Goal: Transaction & Acquisition: Purchase product/service

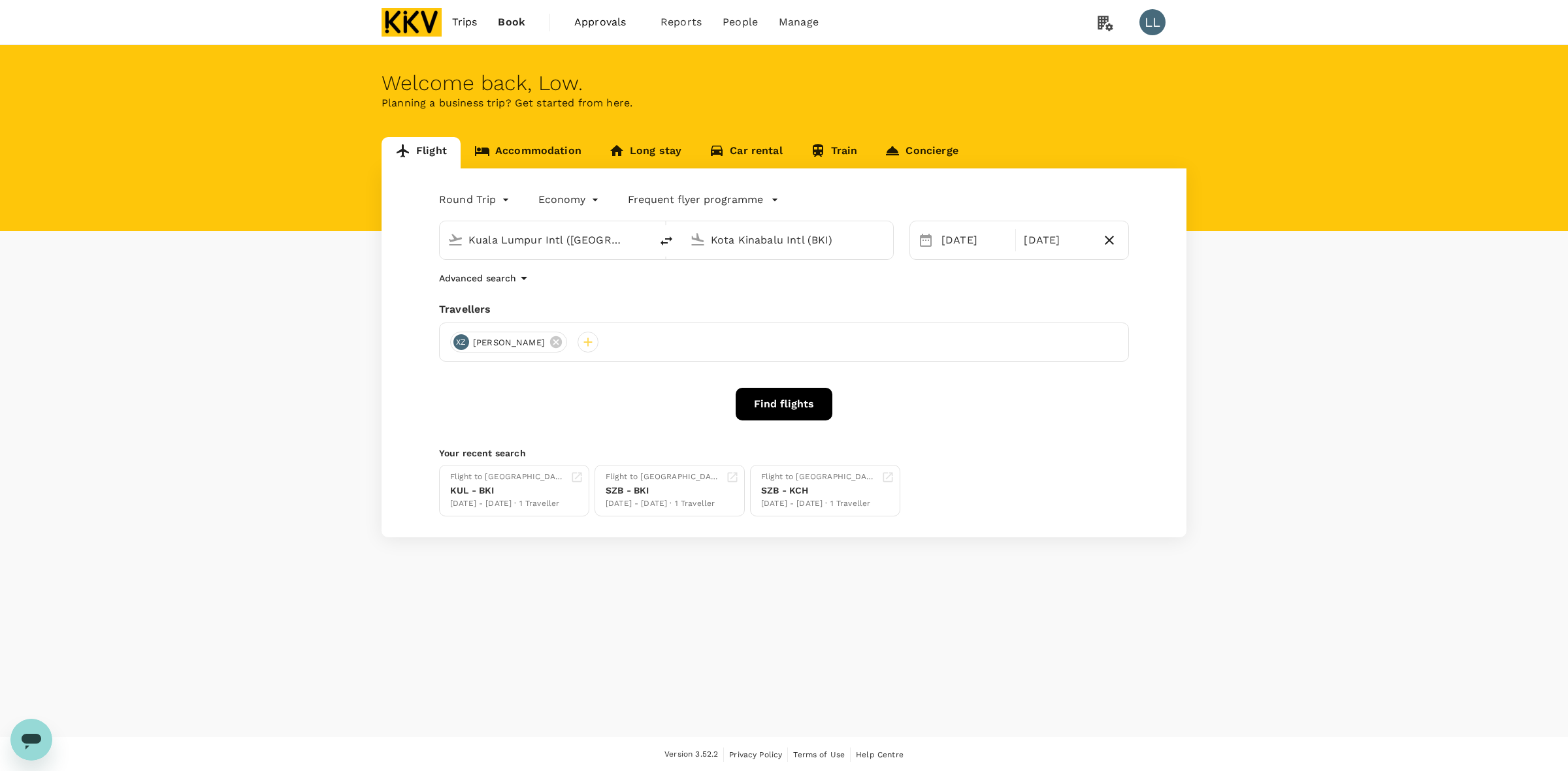
click at [762, 402] on button "Find flights" at bounding box center [784, 404] width 97 height 32
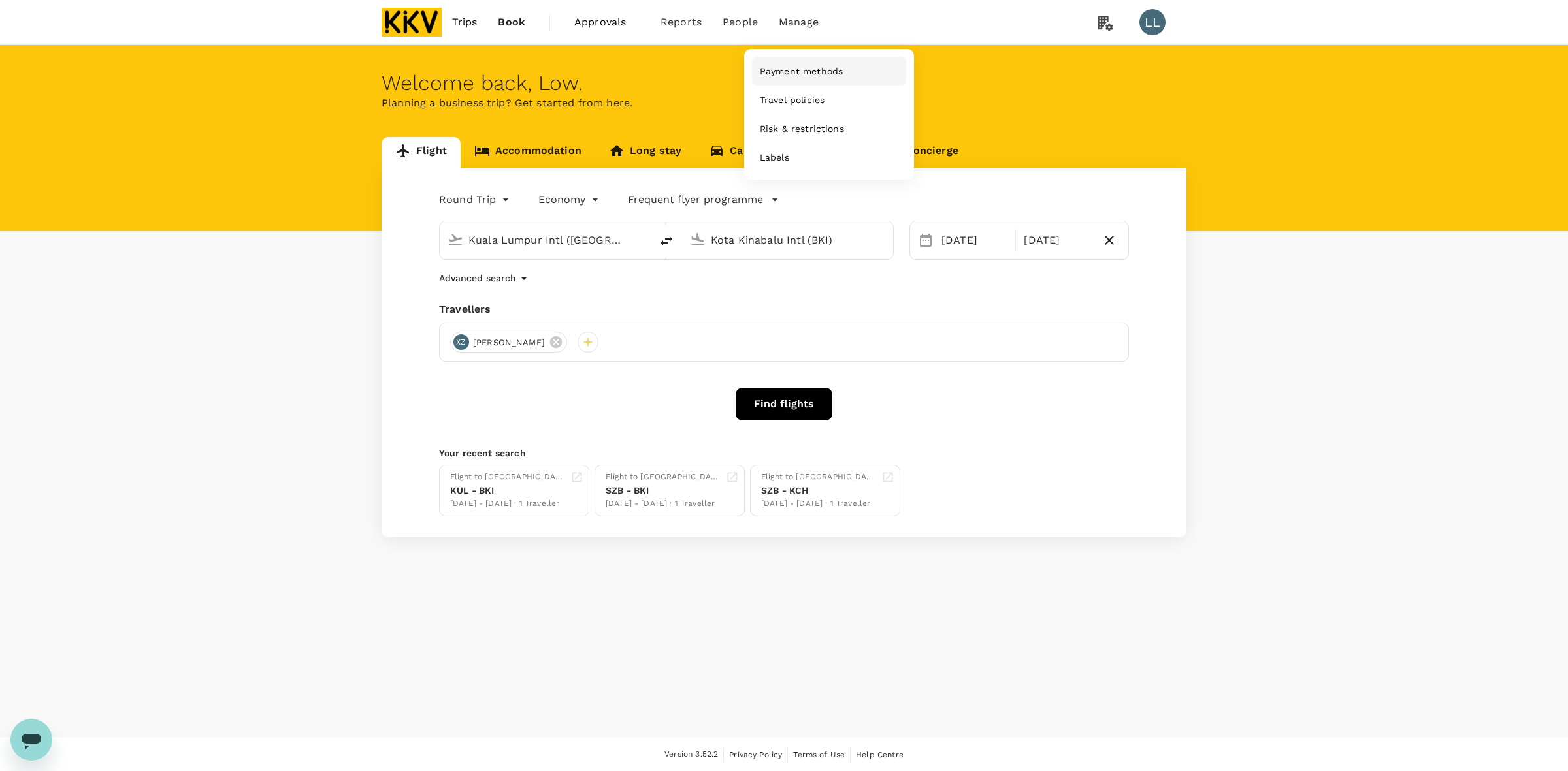
click at [797, 65] on span "Payment methods" at bounding box center [801, 71] width 83 height 13
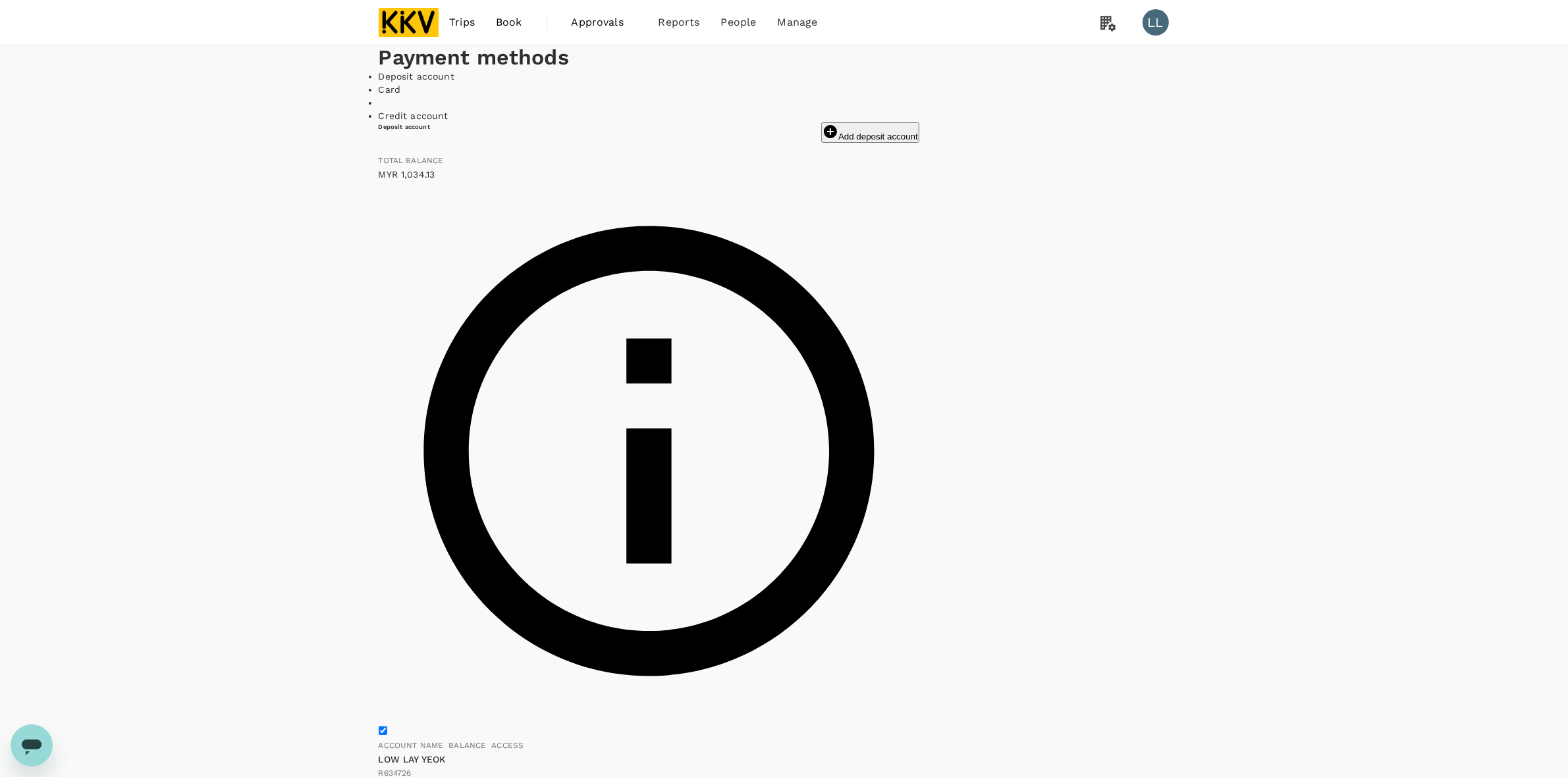
drag, startPoint x: 1209, startPoint y: 383, endPoint x: 1225, endPoint y: 484, distance: 102.3
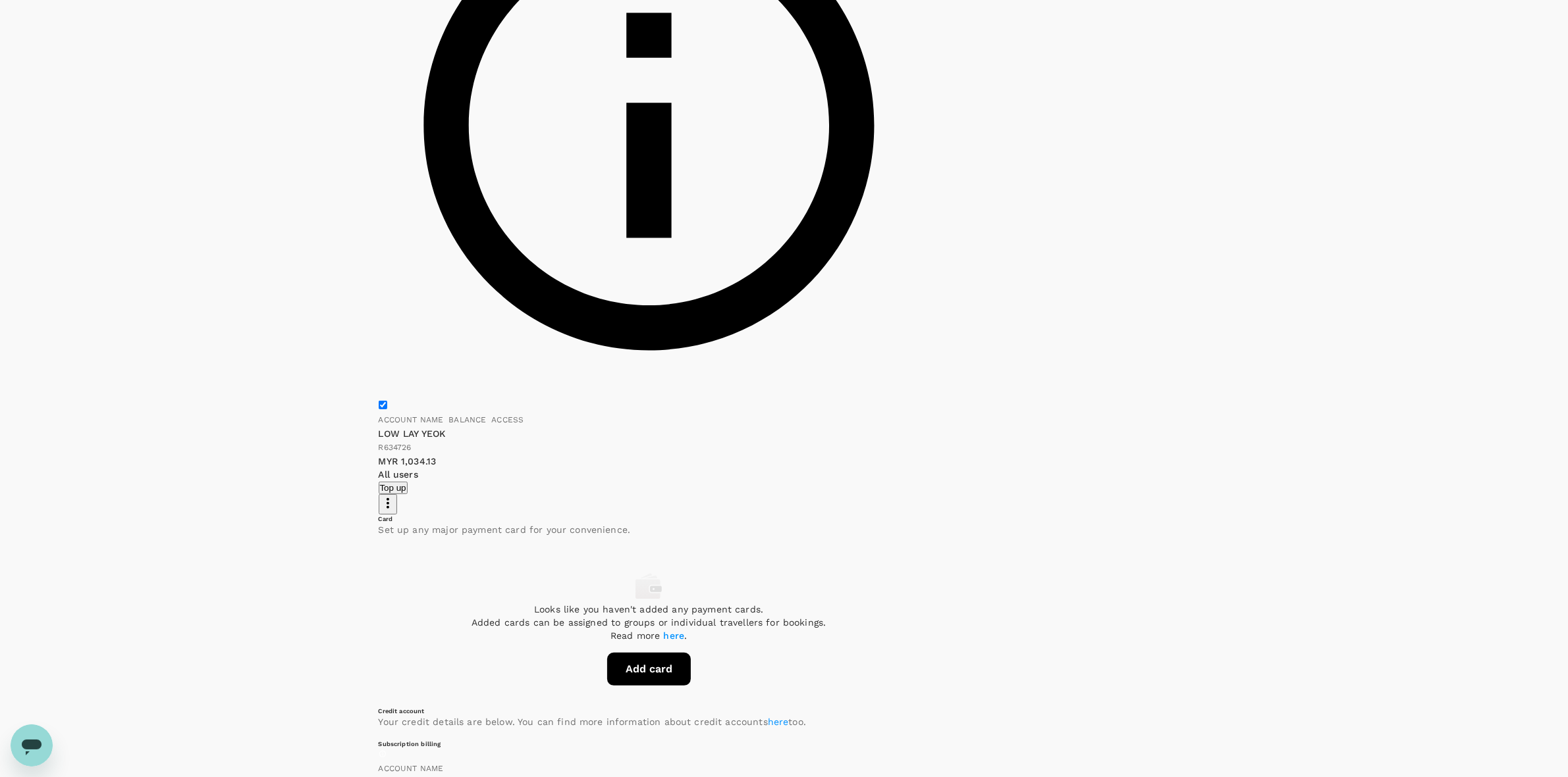
scroll to position [333, 0]
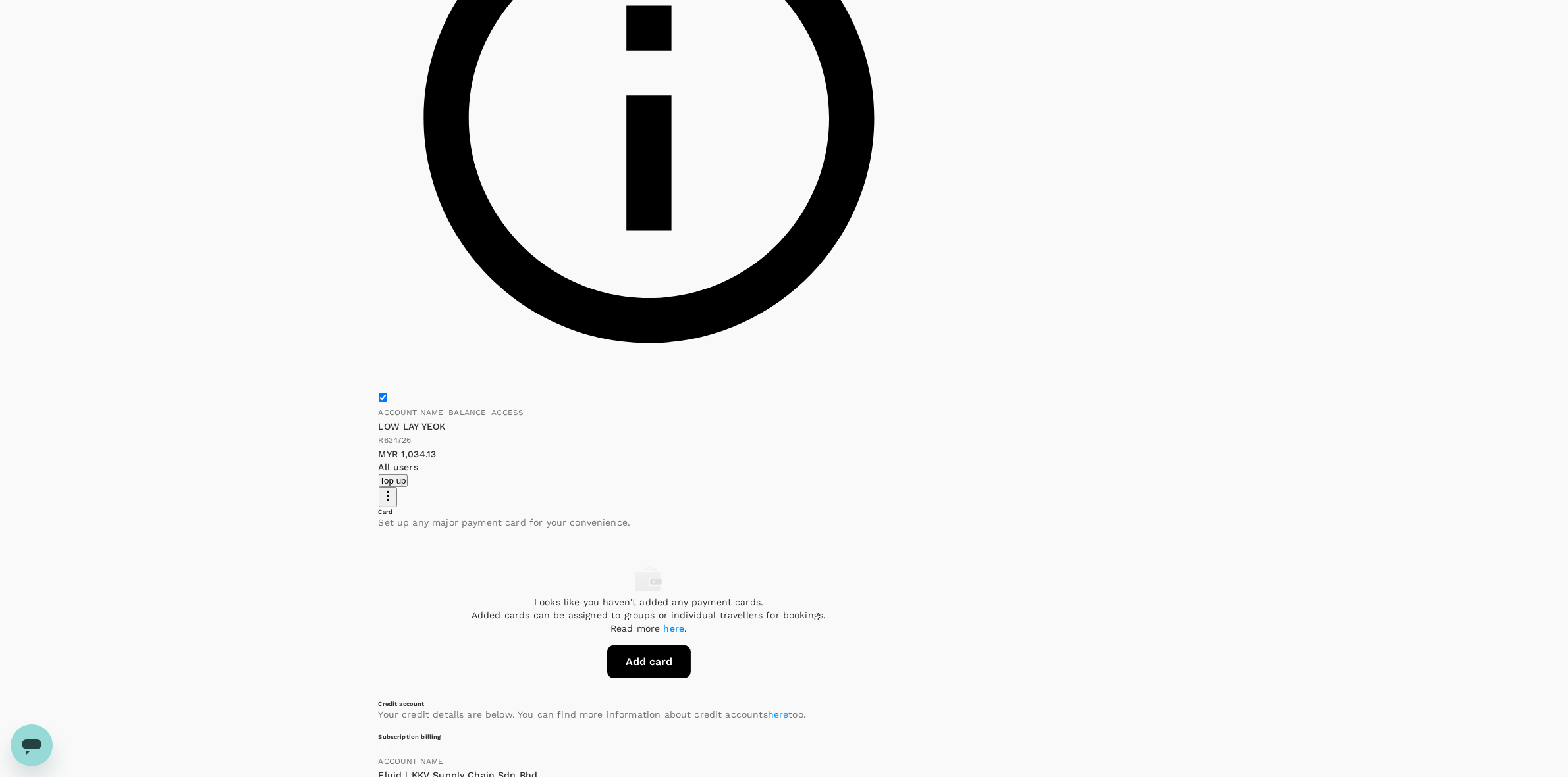
click at [1232, 439] on div "Payment methods Deposit account Card Credit account Deposit account Add deposit…" at bounding box center [784, 559] width 1568 height 1693
click at [1230, 509] on div "Payment methods Deposit account Card Credit account Deposit account Add deposit…" at bounding box center [784, 559] width 1568 height 1693
click at [1230, 504] on div "Payment methods Deposit account Card Credit account Deposit account Add deposit…" at bounding box center [784, 559] width 1568 height 1693
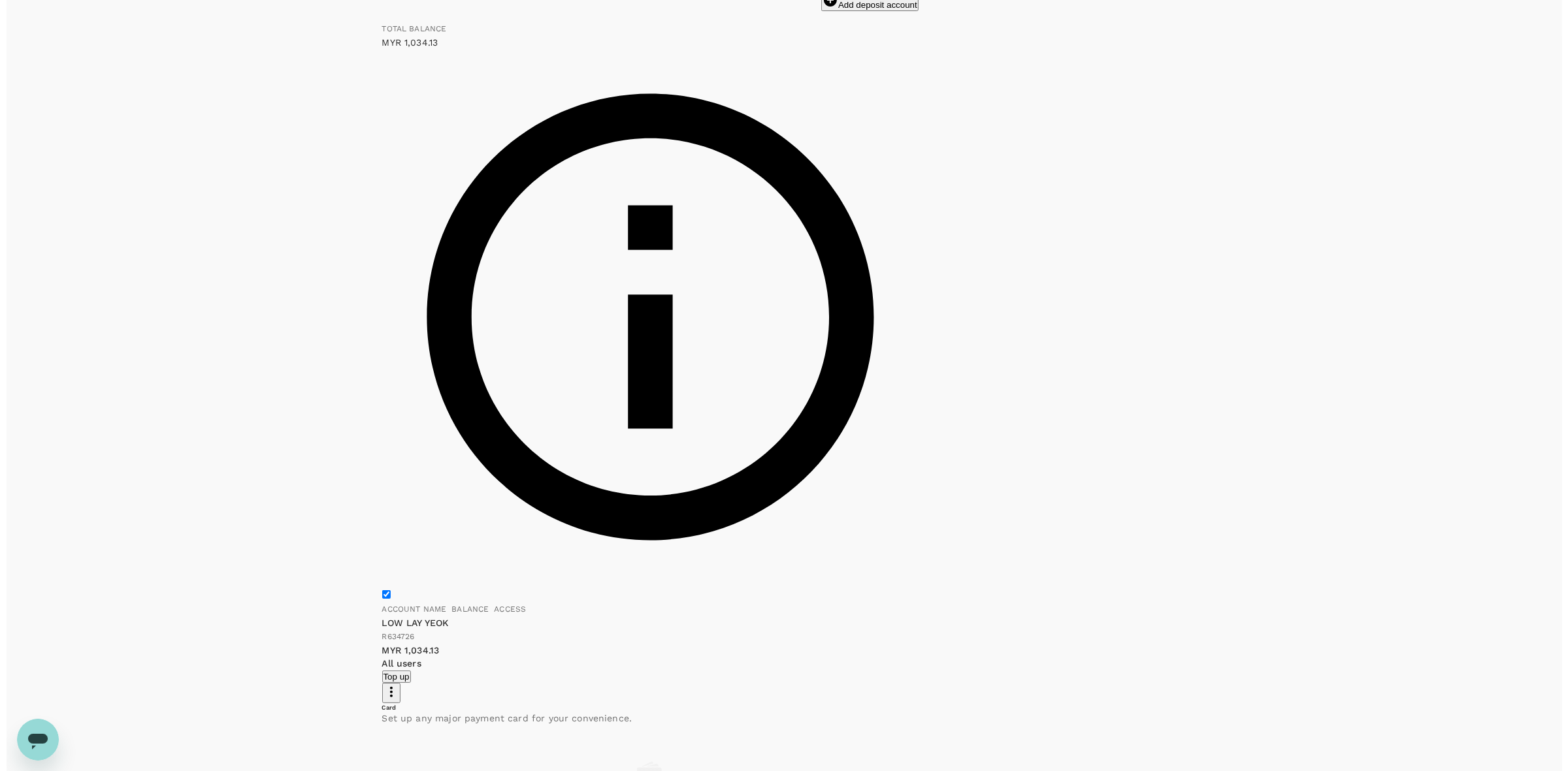
scroll to position [0, 0]
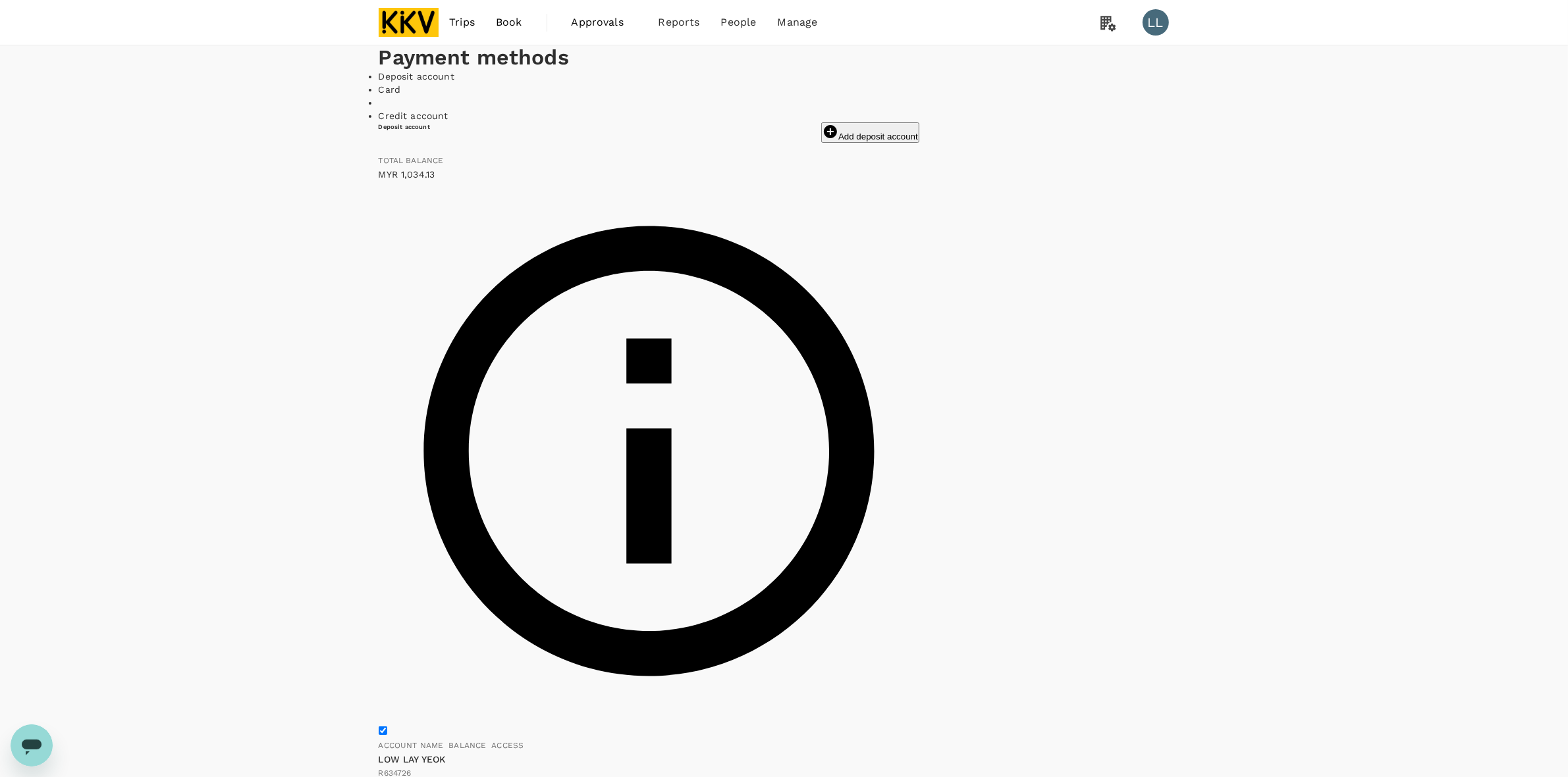
click at [394, 24] on img at bounding box center [408, 22] width 60 height 29
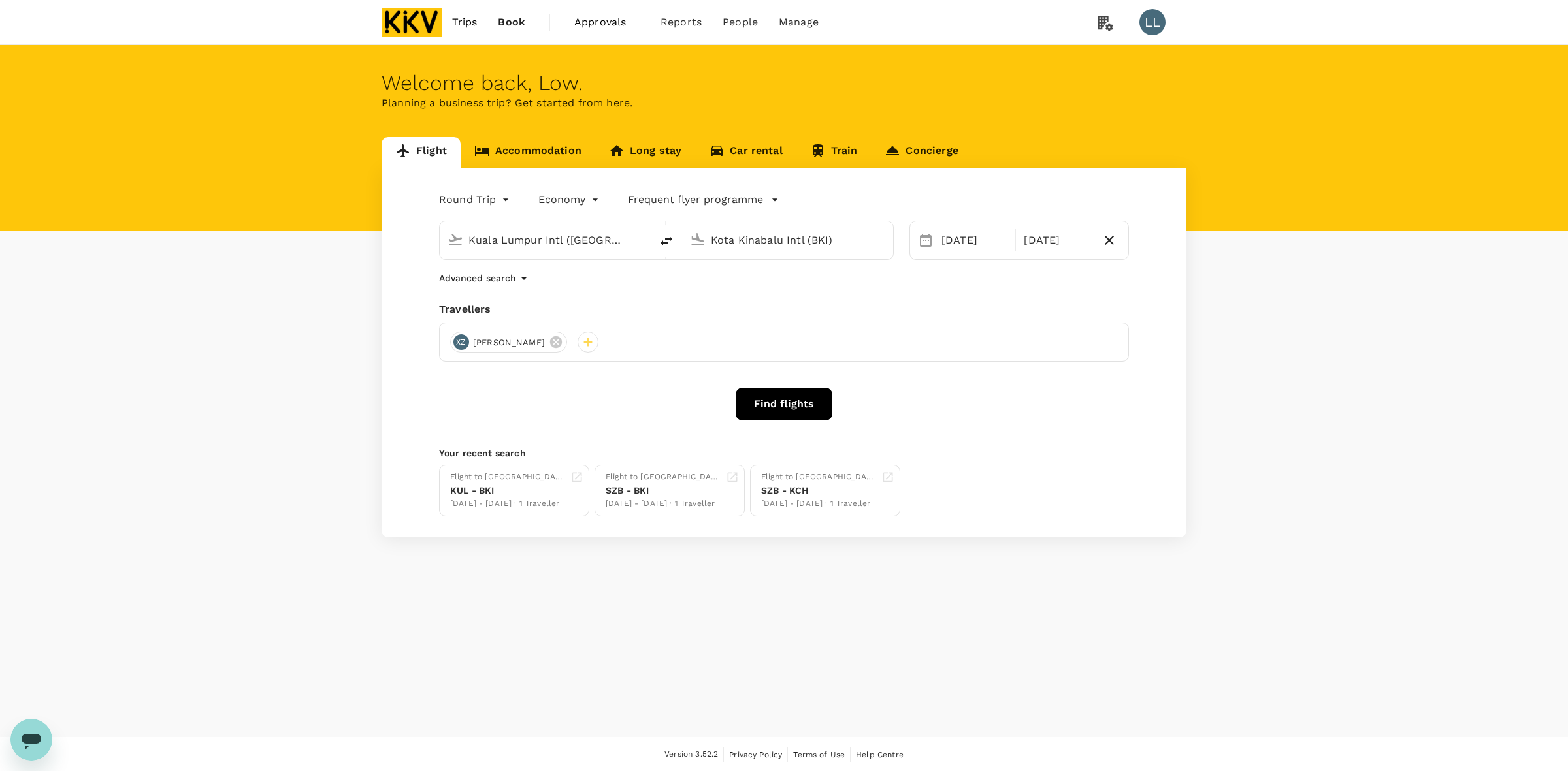
type input "Kuala Lumpur Intl ([GEOGRAPHIC_DATA])"
type input "Kota Kinabalu Intl (BKI)"
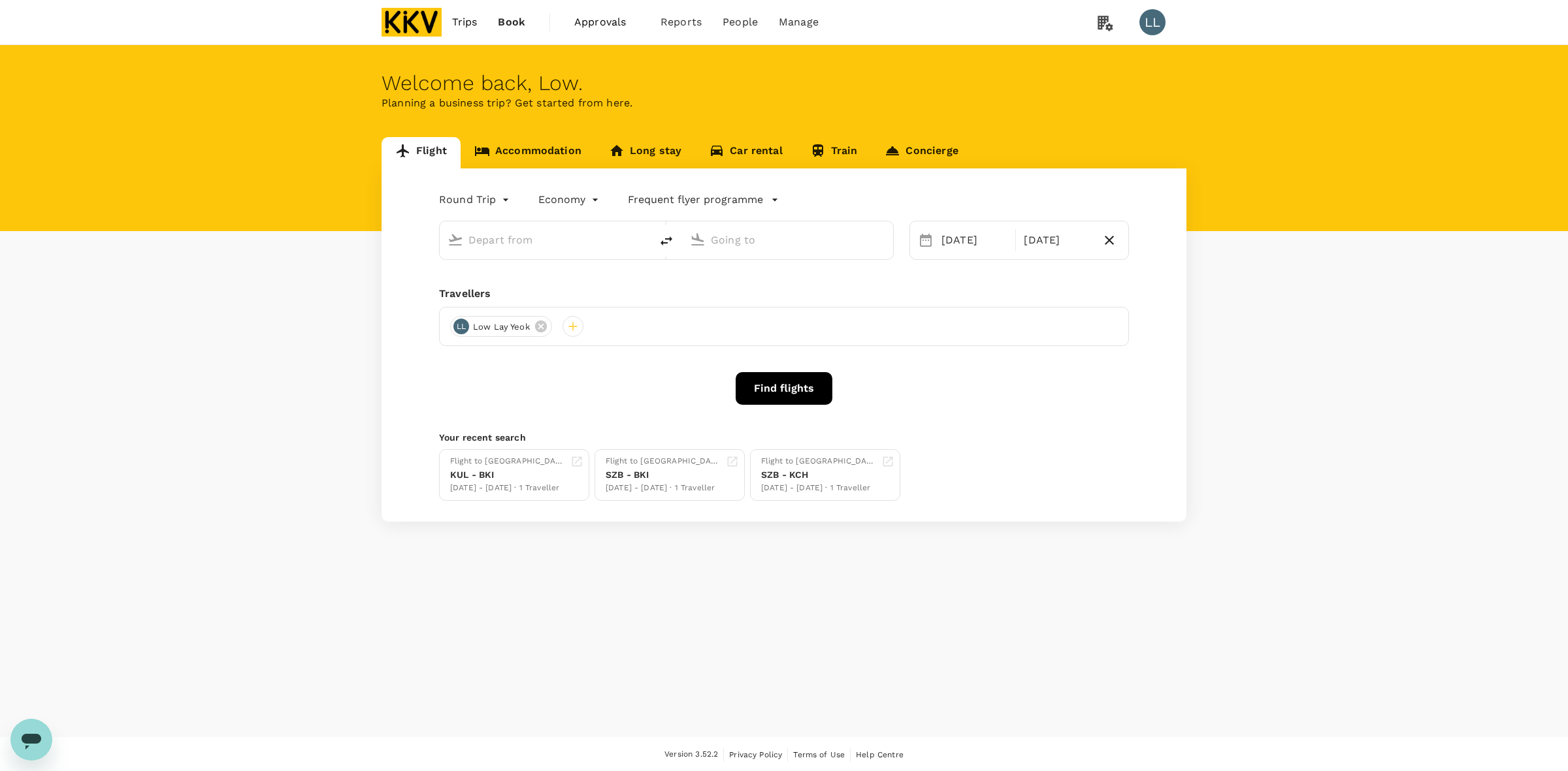
type input "Kuala Lumpur Intl ([GEOGRAPHIC_DATA])"
type input "Kota Kinabalu Intl (BKI)"
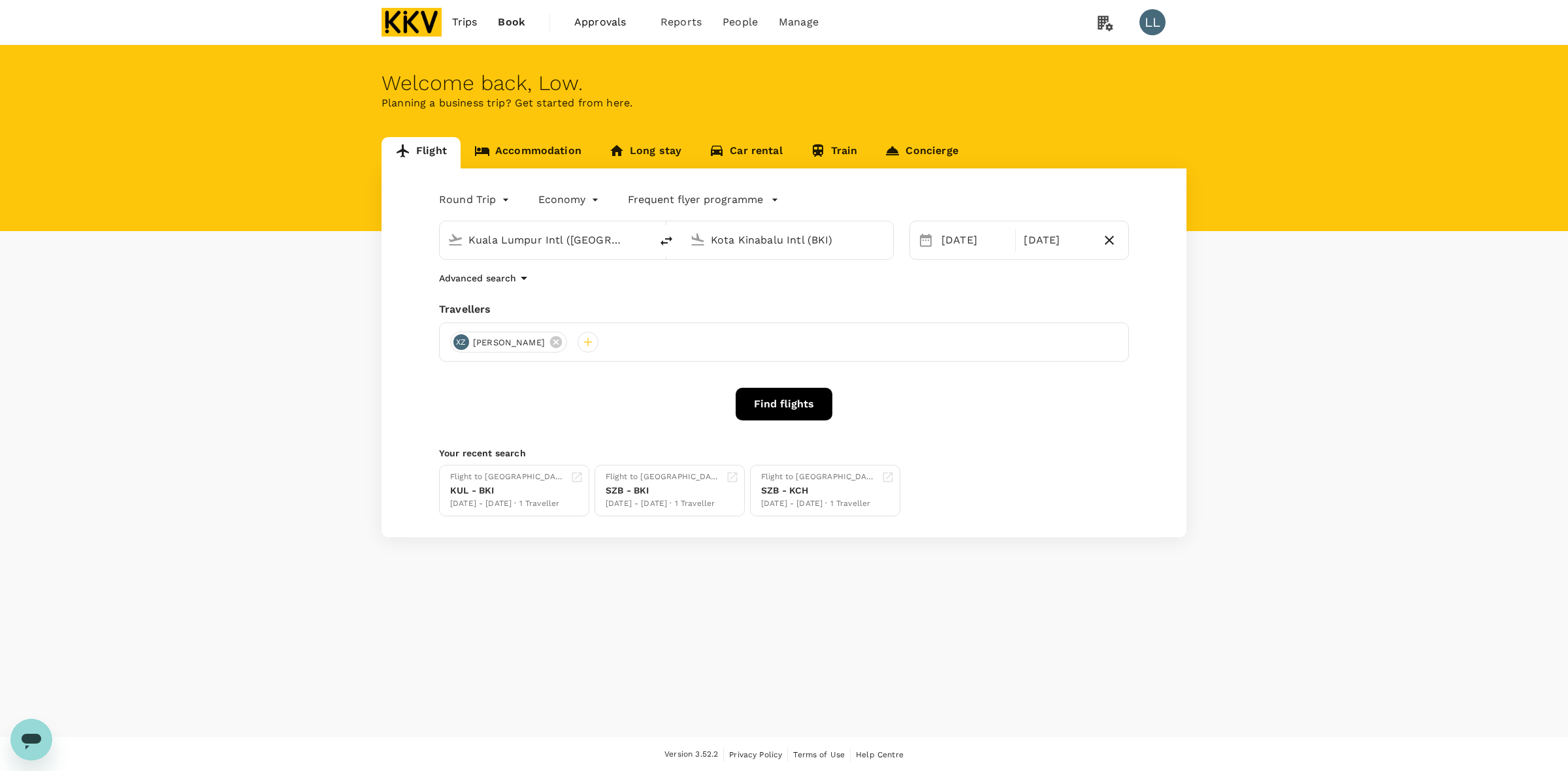
click at [200, 356] on div "Flight Accommodation Long stay Car rental Train Concierge Round Trip roundtrip …" at bounding box center [784, 337] width 1568 height 400
click at [492, 148] on link "Accommodation" at bounding box center [528, 153] width 135 height 32
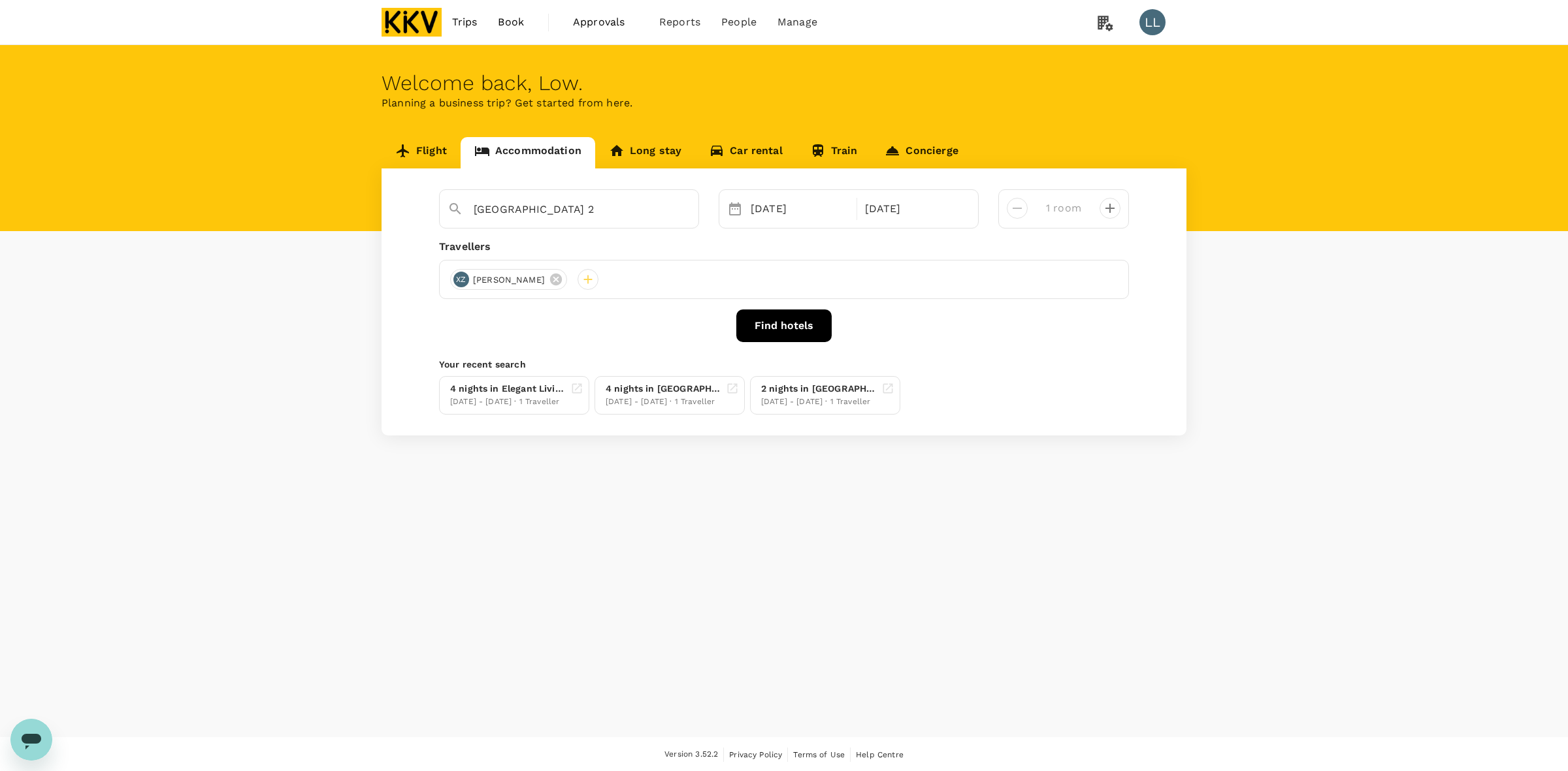
click at [570, 507] on div "Welcome back , Low . Planning a business trip? Get started from here. Flight Ac…" at bounding box center [784, 391] width 1568 height 693
drag, startPoint x: 719, startPoint y: 540, endPoint x: 396, endPoint y: 193, distance: 474.1
click at [713, 527] on div "Welcome back , Low . Planning a business trip? Get started from here. Flight Ac…" at bounding box center [784, 391] width 1568 height 693
click at [432, 151] on link "Flight" at bounding box center [421, 153] width 79 height 32
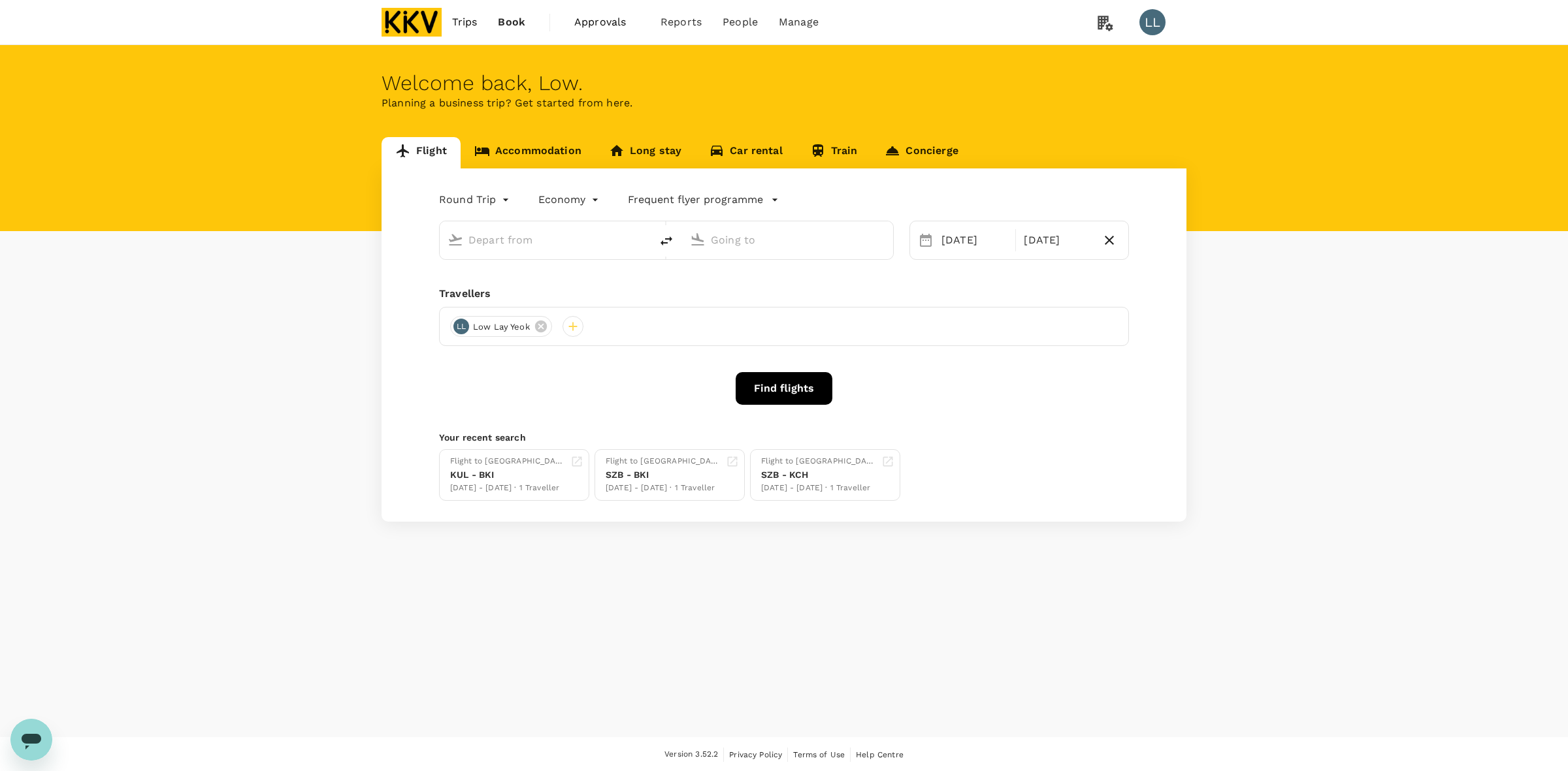
type input "Kuala Lumpur Intl ([GEOGRAPHIC_DATA])"
type input "Kota Kinabalu Intl (BKI)"
type input "Kuala Lumpur Intl ([GEOGRAPHIC_DATA])"
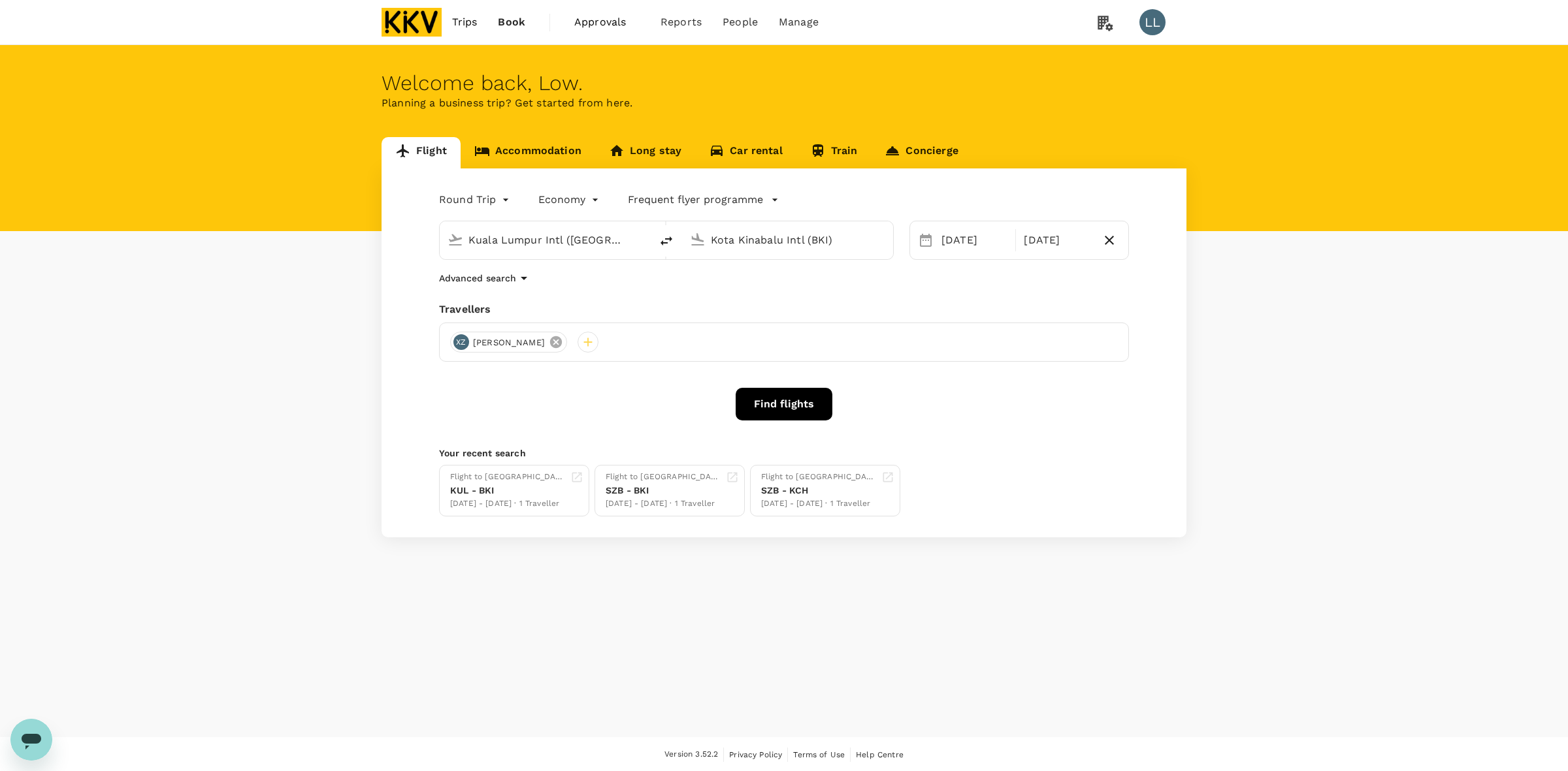
click at [550, 344] on icon at bounding box center [556, 342] width 12 height 12
click at [707, 237] on div "Kota Kinabalu Intl (BKI)" at bounding box center [795, 238] width 180 height 26
click at [777, 245] on input "Kota Kinabalu Intl (BKI)" at bounding box center [788, 239] width 155 height 20
click at [769, 250] on input "Kota Kinabalu Intl (BKI)" at bounding box center [788, 239] width 155 height 20
click at [768, 240] on input "Kota Kinabalu Intl (BKI)" at bounding box center [788, 239] width 155 height 20
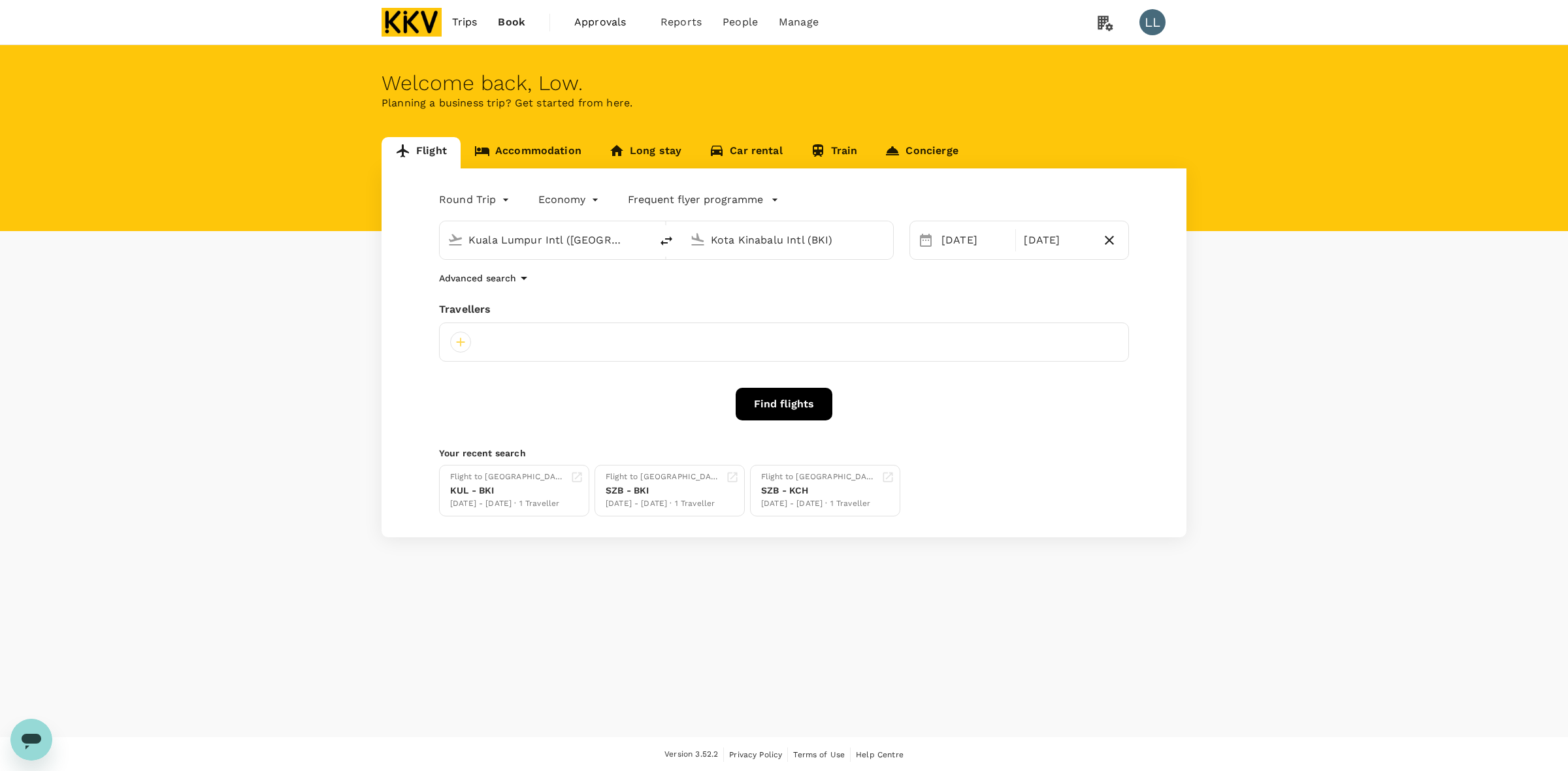
click at [768, 239] on input "Kota Kinabalu Intl (BKI)" at bounding box center [788, 239] width 155 height 20
click at [784, 319] on p "Penang Intl" at bounding box center [798, 325] width 301 height 13
type input "Penang Intl (PEN)"
click at [985, 353] on div "7" at bounding box center [987, 354] width 25 height 25
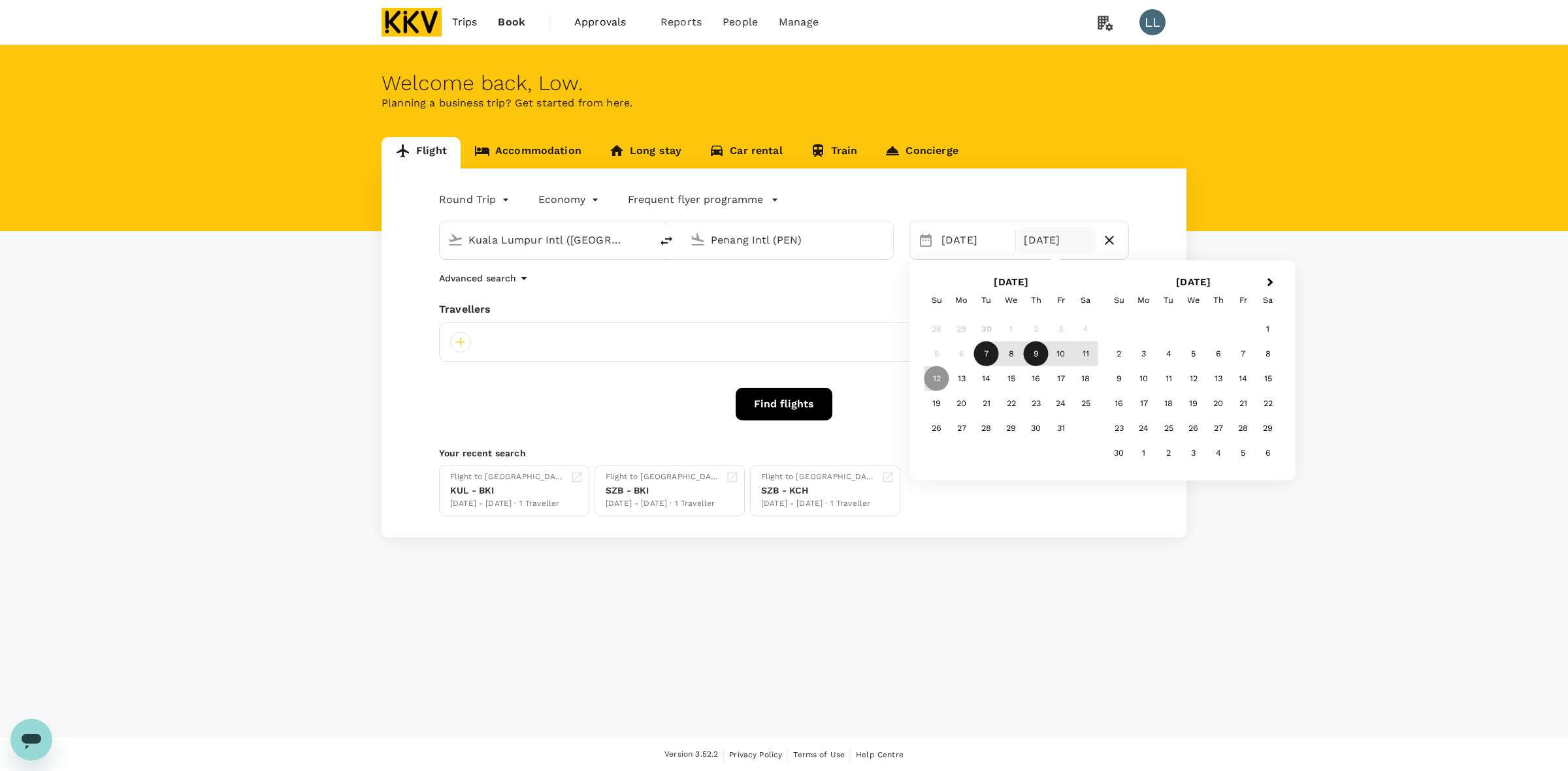
click at [1039, 354] on div "9" at bounding box center [1036, 354] width 25 height 25
drag, startPoint x: 880, startPoint y: 301, endPoint x: 815, endPoint y: 297, distance: 65.1
click at [864, 304] on div "Round Trip roundtrip Economy economy Frequent flyer programme Kuala Lumpur Intl…" at bounding box center [784, 353] width 805 height 369
click at [455, 342] on div at bounding box center [460, 342] width 21 height 21
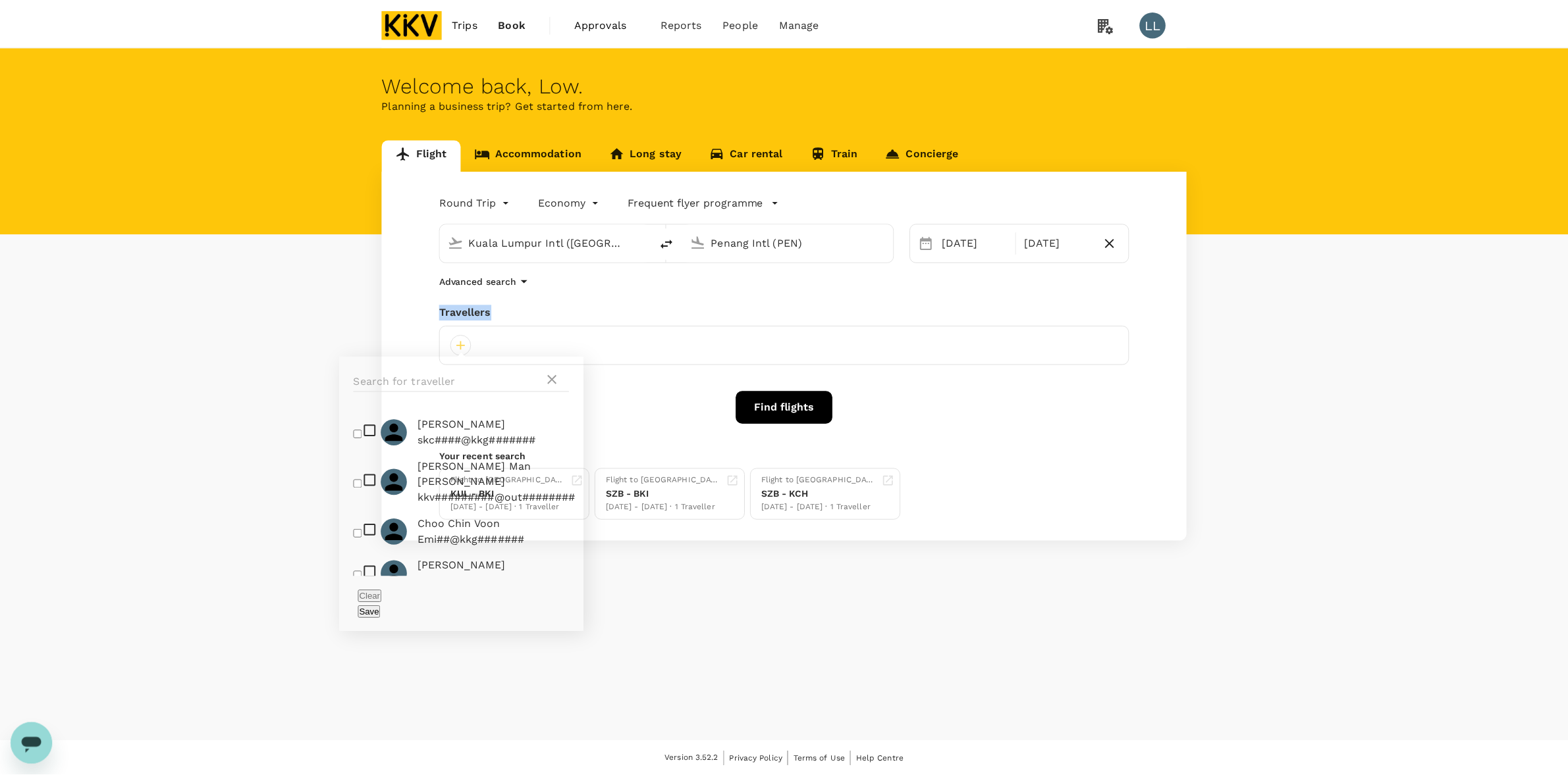
scroll to position [82, 0]
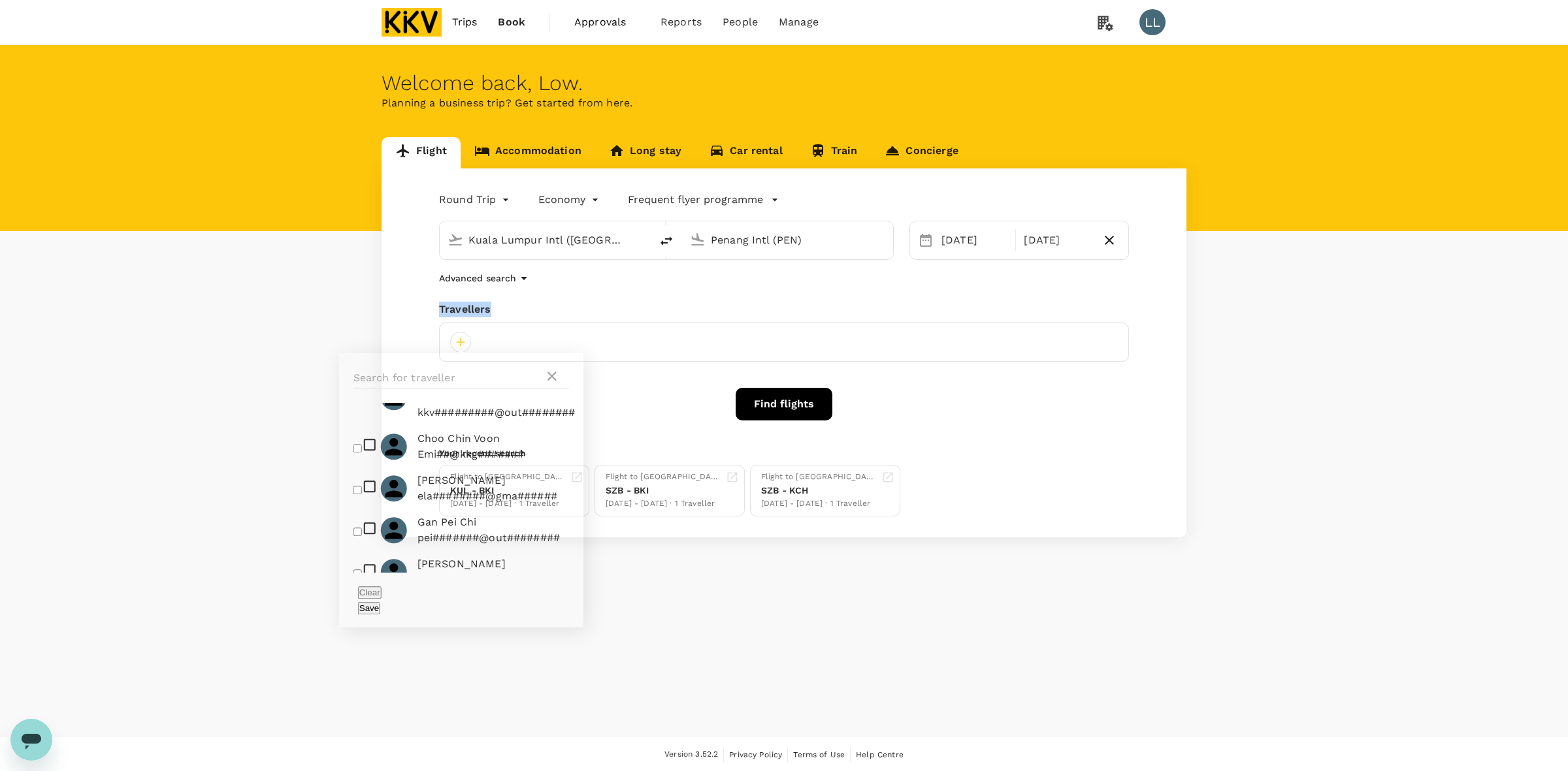
click at [356, 452] on input "checkbox" at bounding box center [358, 448] width 8 height 8
checkbox input "true"
click at [552, 602] on div "Clear Save" at bounding box center [461, 600] width 244 height 55
click at [380, 602] on button "Save" at bounding box center [369, 608] width 22 height 12
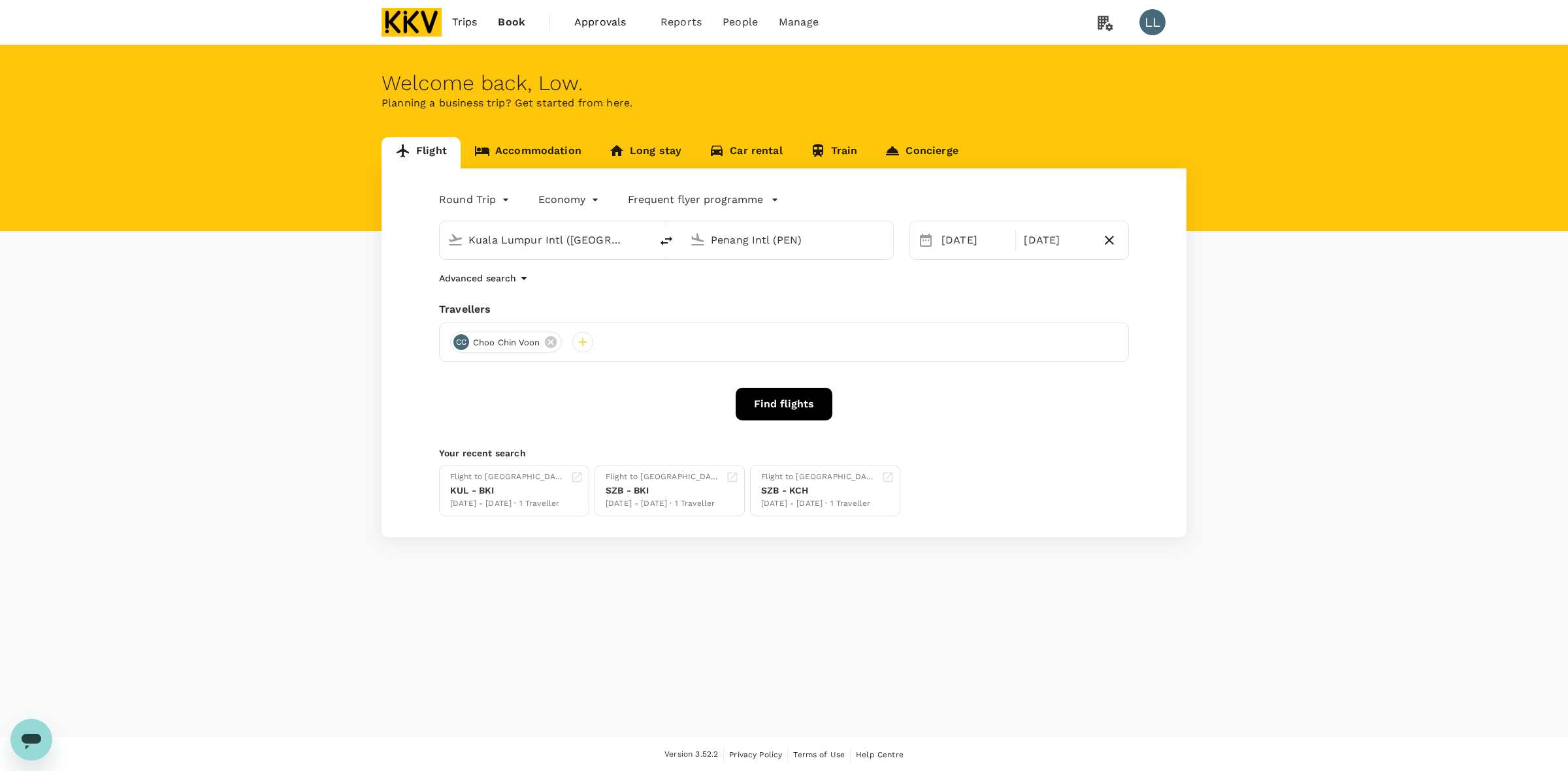
click at [766, 407] on button "Find flights" at bounding box center [784, 404] width 97 height 32
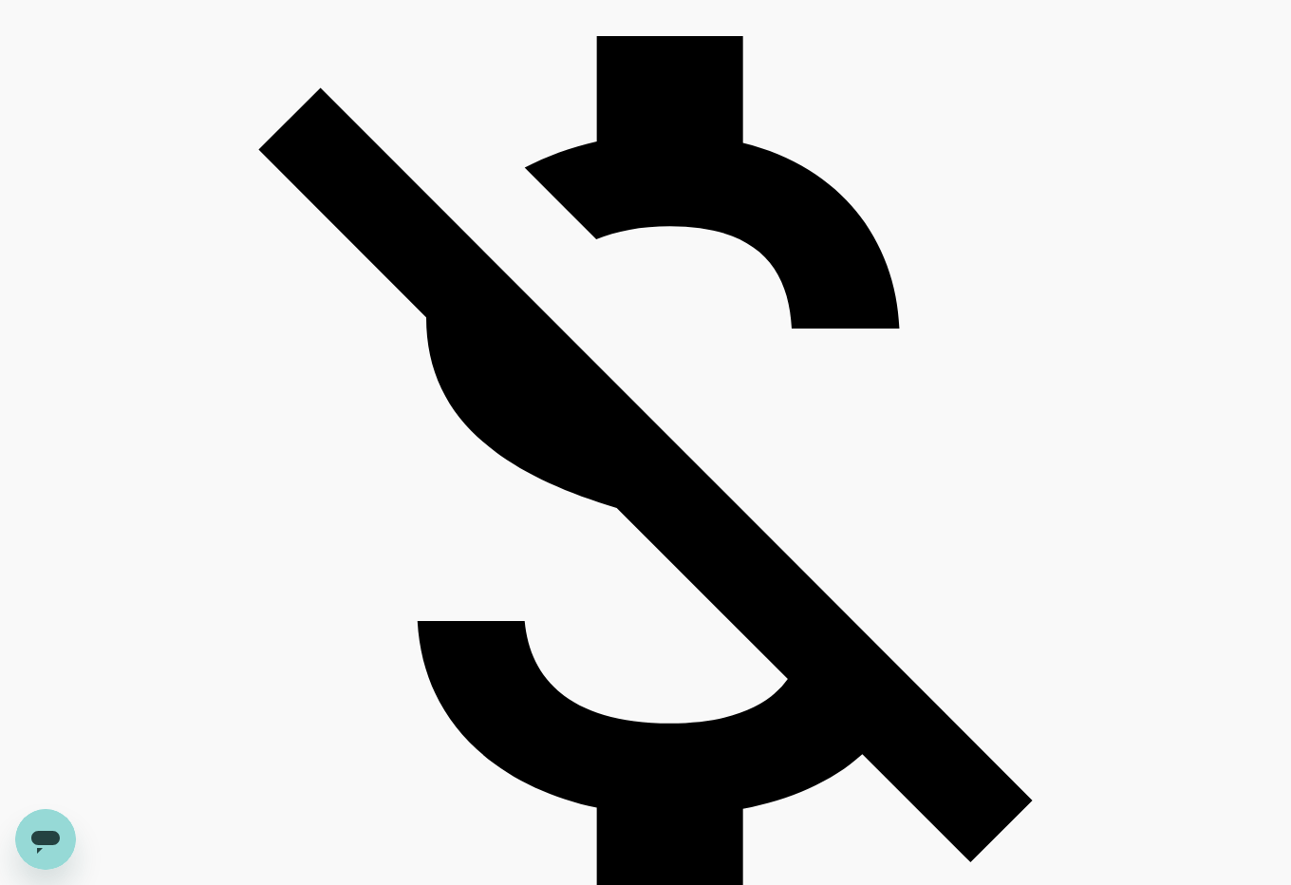
scroll to position [4392, 0]
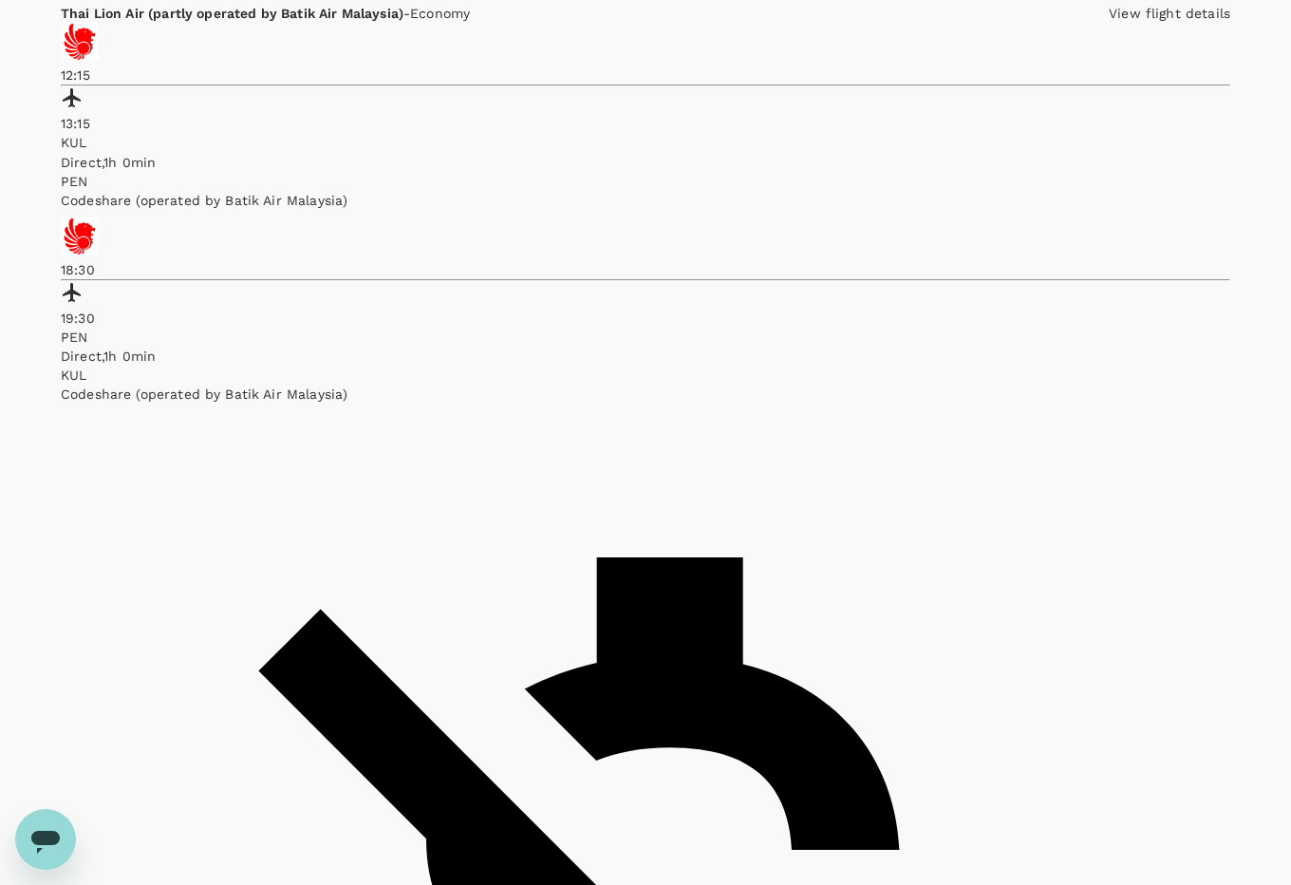
scroll to position [1187, 0]
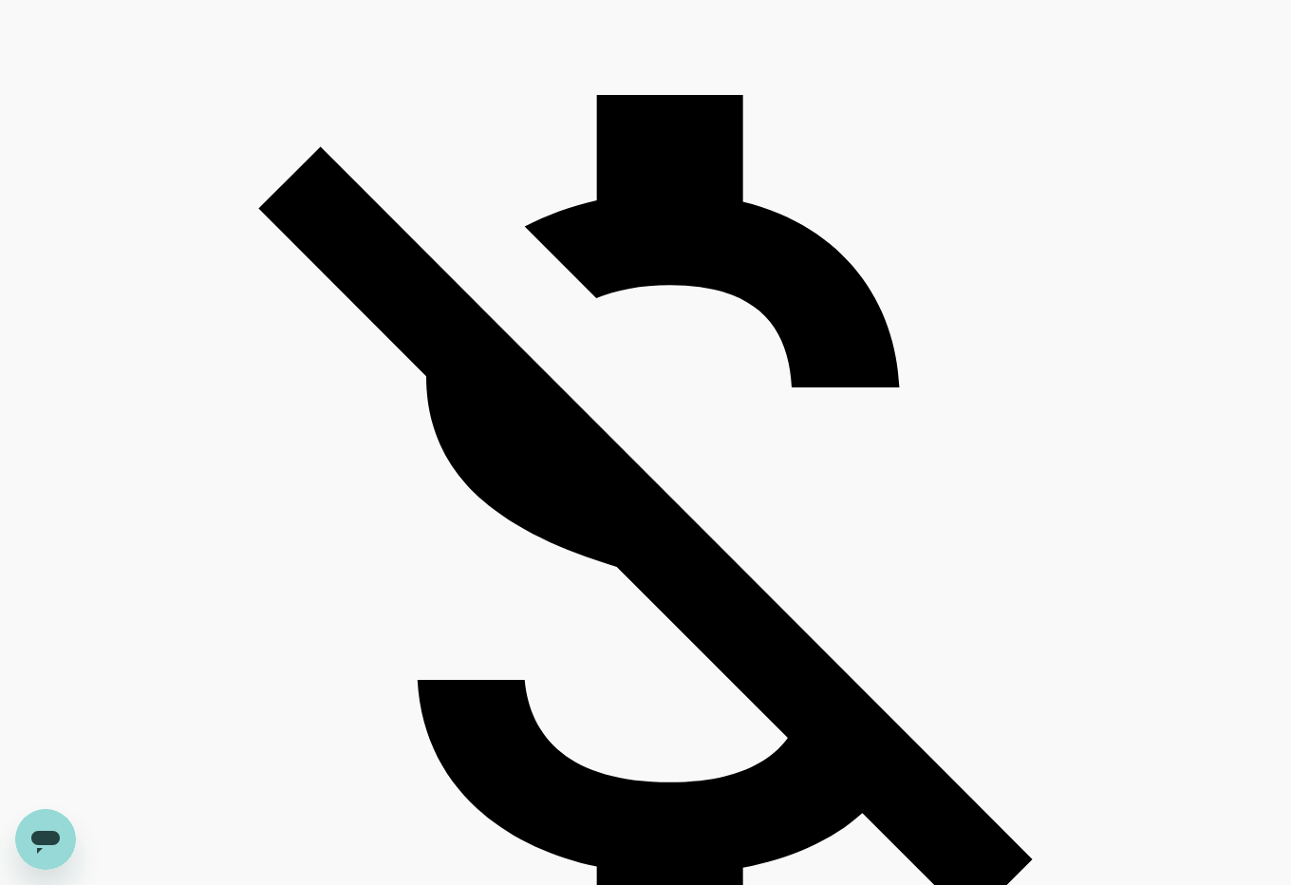
scroll to position [1511, 0]
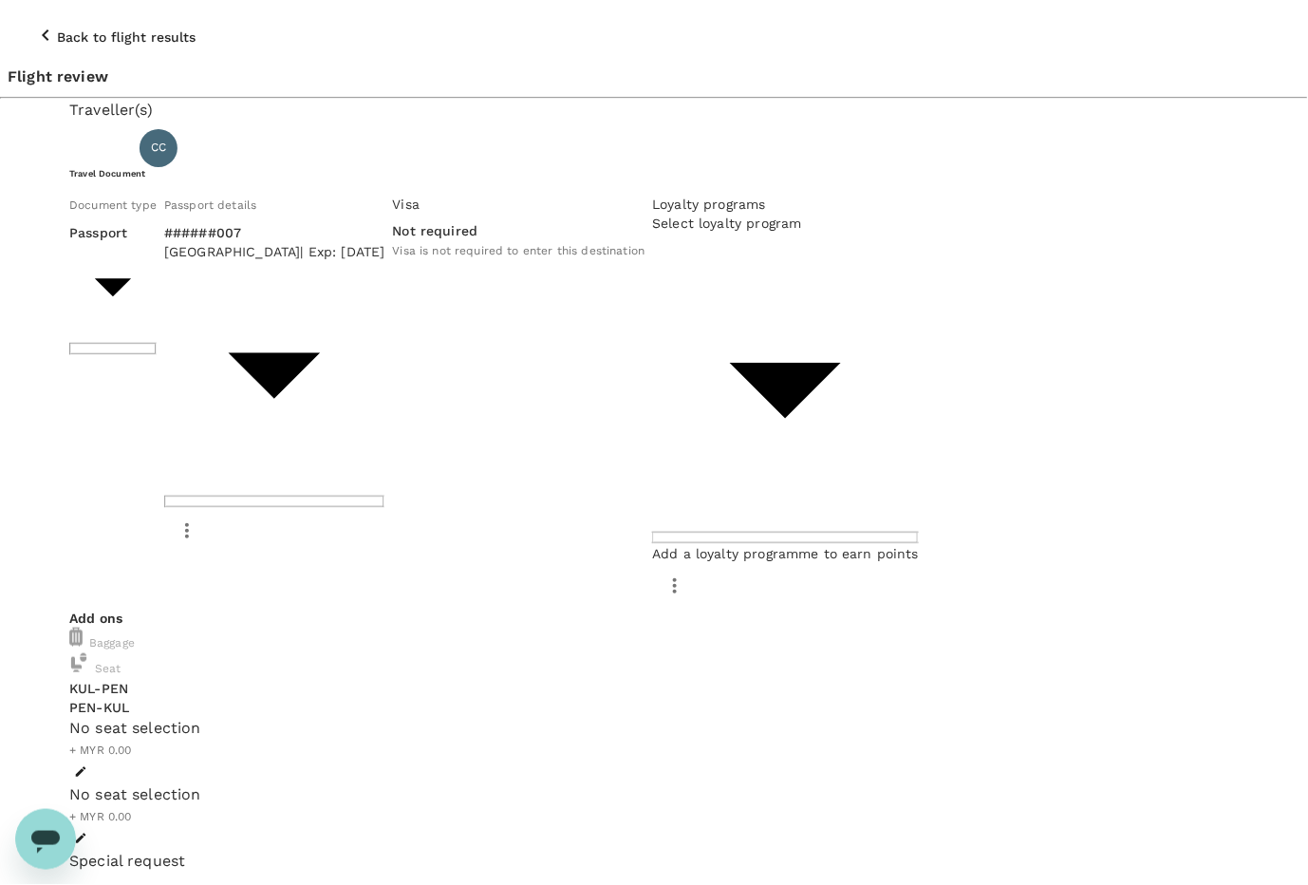
click at [196, 269] on body "Back to flight results Flight review Traveller(s) Traveller 1 : CC Choo Chin Vo…" at bounding box center [654, 779] width 1308 height 1559
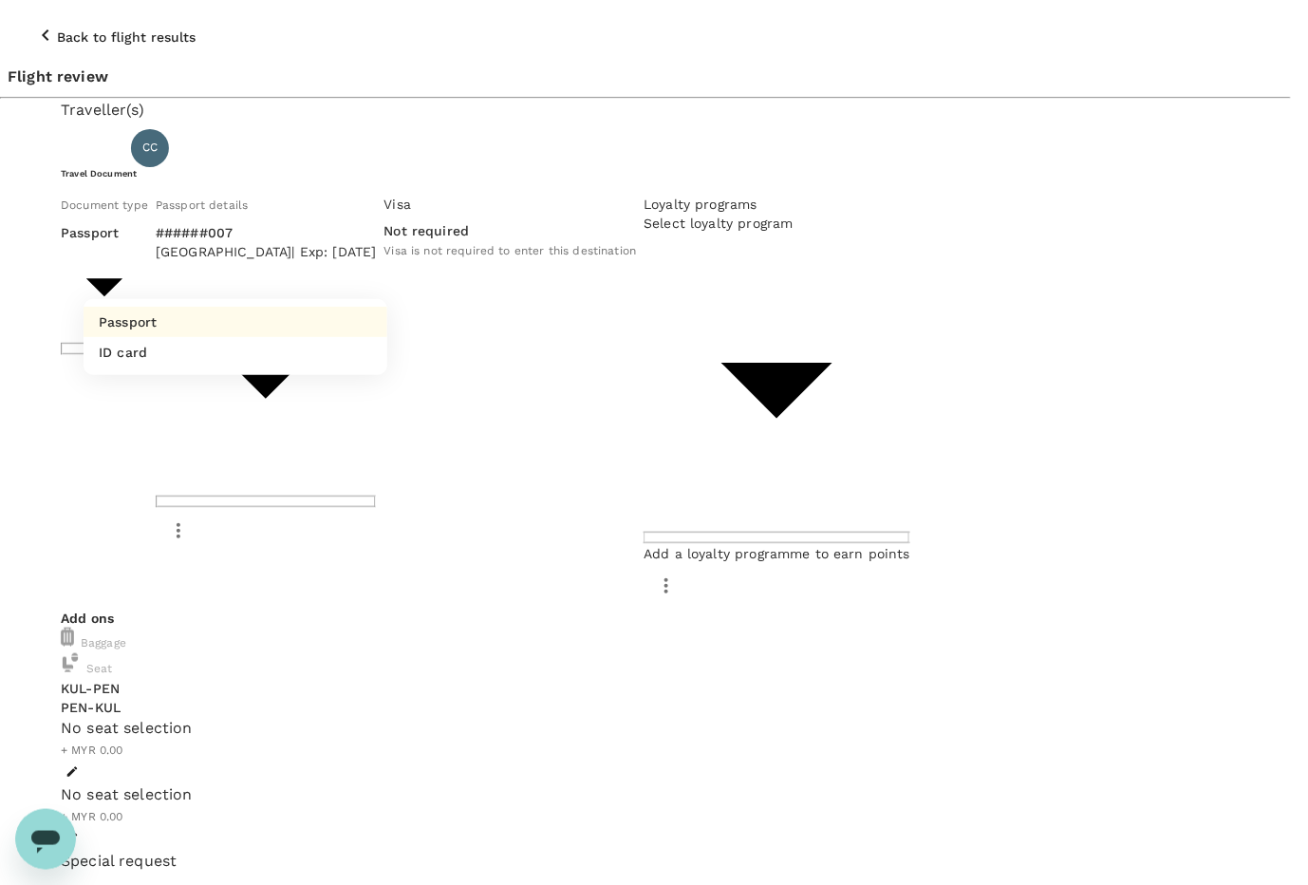
click at [196, 349] on li "ID card" at bounding box center [236, 352] width 304 height 30
type input "Id card"
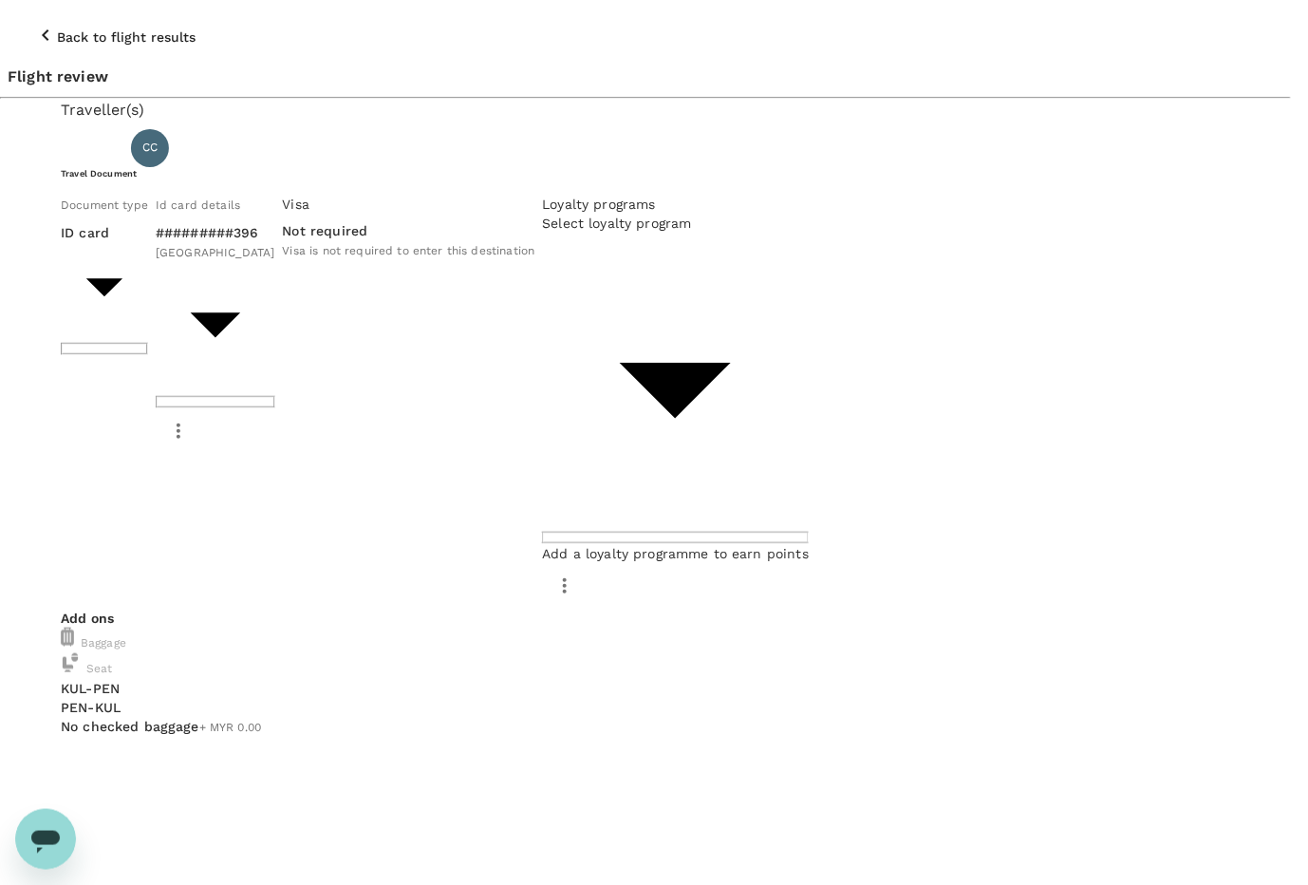
type input "9e431c6f-2823-4cc2-be3e-fbfab332714f"
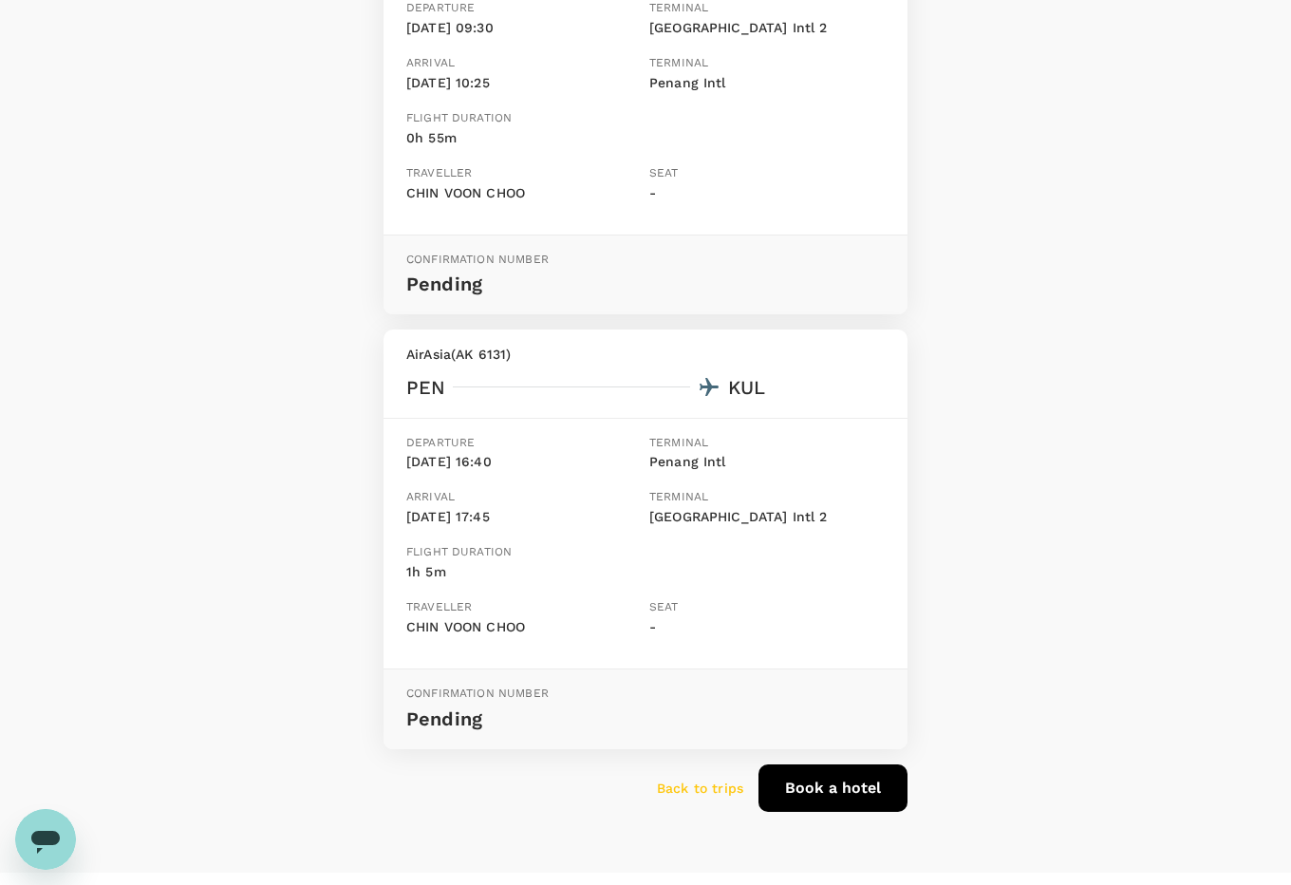
scroll to position [433, 0]
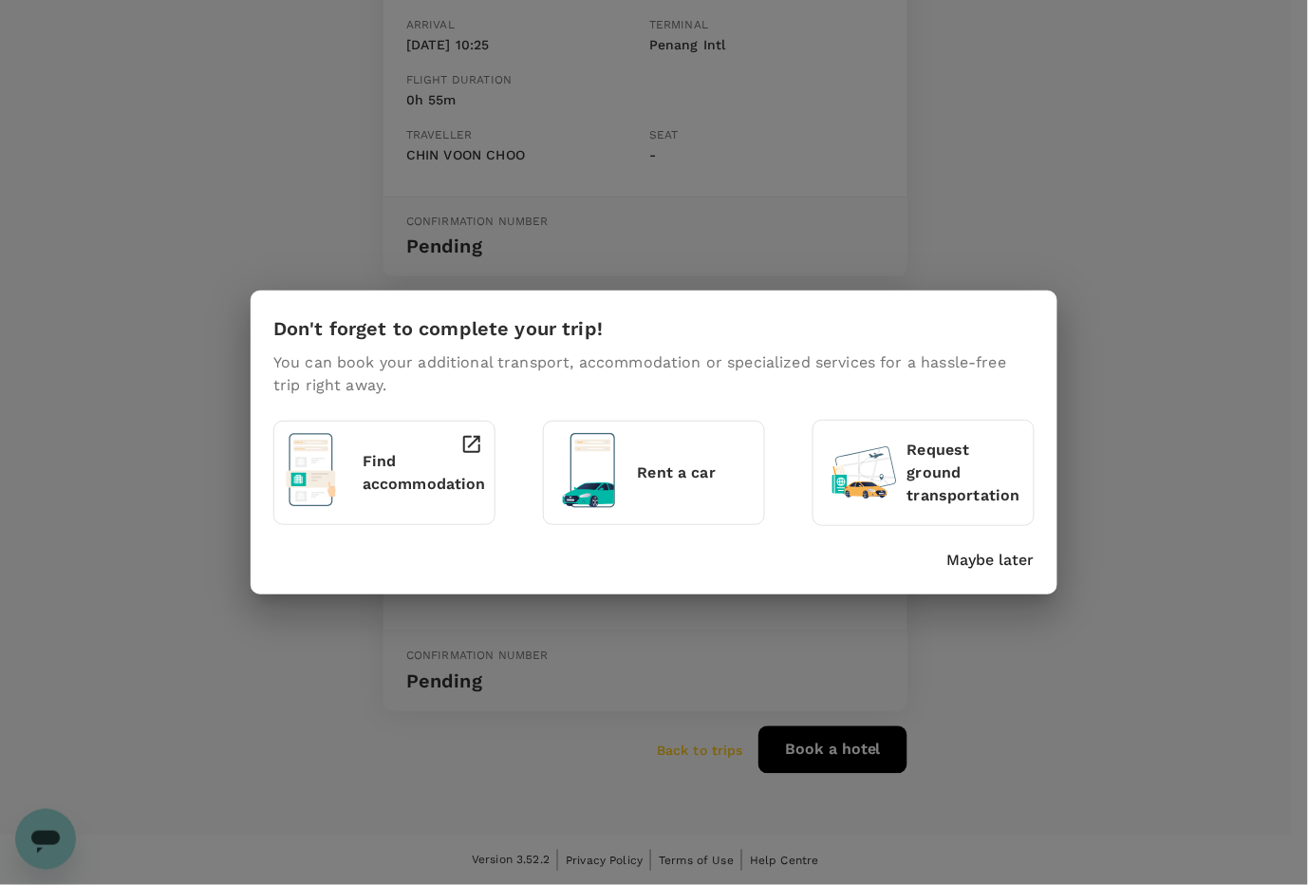
click at [976, 560] on p "Maybe later" at bounding box center [991, 560] width 87 height 23
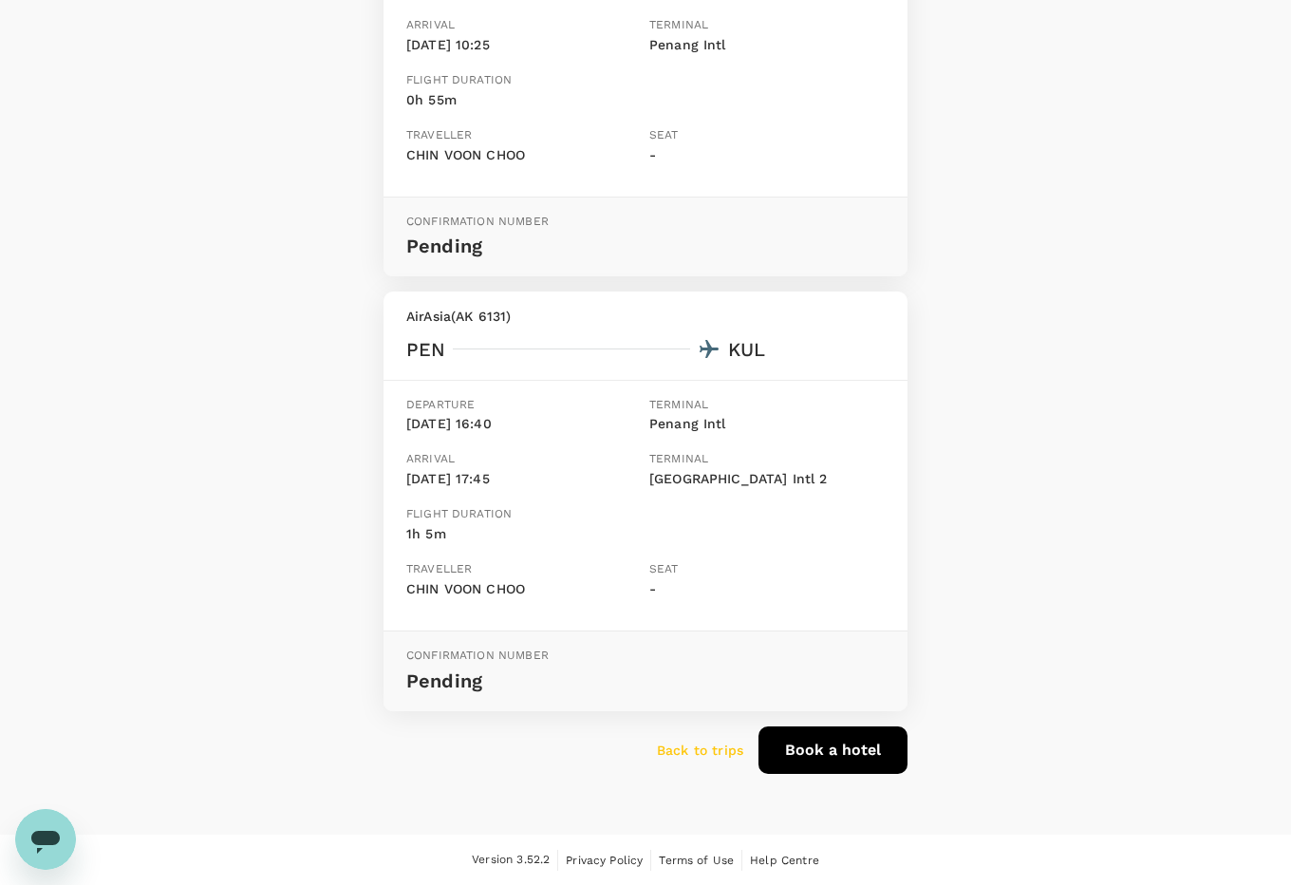
click at [700, 752] on p "Back to trips" at bounding box center [700, 750] width 86 height 19
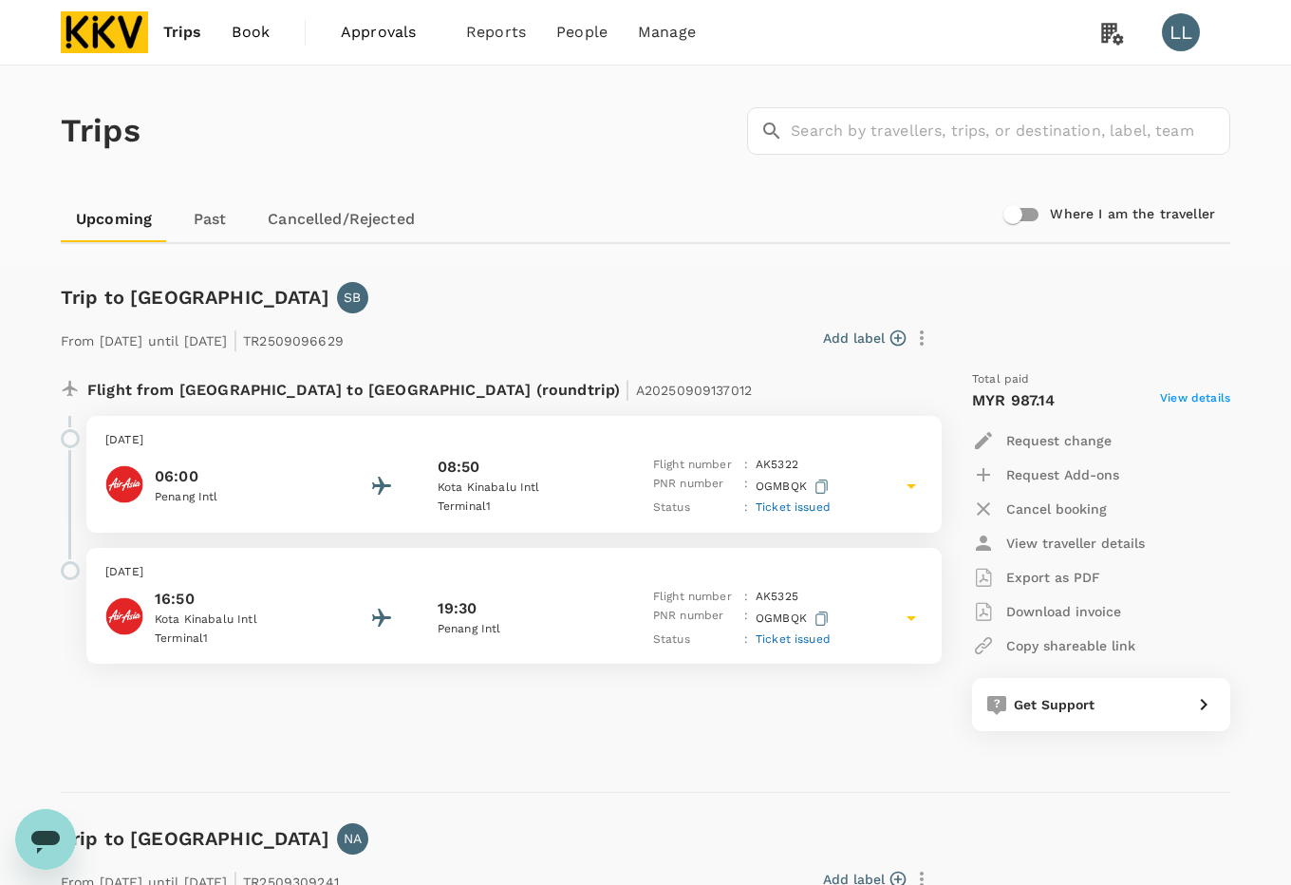
drag, startPoint x: 603, startPoint y: 234, endPoint x: 523, endPoint y: 162, distance: 106.9
click at [609, 231] on div "Upcoming Past Cancelled/Rejected" at bounding box center [646, 220] width 1170 height 46
click at [141, 31] on img at bounding box center [104, 32] width 87 height 42
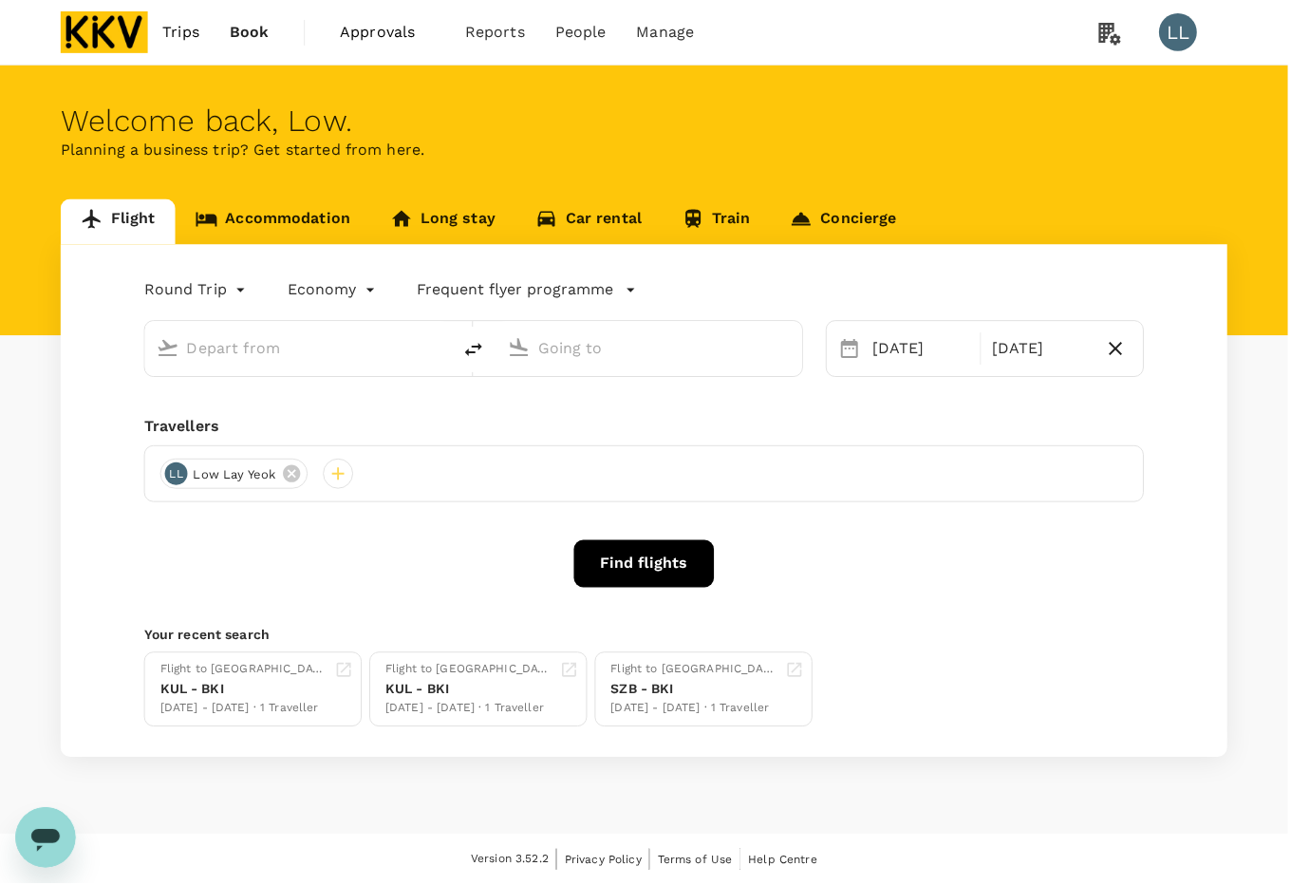
type input "Kuala Lumpur Intl (KUL)"
type input "Penang Intl (PEN)"
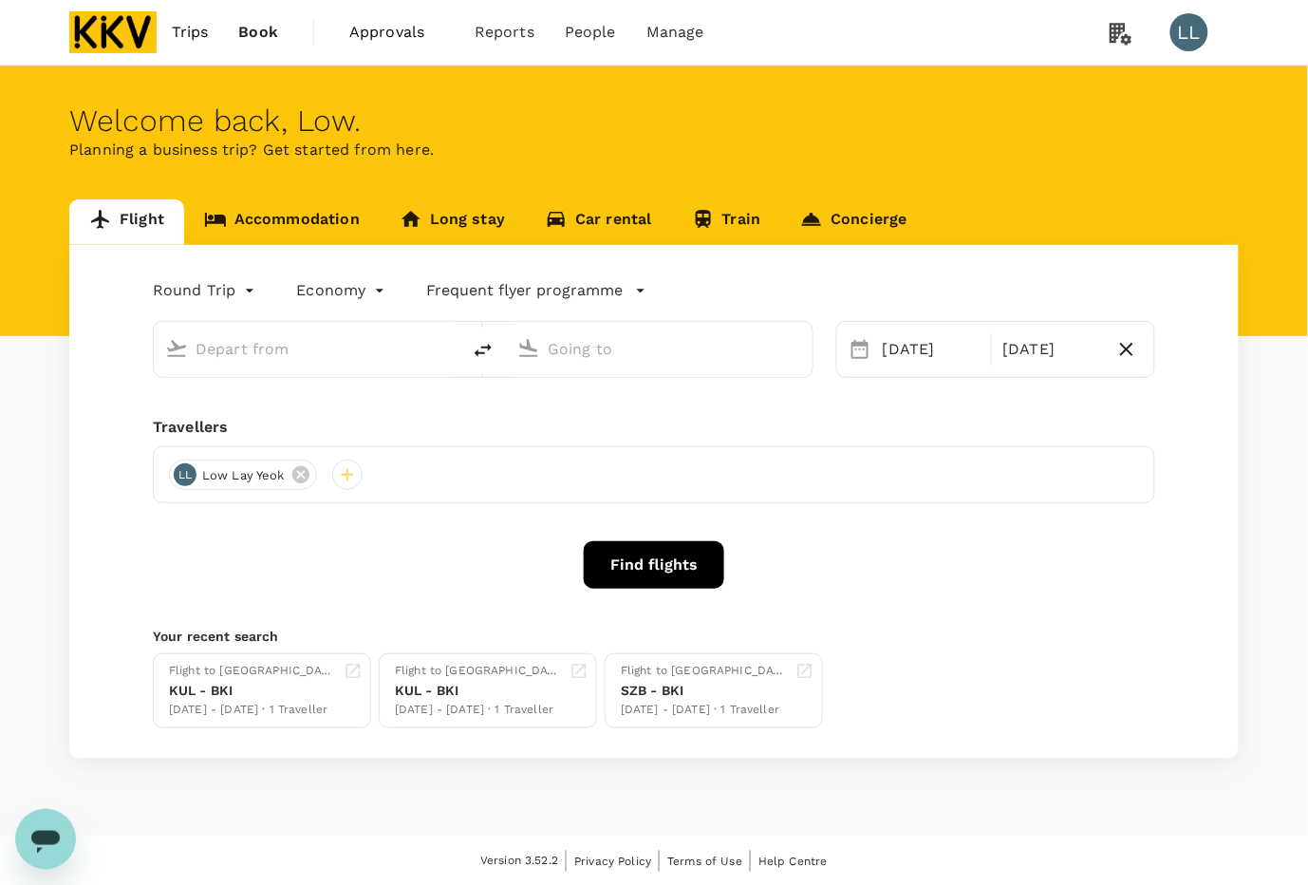
type input "Kuala Lumpur Intl (KUL)"
type input "Penang Intl (PEN)"
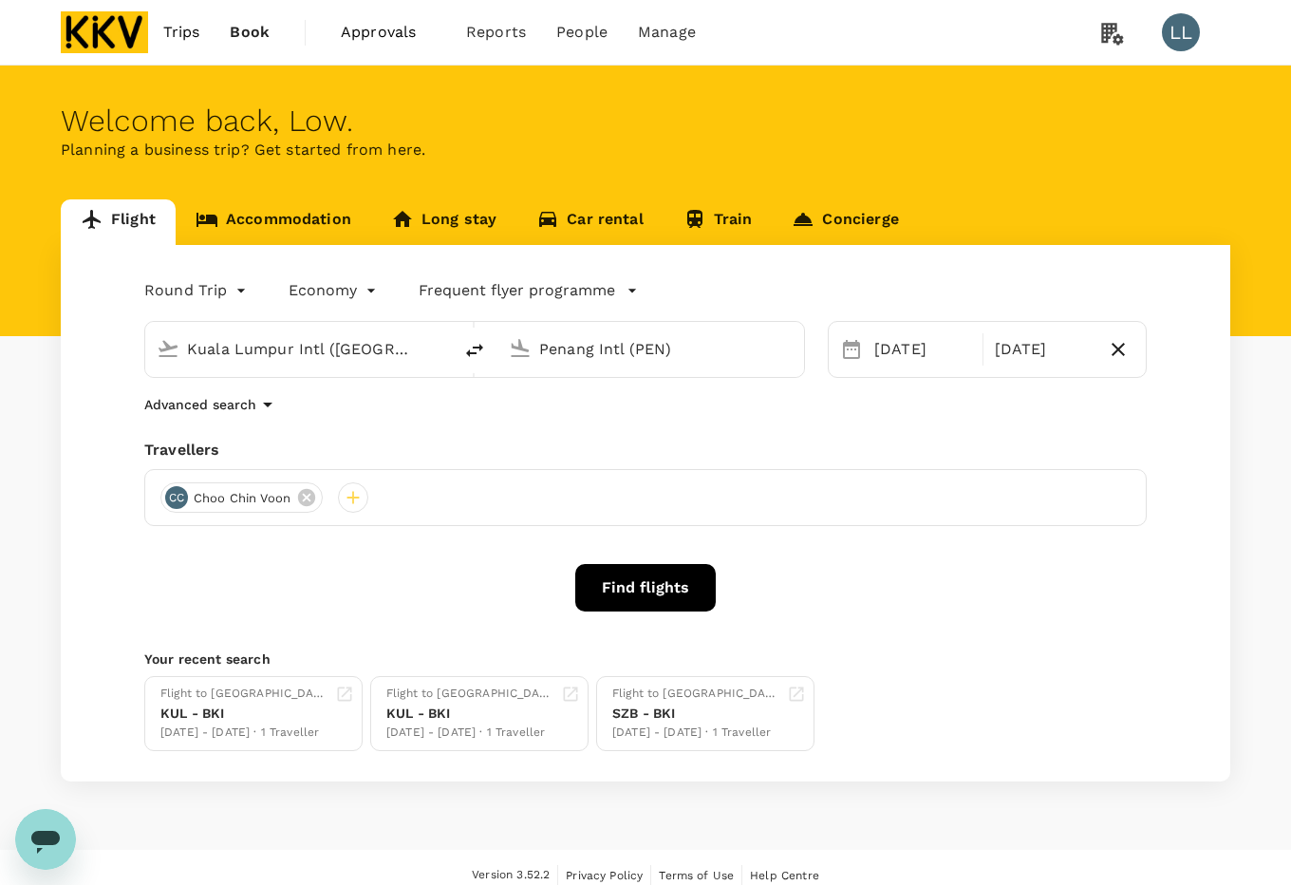
click at [297, 218] on link "Accommodation" at bounding box center [274, 222] width 196 height 46
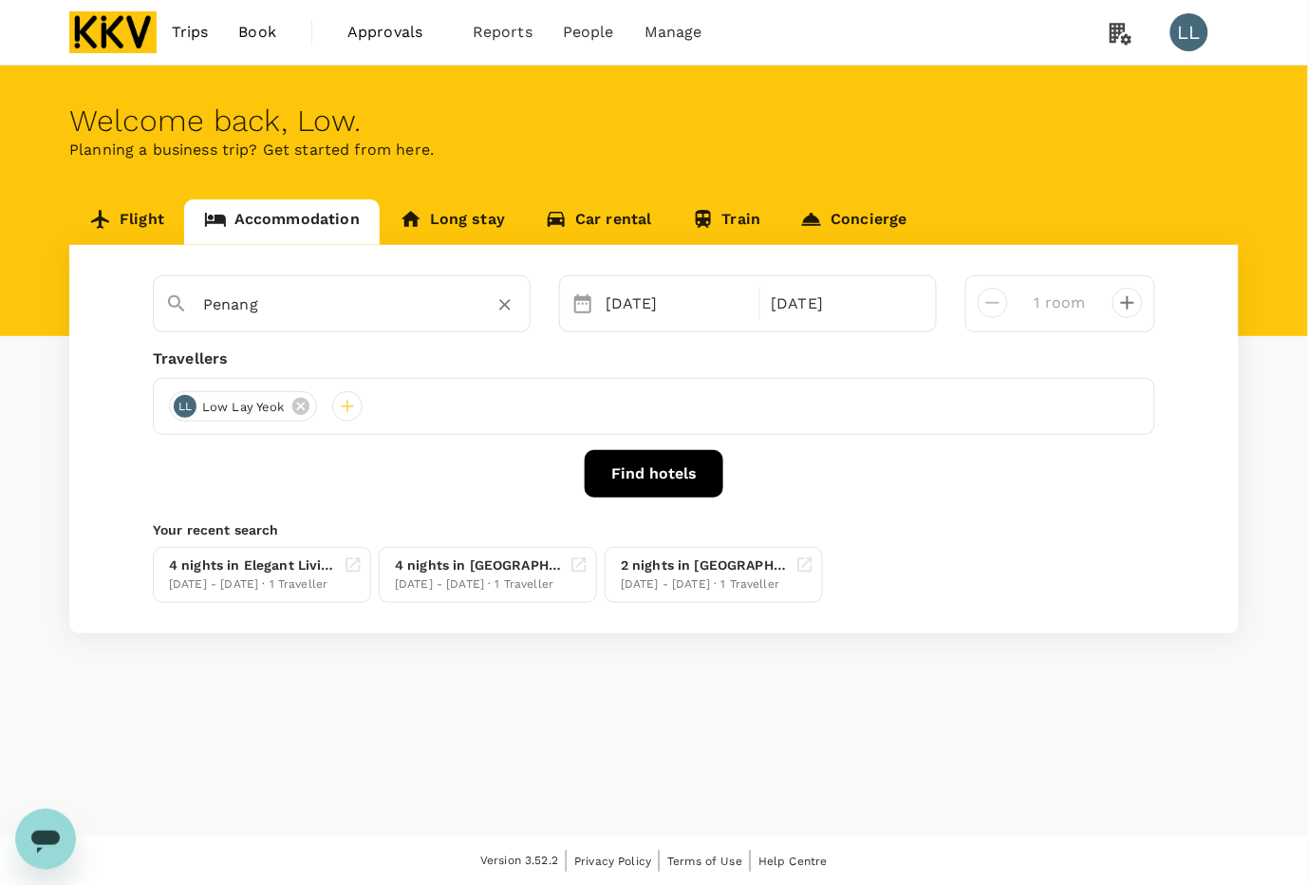
type input "KK Times Square Boulevard 2"
click at [510, 307] on icon "Clear" at bounding box center [505, 304] width 19 height 19
click at [604, 307] on div "08 Oct" at bounding box center [677, 304] width 158 height 38
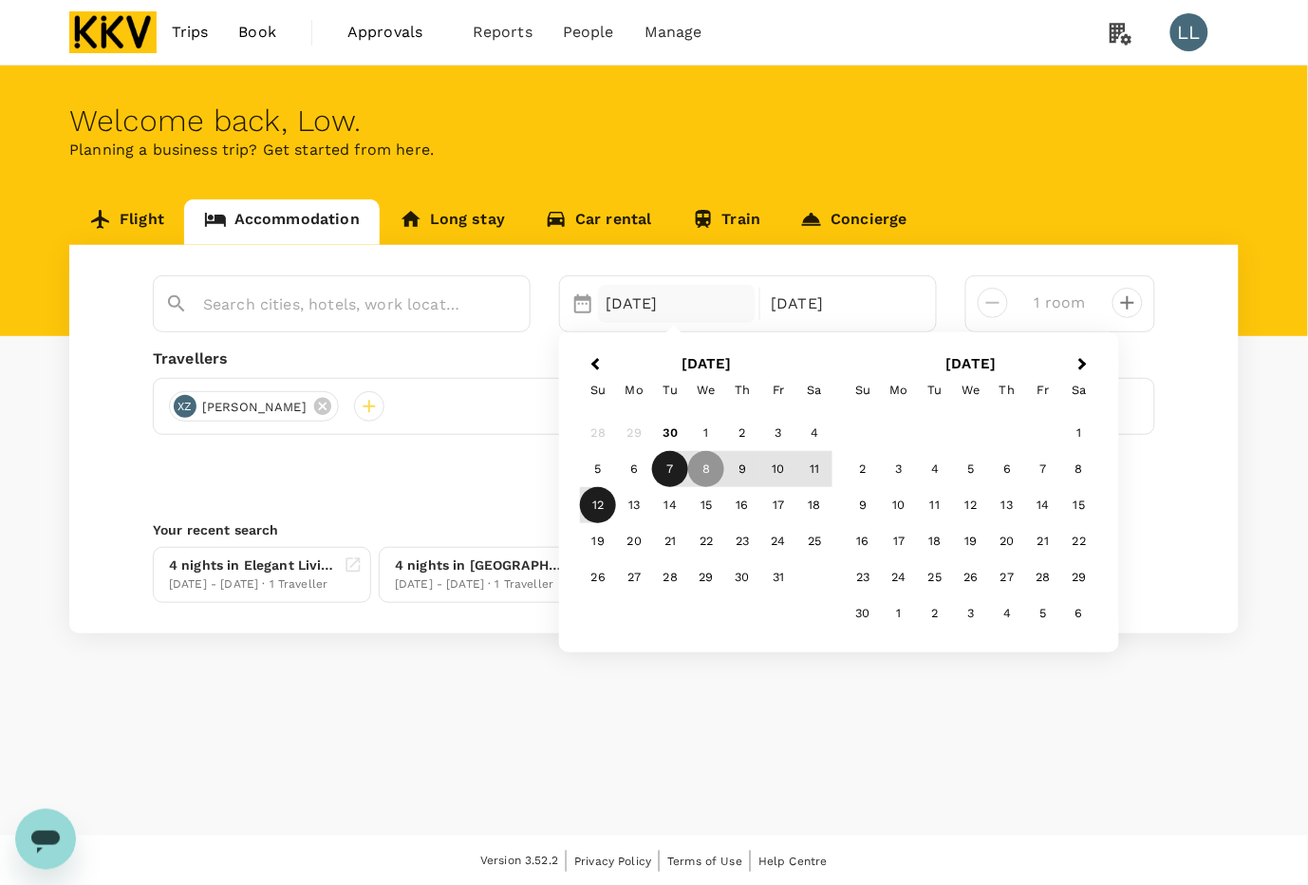
click at [674, 470] on div "7" at bounding box center [670, 469] width 36 height 36
click at [747, 465] on div "9" at bounding box center [742, 469] width 36 height 36
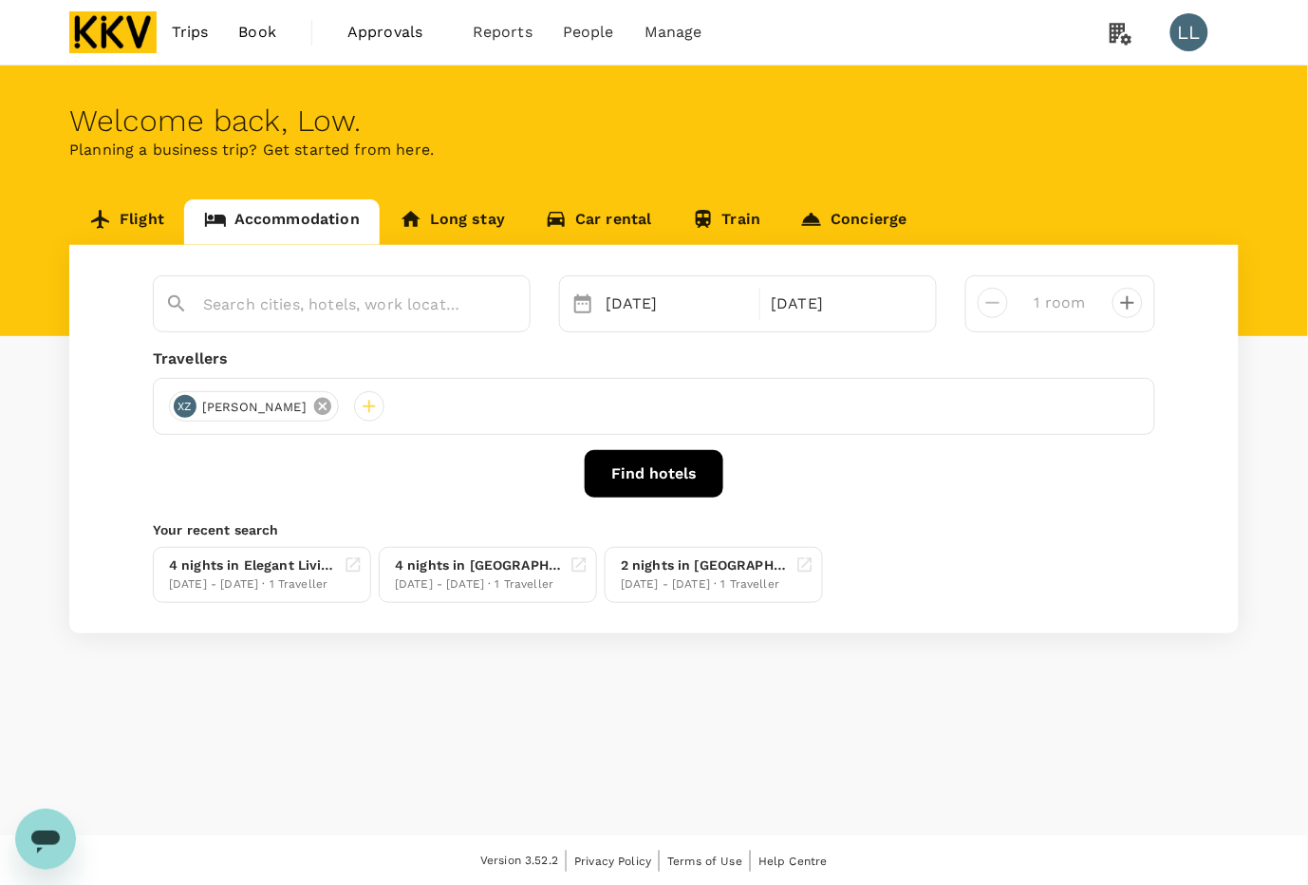
click at [312, 406] on icon at bounding box center [322, 406] width 21 height 21
click at [185, 410] on div at bounding box center [184, 406] width 30 height 30
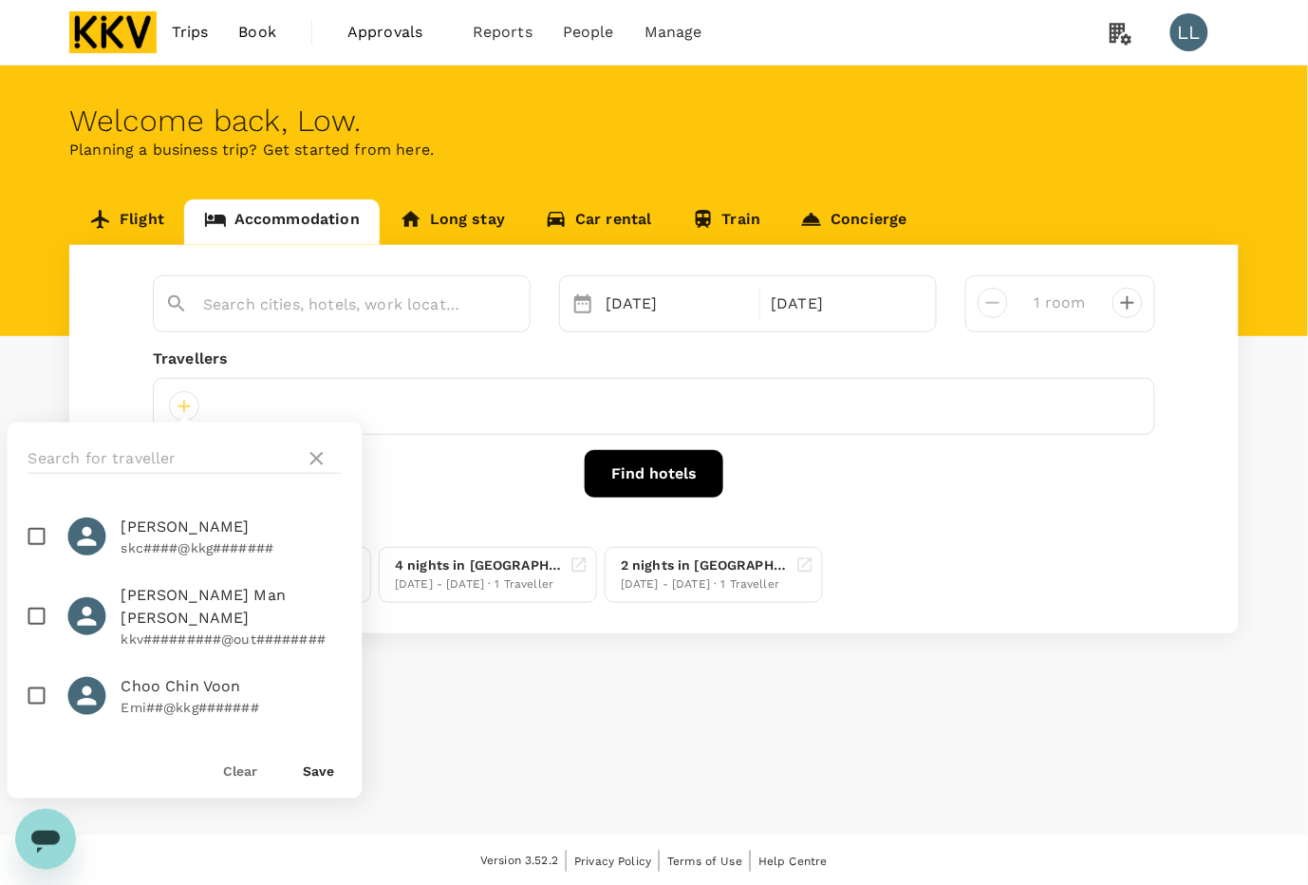
click at [163, 675] on span "Choo Chin Voon" at bounding box center [232, 686] width 220 height 23
checkbox input "true"
click at [315, 767] on button "Save" at bounding box center [319, 770] width 31 height 15
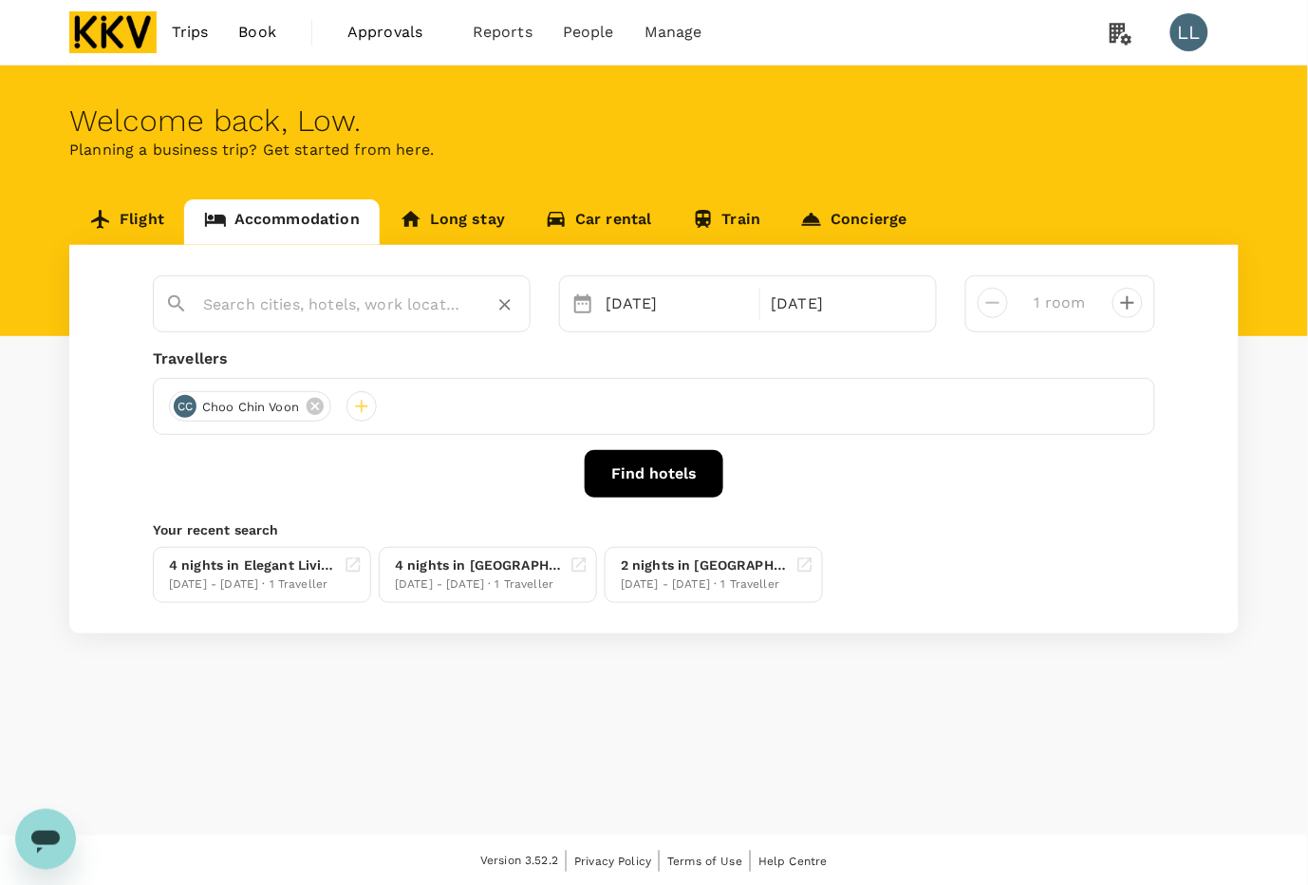
click at [254, 313] on input "text" at bounding box center [334, 304] width 262 height 29
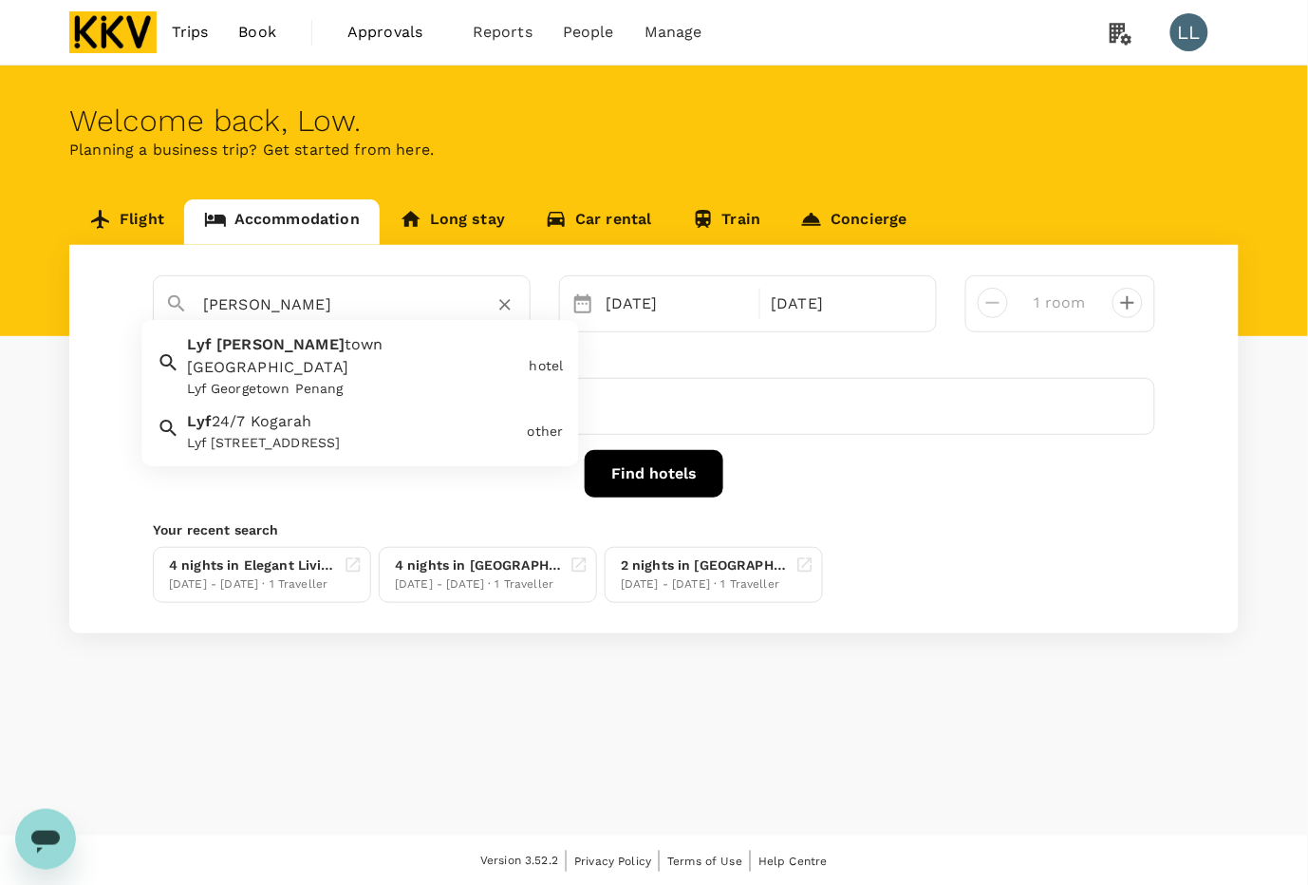
click at [259, 380] on div "Lyf Georgetown Penang" at bounding box center [355, 390] width 334 height 20
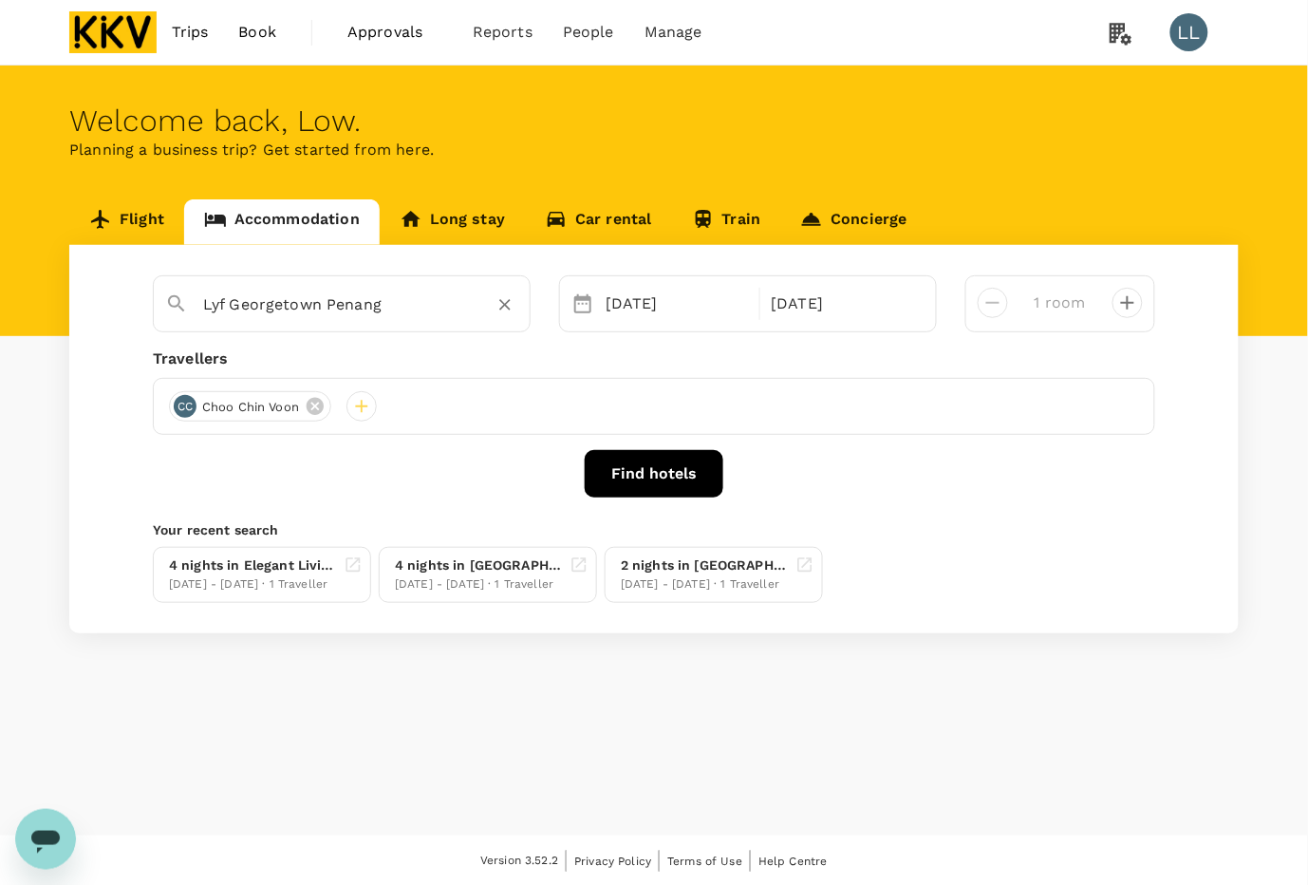
type input "Lyf Georgetown Penang"
click at [656, 475] on button "Find hotels" at bounding box center [654, 473] width 139 height 47
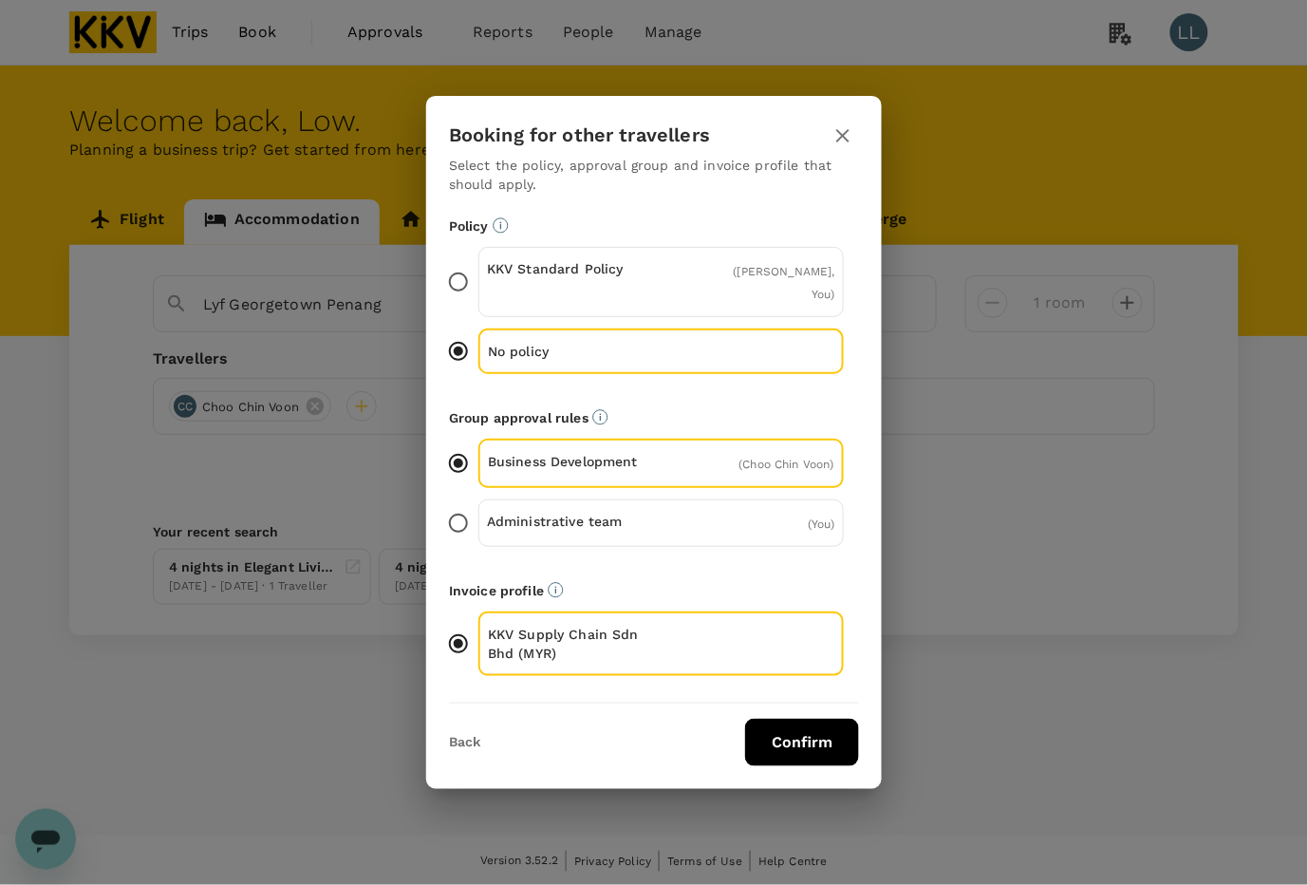
click at [764, 747] on button "Confirm" at bounding box center [802, 742] width 114 height 47
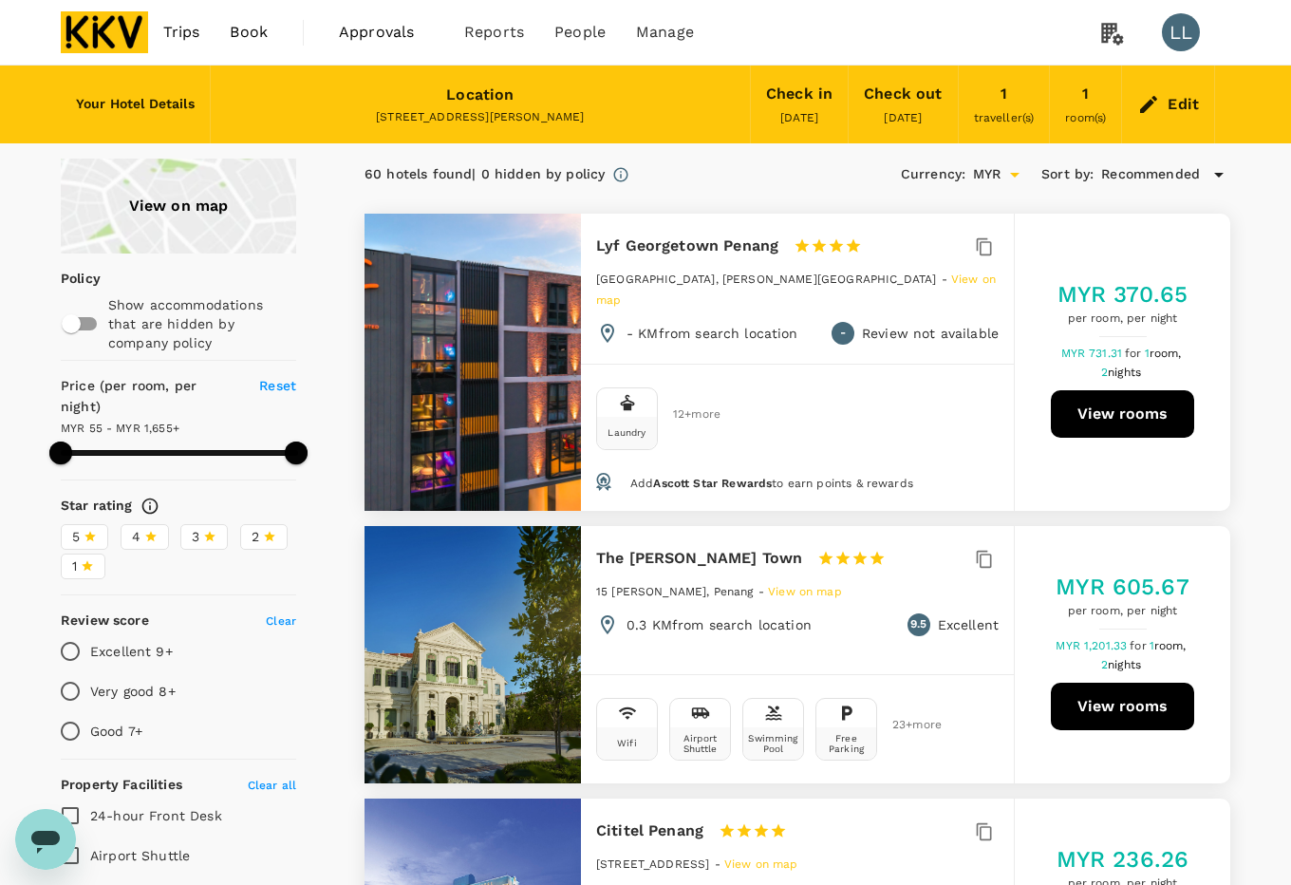
type input "1654.32"
click at [1201, 114] on div "Edit" at bounding box center [1168, 104] width 92 height 66
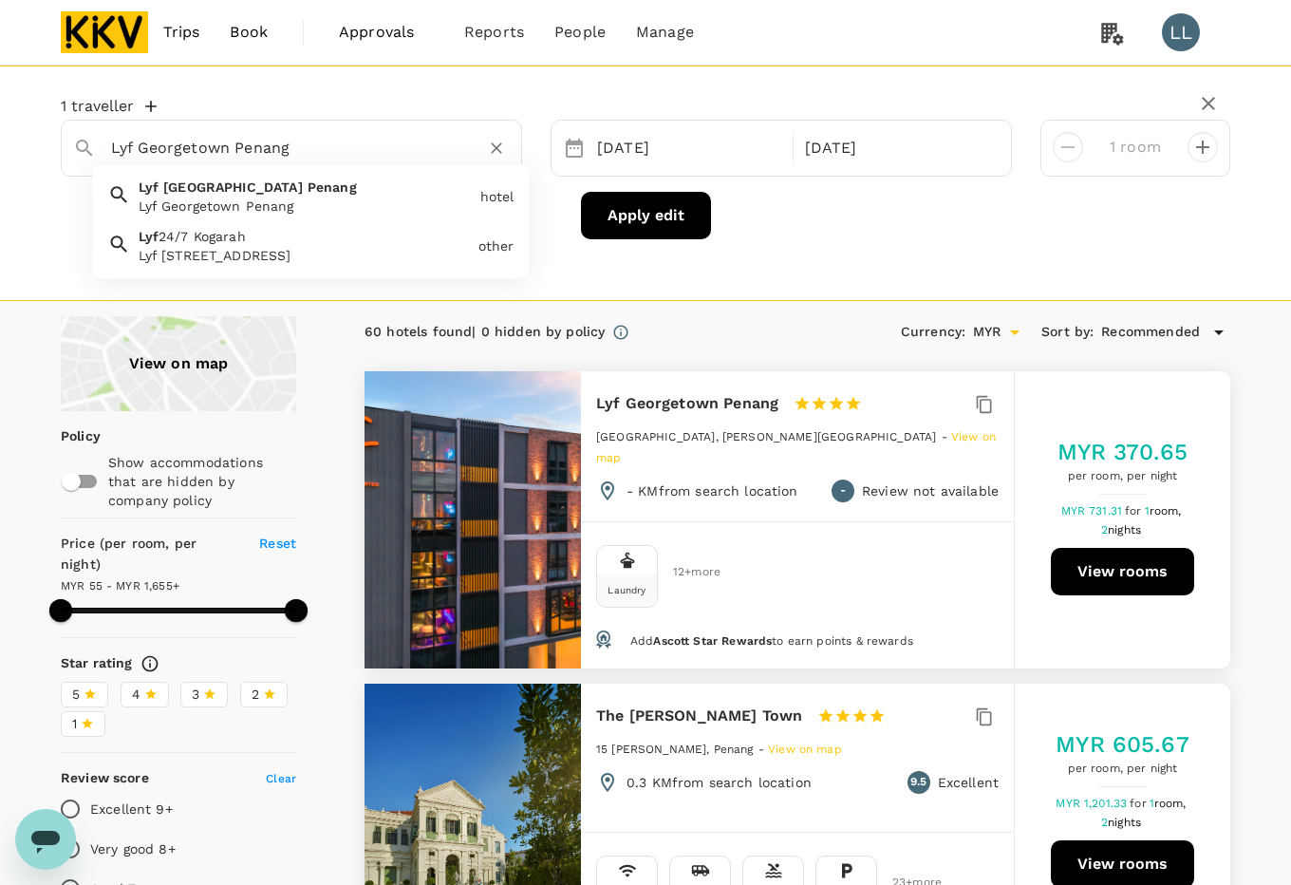
drag, startPoint x: 323, startPoint y: 141, endPoint x: -345, endPoint y: 223, distance: 672.6
click at [223, 200] on div "Ozo George Town Penang" at bounding box center [306, 206] width 334 height 19
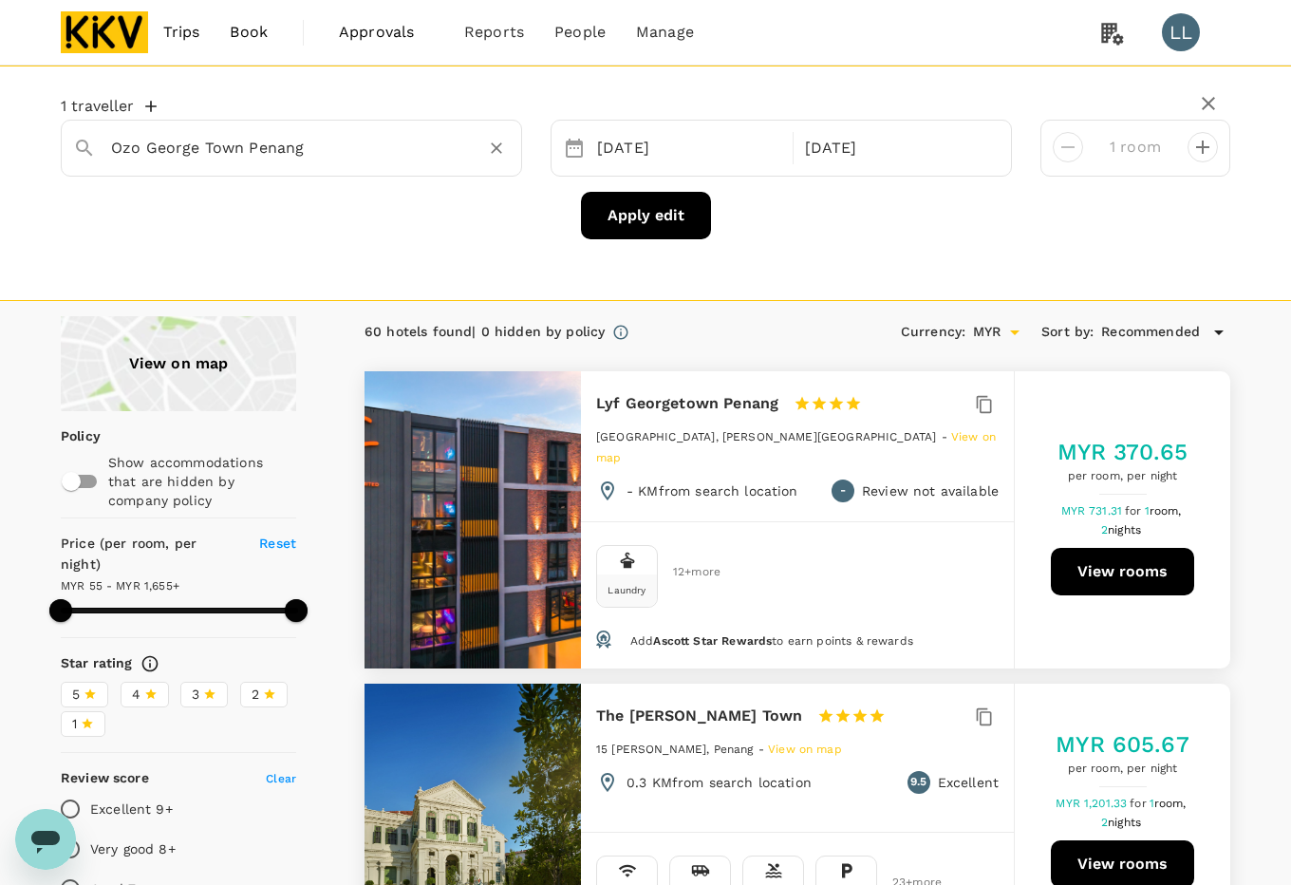
type input "Ozo George Town Penang"
click at [639, 215] on button "Apply edit" at bounding box center [646, 215] width 130 height 47
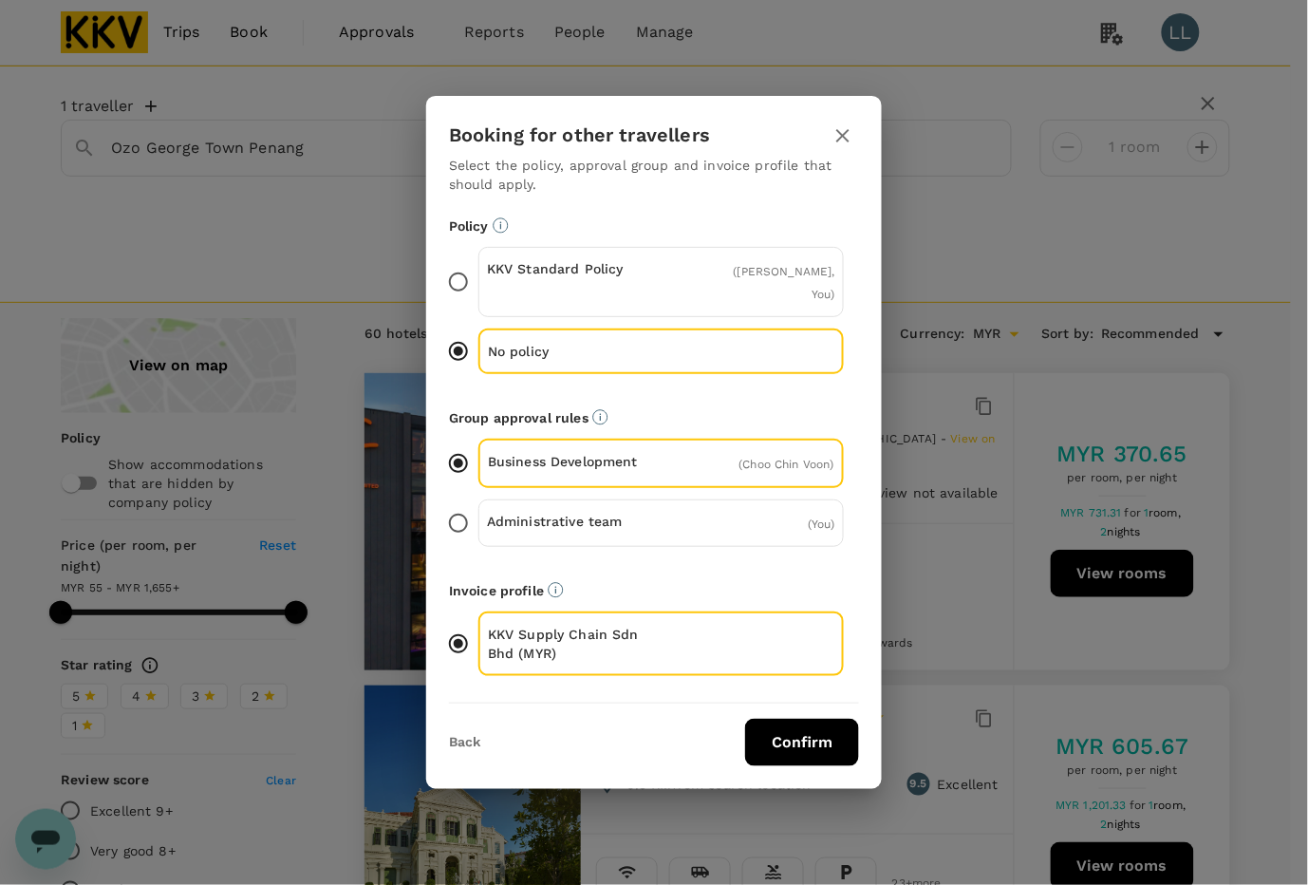
click at [829, 747] on button "Confirm" at bounding box center [802, 742] width 114 height 47
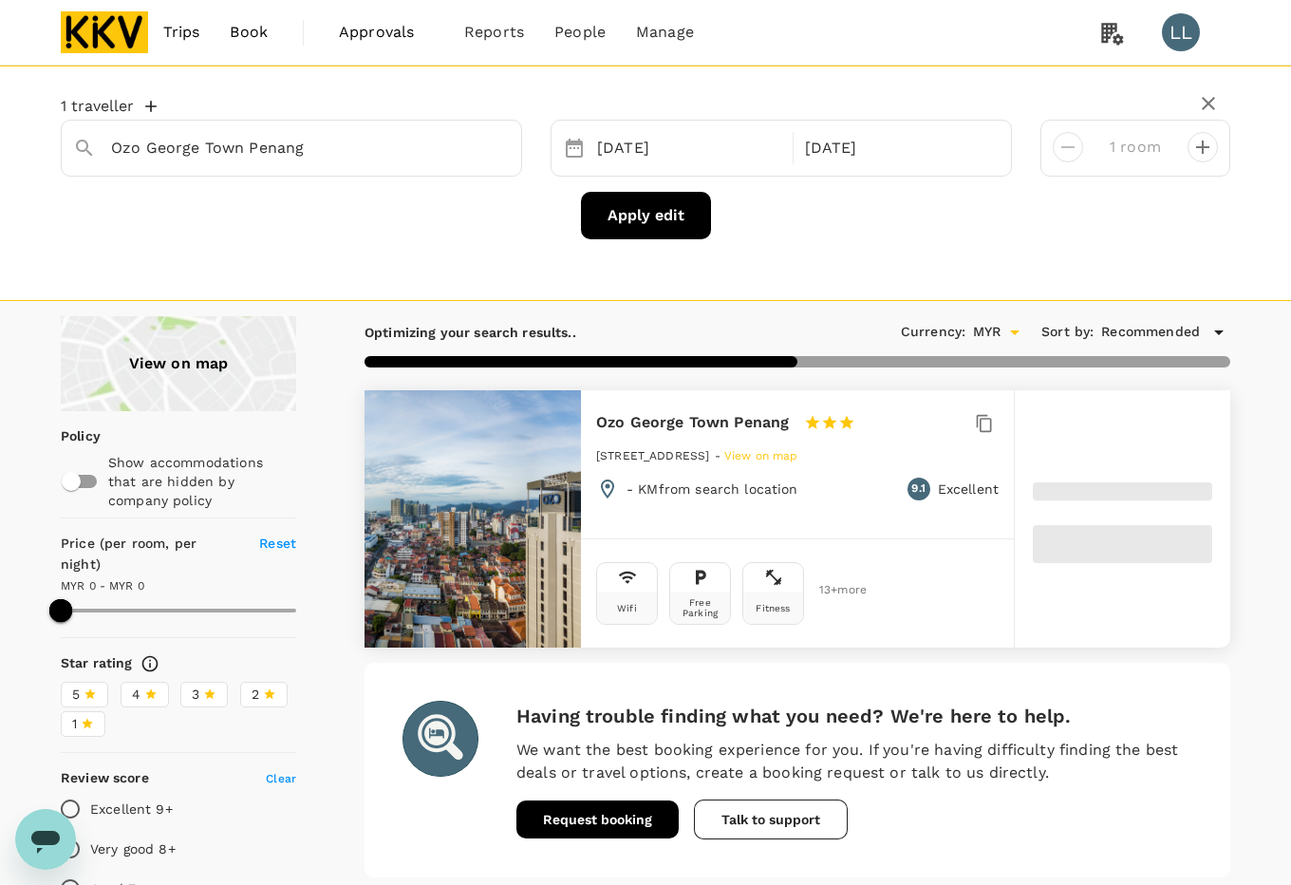
click at [1279, 376] on div "View on map Policy Show accommodations that are hidden by company policy Price …" at bounding box center [645, 799] width 1291 height 966
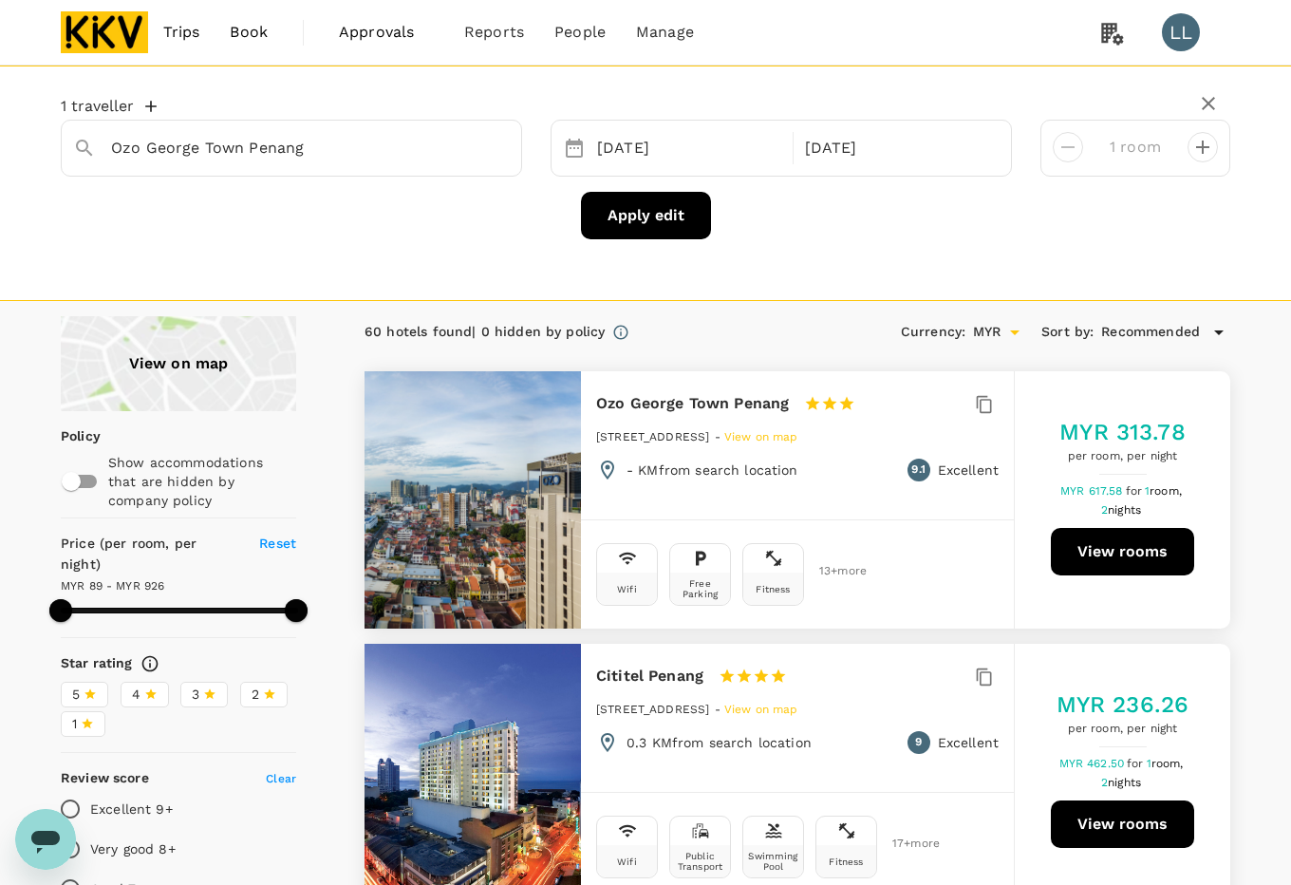
type input "925.93"
click at [513, 177] on div "Ozo George Town Penang" at bounding box center [291, 148] width 461 height 57
click at [494, 149] on icon "Clear" at bounding box center [496, 148] width 19 height 19
click at [347, 145] on input "text" at bounding box center [284, 147] width 346 height 29
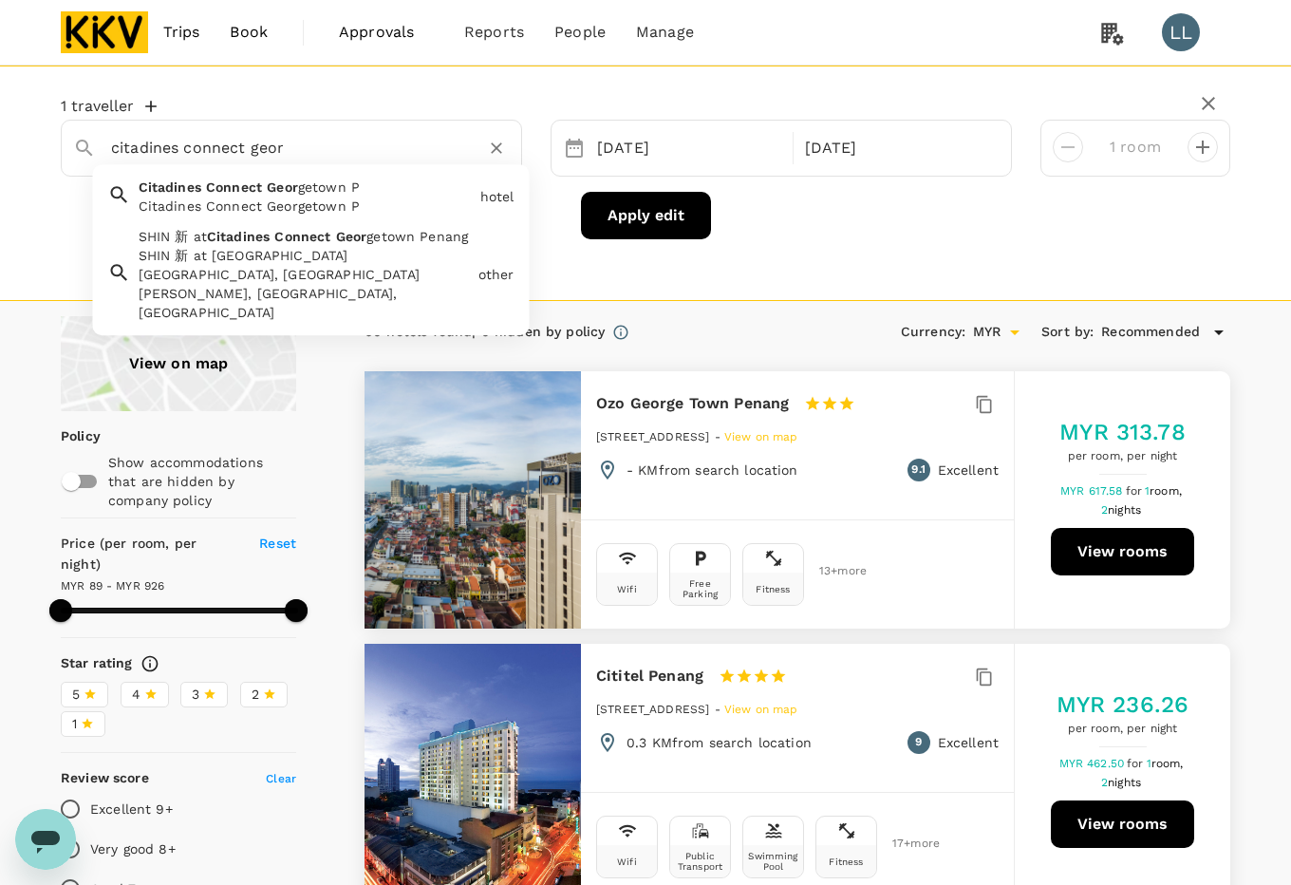
click at [345, 191] on span "getown P" at bounding box center [329, 186] width 62 height 15
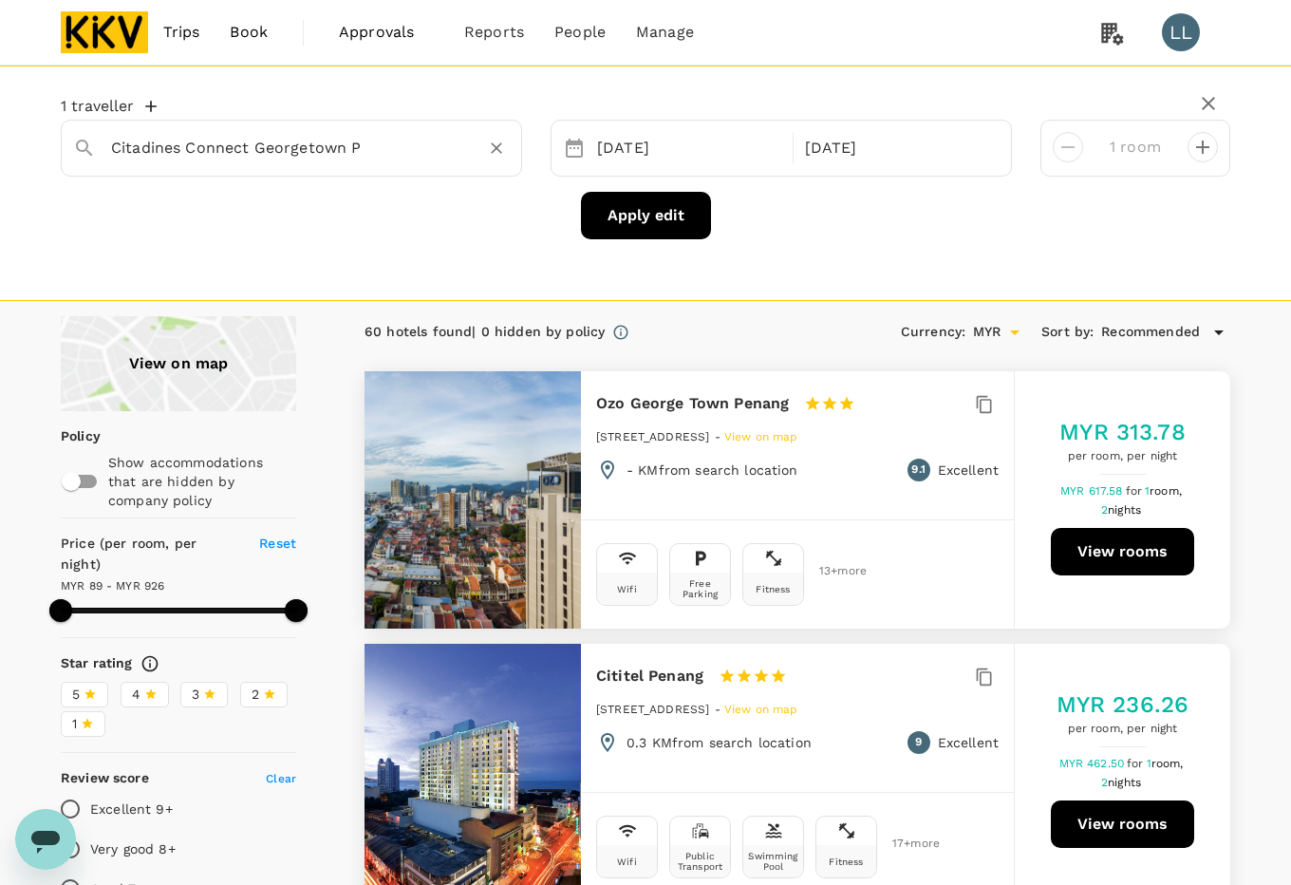
type input "Citadines Connect Georgetown P"
drag, startPoint x: 630, startPoint y: 204, endPoint x: 404, endPoint y: 163, distance: 228.7
click at [405, 166] on div "1 traveller Citadines Connect Georgetown P 07 Oct 09 Oct 1 room Apply edit" at bounding box center [646, 168] width 1170 height 142
click at [608, 211] on button "Apply edit" at bounding box center [646, 215] width 130 height 47
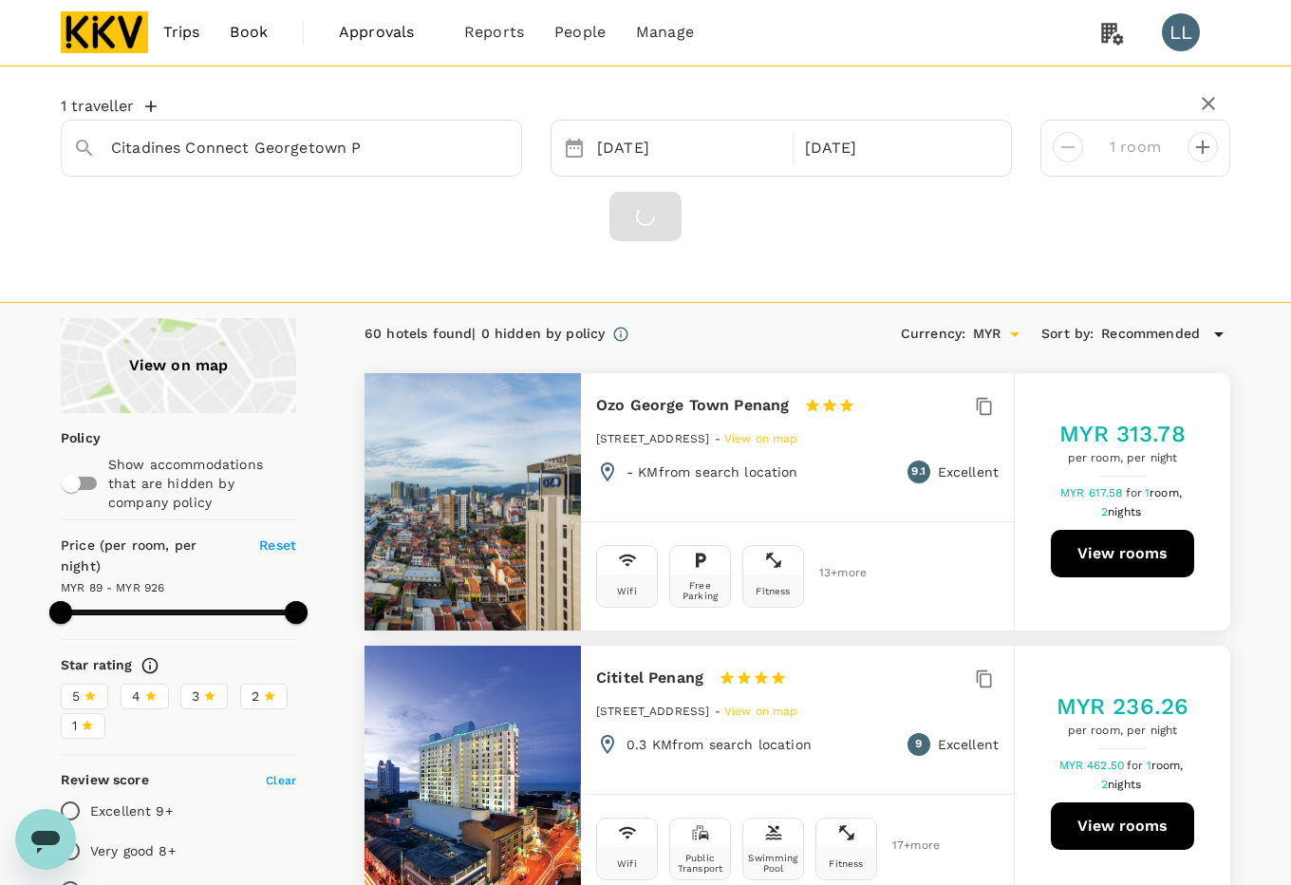
type input "925.93"
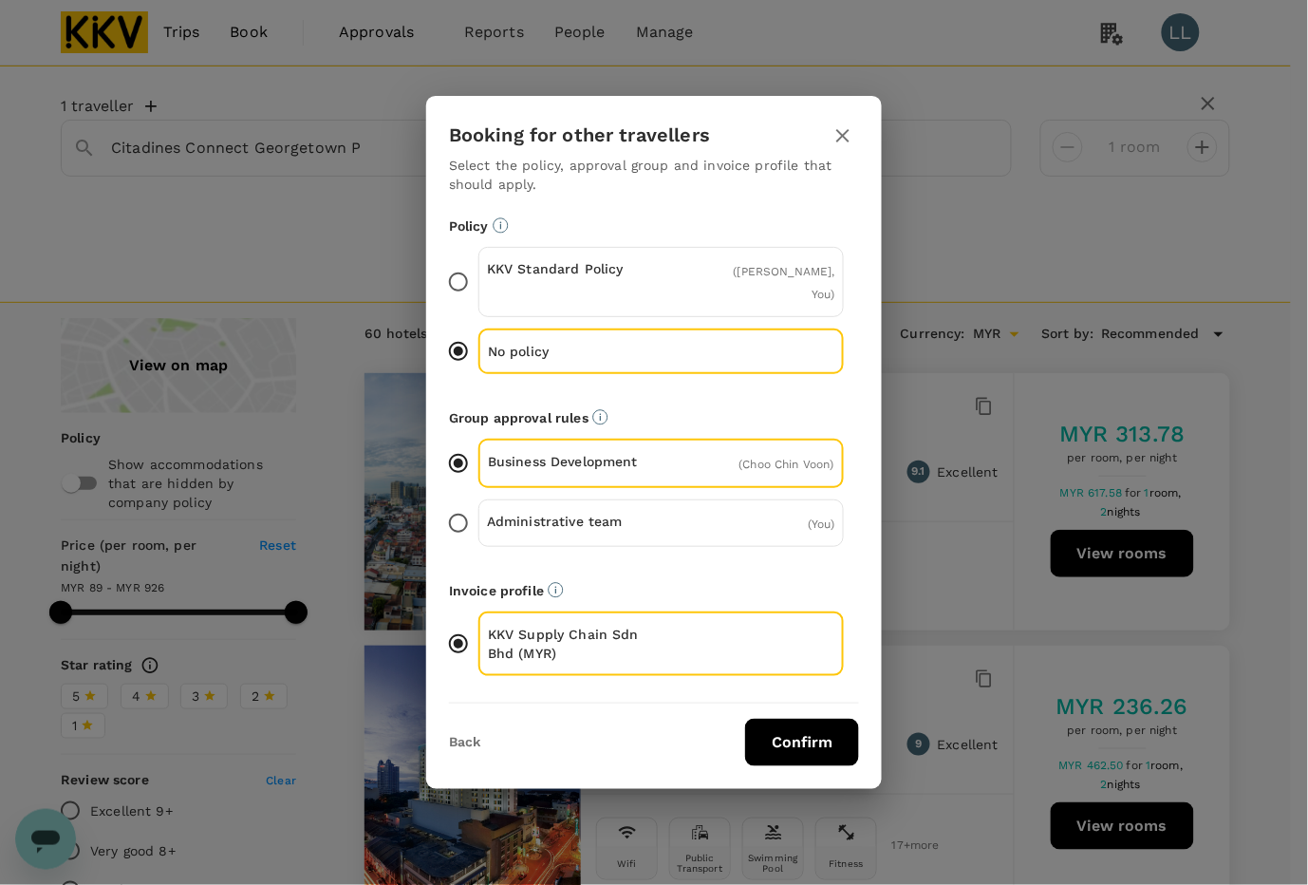
click at [762, 736] on button "Confirm" at bounding box center [802, 742] width 114 height 47
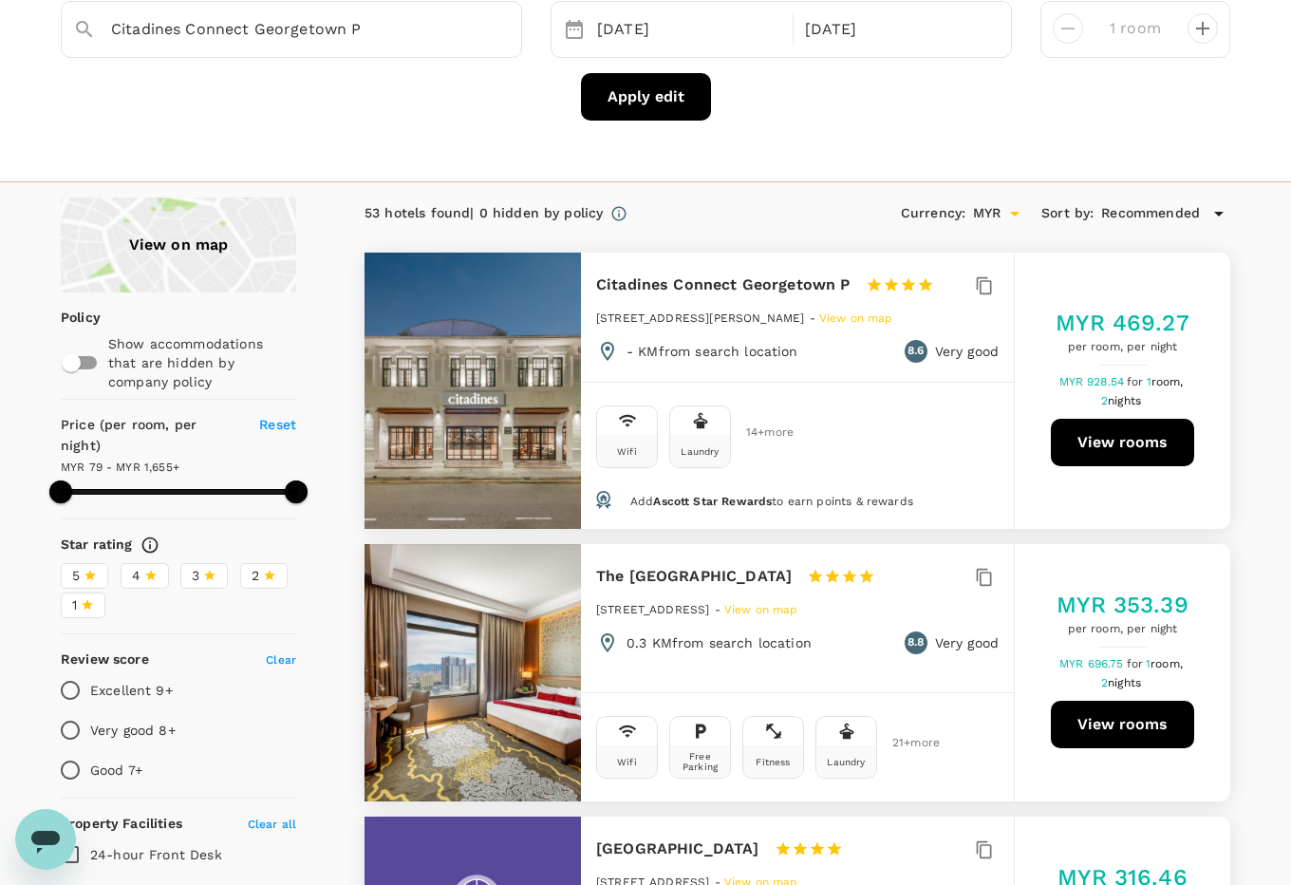
type input "1654.47"
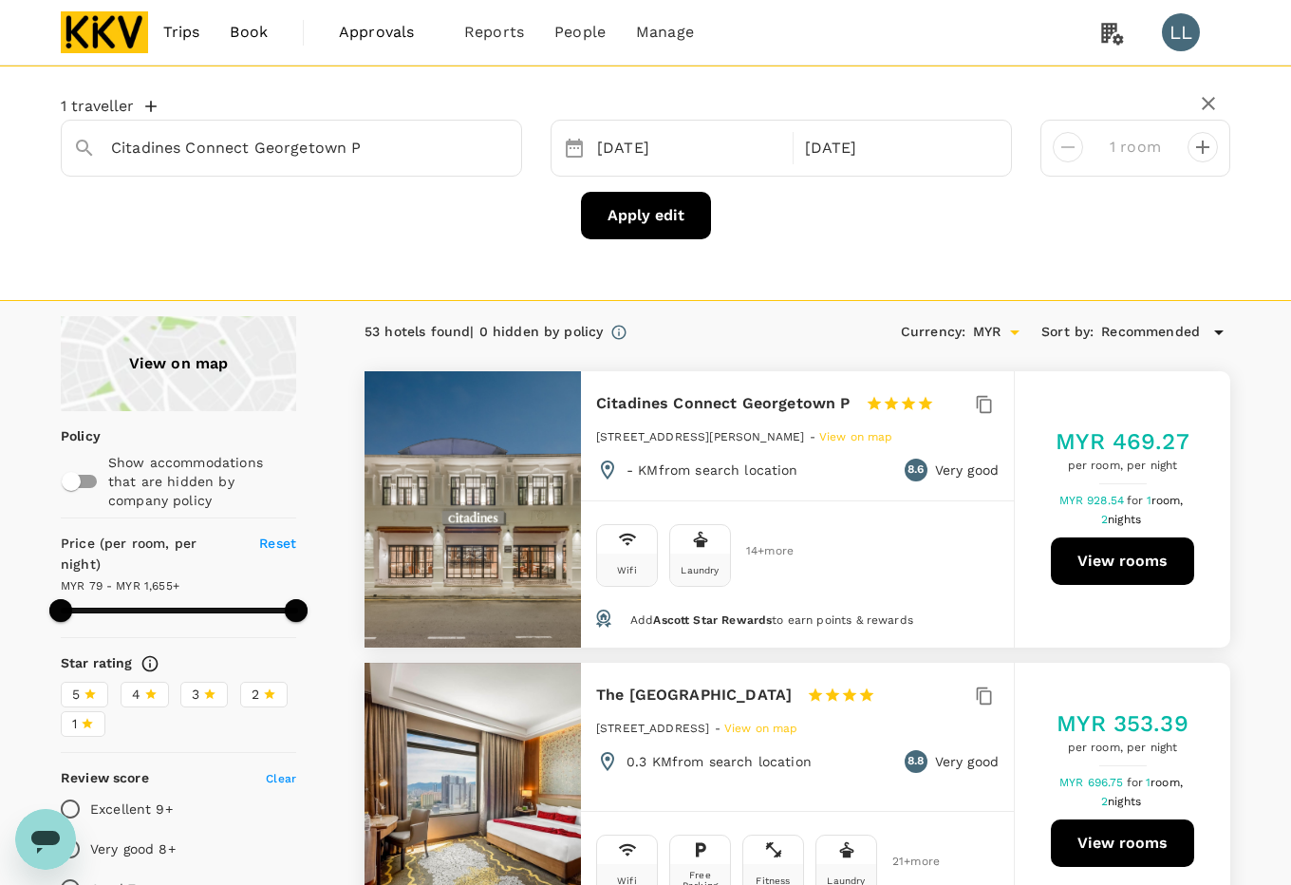
click at [857, 216] on div "Apply edit" at bounding box center [646, 215] width 1170 height 47
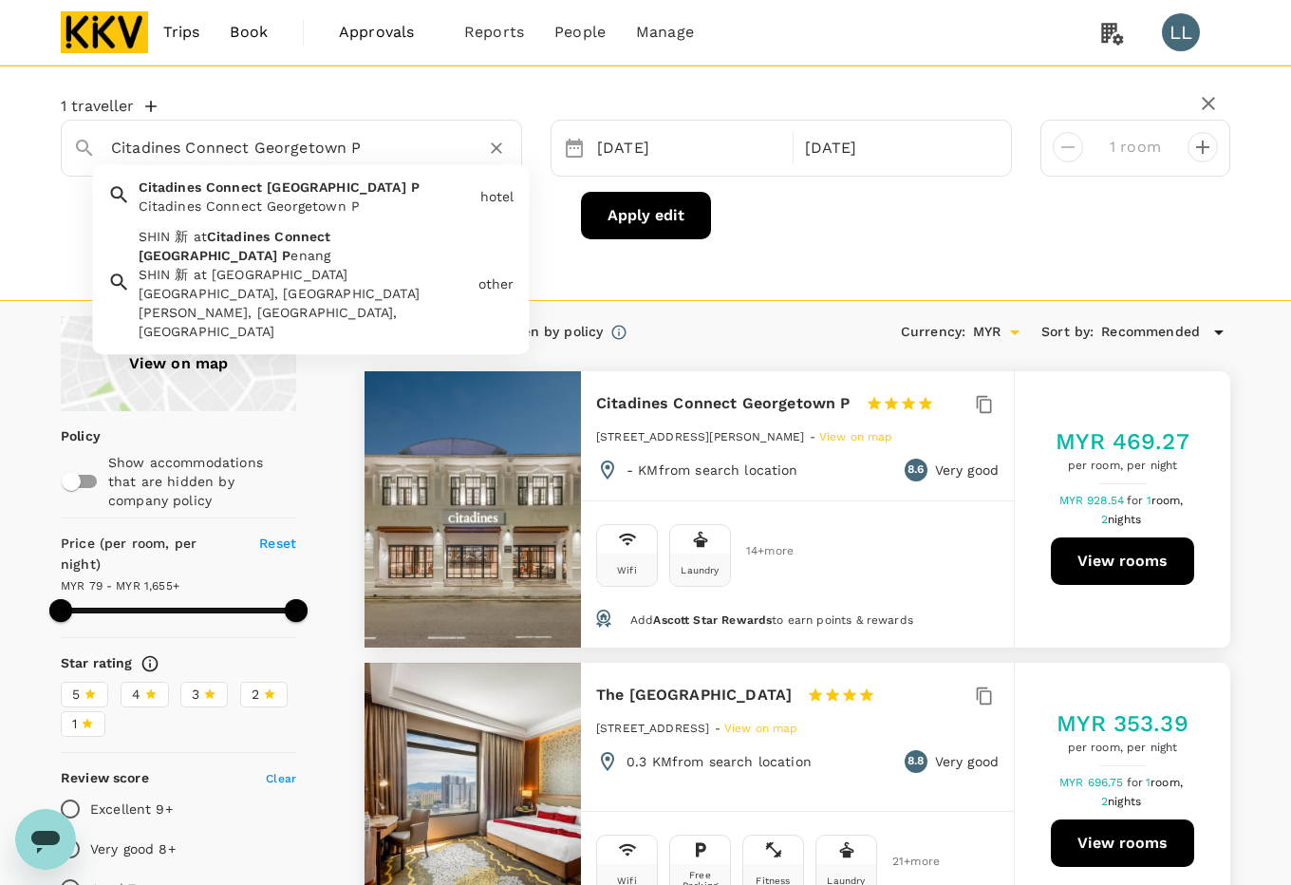
click at [415, 147] on input "Citadines Connect Georgetown P" at bounding box center [284, 147] width 346 height 29
click at [376, 148] on input "Citadines Connect Georgetown P" at bounding box center [284, 147] width 346 height 29
drag, startPoint x: 254, startPoint y: 144, endPoint x: 54, endPoint y: 134, distance: 199.7
click at [54, 134] on div "Citadines Connect Georgetown Citadines Connect Georgetown P Citadines Connect G…" at bounding box center [646, 148] width 1198 height 57
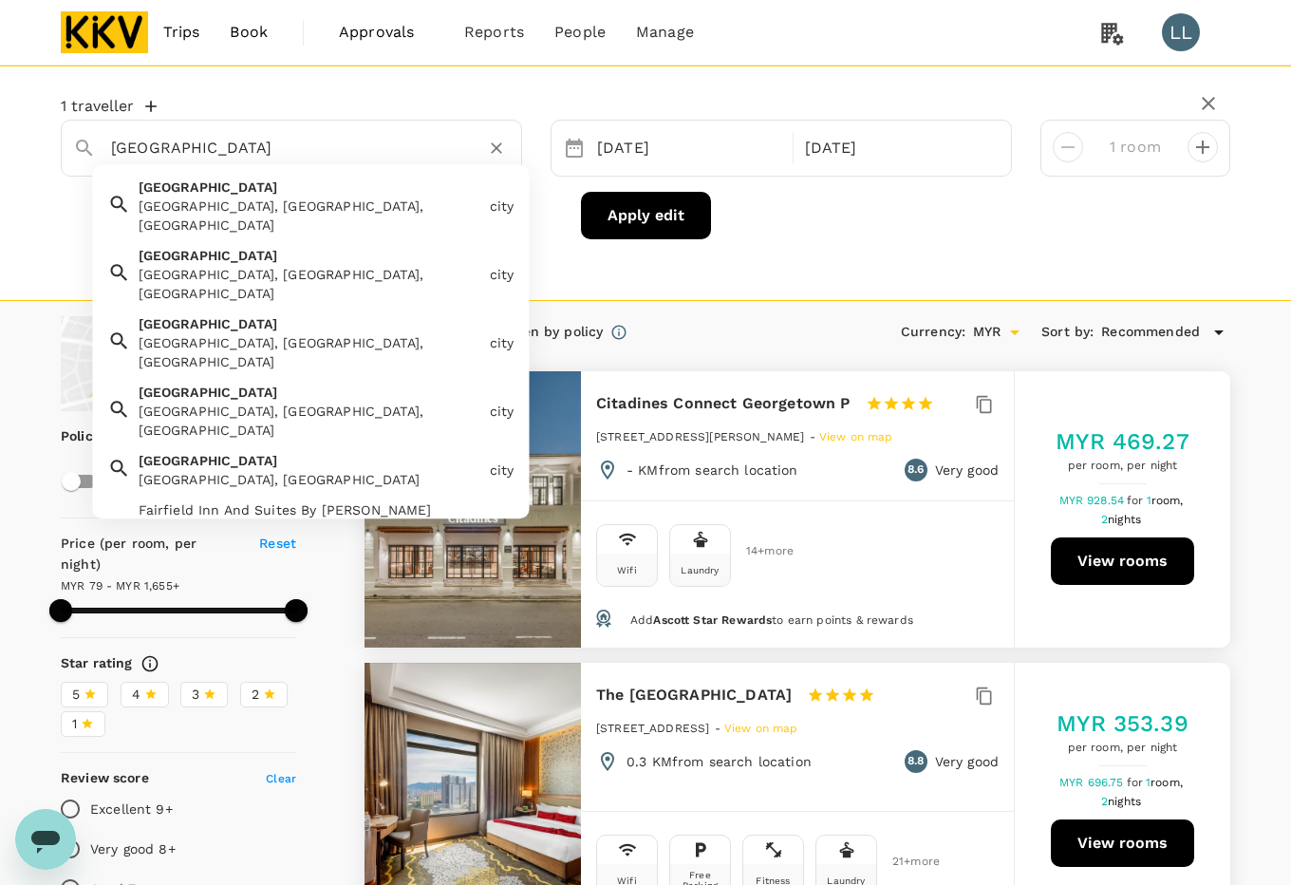
click at [290, 154] on input "Georgetown" at bounding box center [284, 147] width 346 height 29
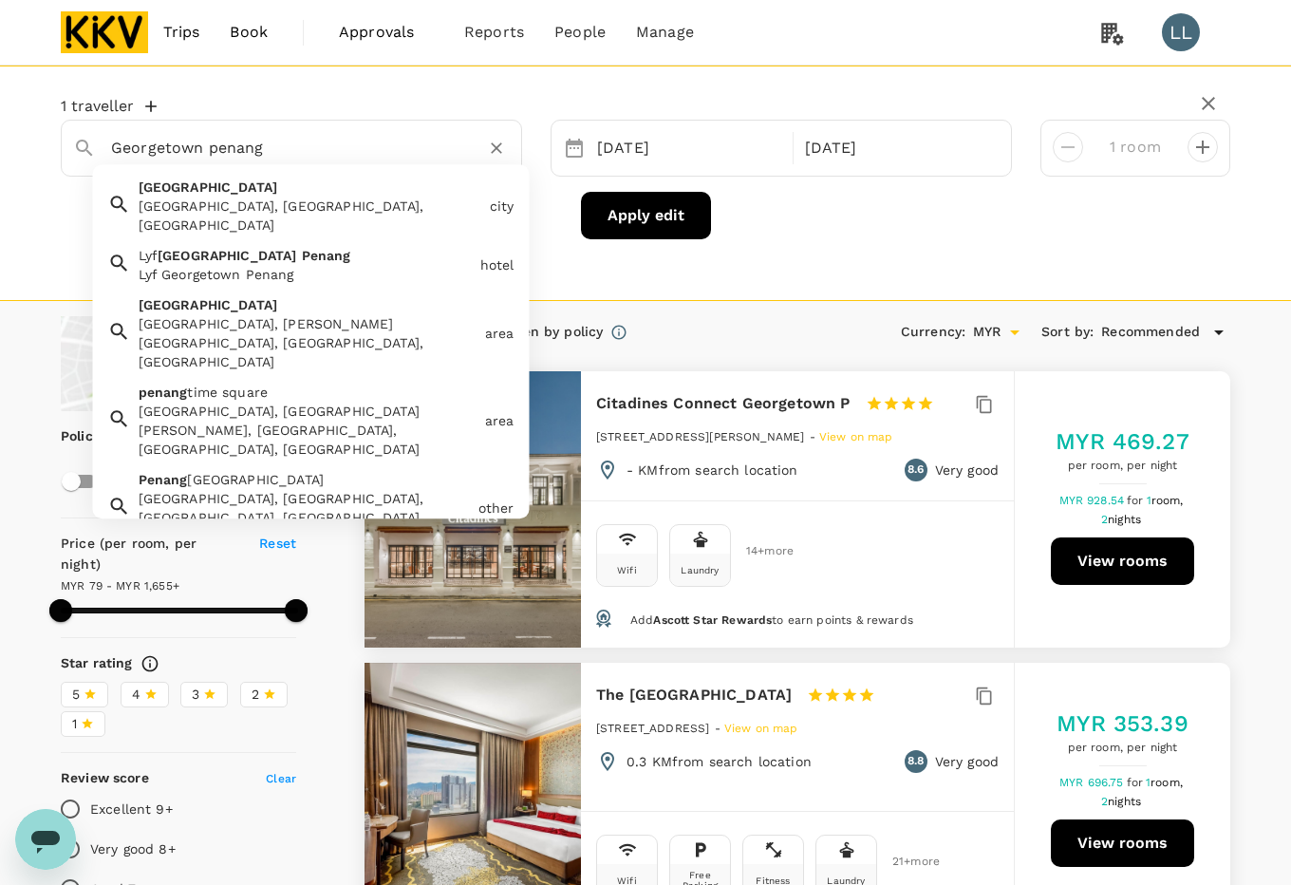
click at [261, 191] on div "Georgetown Georgetown, Penang, Malaysia" at bounding box center [306, 202] width 351 height 65
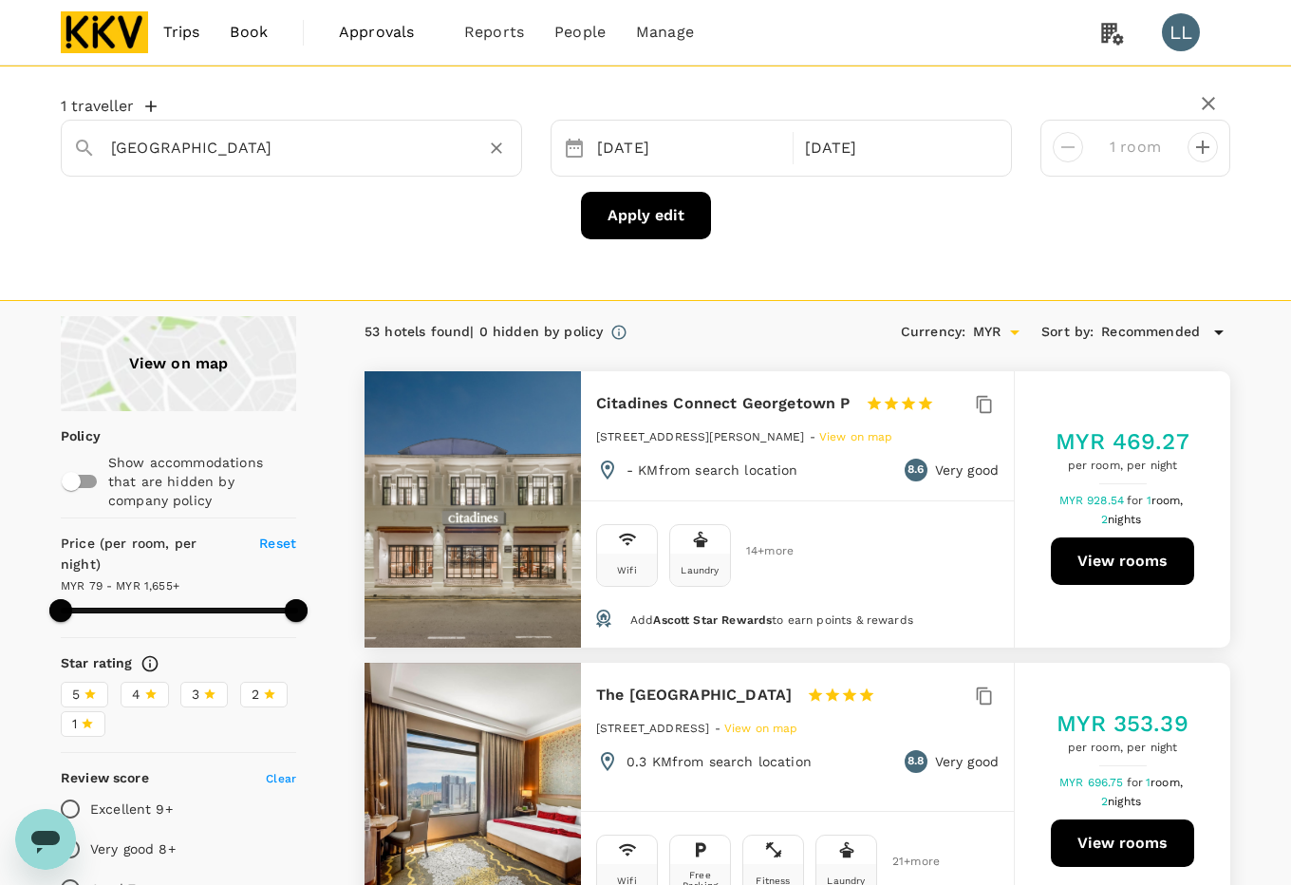
type input "Georgetown"
click at [656, 218] on button "Apply edit" at bounding box center [646, 215] width 130 height 47
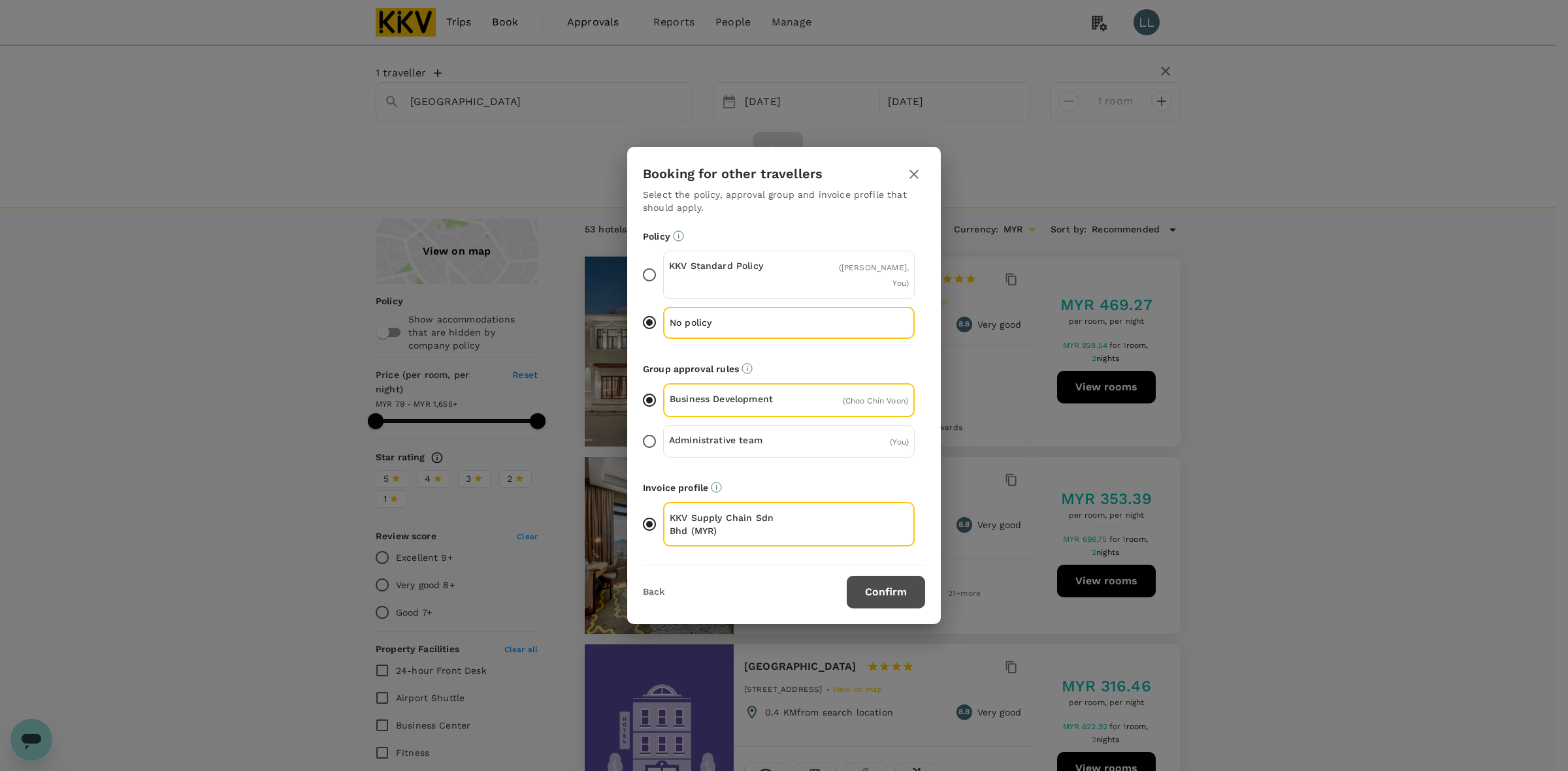
click at [888, 578] on button "Confirm" at bounding box center [886, 591] width 78 height 32
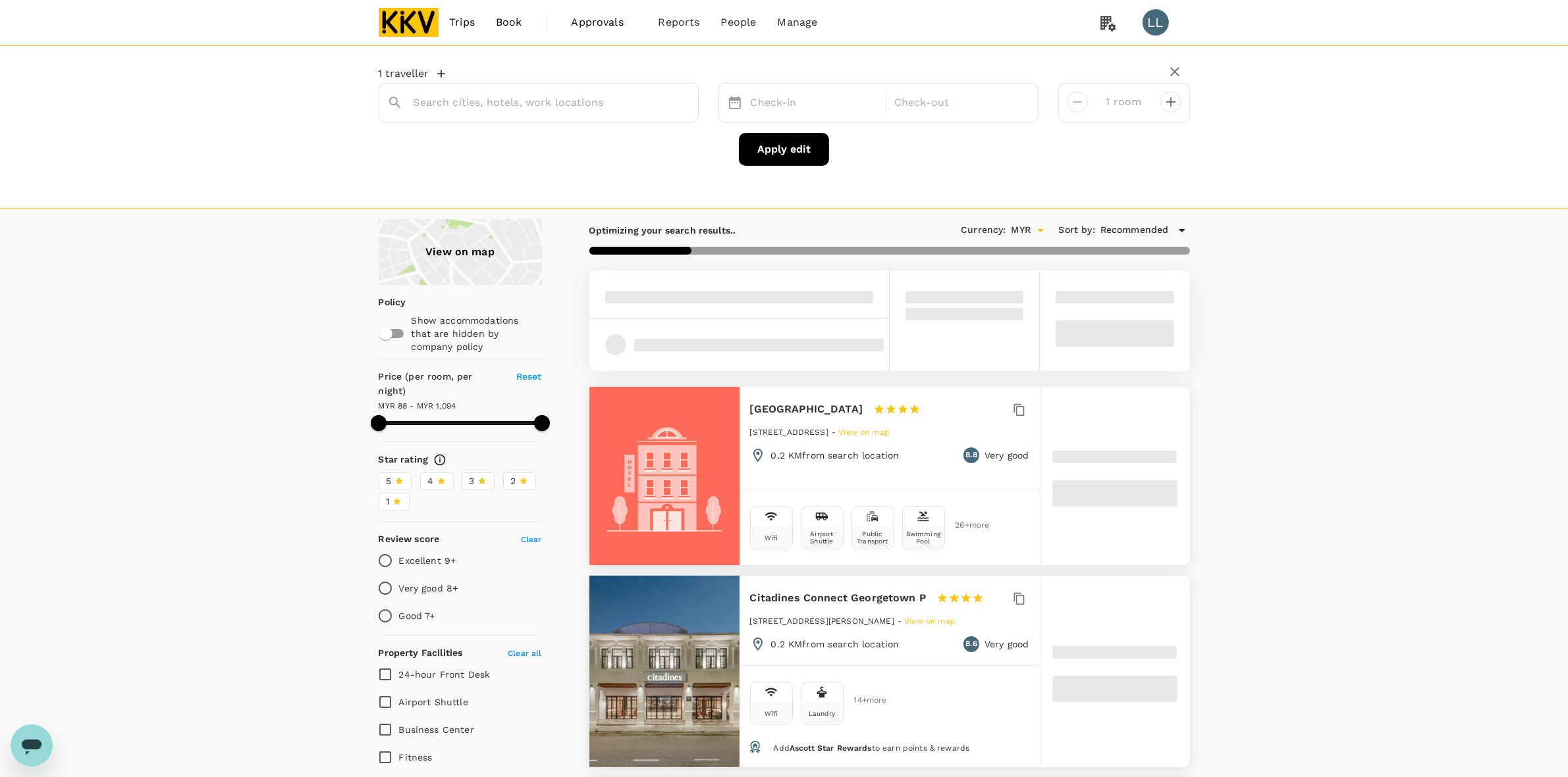
type input "George Town"
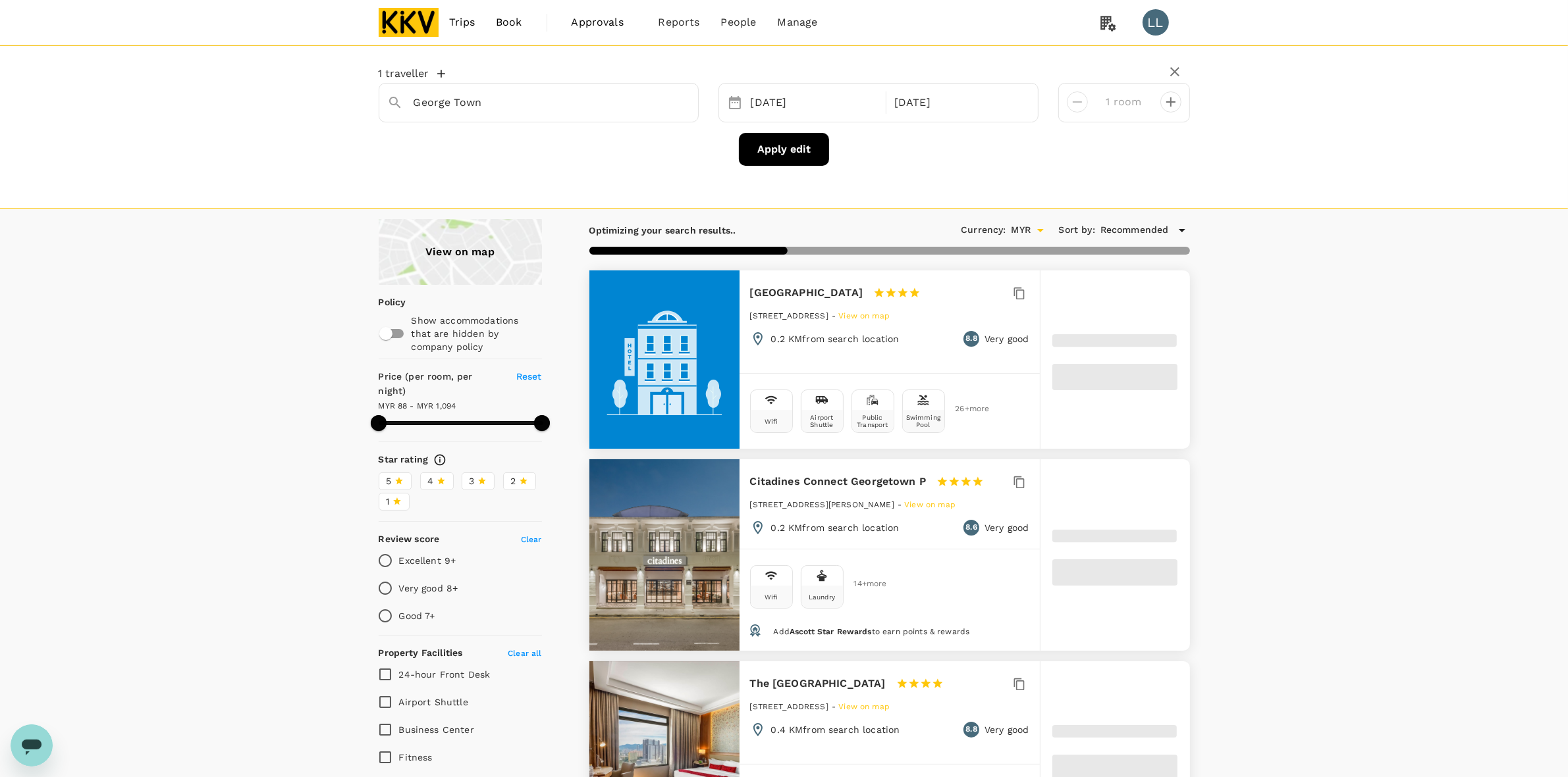
type input "1094.56"
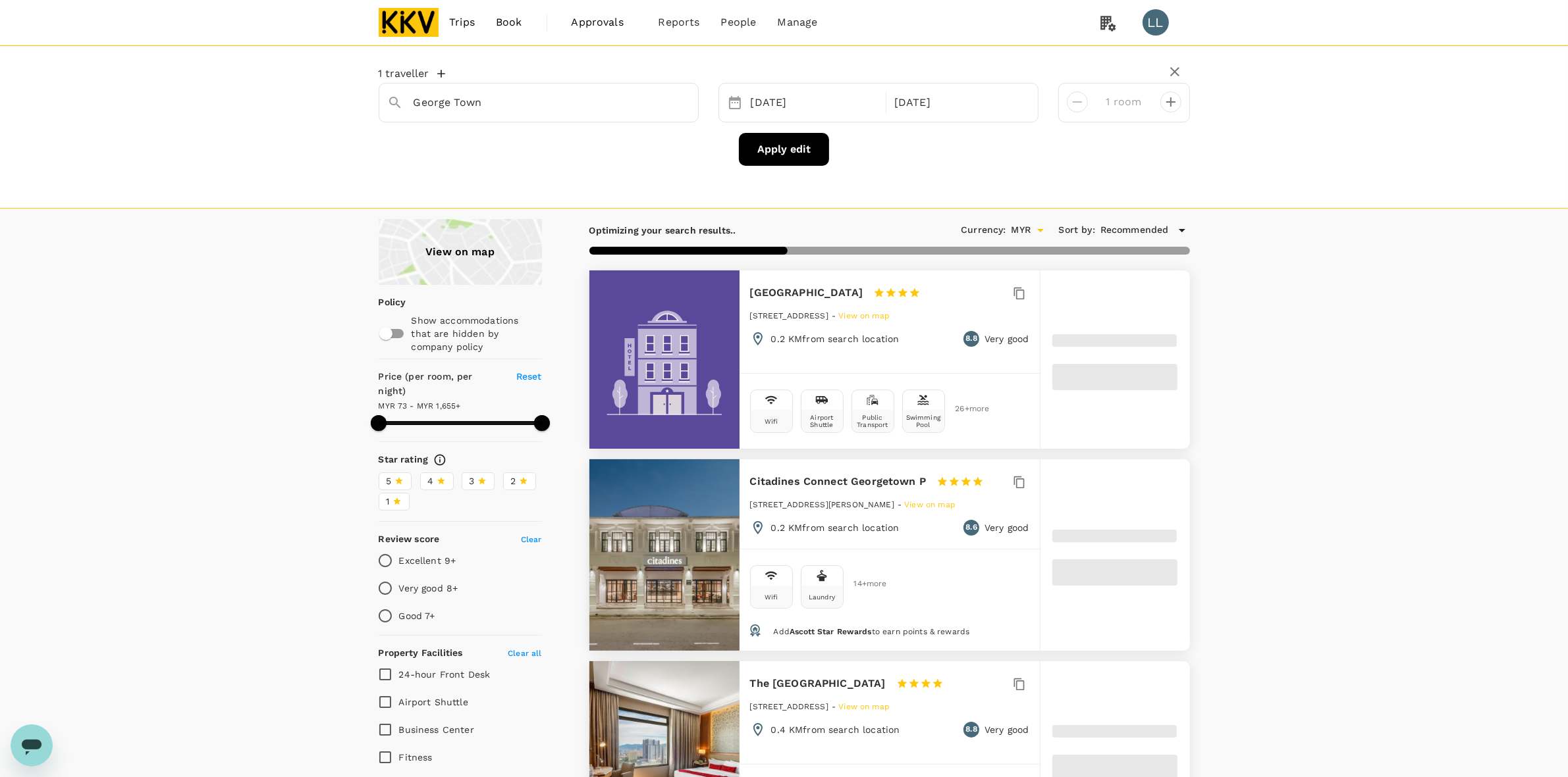
type input "72.56"
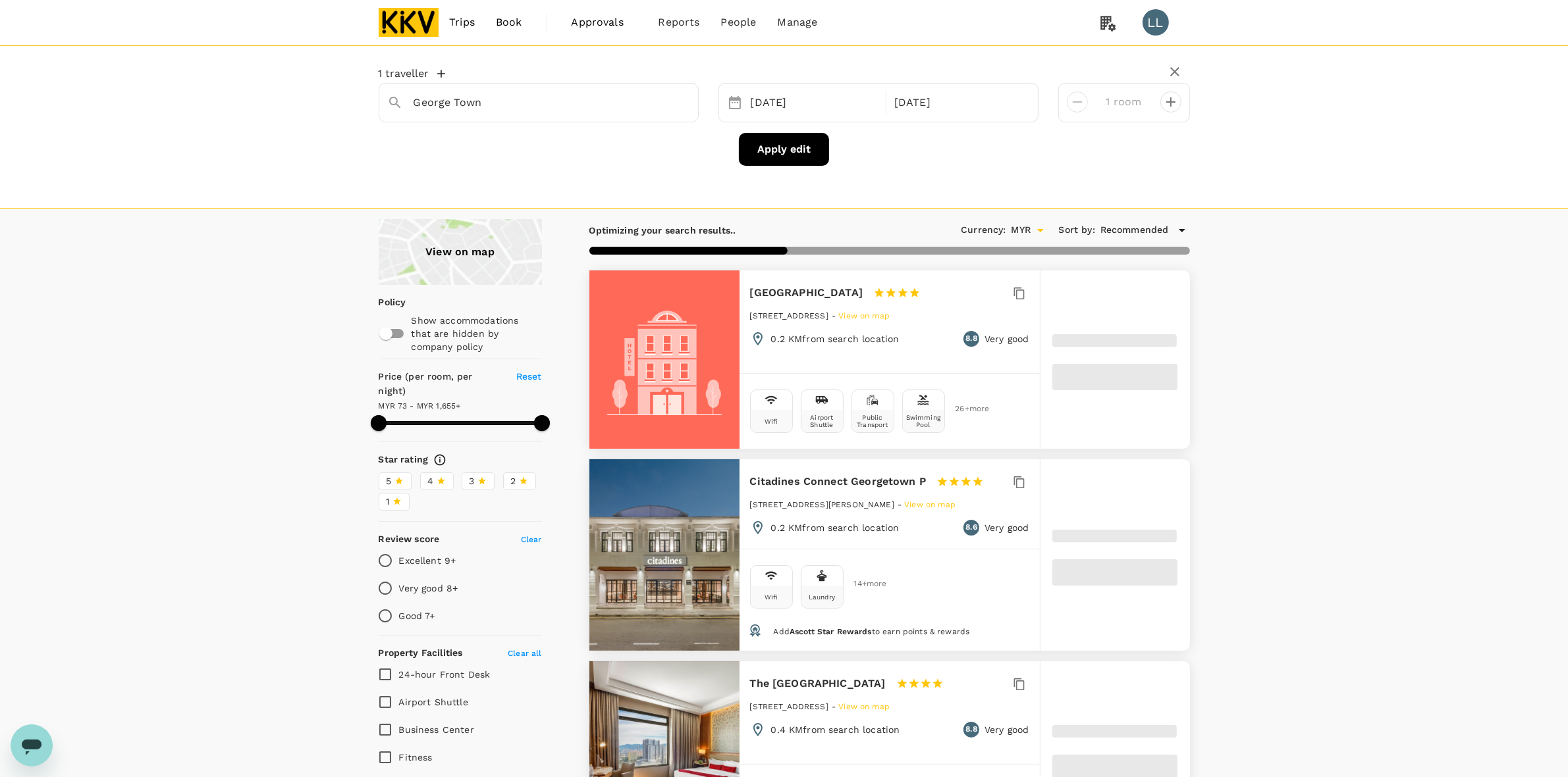
type input "1654.51"
type input "61.51"
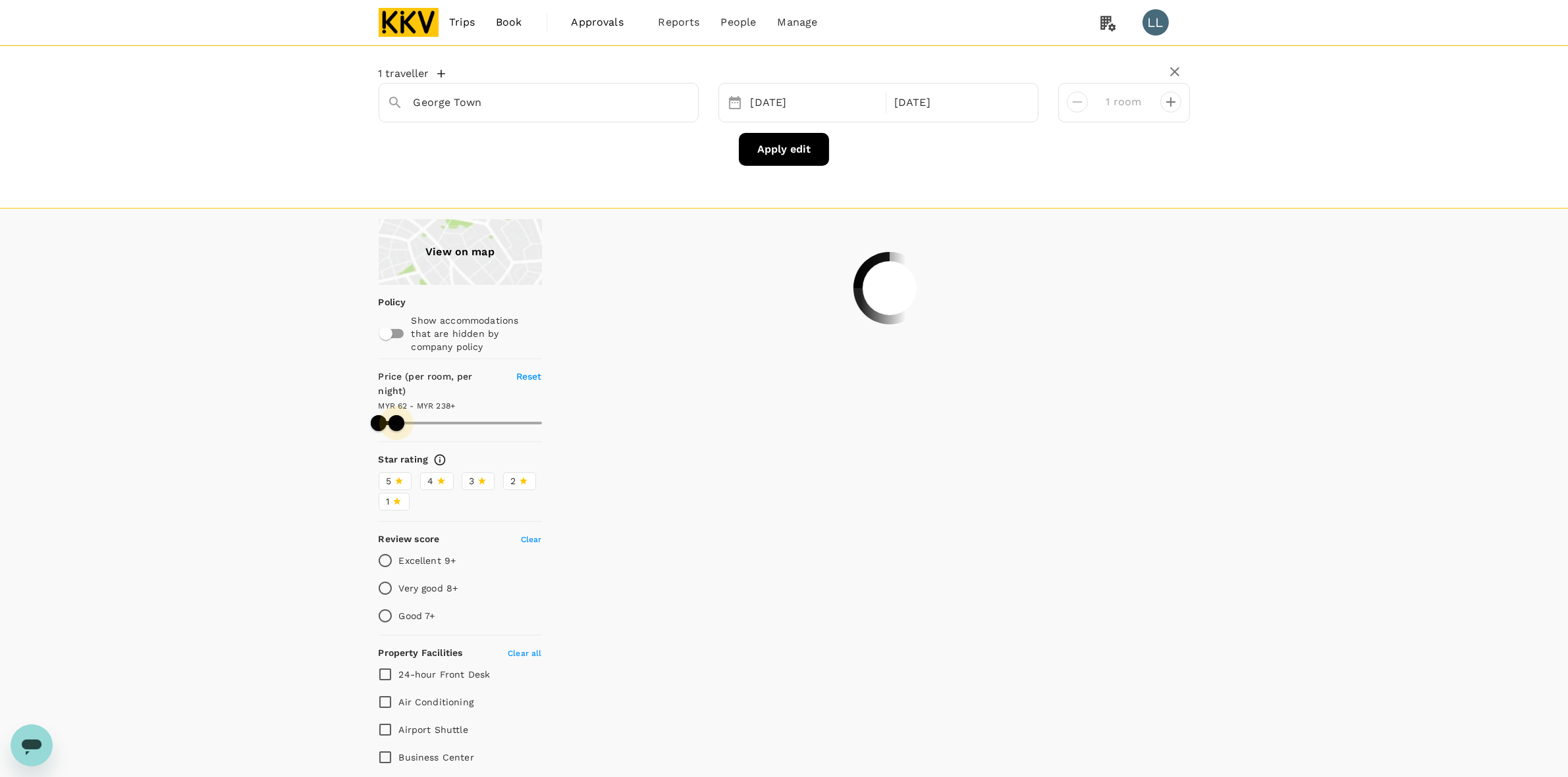
drag, startPoint x: 542, startPoint y: 410, endPoint x: 397, endPoint y: 409, distance: 145.0
click at [397, 415] on span at bounding box center [396, 423] width 16 height 16
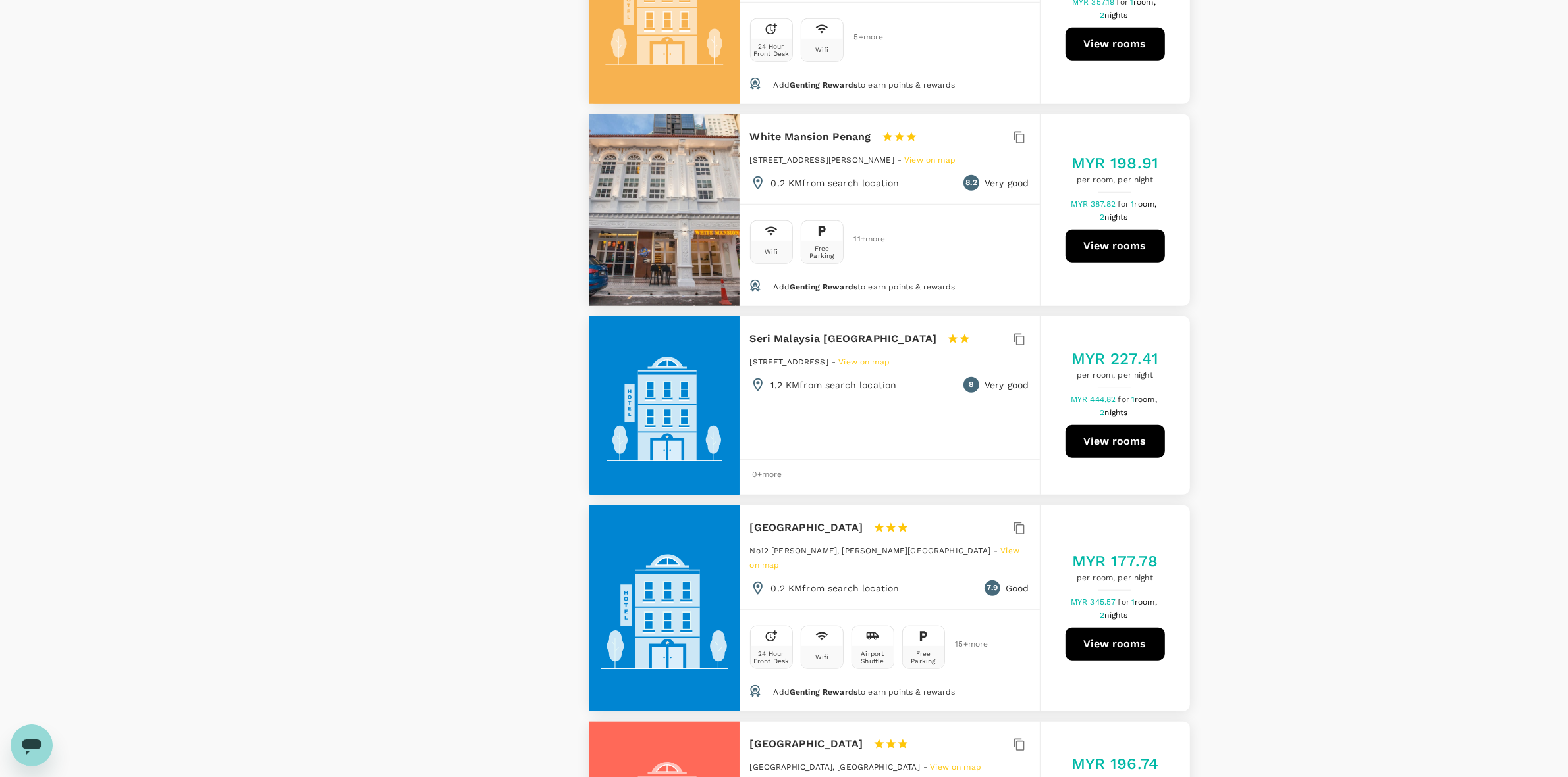
scroll to position [1316, 0]
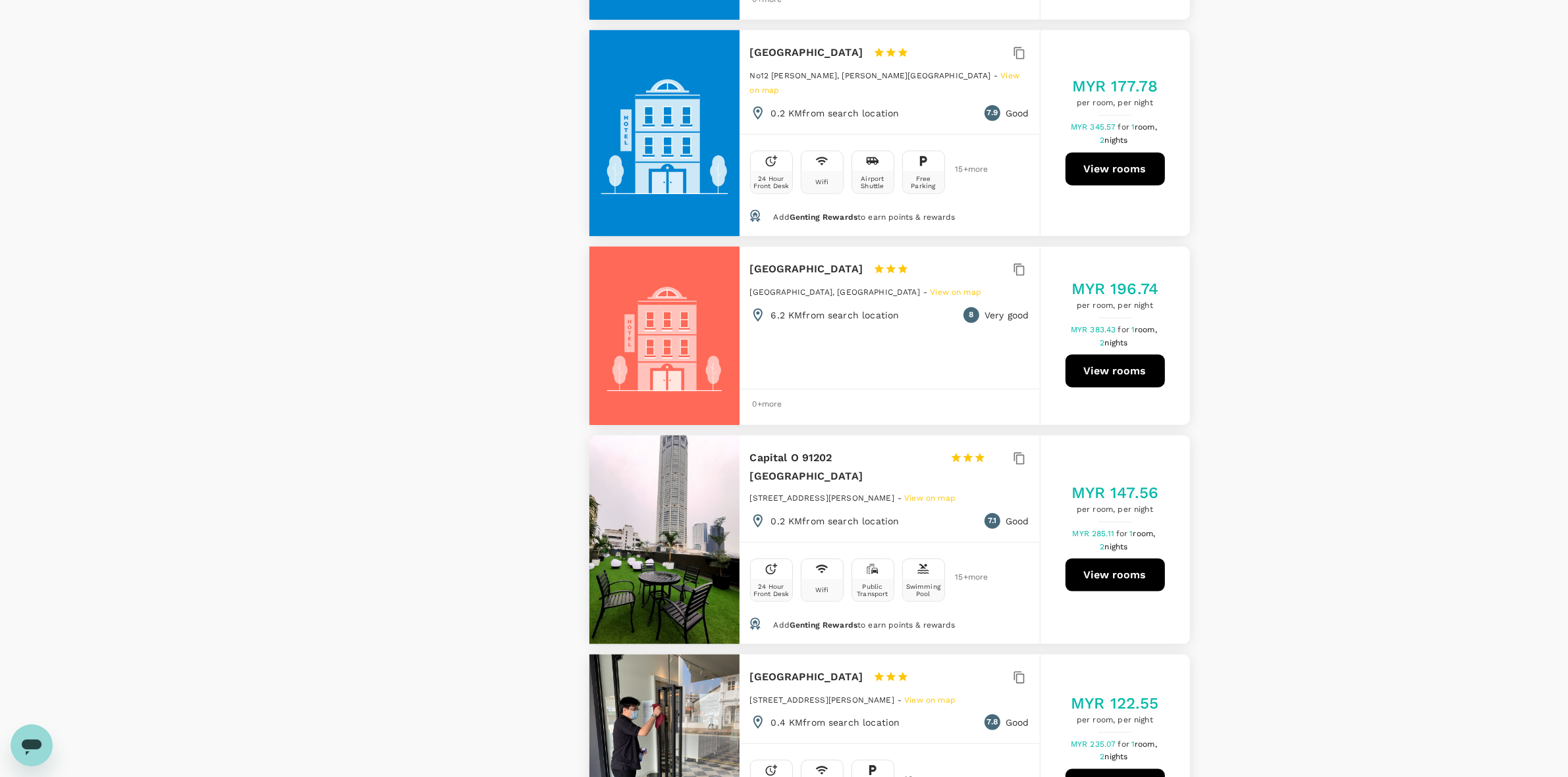
scroll to position [1975, 0]
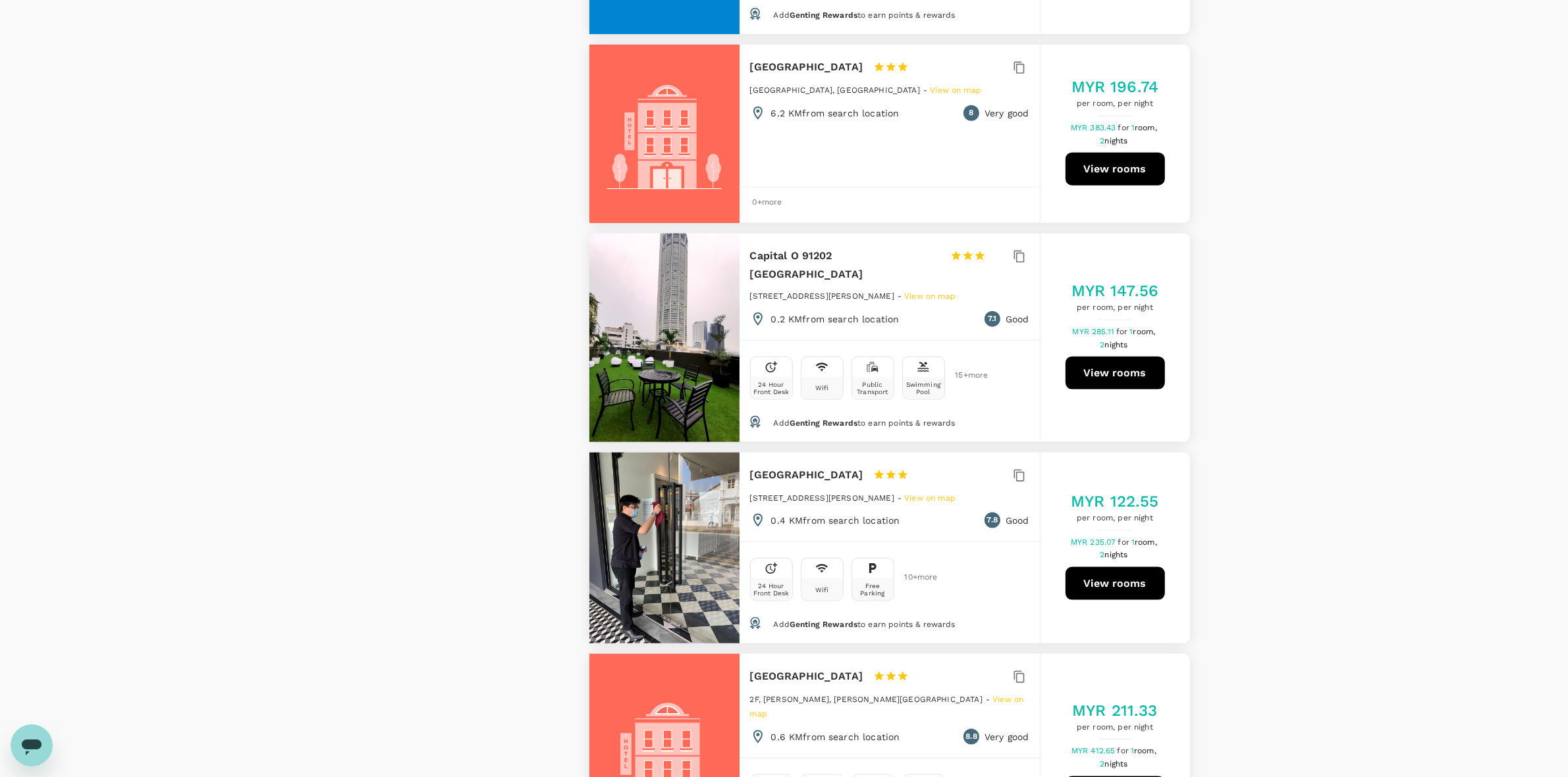
click at [895, 396] on div "View on map Policy Show accommodations that are hidden by company policy Price …" at bounding box center [784, 385] width 1568 height 4280
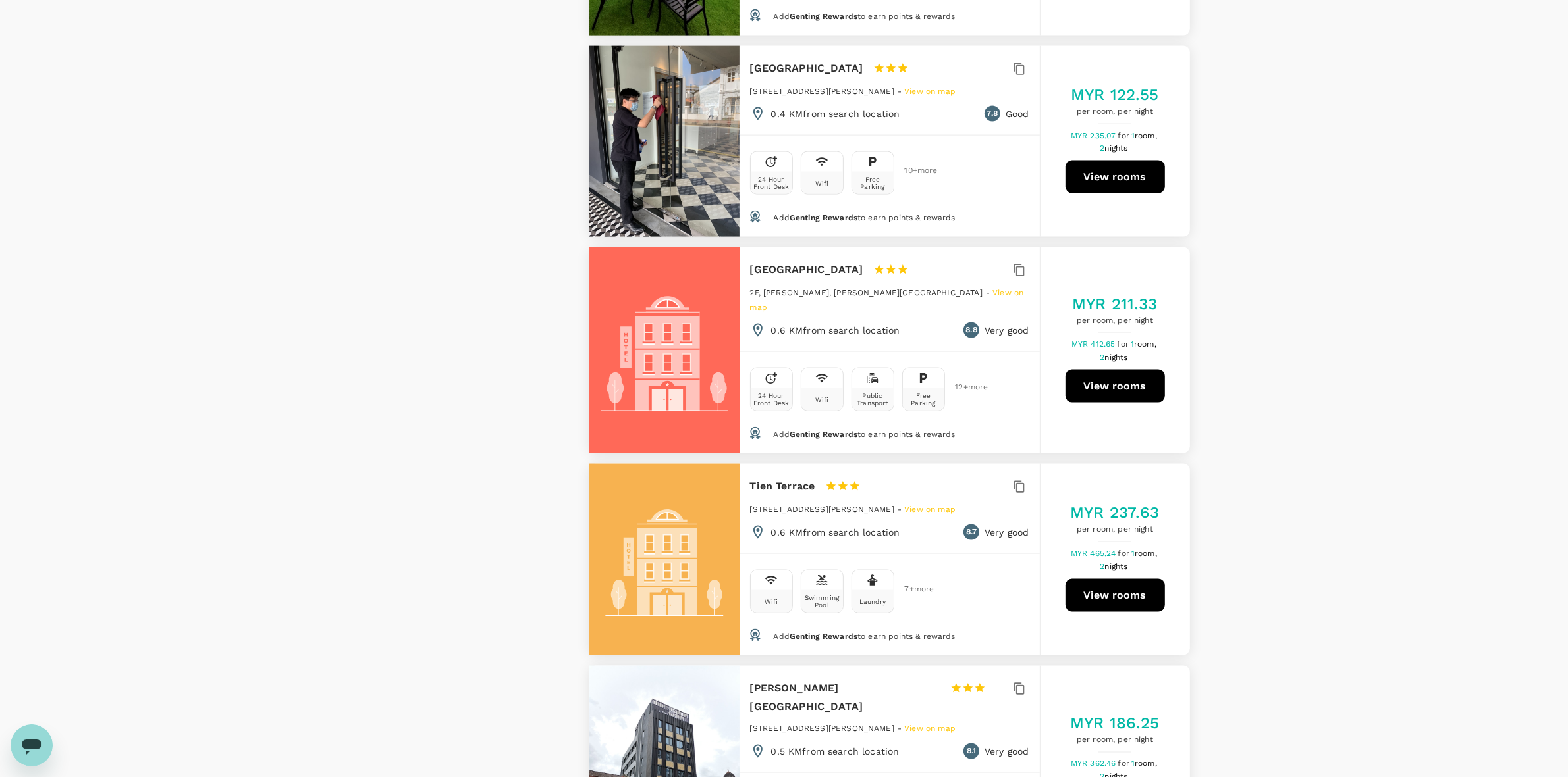
scroll to position [2468, 0]
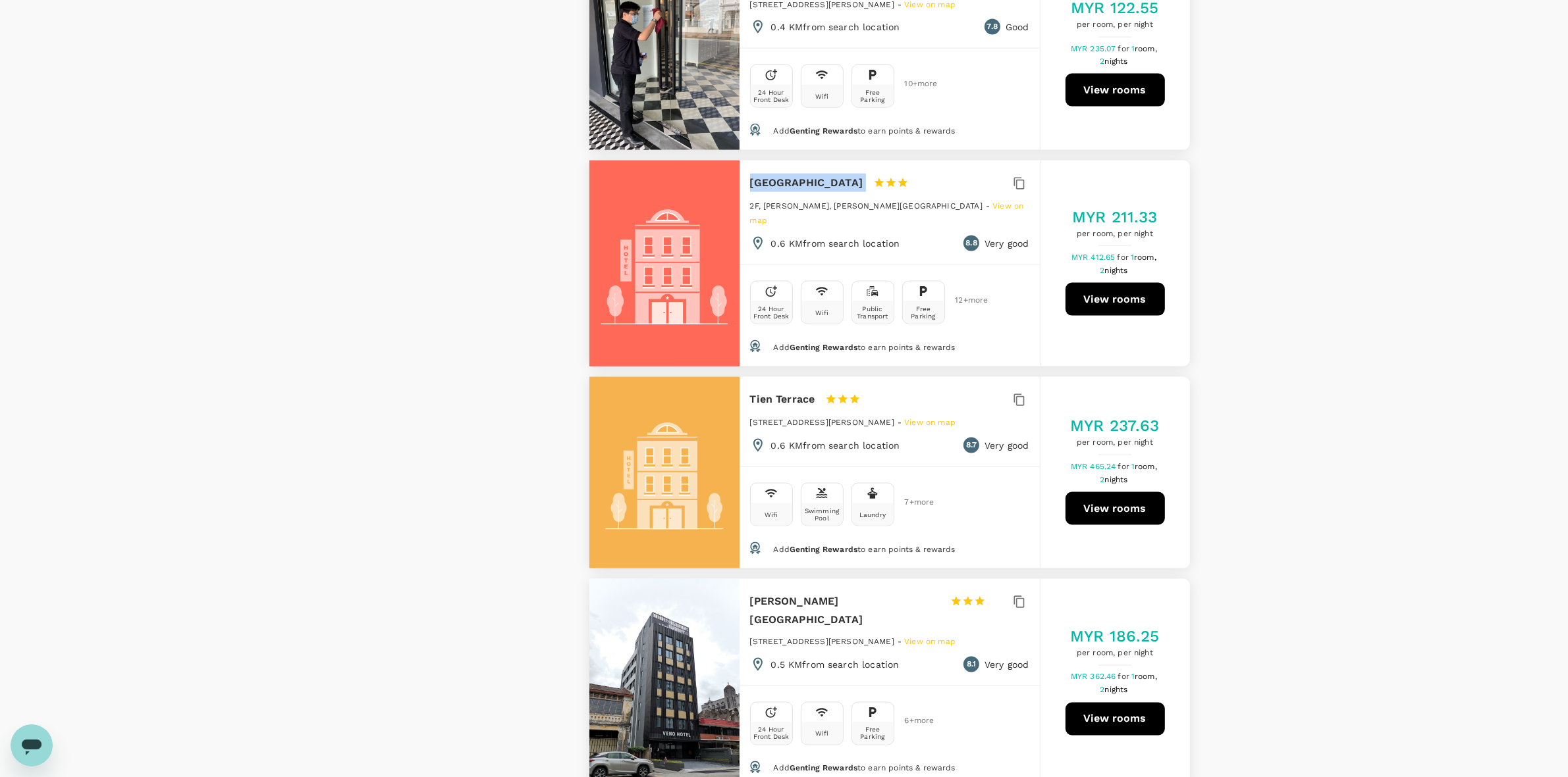
drag, startPoint x: 749, startPoint y: 156, endPoint x: 820, endPoint y: 151, distance: 71.2
click at [820, 174] on div "Frame Hotel 1 Star 2 Stars 3 Stars 4 Stars 5 Stars" at bounding box center [842, 183] width 183 height 19
copy div "Frame Hotel"
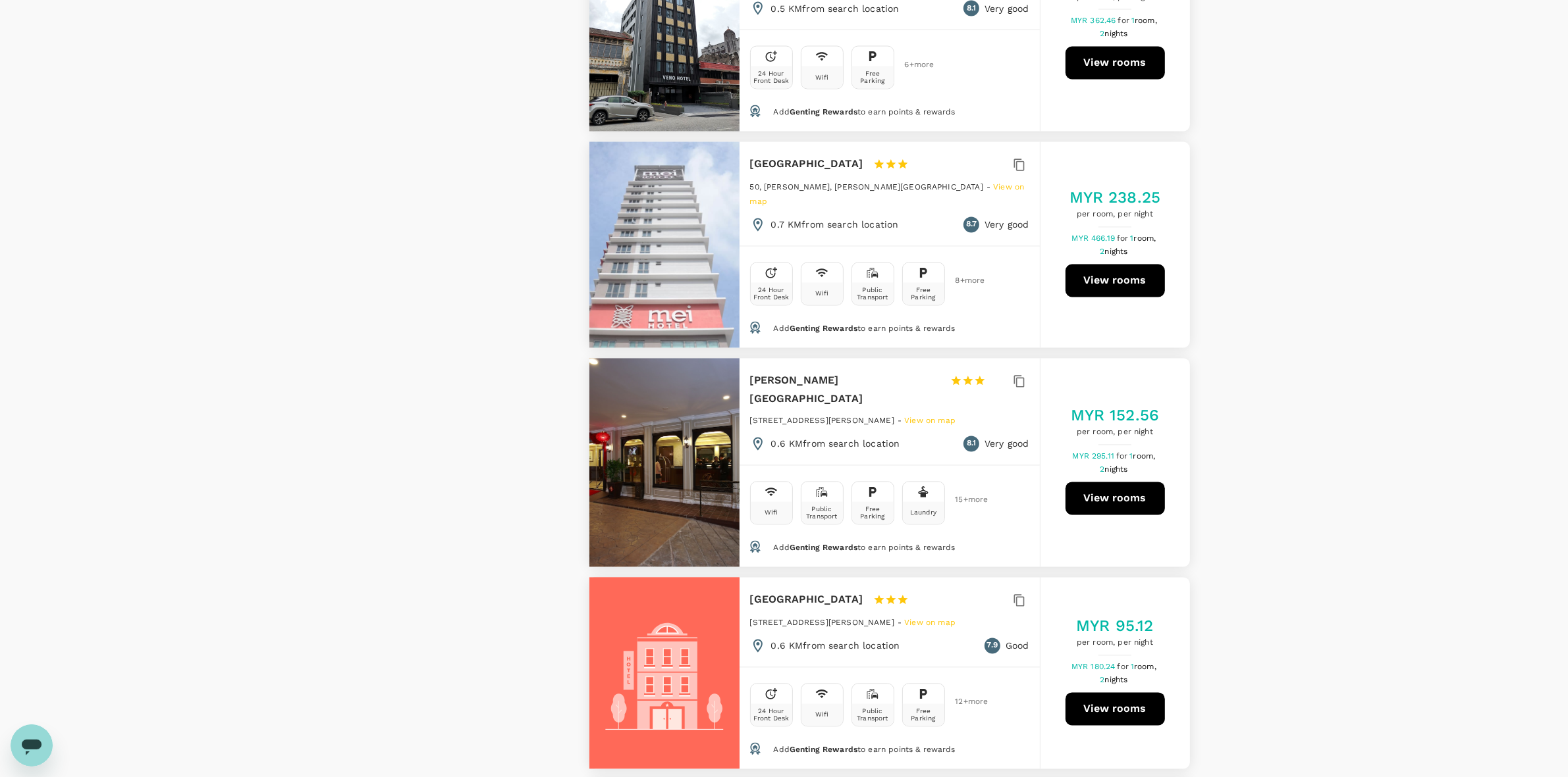
scroll to position [3126, 0]
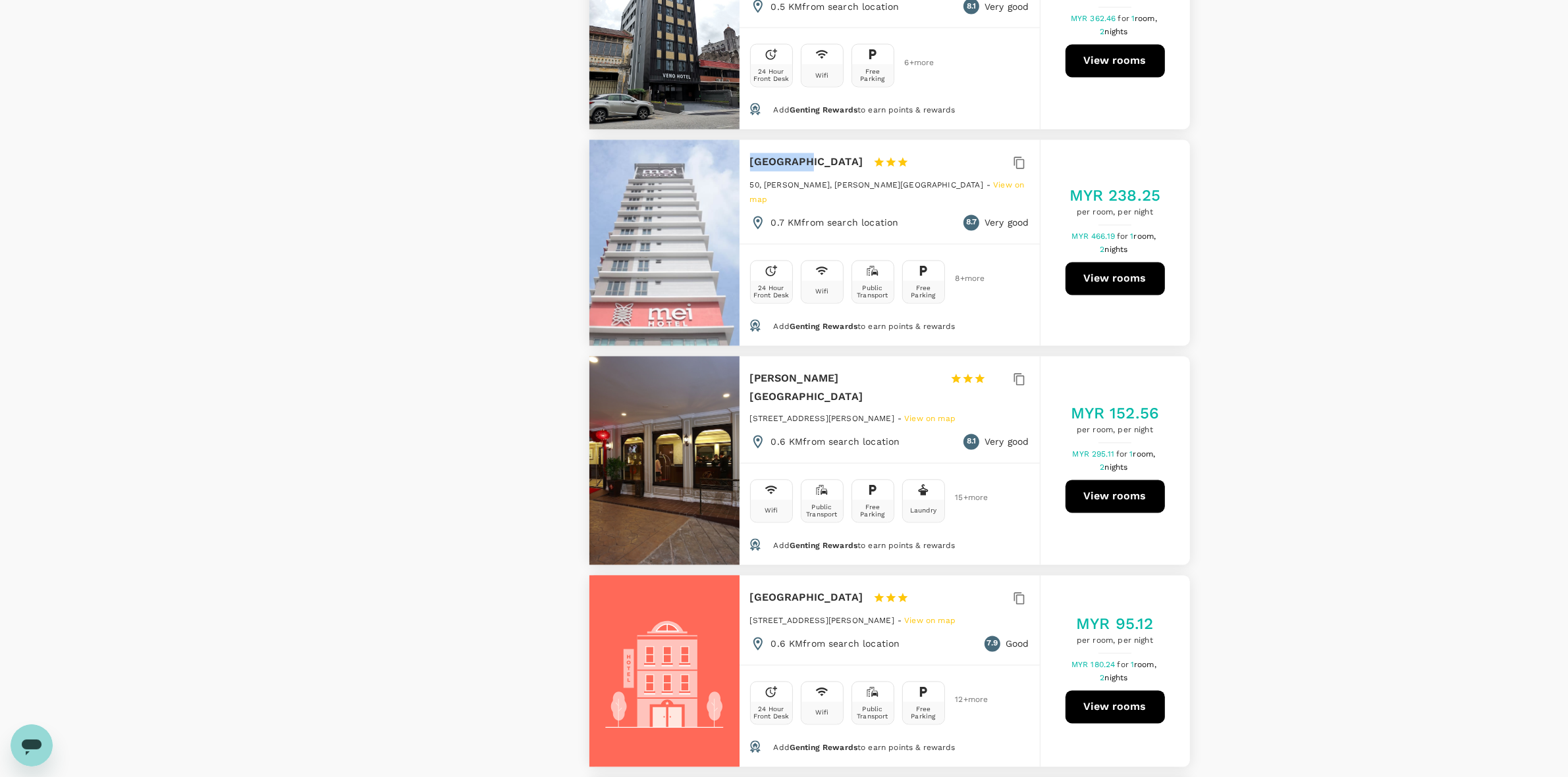
drag, startPoint x: 750, startPoint y: 105, endPoint x: 801, endPoint y: 105, distance: 51.0
click at [801, 153] on div "Mei Hotel 1 Star 2 Stars 3 Stars 4 Stars 5 Stars" at bounding box center [842, 162] width 183 height 19
copy h6 "Mei Hotel"
drag, startPoint x: 750, startPoint y: 305, endPoint x: 910, endPoint y: 303, distance: 160.0
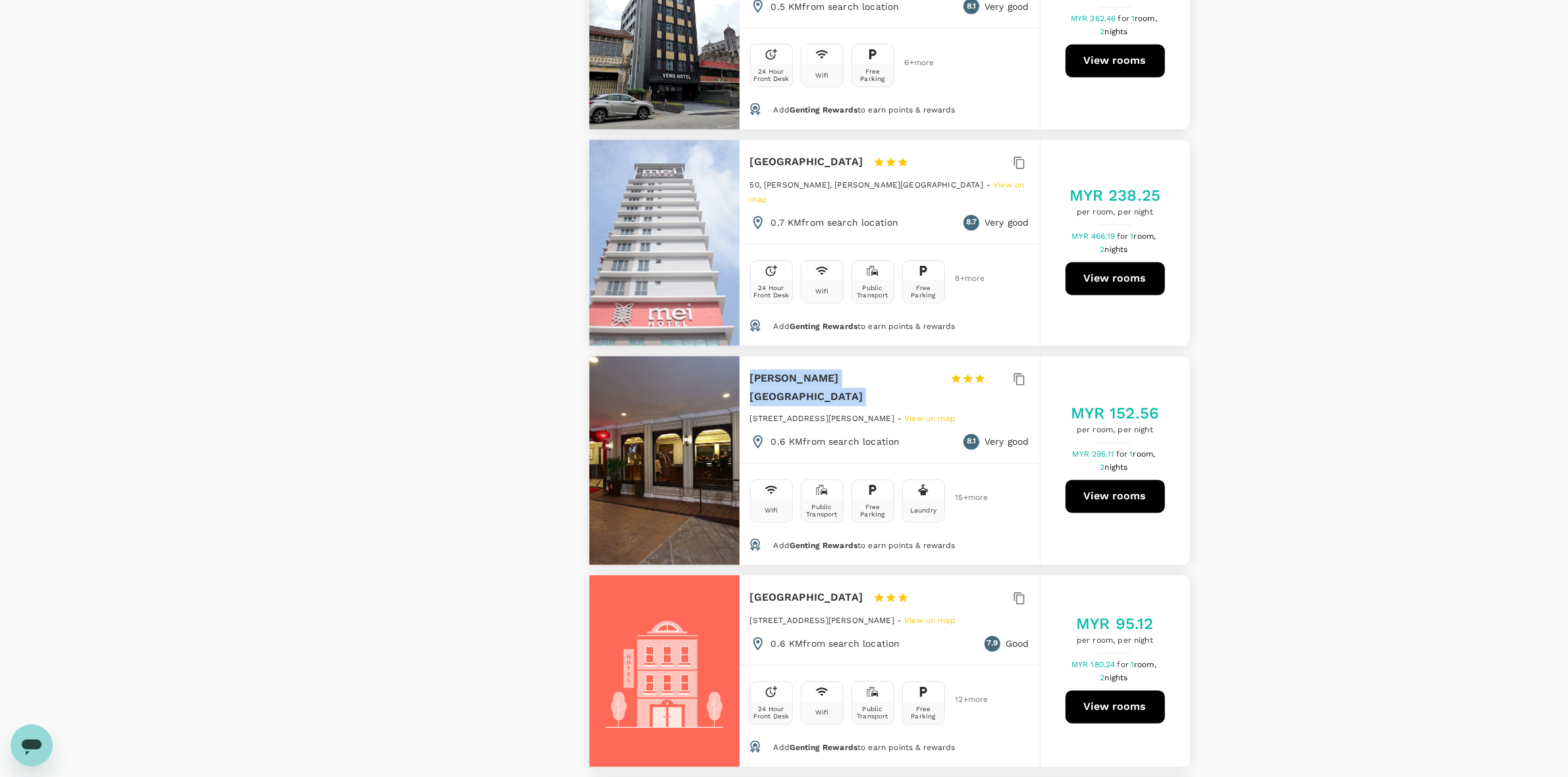
click at [895, 370] on div "Kimberley Hotel Georgetown 1 Star 2 Stars 3 Stars 4 Stars 5 Stars" at bounding box center [880, 388] width 259 height 37
copy div "Kimberley Hotel Georgetown"
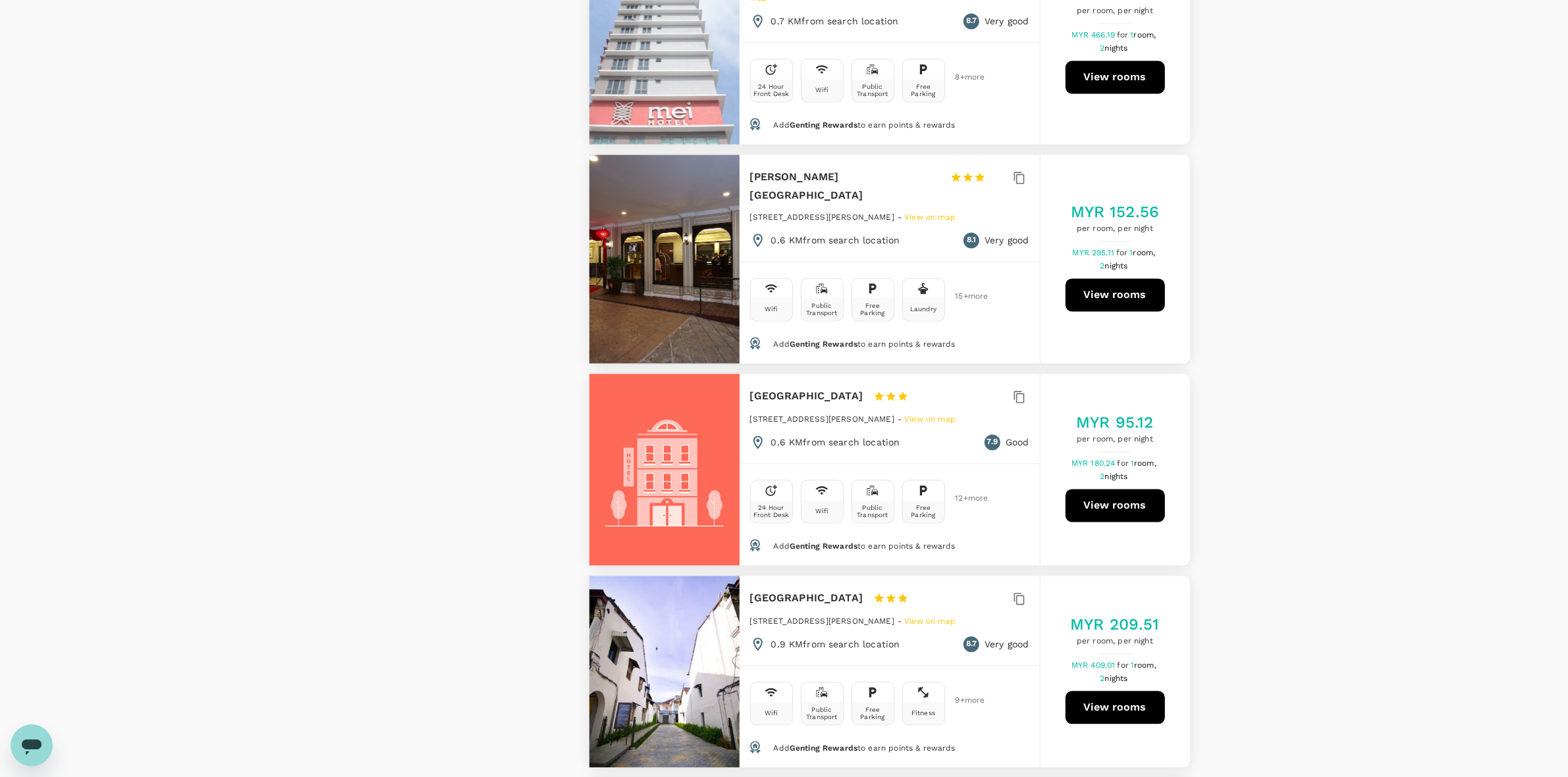
scroll to position [3373, 0]
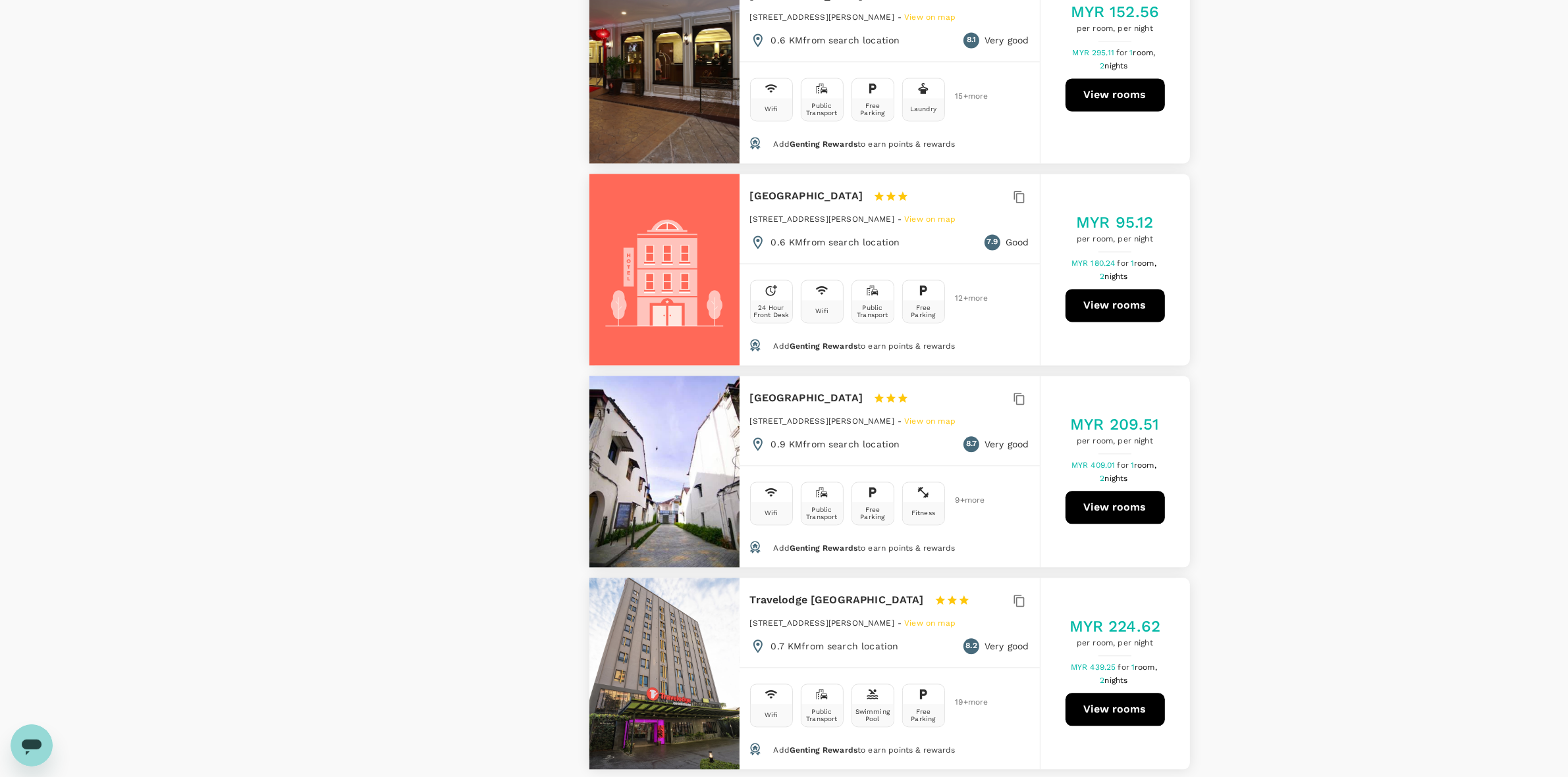
scroll to position [3538, 0]
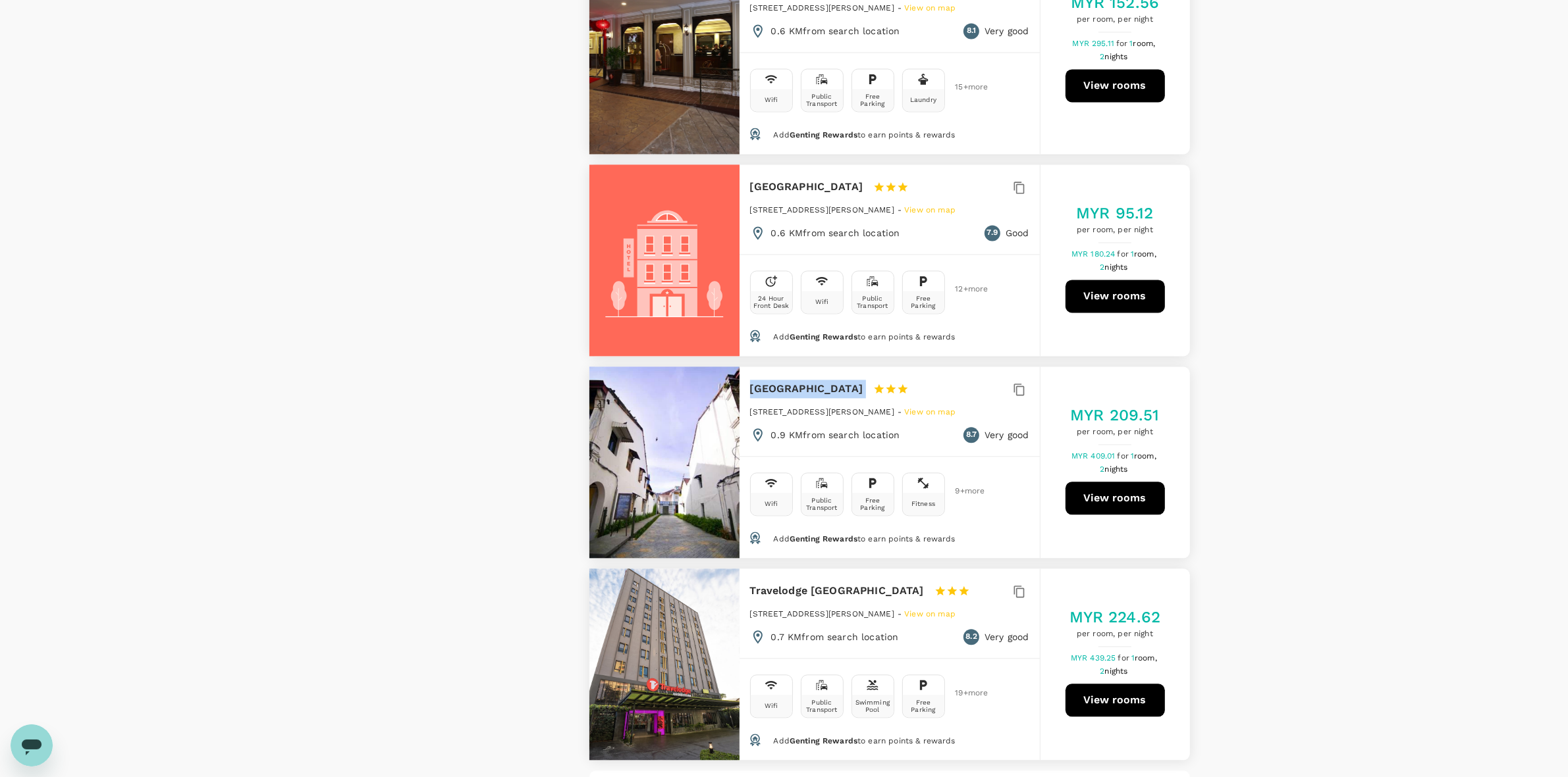
drag, startPoint x: 749, startPoint y: 301, endPoint x: 870, endPoint y: 297, distance: 121.1
click at [870, 380] on div "Chulia Heritage Hotel 1 Star 2 Stars 3 Stars 4 Stars 5 Stars" at bounding box center [842, 389] width 183 height 19
copy div "Chulia Heritage Hotel"
drag, startPoint x: 748, startPoint y: 500, endPoint x: 872, endPoint y: 497, distance: 124.0
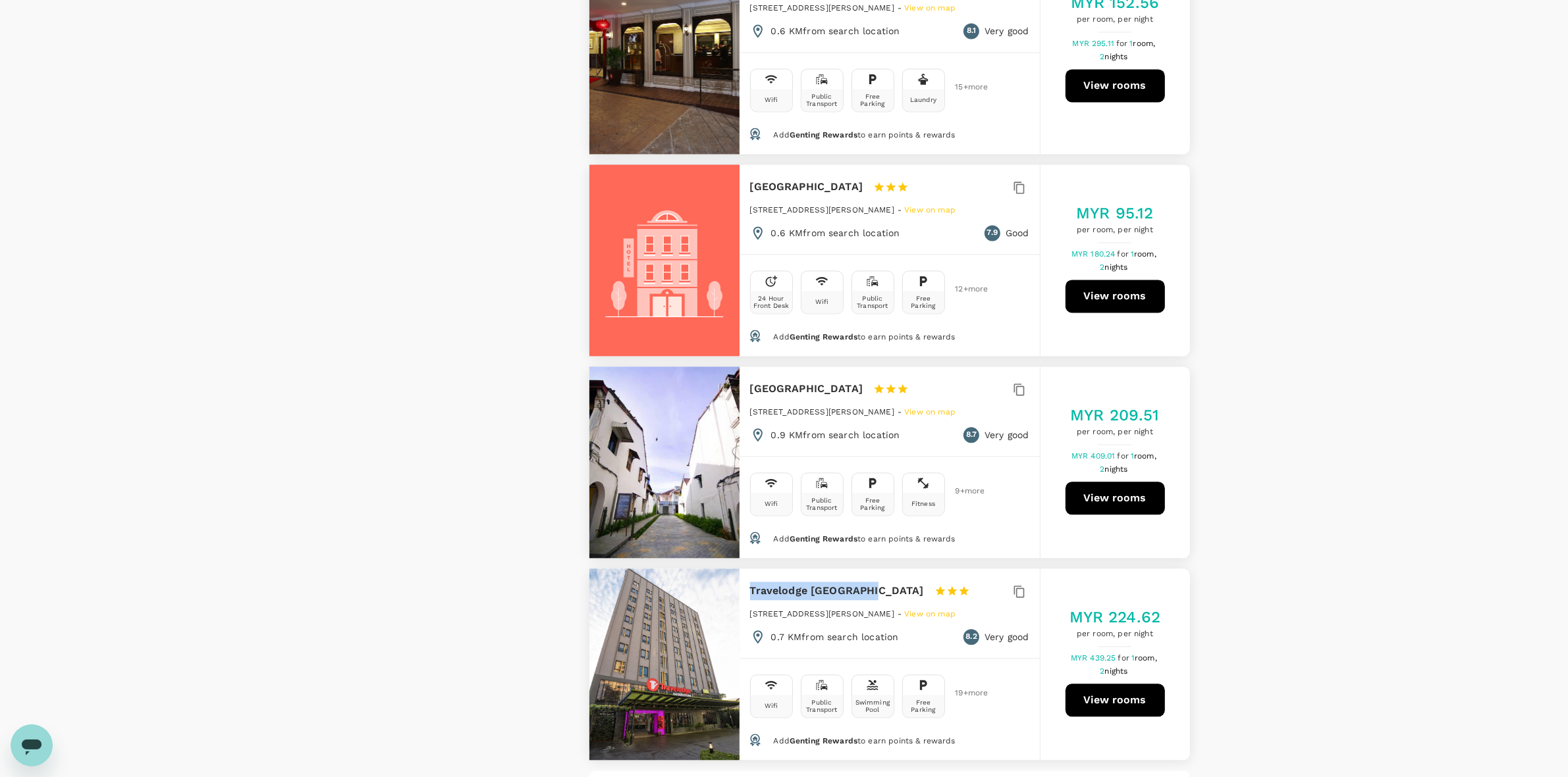
click at [872, 568] on div "Travelodge Georgetown 1 Star 2 Stars 3 Stars 4 Stars 5 Stars 101 Jalan Macalist…" at bounding box center [889, 613] width 300 height 89
copy h6 "Travelodge Georgetown"
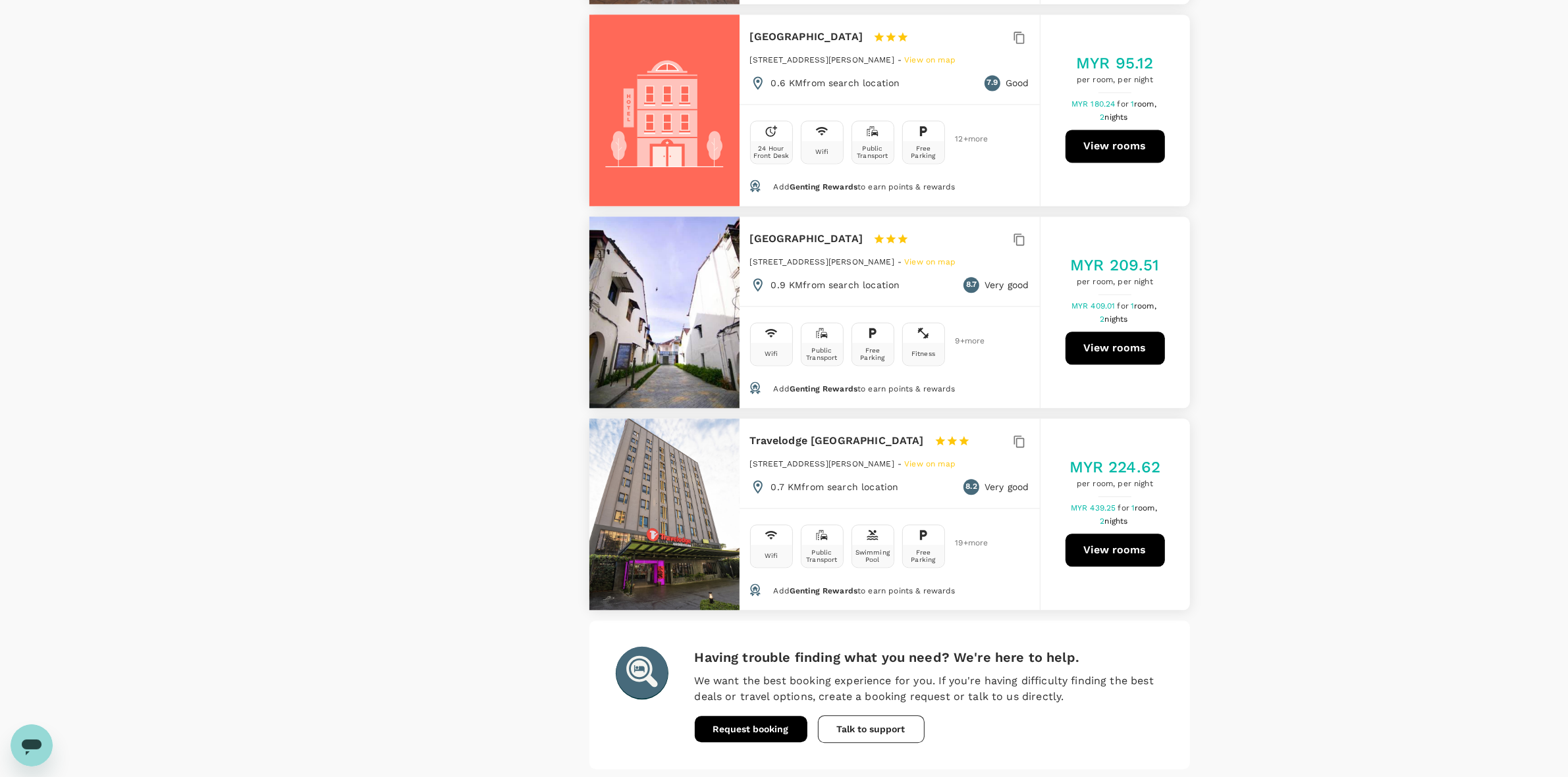
click at [684, 613] on button "2" at bounding box center [686, 790] width 21 height 21
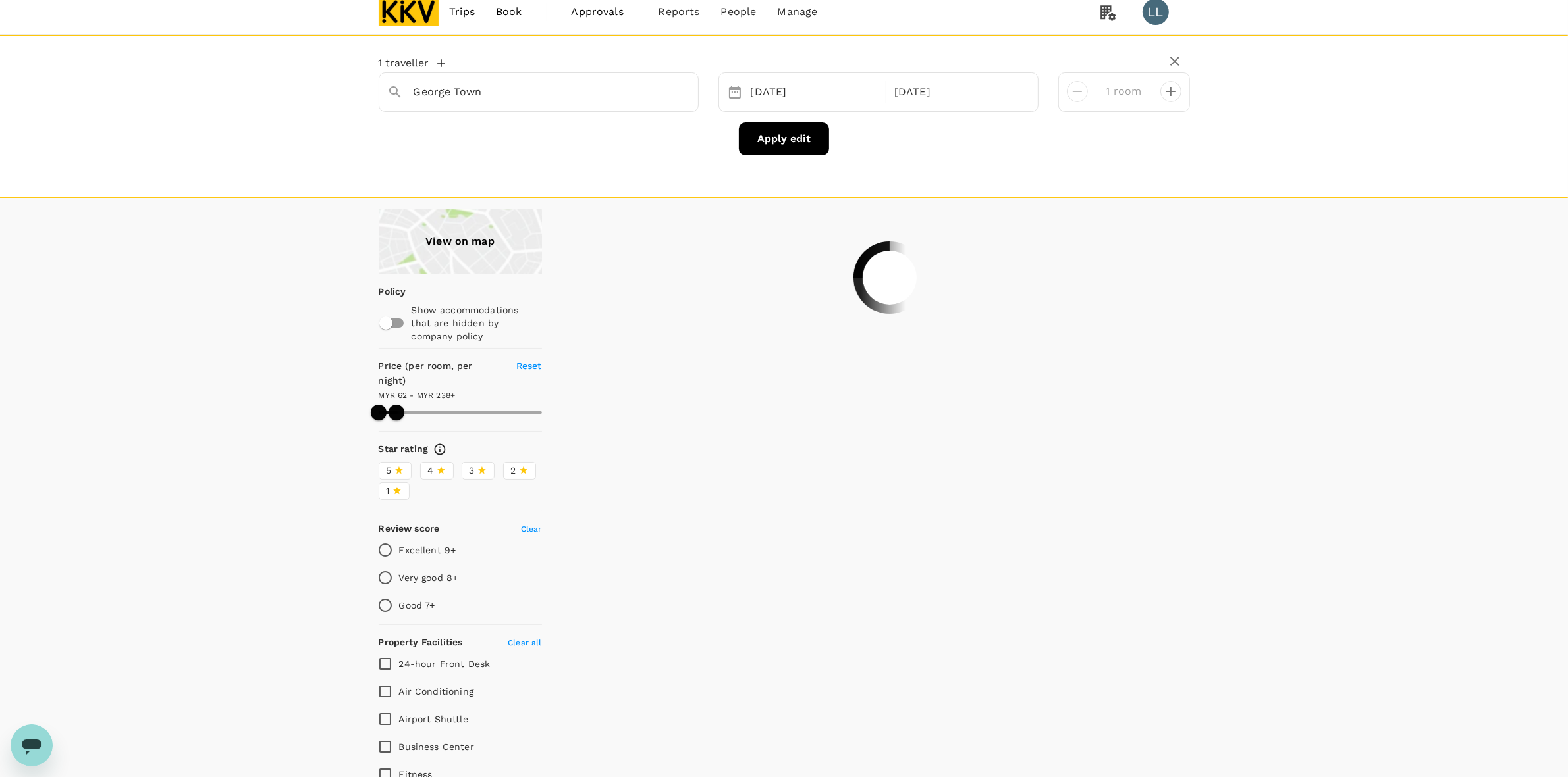
scroll to position [0, 0]
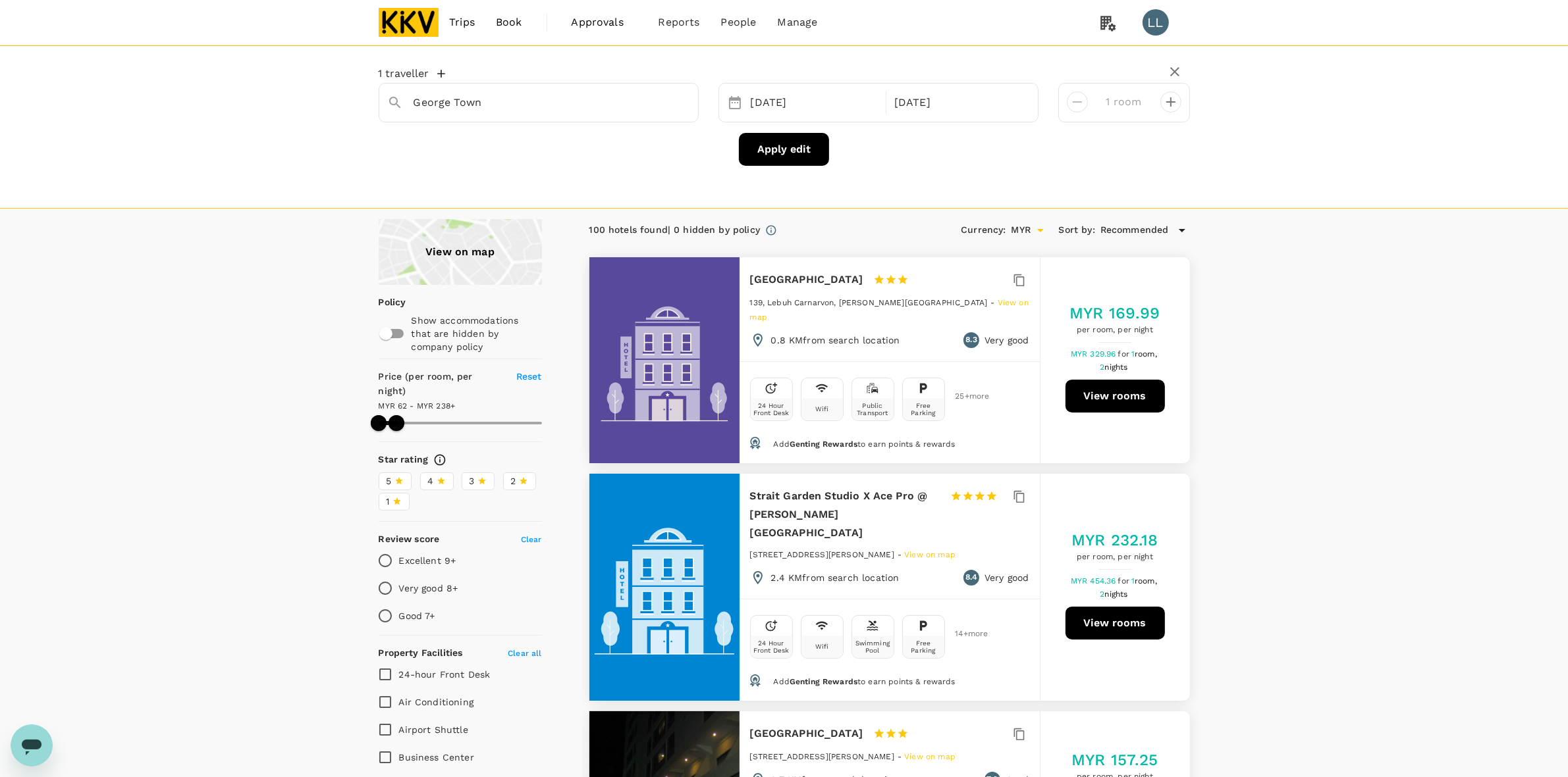
drag, startPoint x: 818, startPoint y: 500, endPoint x: 748, endPoint y: 480, distance: 72.8
click at [748, 480] on div "Strait Garden Studio X Ace Pro @ George Town 1 Star 2 Stars 3 Stars 4 Stars 5 S…" at bounding box center [889, 536] width 300 height 125
copy h6 "Strait Garden Studio X Ace Pro @ George Town"
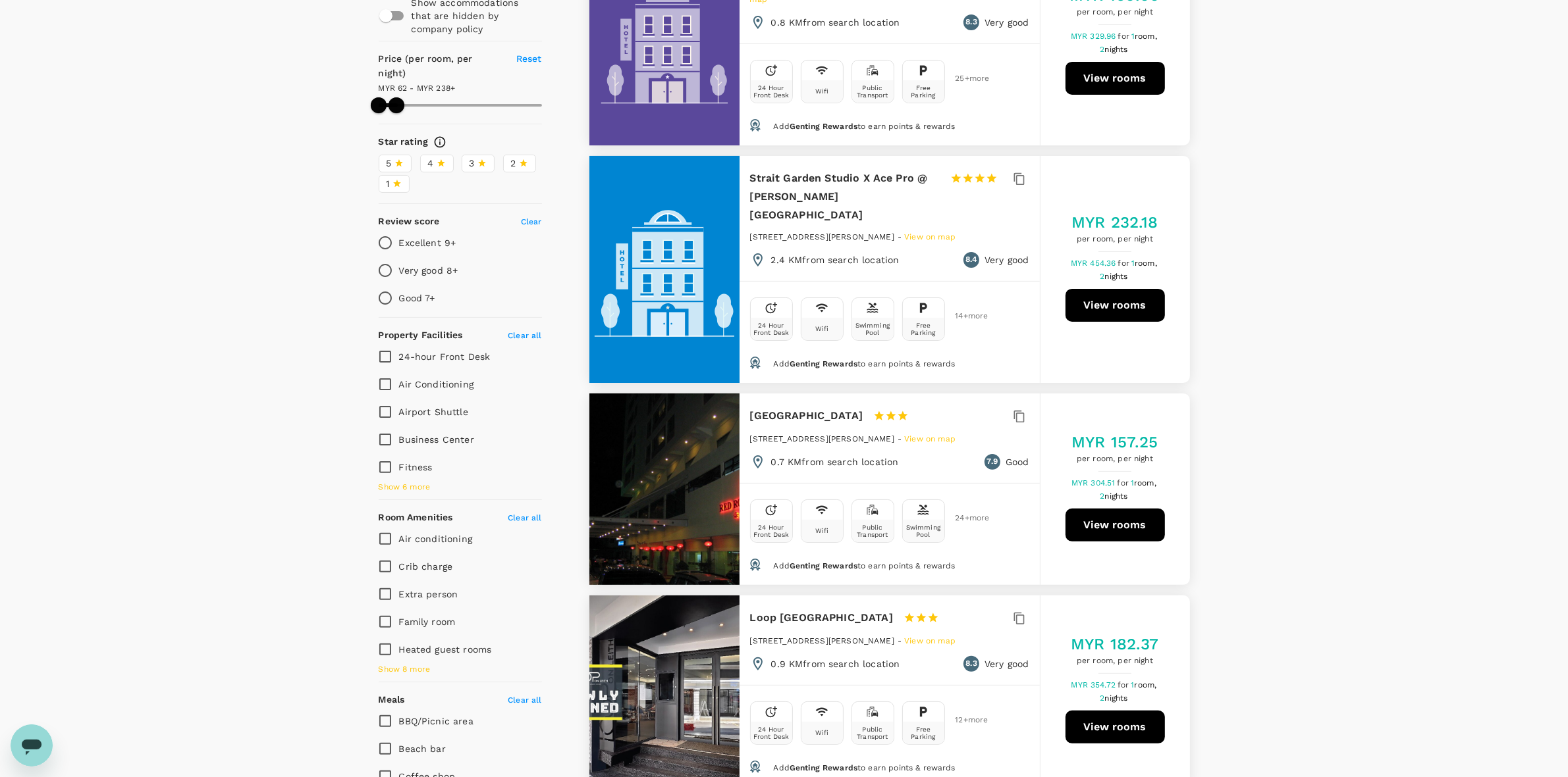
scroll to position [329, 0]
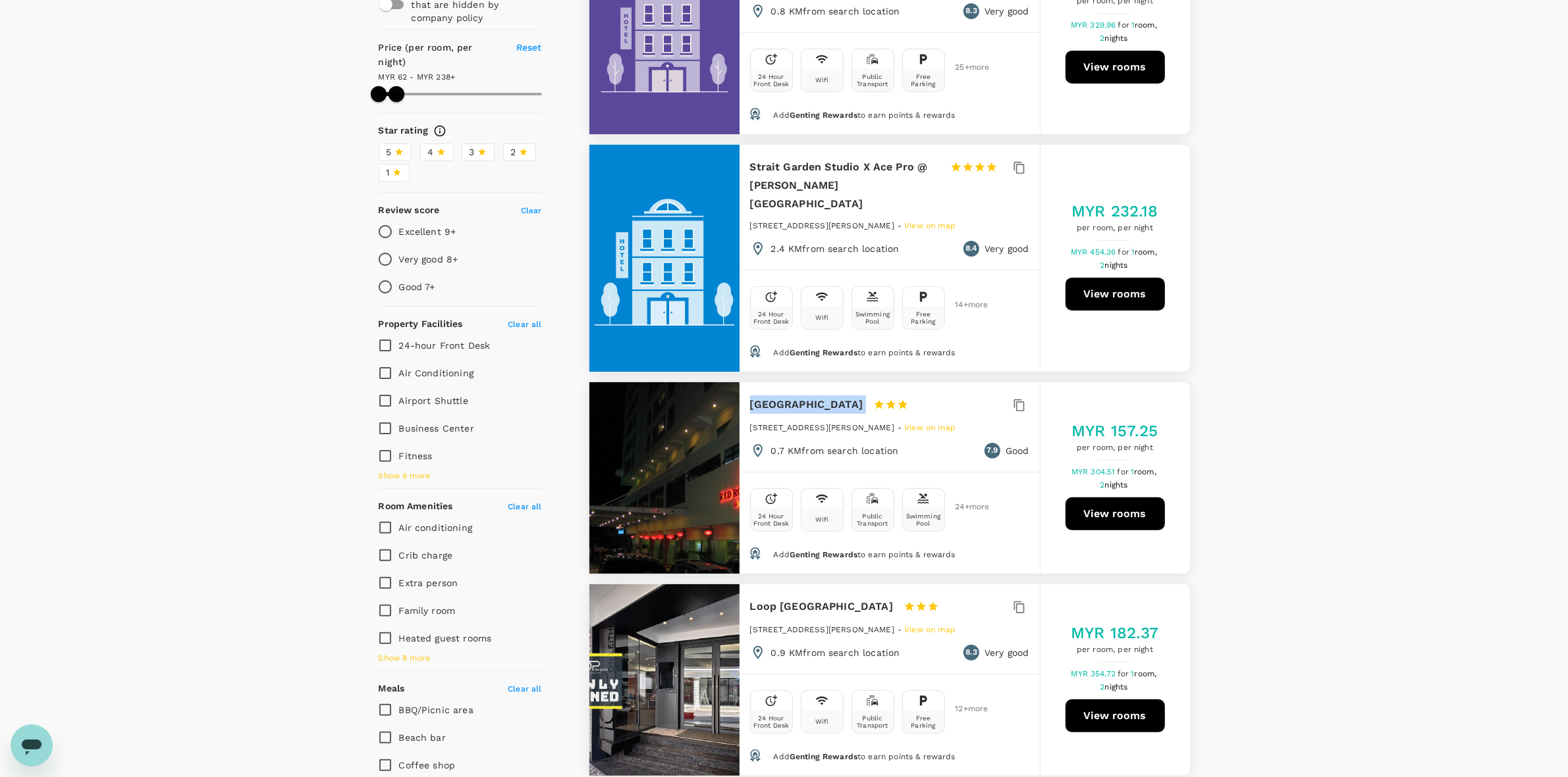
drag, startPoint x: 752, startPoint y: 370, endPoint x: 845, endPoint y: 370, distance: 93.0
click at [845, 396] on div "Red Rock Hotel 1 Star 2 Stars 3 Stars 4 Stars 5 Stars" at bounding box center [842, 405] width 183 height 19
copy div "Red Rock Hotel"
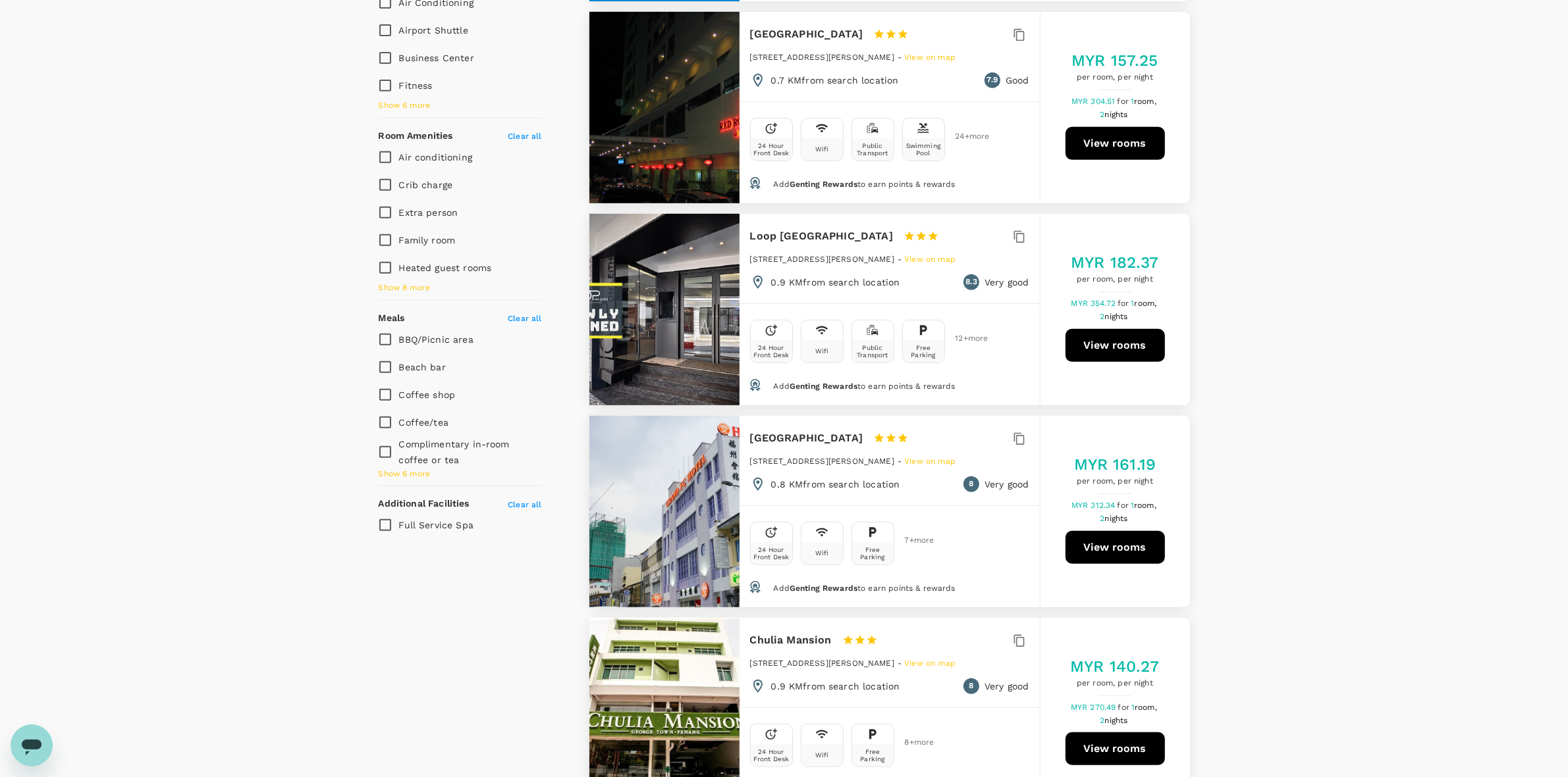
scroll to position [740, 0]
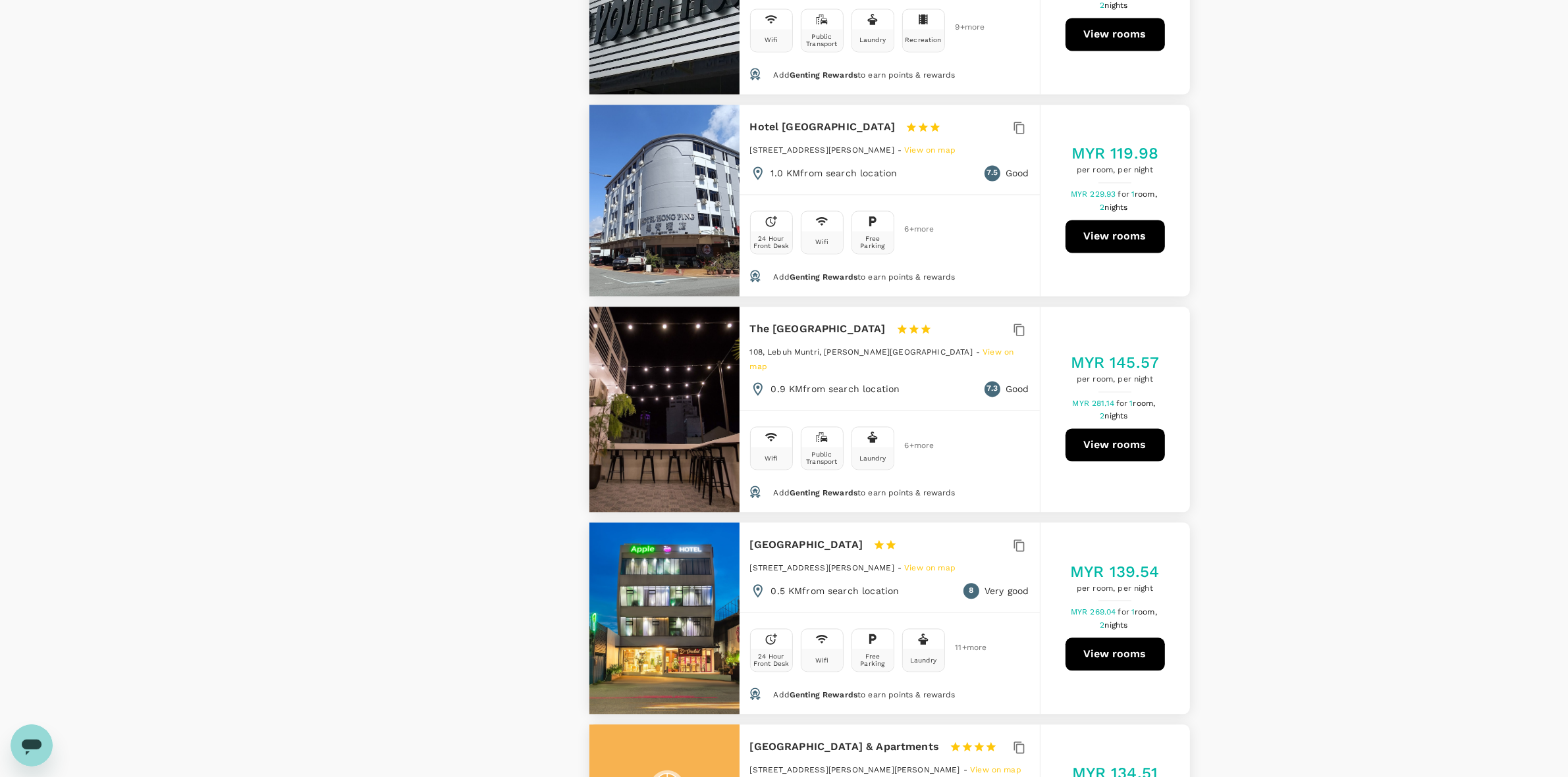
scroll to position [3620, 0]
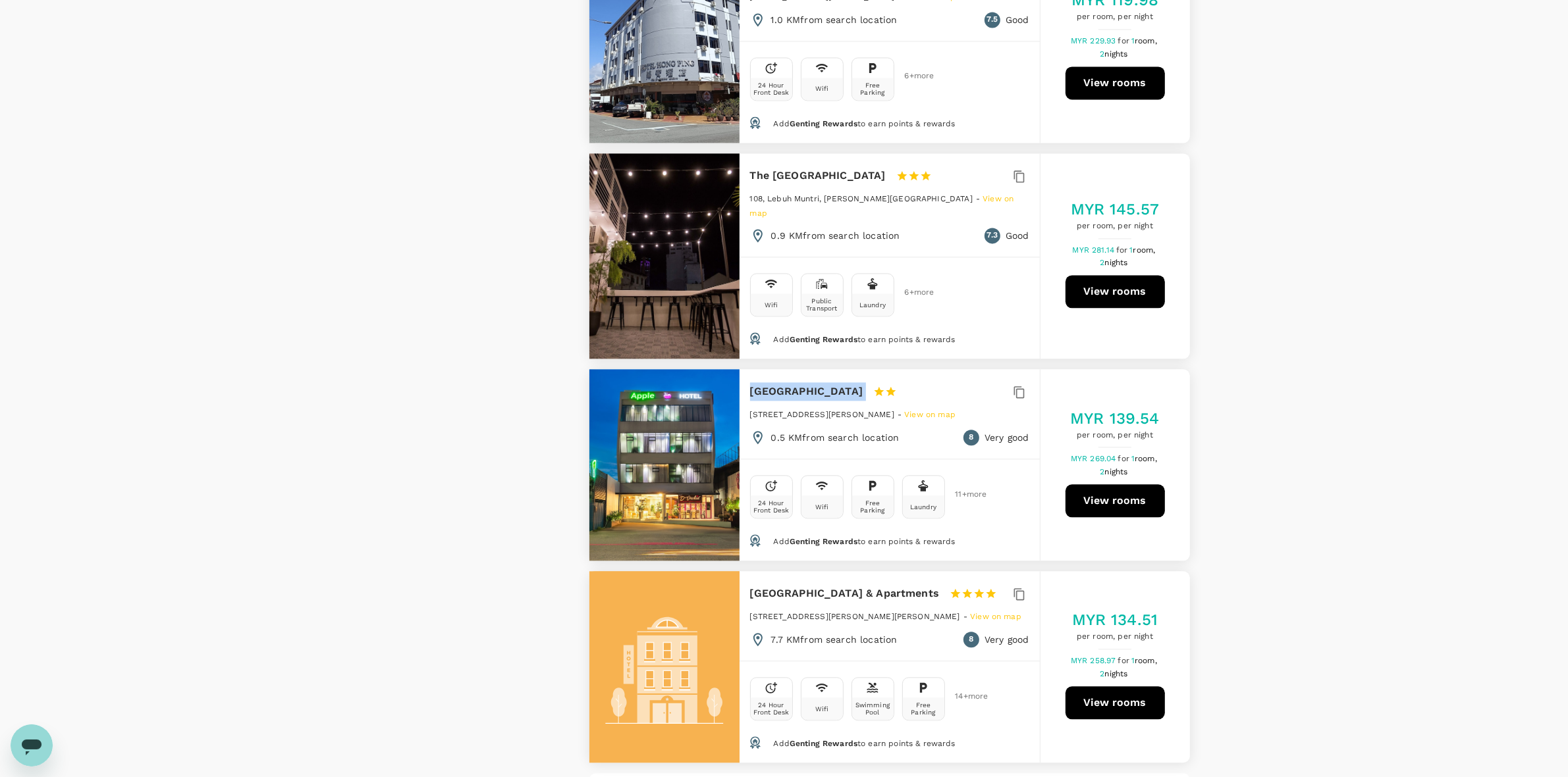
drag, startPoint x: 750, startPoint y: 305, endPoint x: 894, endPoint y: 308, distance: 144.0
click at [894, 383] on div "Apple Hotel Times Square 1 Star 2 Stars 3 Stars 4 Stars 5 Stars" at bounding box center [842, 392] width 183 height 19
copy div "Apple Hotel Times Square"
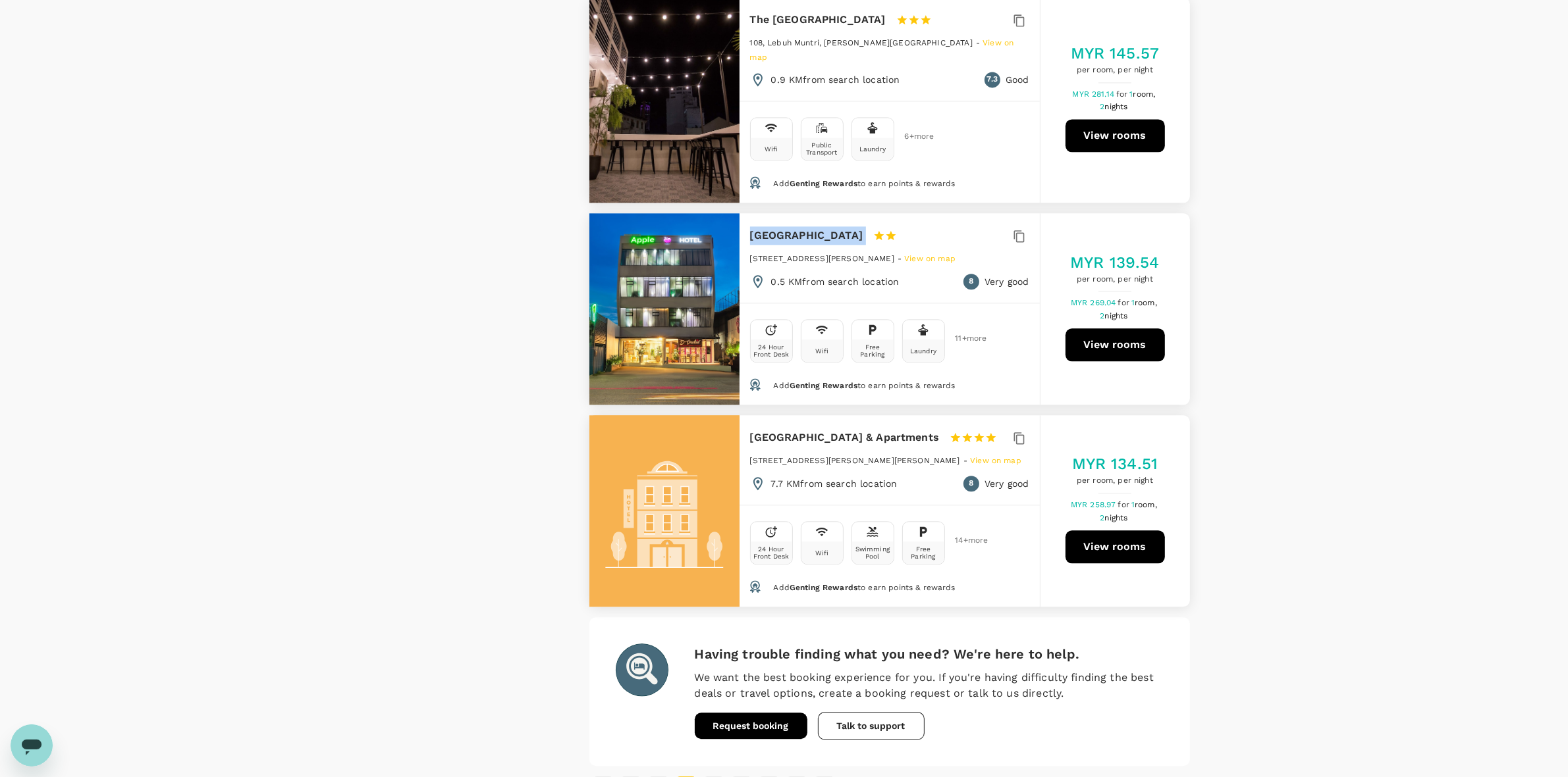
scroll to position [3778, 0]
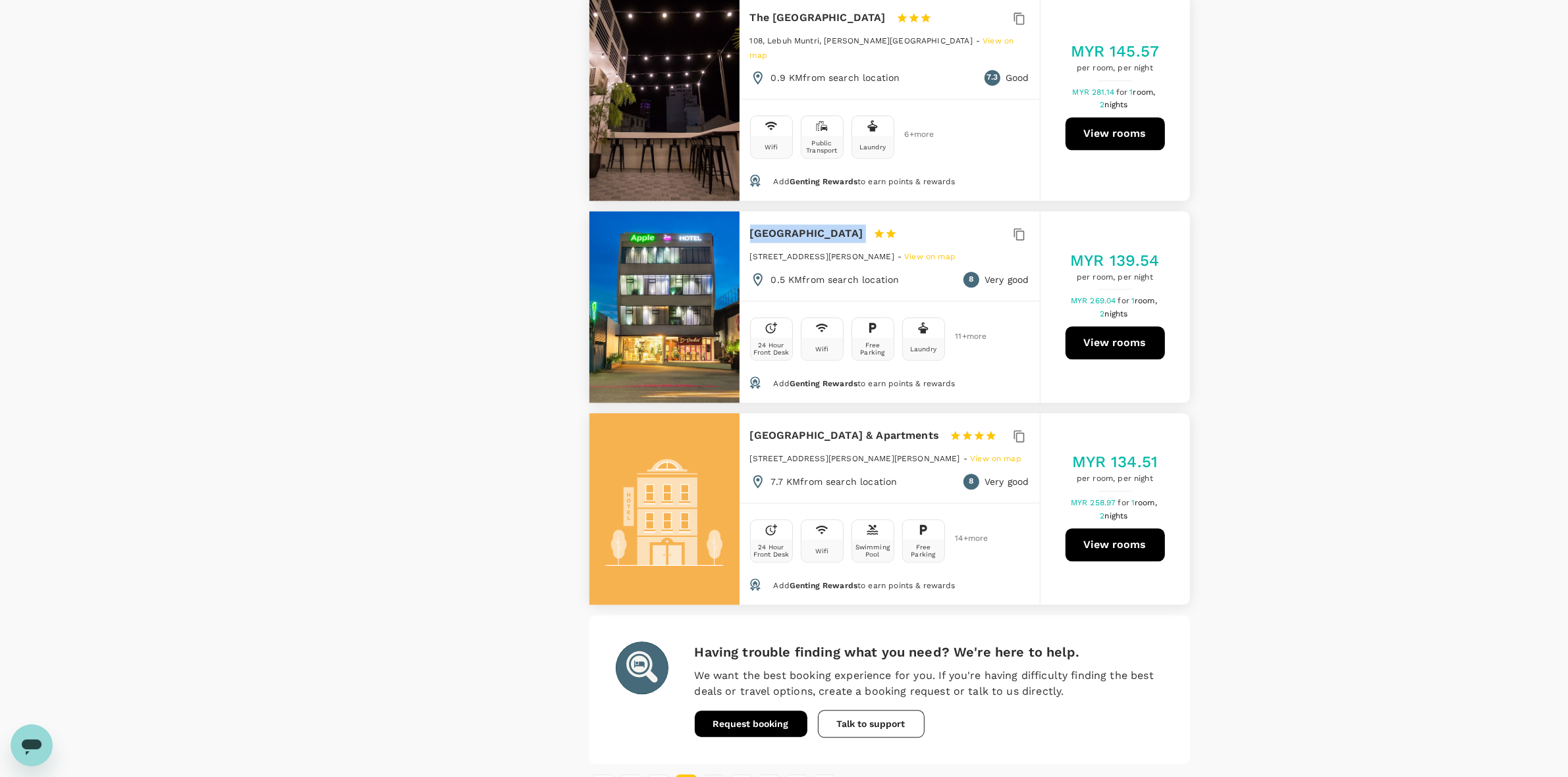
click at [720, 613] on button "3" at bounding box center [714, 785] width 21 height 21
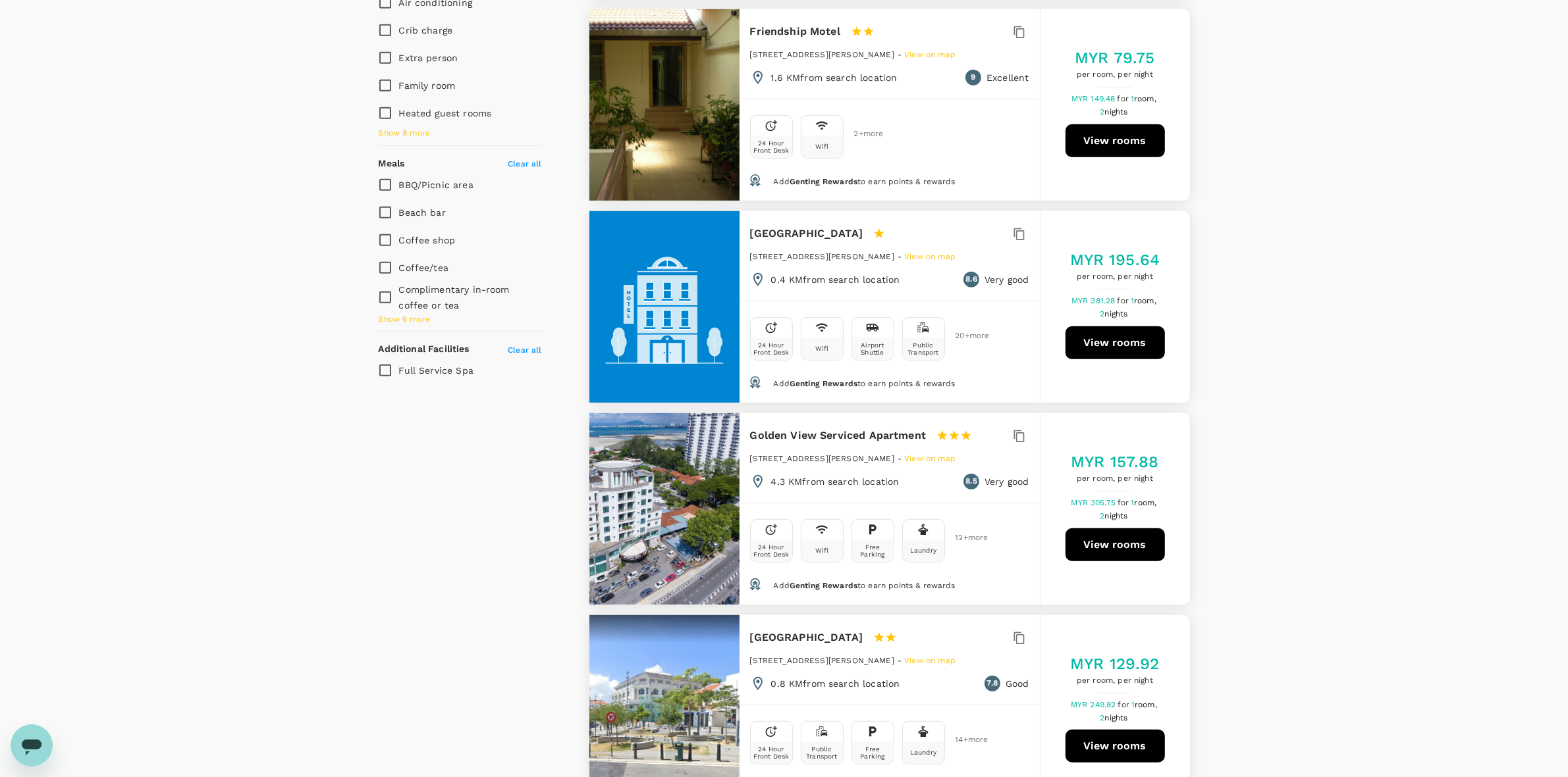
scroll to position [905, 0]
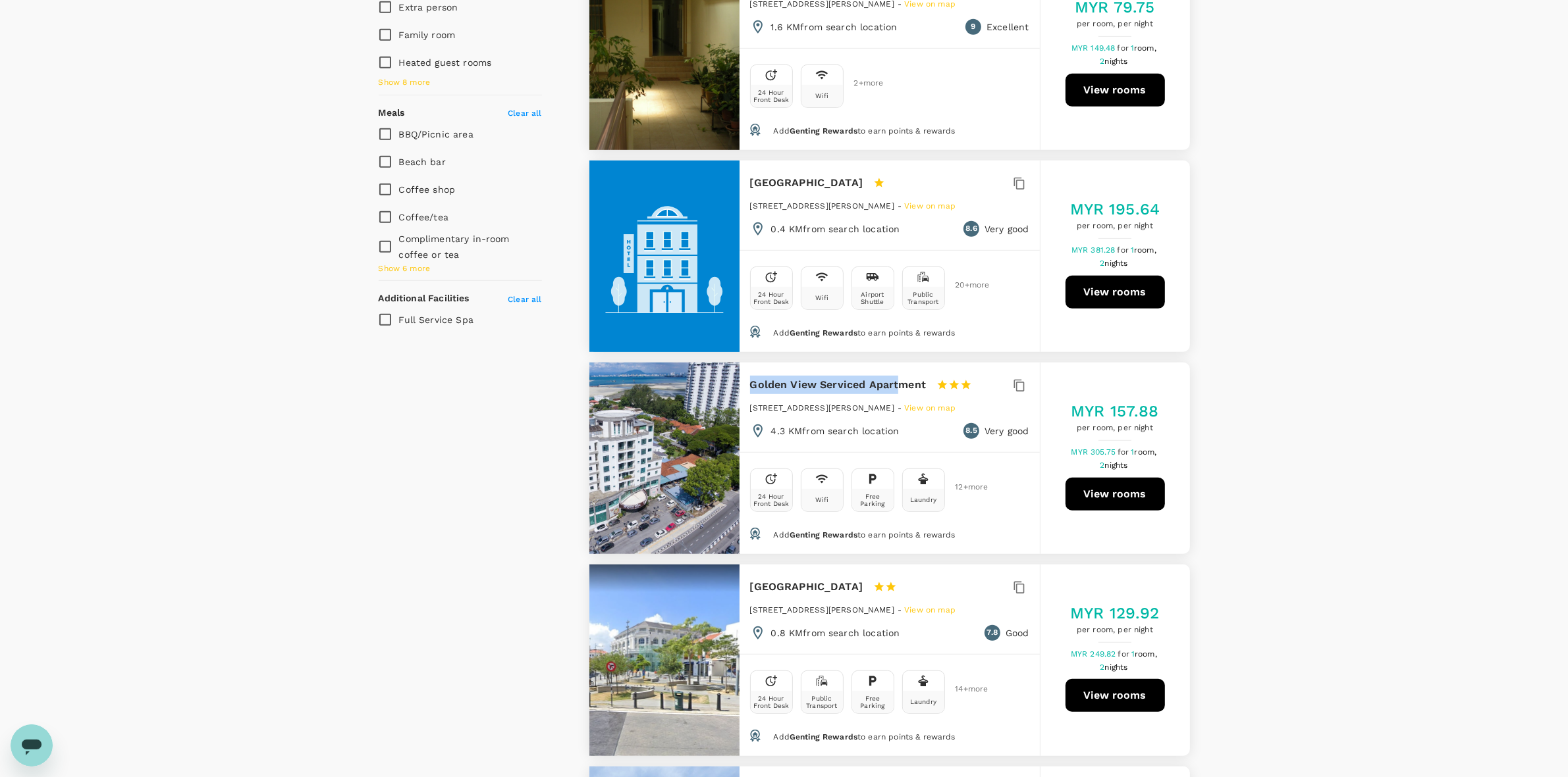
drag, startPoint x: 751, startPoint y: 378, endPoint x: 897, endPoint y: 380, distance: 146.0
click at [895, 380] on h6 "Golden View Serviced Apartment" at bounding box center [838, 385] width 176 height 19
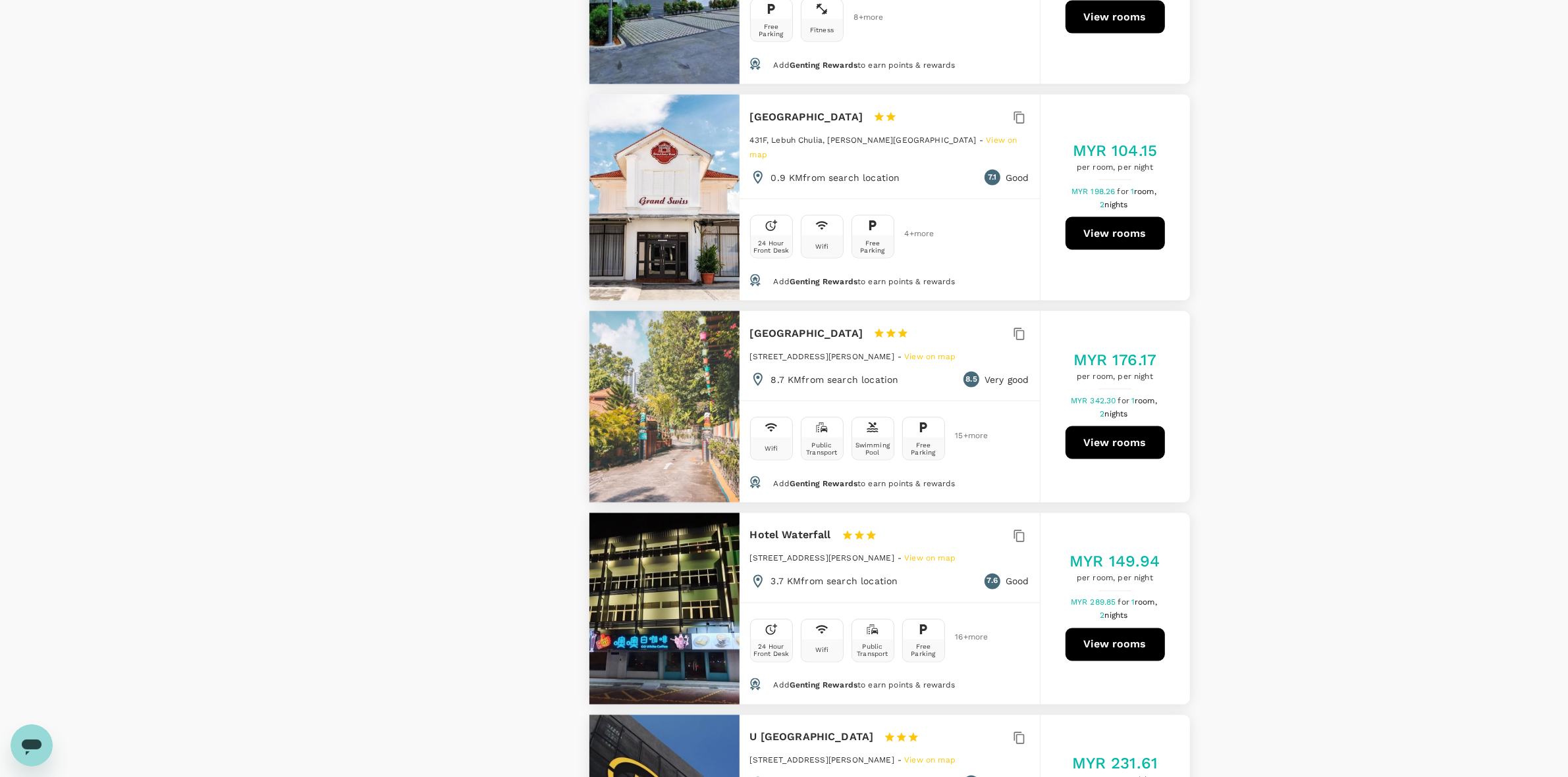
scroll to position [3044, 0]
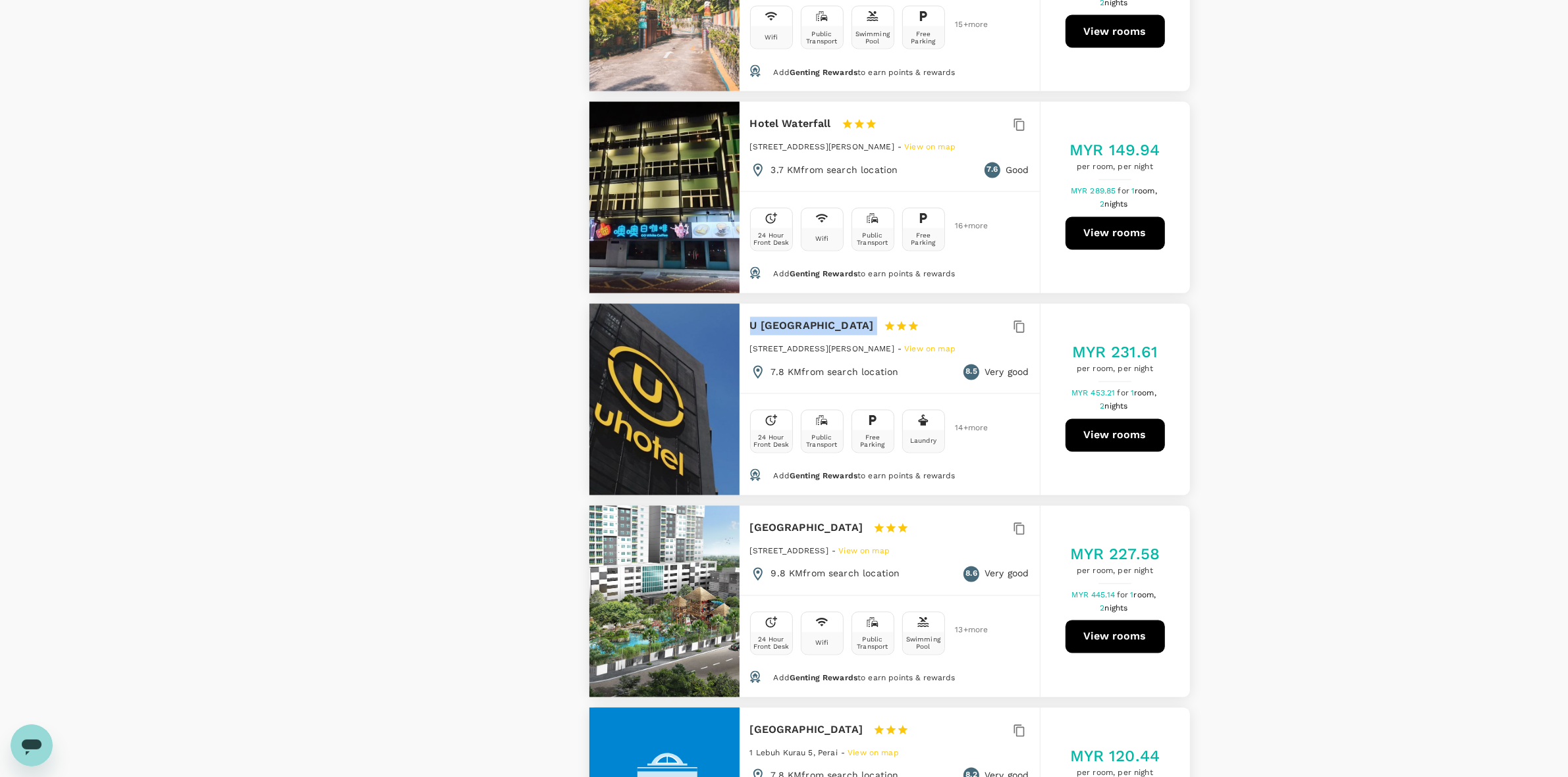
drag, startPoint x: 749, startPoint y: 279, endPoint x: 838, endPoint y: 284, distance: 89.1
click at [838, 317] on div "U Hotel Penang 1 Star 2 Stars 3 Stars 4 Stars 5 Stars" at bounding box center [847, 326] width 193 height 19
copy div "U Hotel Penang"
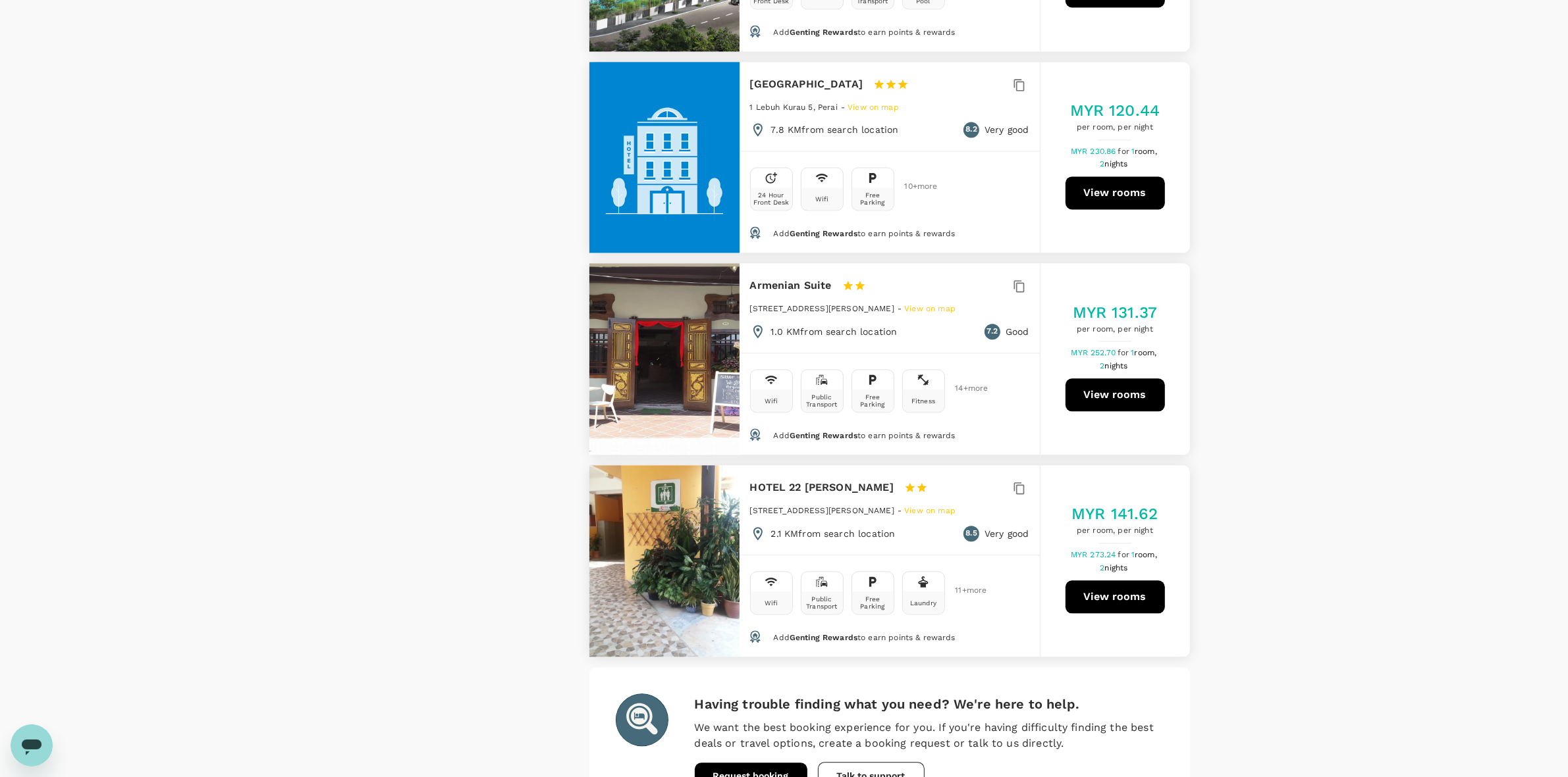
scroll to position [3778, 0]
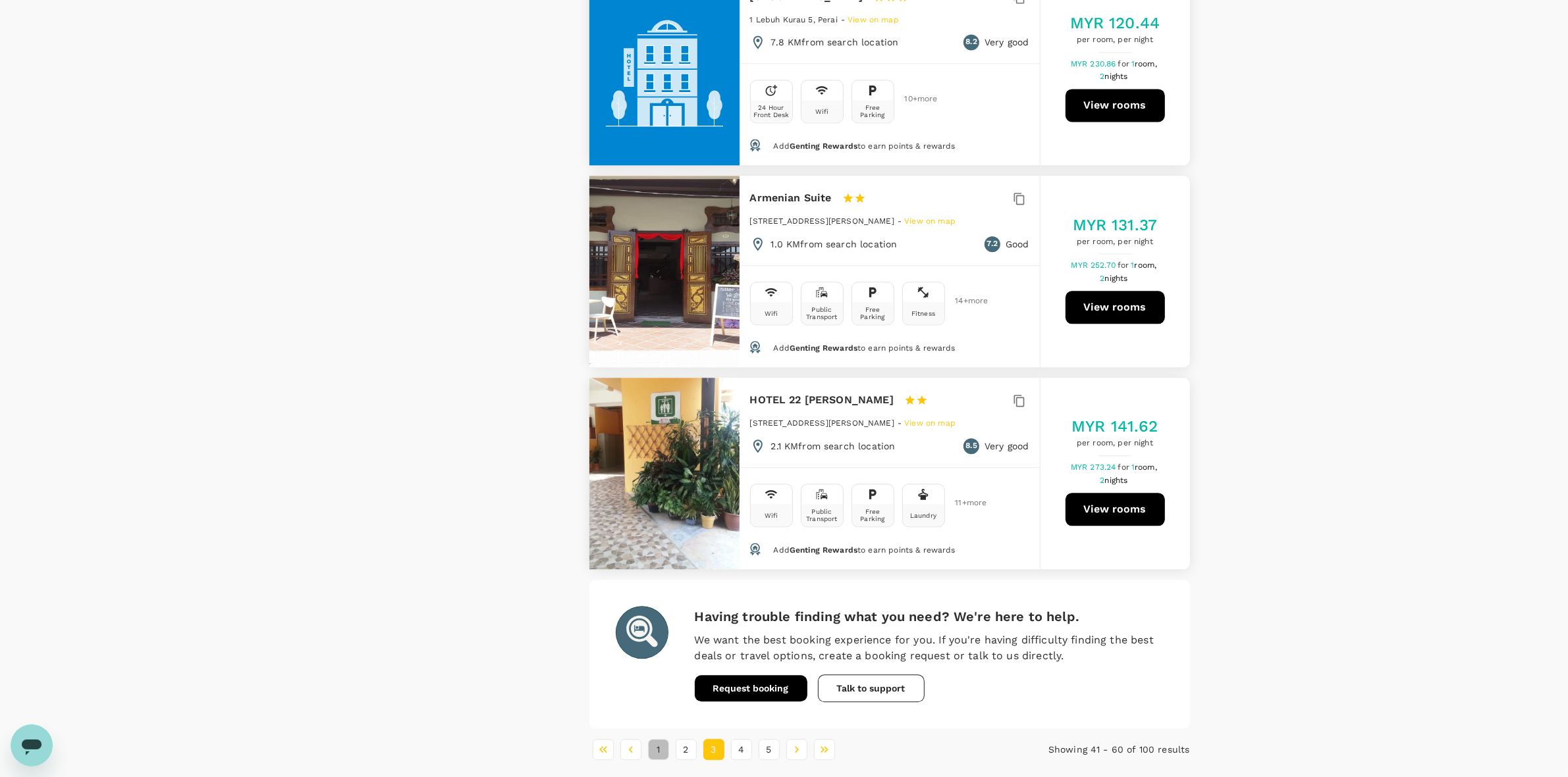
click at [669, 613] on button "1" at bounding box center [658, 749] width 21 height 21
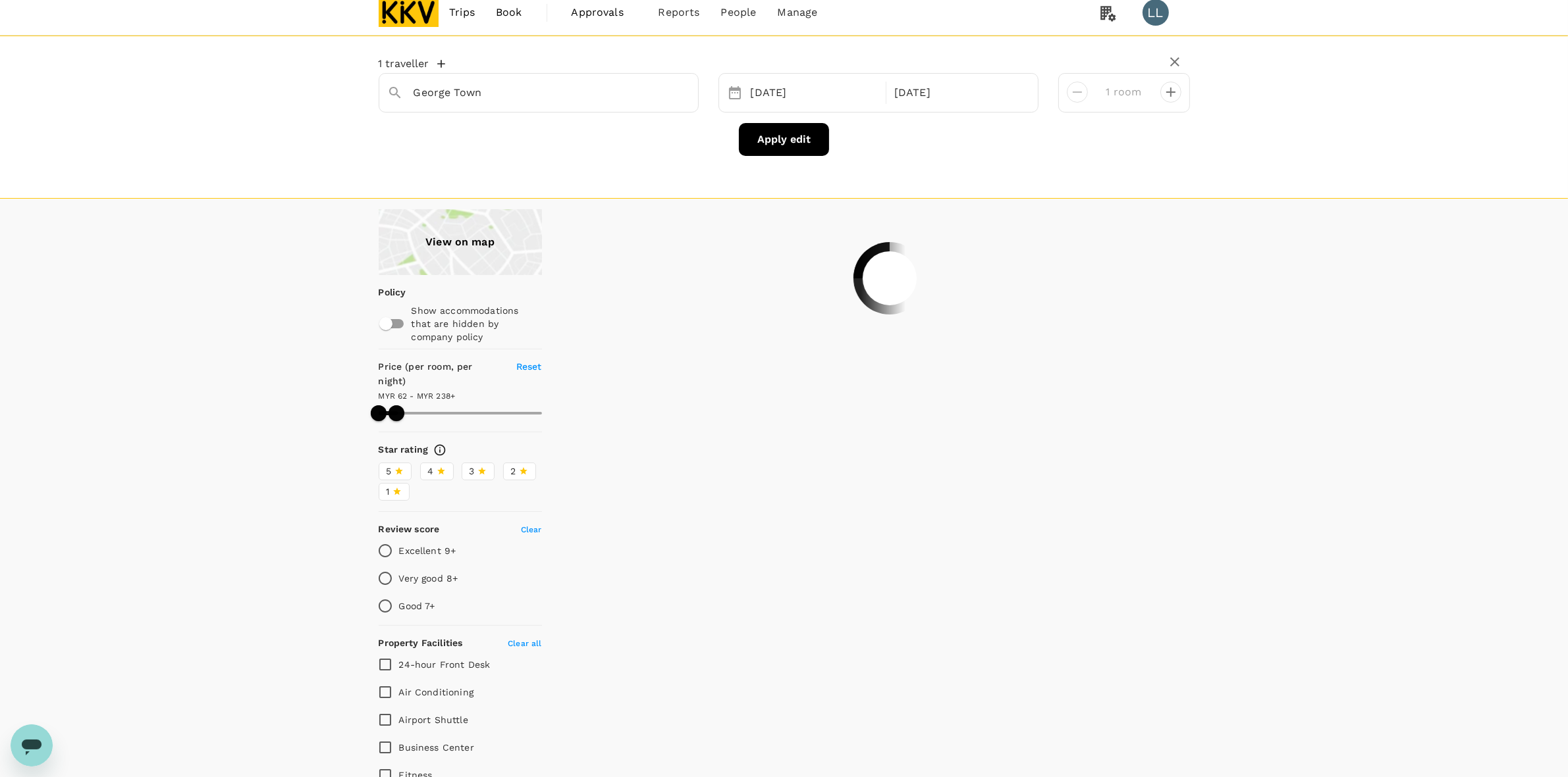
scroll to position [0, 0]
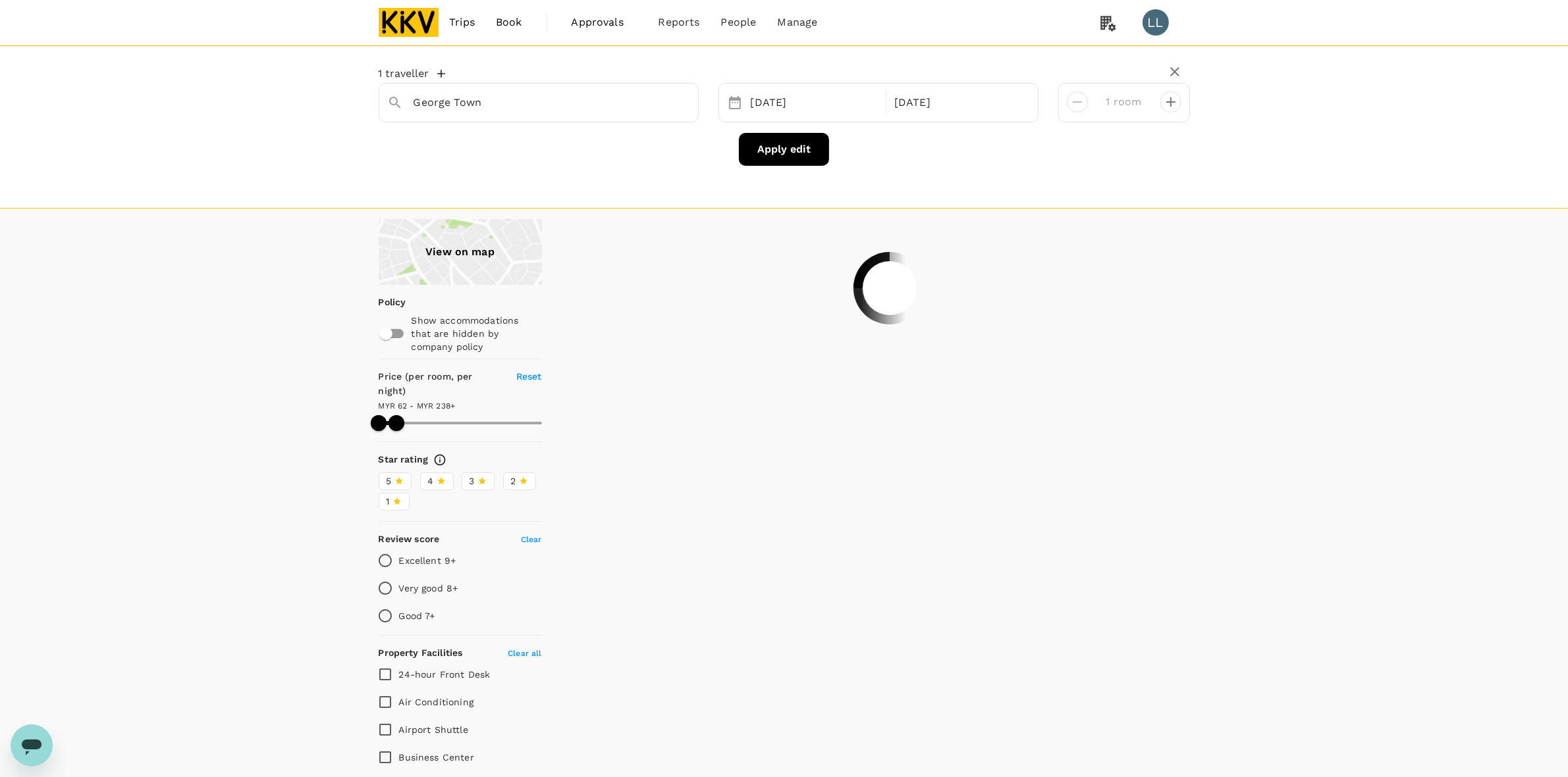
type input "237.51"
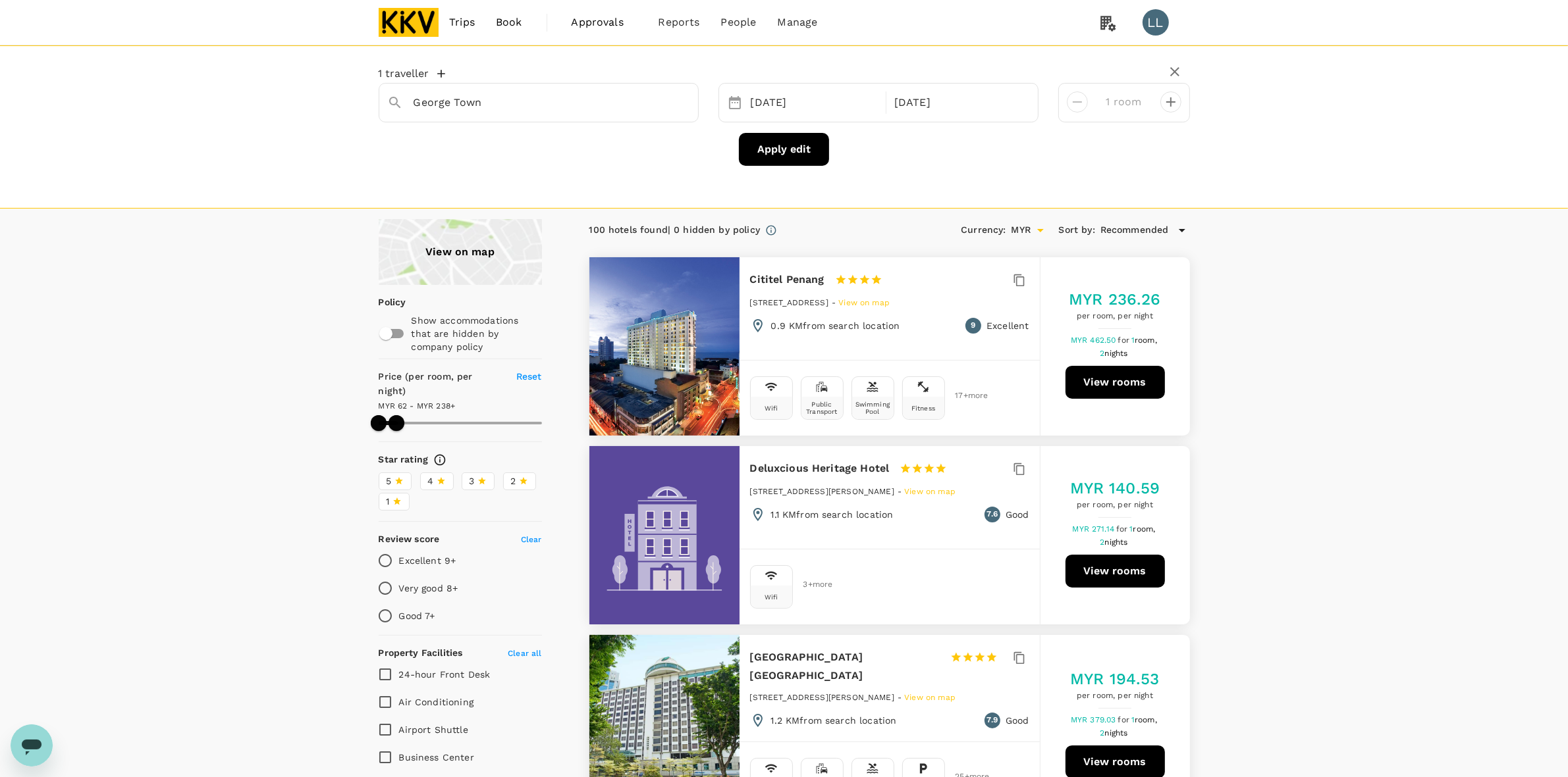
drag, startPoint x: 1347, startPoint y: 324, endPoint x: 1352, endPoint y: 329, distance: 7.1
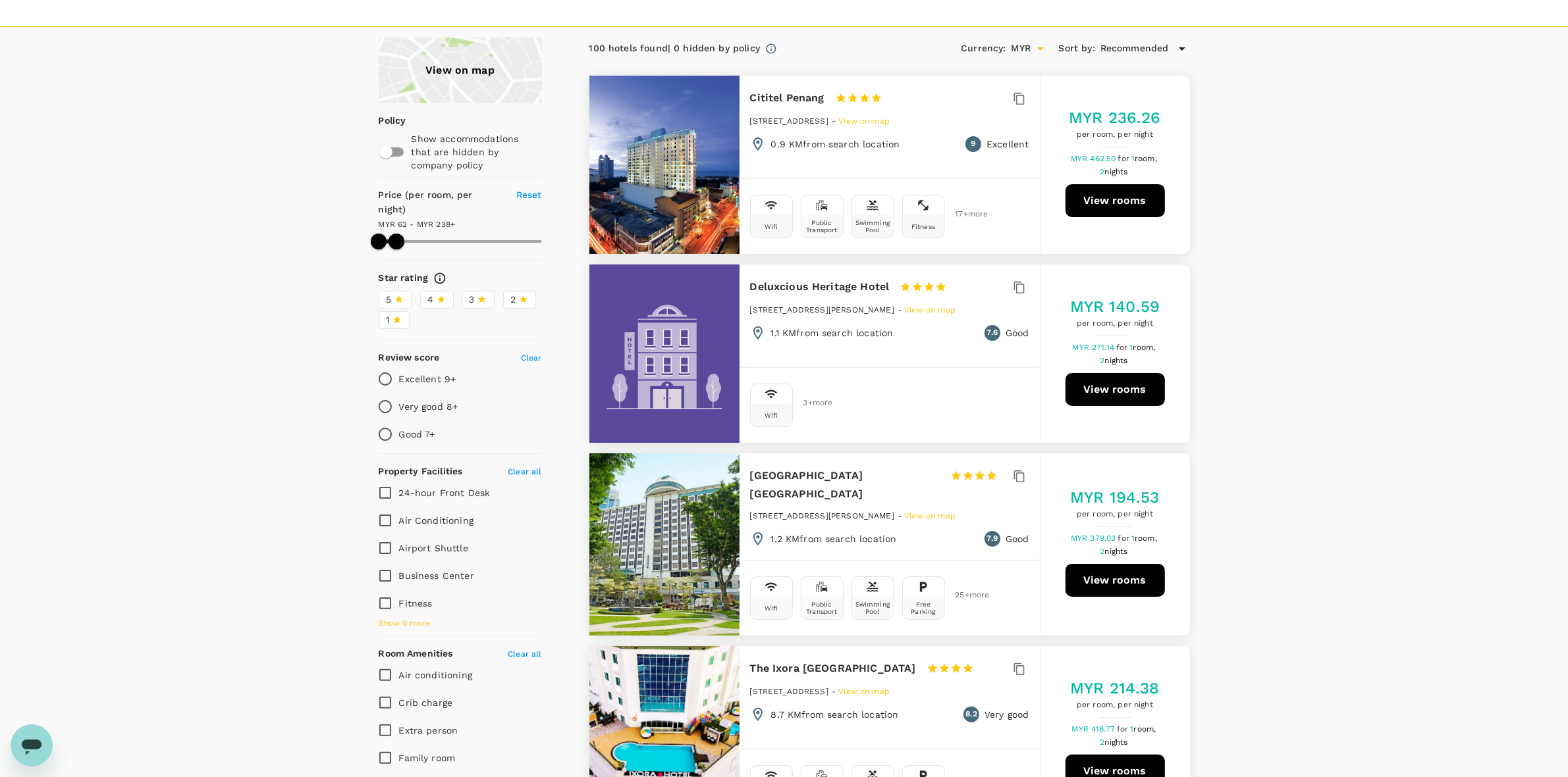
scroll to position [247, 0]
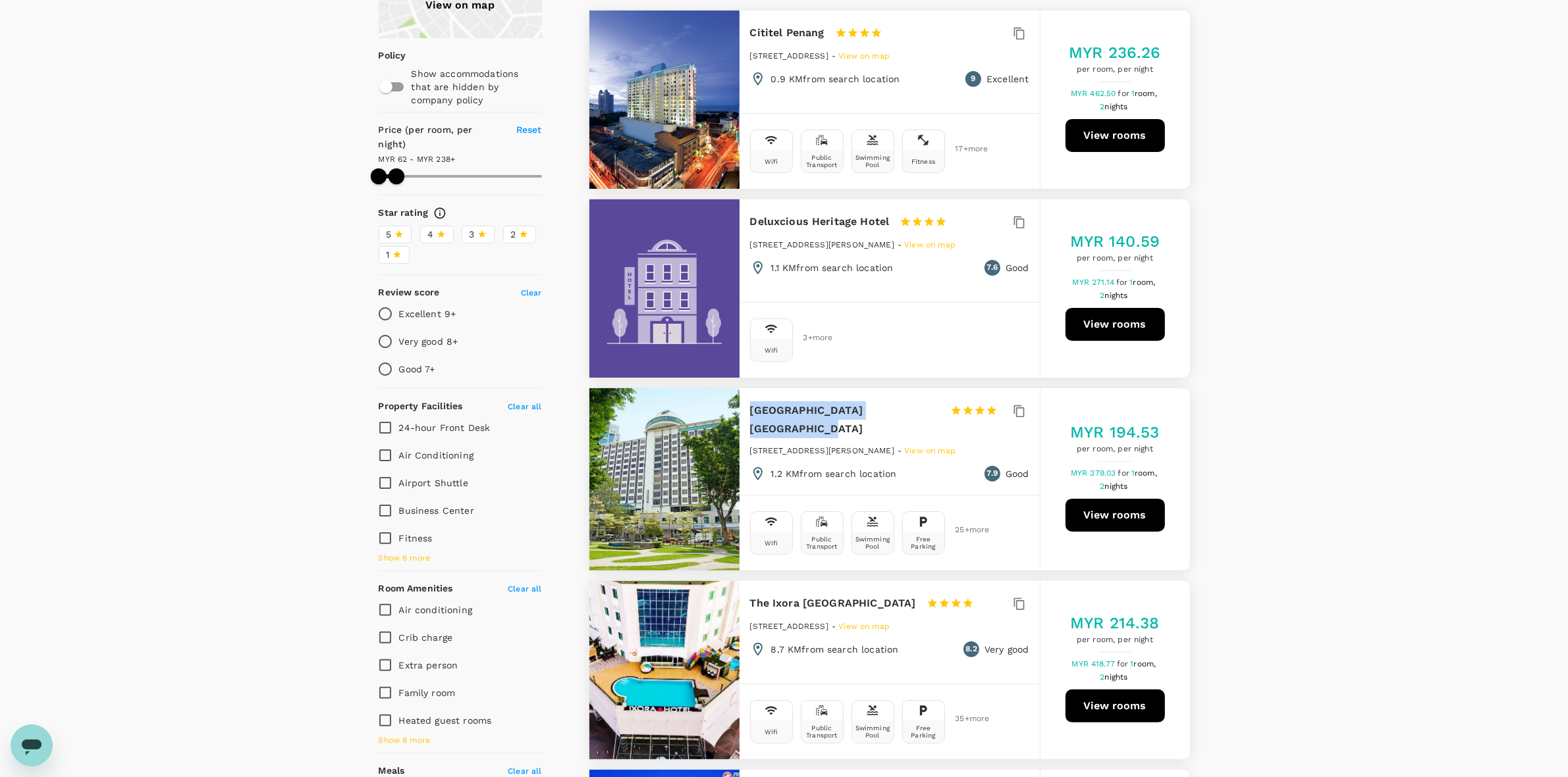
drag, startPoint x: 750, startPoint y: 409, endPoint x: 936, endPoint y: 407, distance: 186.0
click at [895, 407] on div "Bayview Hotel Georgetown Penang 1 Star 2 Stars 3 Stars 4 Stars 5 Stars" at bounding box center [880, 419] width 259 height 37
copy h6 "Bayview Hotel Georgetown Penang"
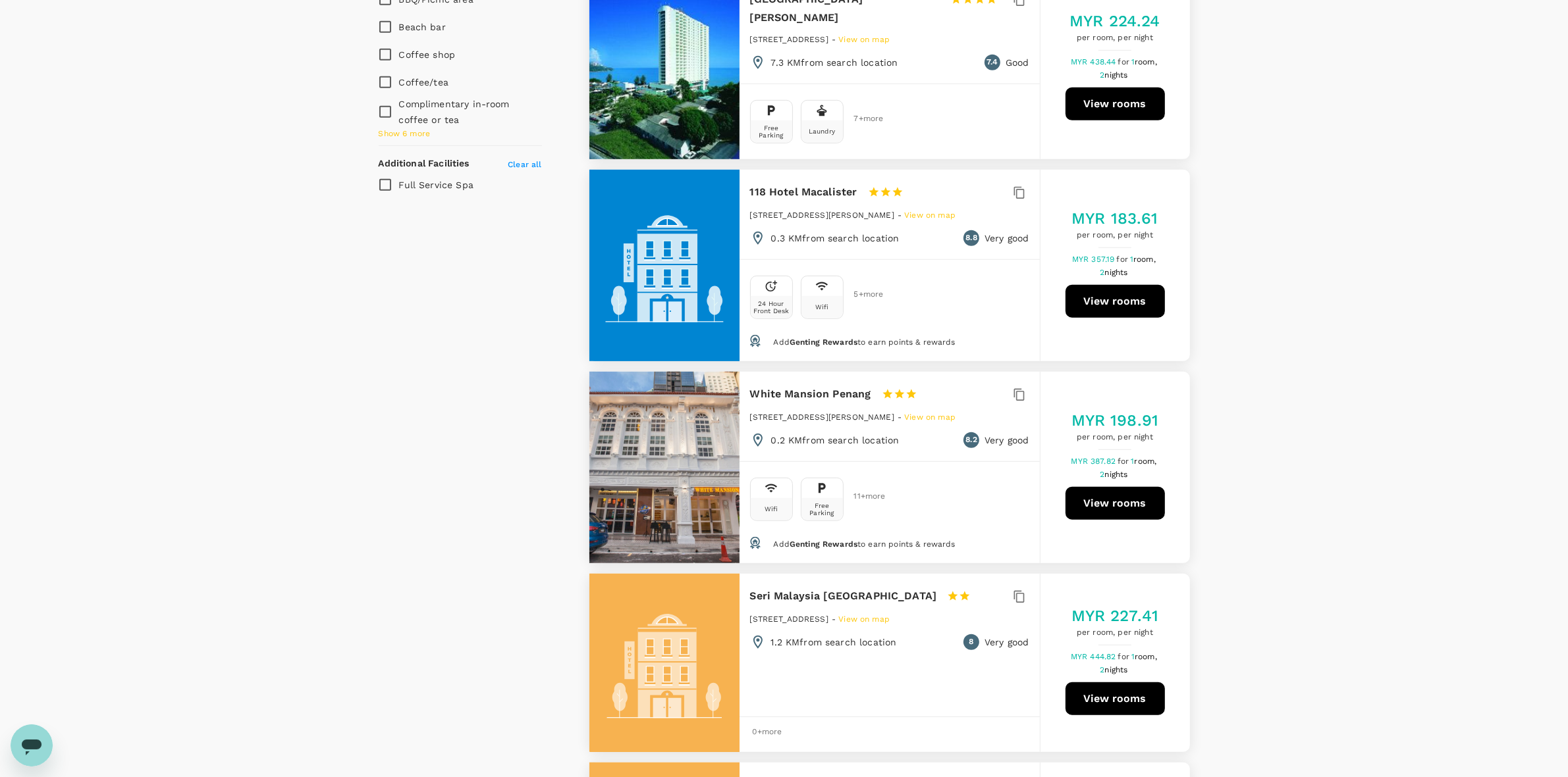
scroll to position [1070, 0]
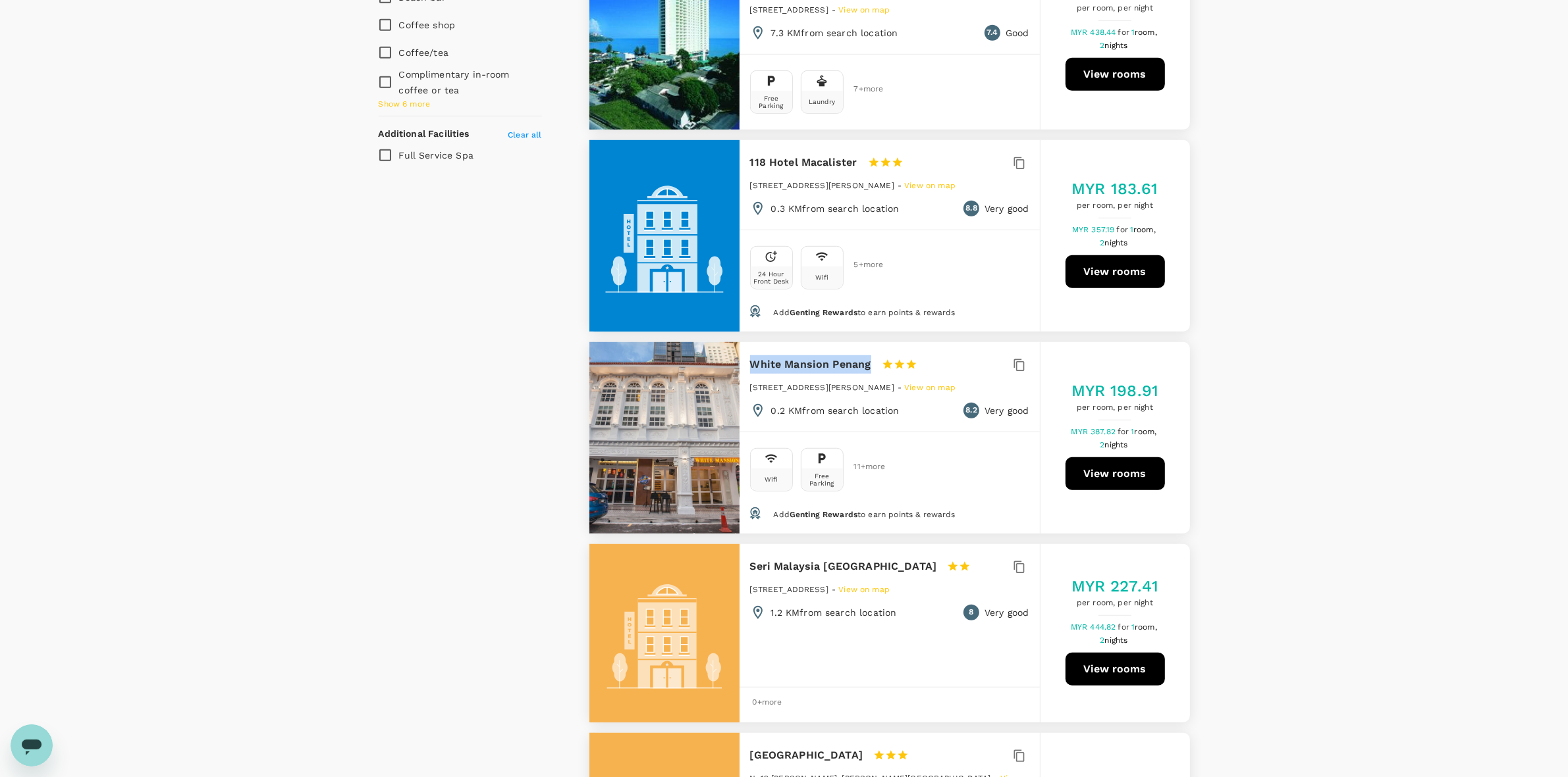
drag, startPoint x: 750, startPoint y: 358, endPoint x: 870, endPoint y: 353, distance: 120.1
click at [870, 356] on div "White Mansion Penang 1 Star 2 Stars 3 Stars 4 Stars 5 Stars" at bounding box center [845, 365] width 191 height 19
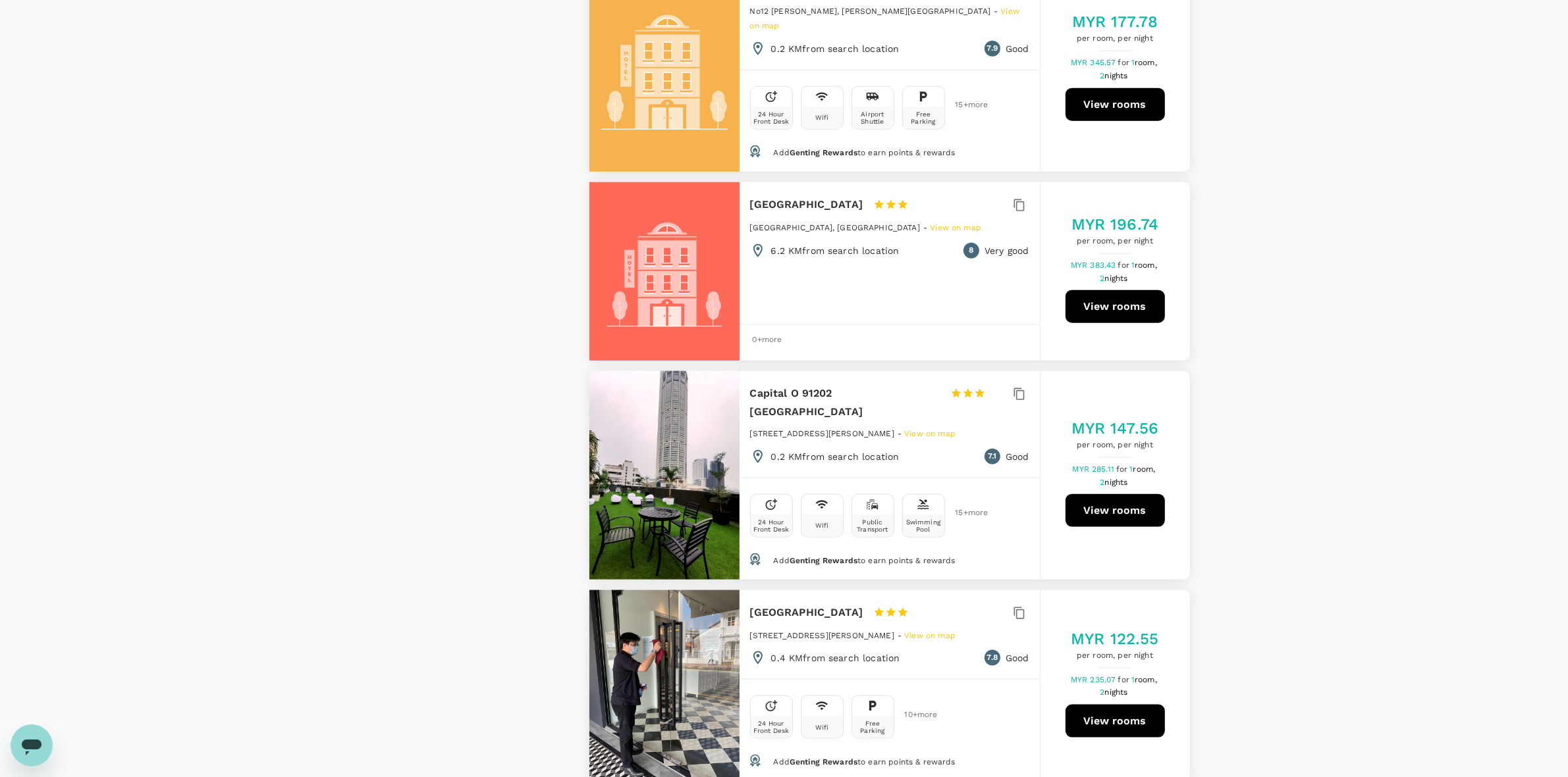
scroll to position [1975, 0]
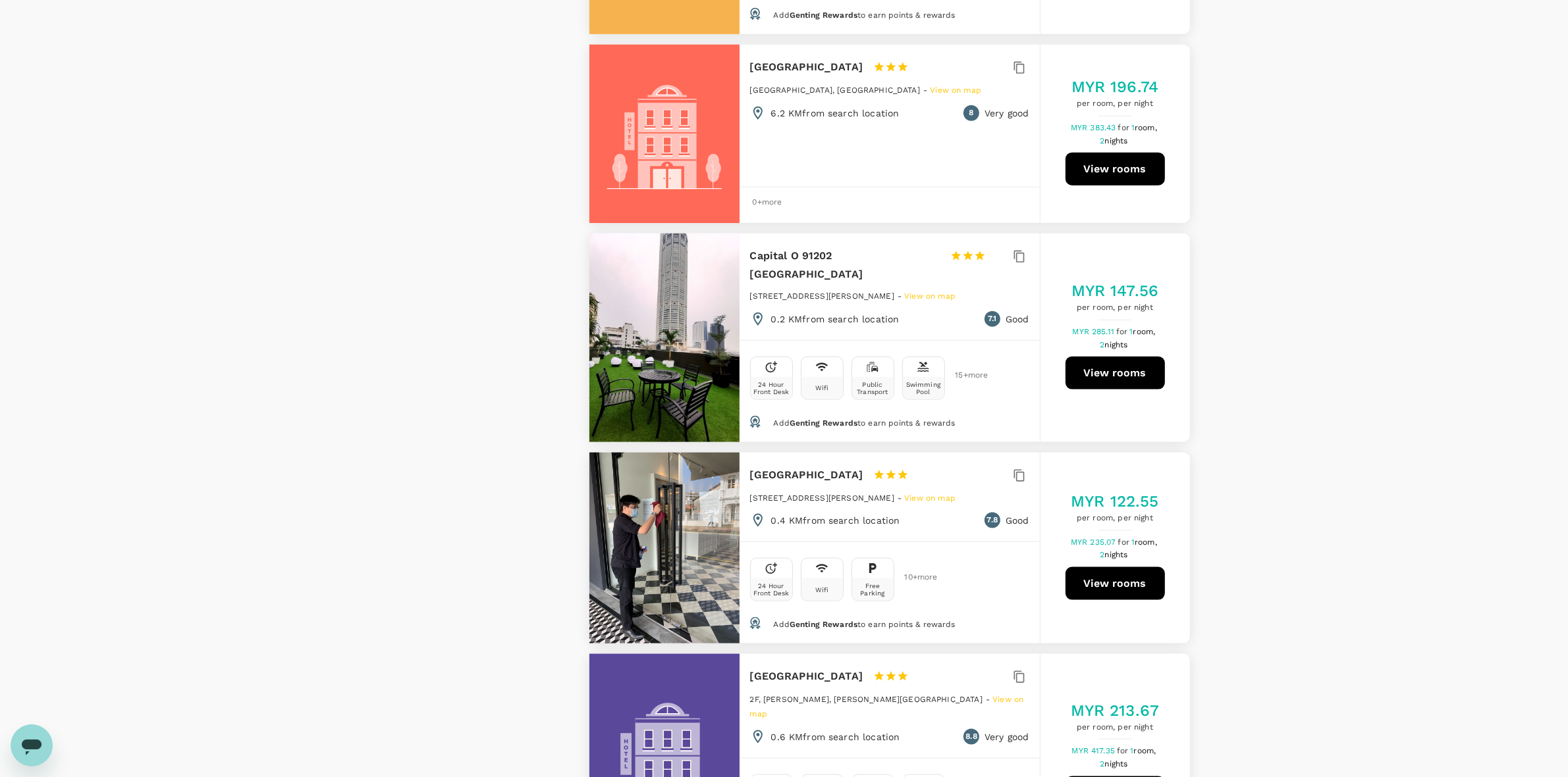
drag, startPoint x: 750, startPoint y: 448, endPoint x: 910, endPoint y: 451, distance: 160.0
click at [863, 466] on h6 "Le Embassy Hotel Georgetown" at bounding box center [807, 475] width 113 height 19
click at [895, 396] on div "View on map Policy Show accommodations that are hidden by company policy Price …" at bounding box center [784, 385] width 1568 height 4280
drag, startPoint x: 1362, startPoint y: 395, endPoint x: 1319, endPoint y: 600, distance: 209.5
click at [895, 403] on div "View on map Policy Show accommodations that are hidden by company policy Price …" at bounding box center [784, 385] width 1568 height 4280
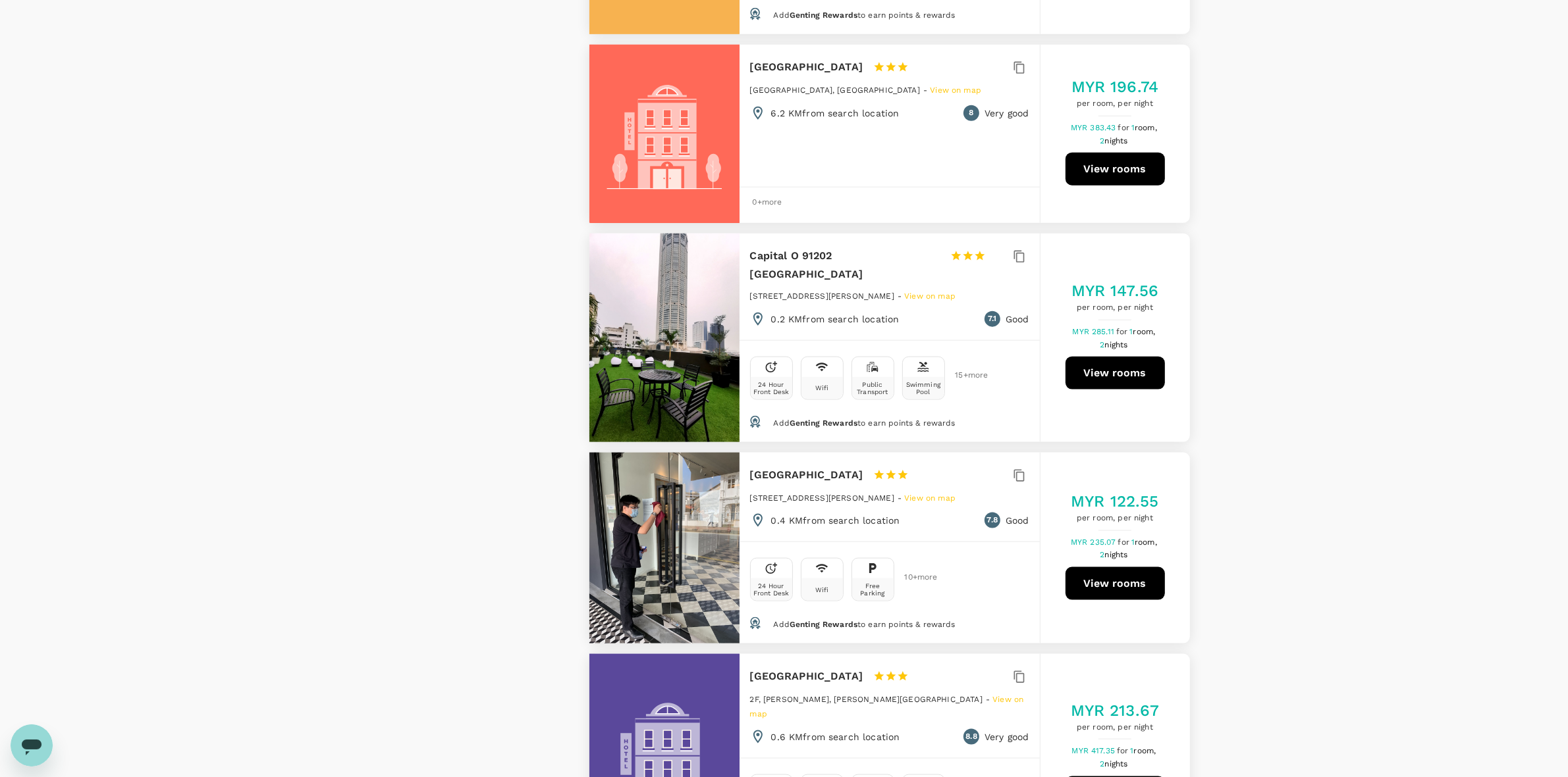
drag, startPoint x: 1319, startPoint y: 600, endPoint x: 1314, endPoint y: 594, distance: 7.8
click at [895, 599] on div "View on map Policy Show accommodations that are hidden by company policy Price …" at bounding box center [784, 385] width 1568 height 4280
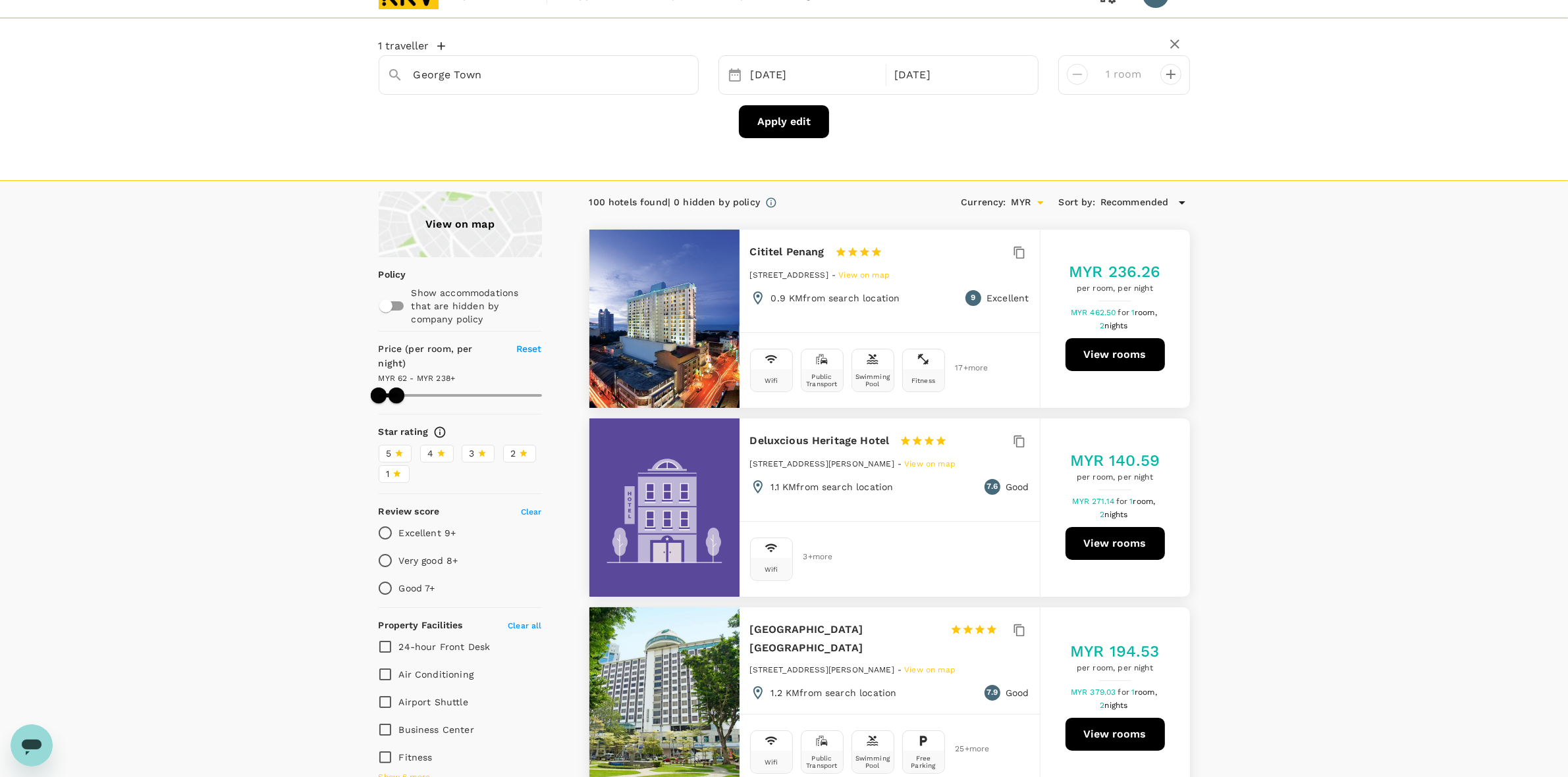
scroll to position [0, 0]
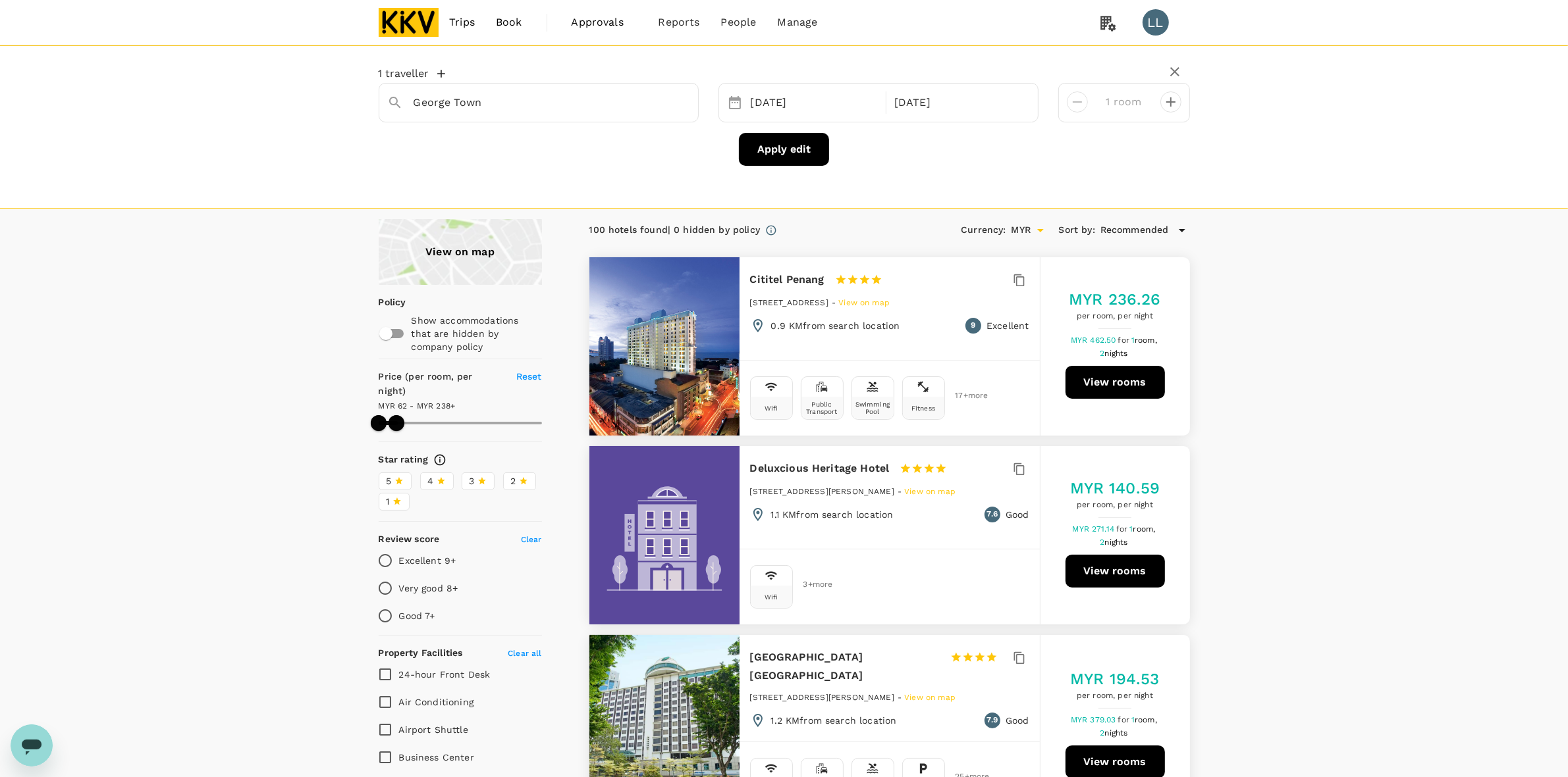
click at [734, 30] on span "People" at bounding box center [739, 22] width 35 height 16
click at [680, 90] on link "Transactions" at bounding box center [710, 103] width 155 height 31
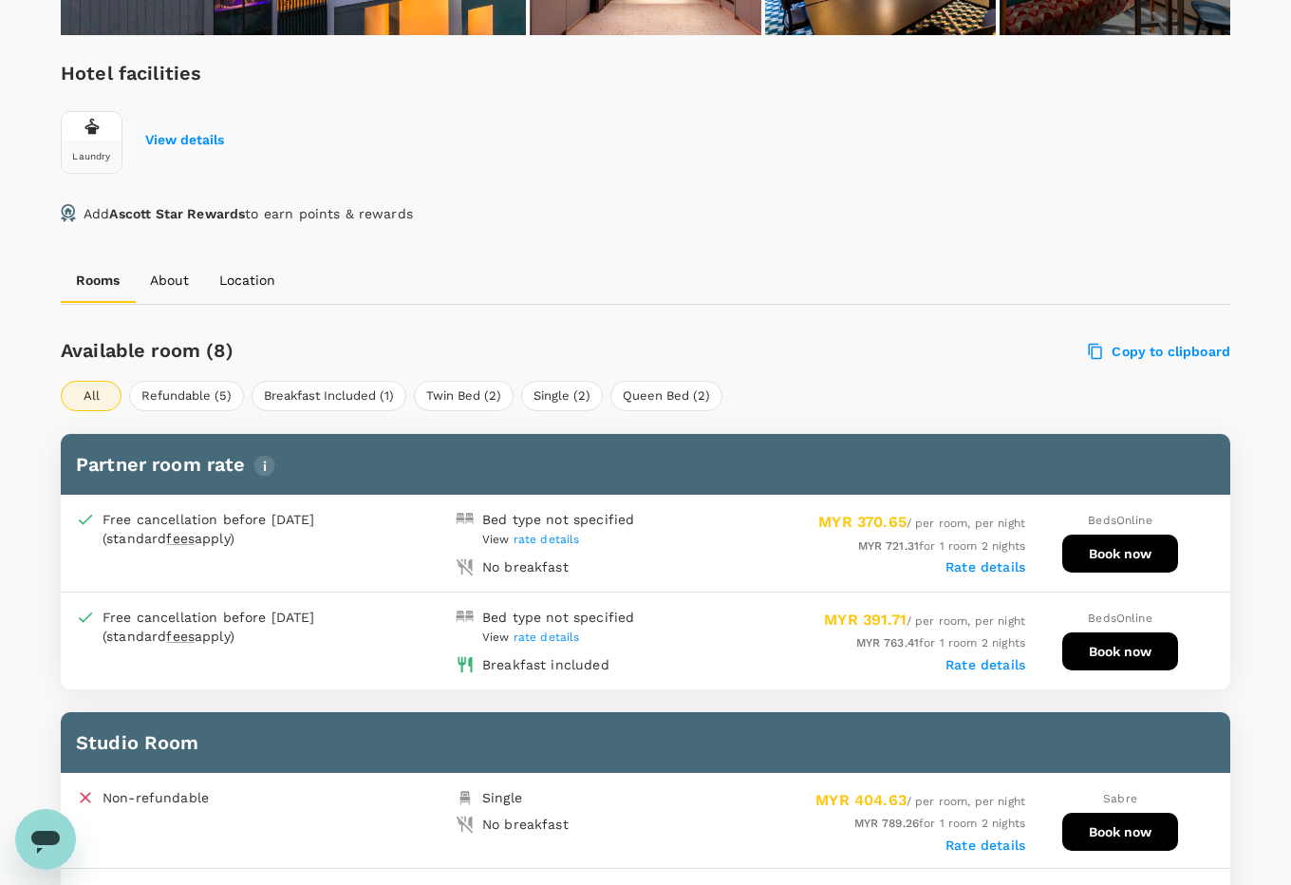
scroll to position [950, 0]
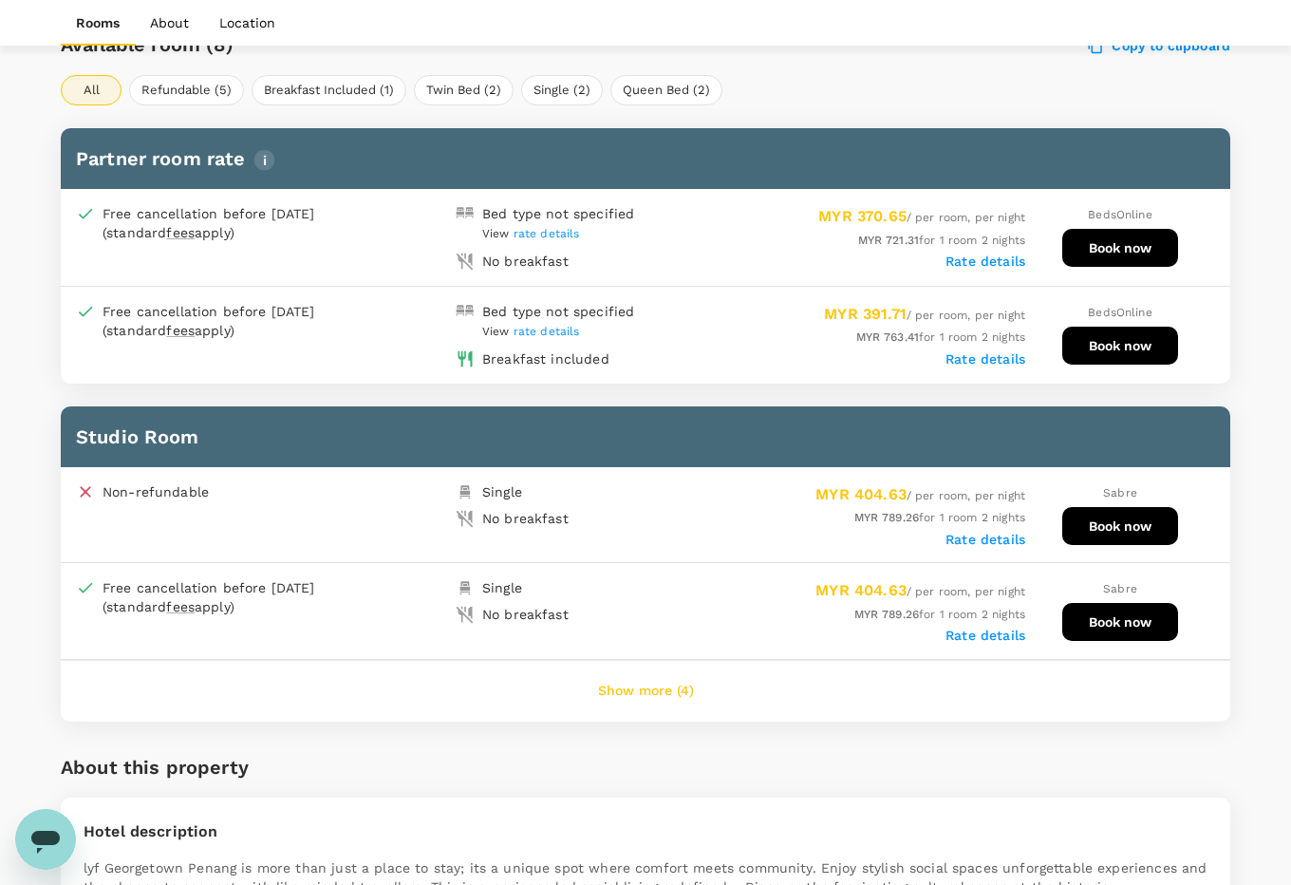
click at [657, 686] on button "Show more (4)" at bounding box center [646, 691] width 149 height 46
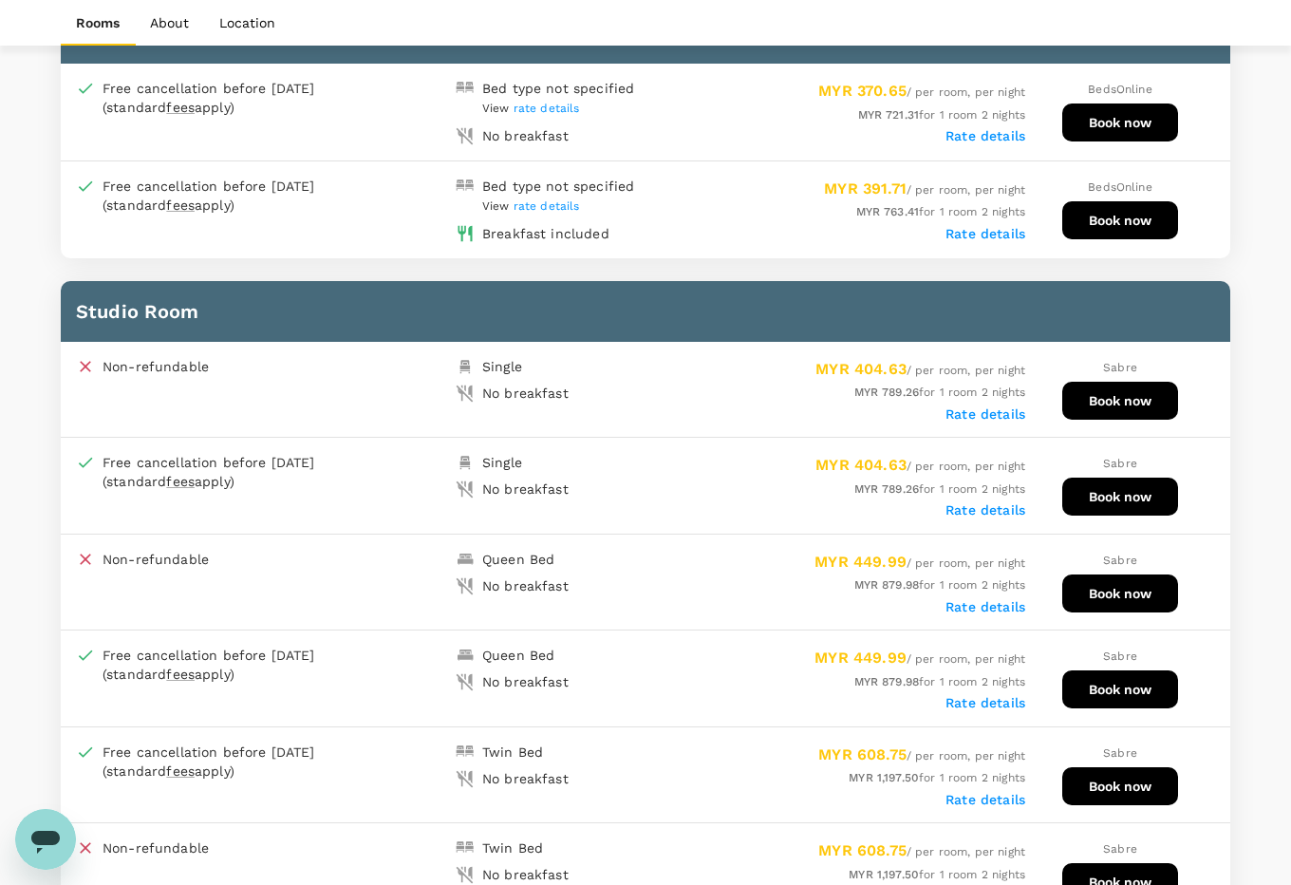
scroll to position [1306, 0]
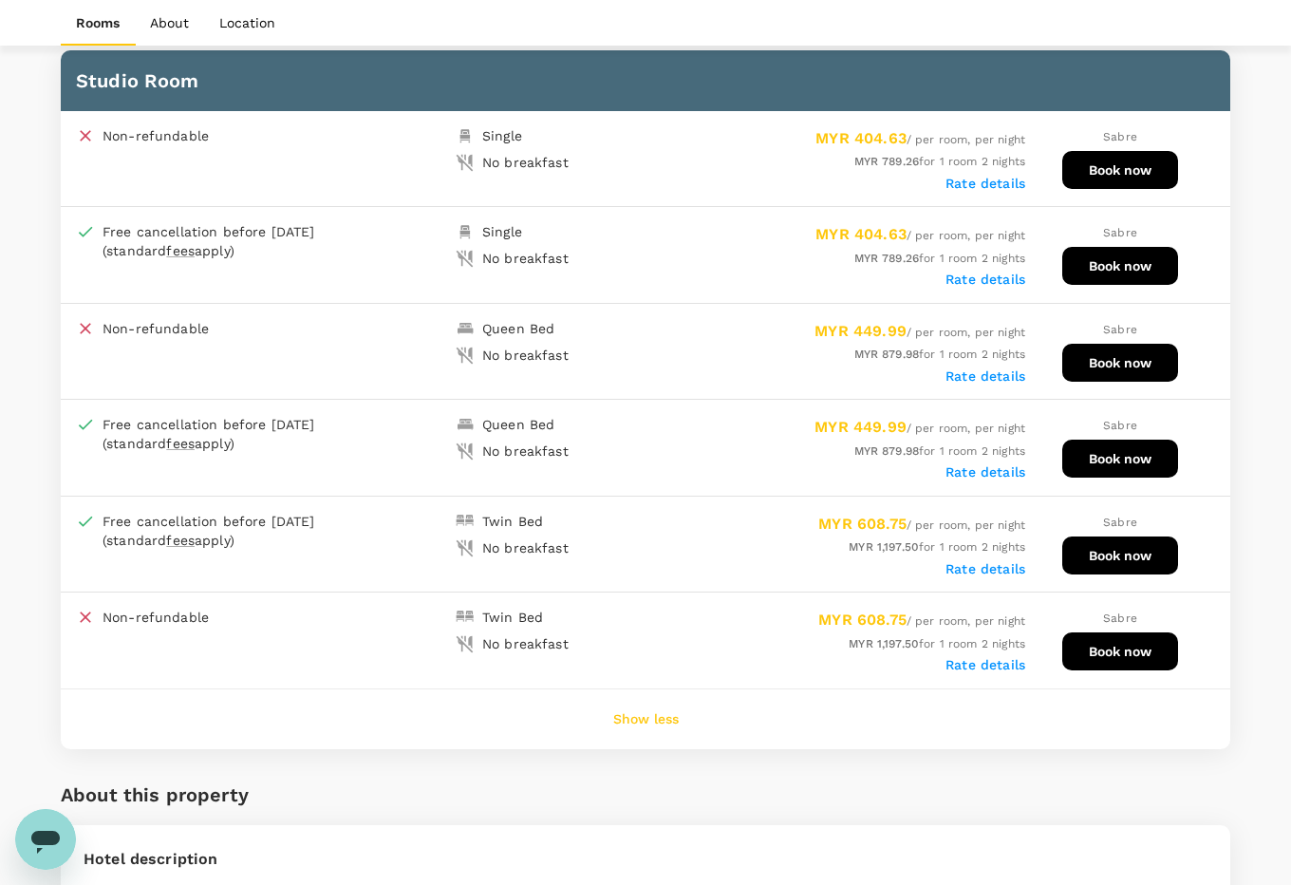
click at [668, 700] on button "Show less" at bounding box center [646, 720] width 119 height 46
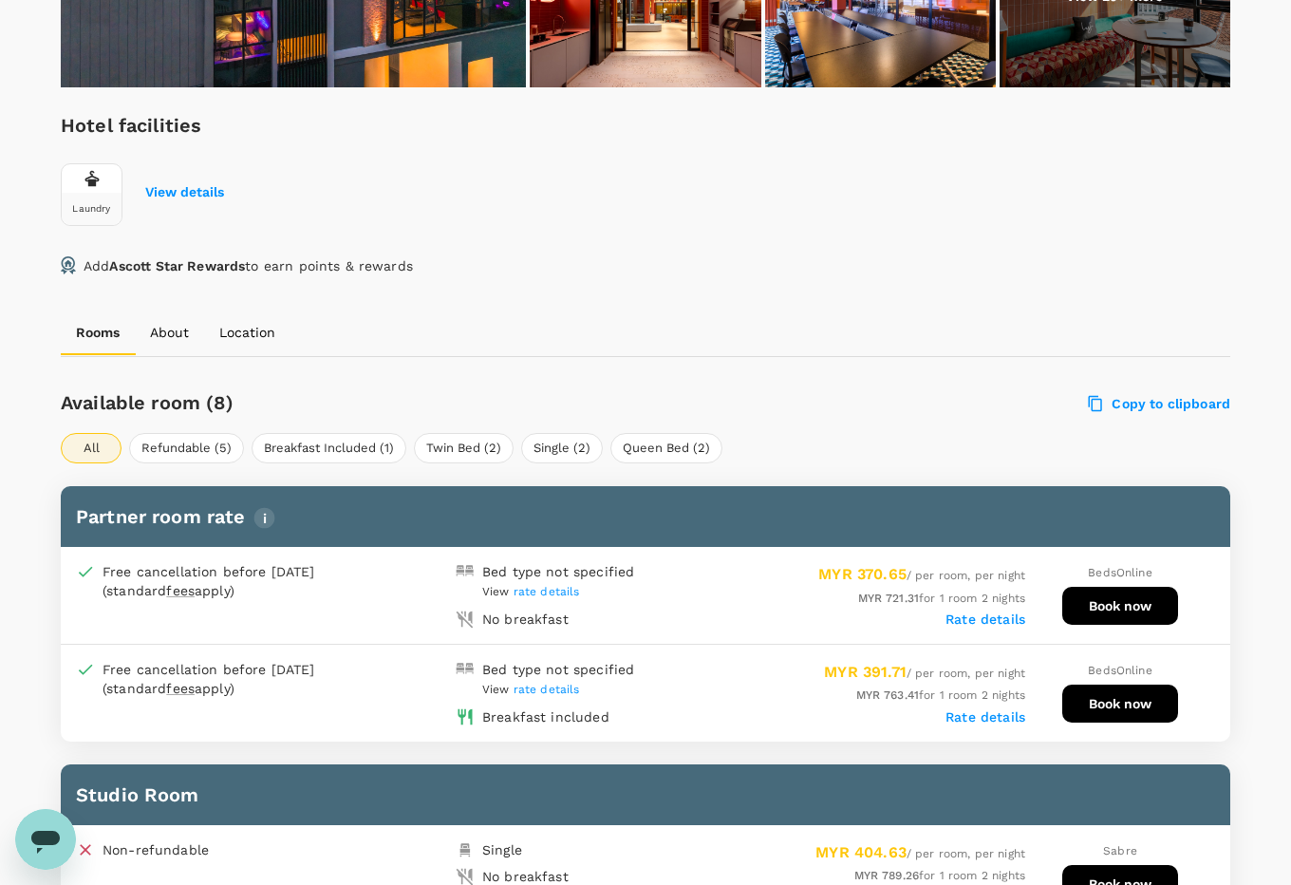
scroll to position [593, 0]
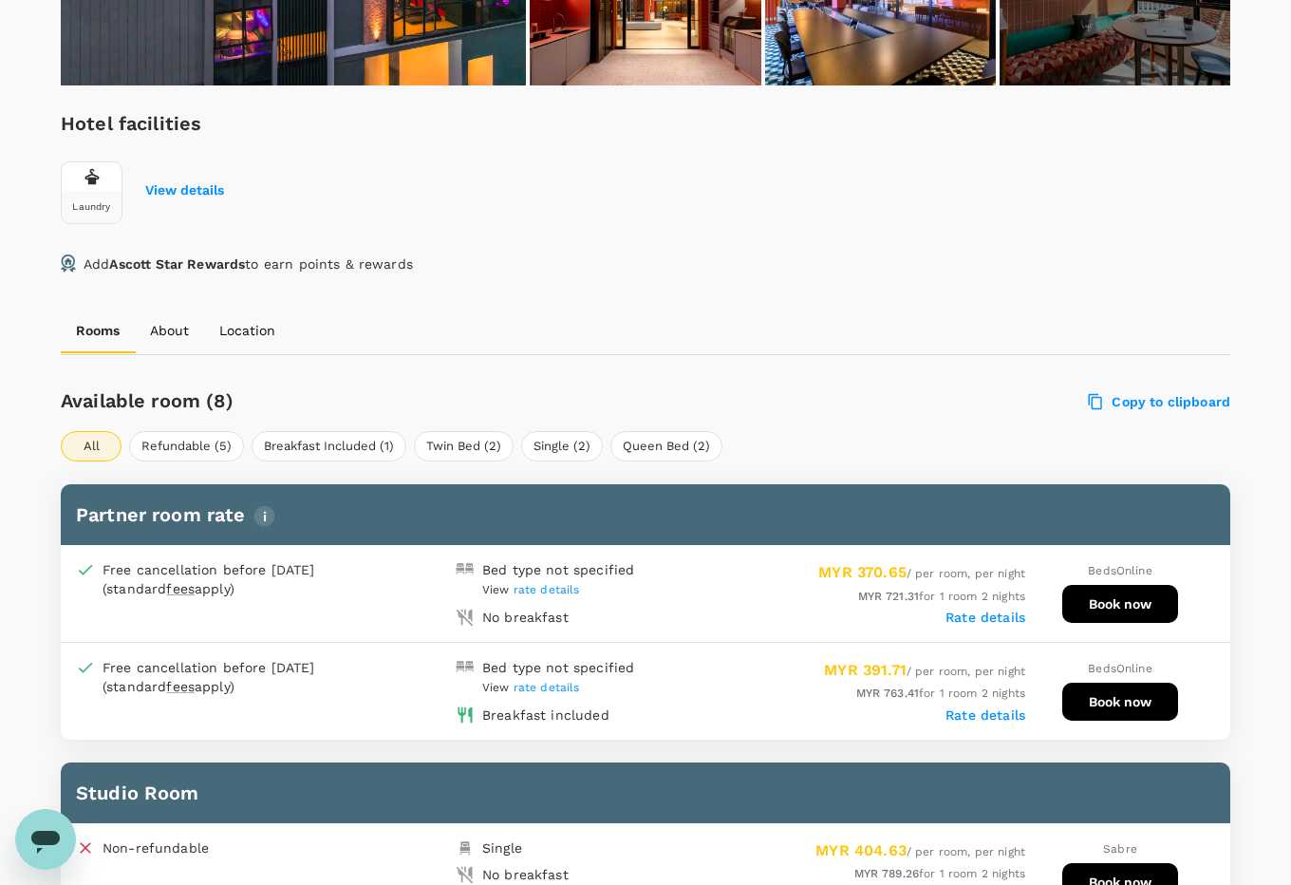
click at [979, 617] on label "Rate details" at bounding box center [986, 617] width 80 height 15
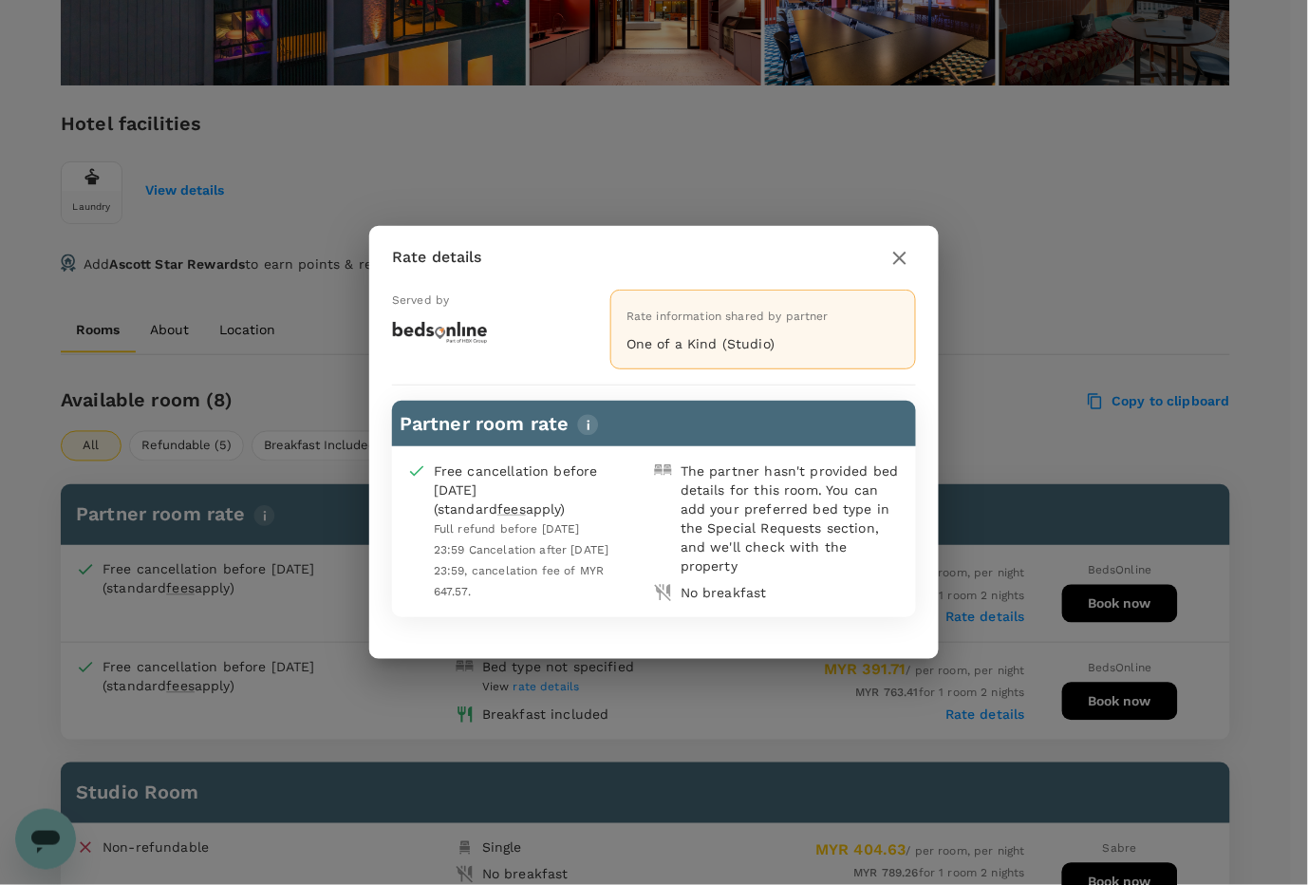
click at [897, 254] on icon "button" at bounding box center [900, 258] width 13 height 13
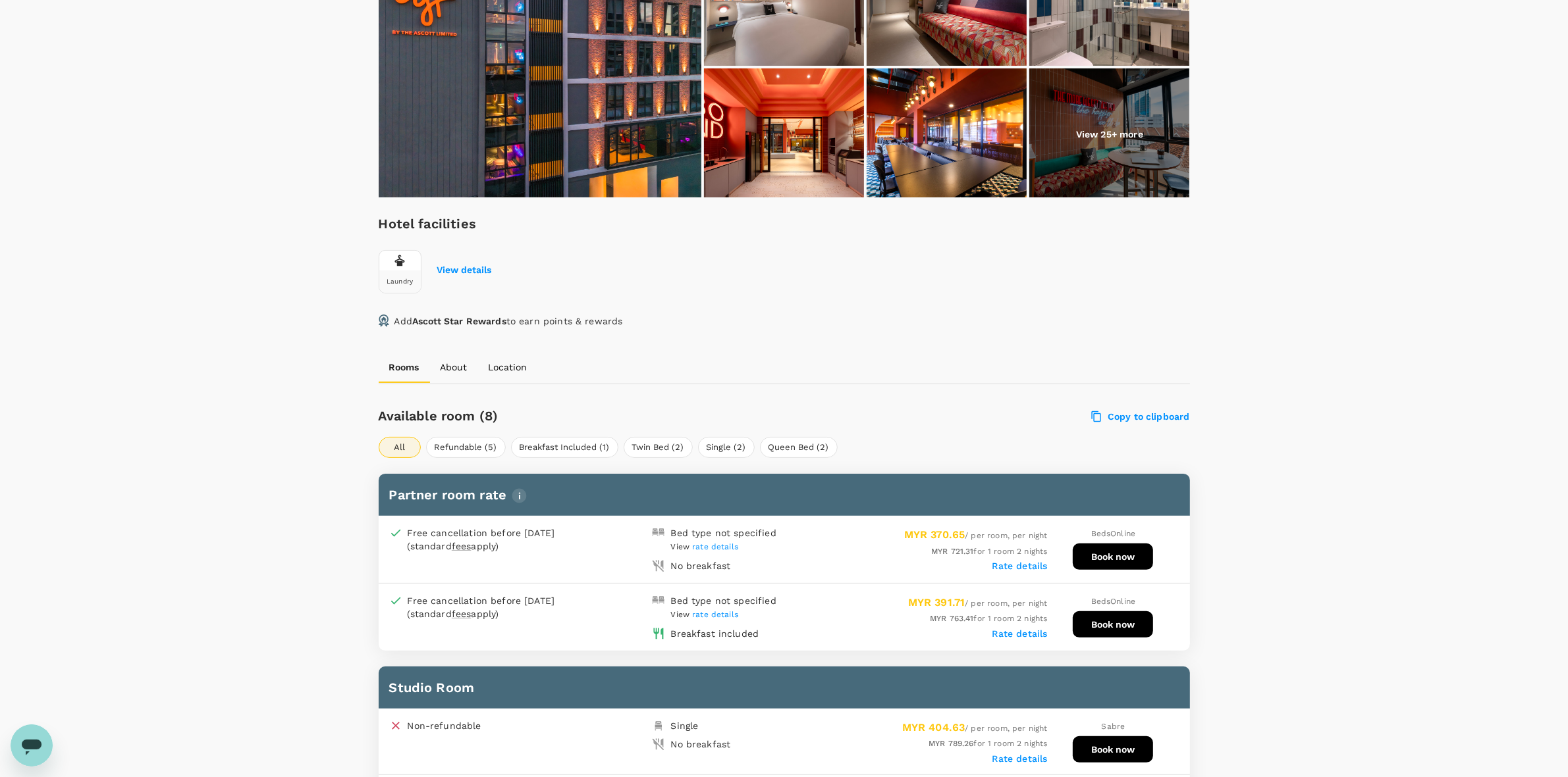
scroll to position [170, 0]
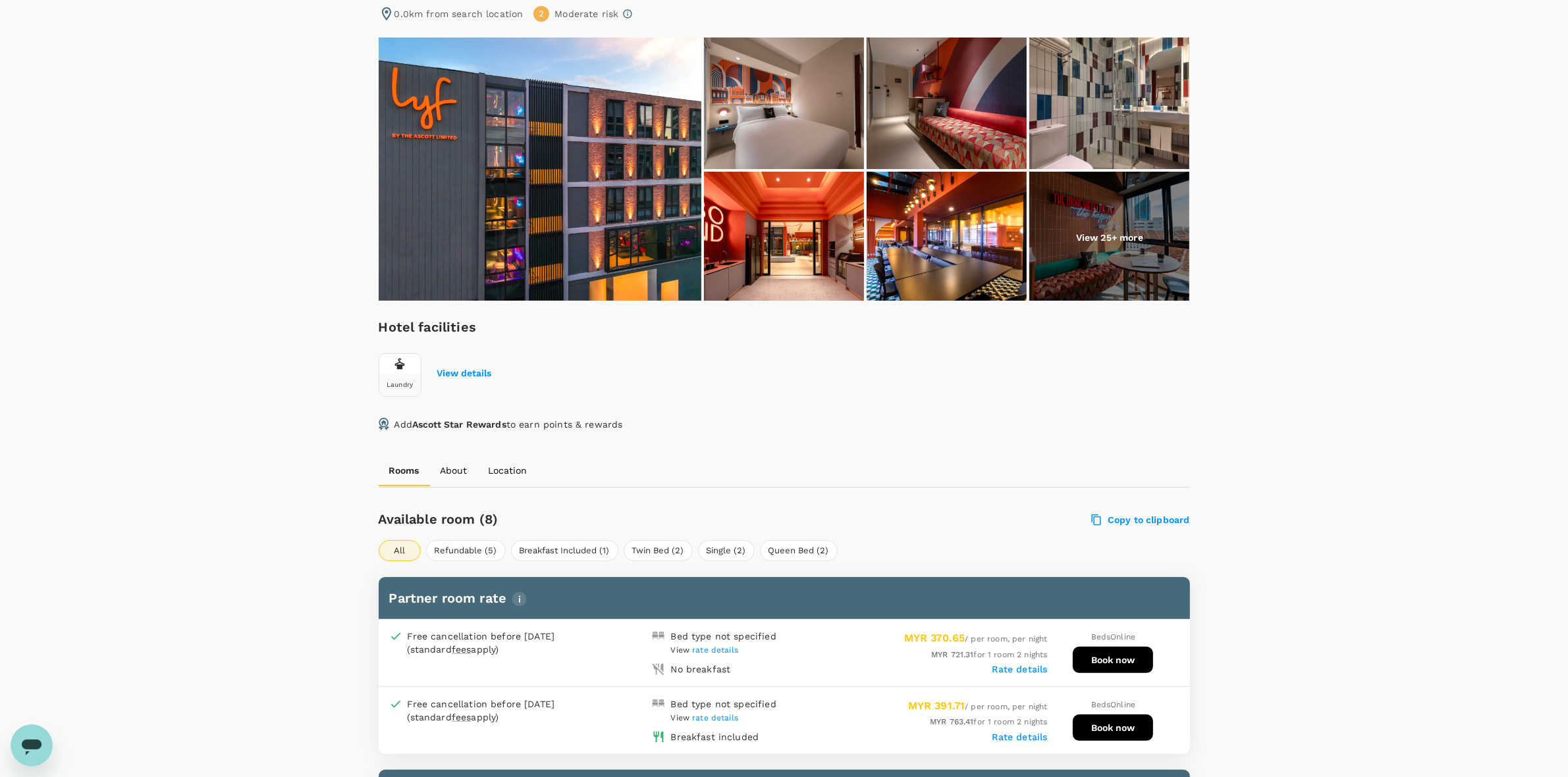
click at [895, 613] on div "Your Hotel Details Check in 07 Oct 2025 Check out 09 Oct 2025 1 traveller(s) 1 …" at bounding box center [784, 733] width 1568 height 1715
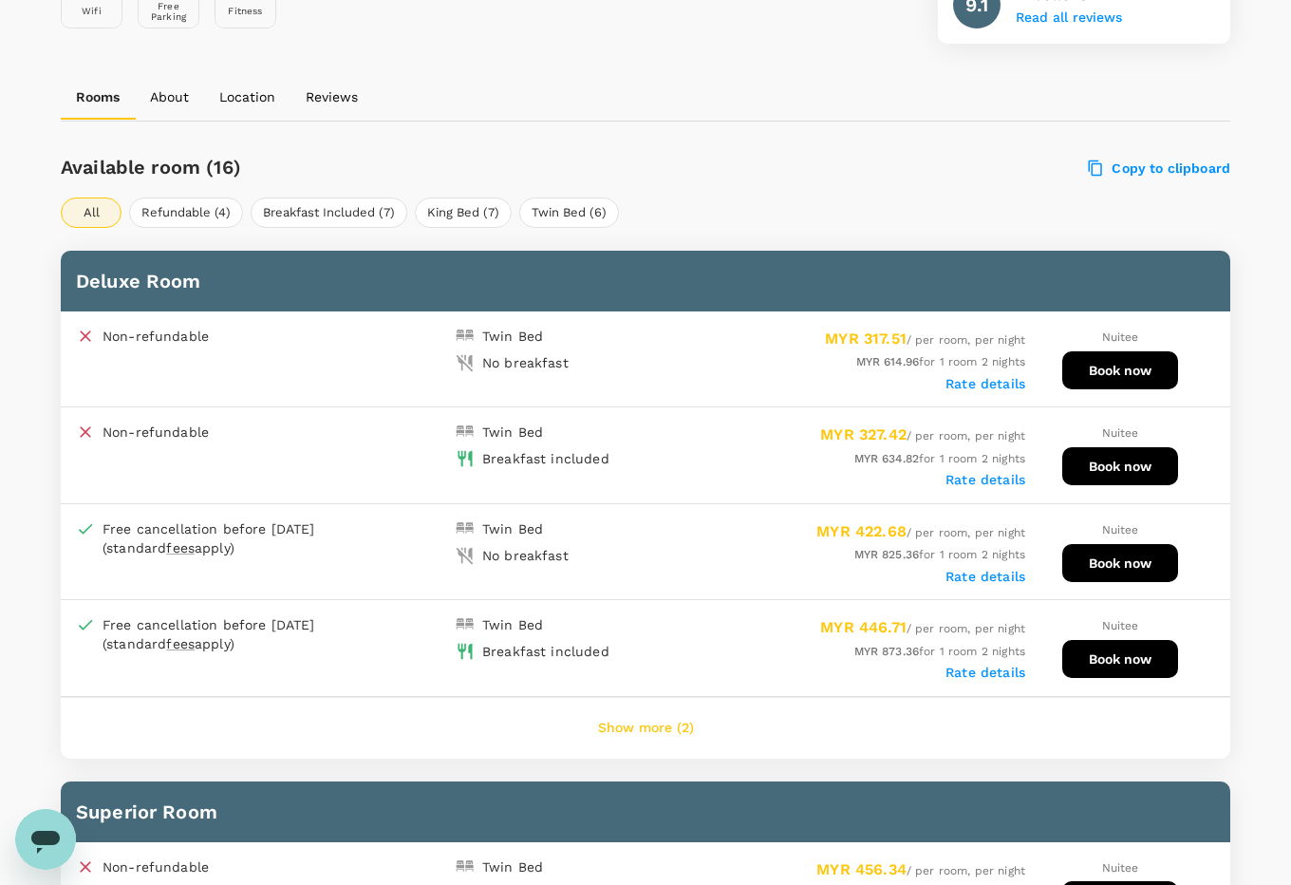
scroll to position [831, 0]
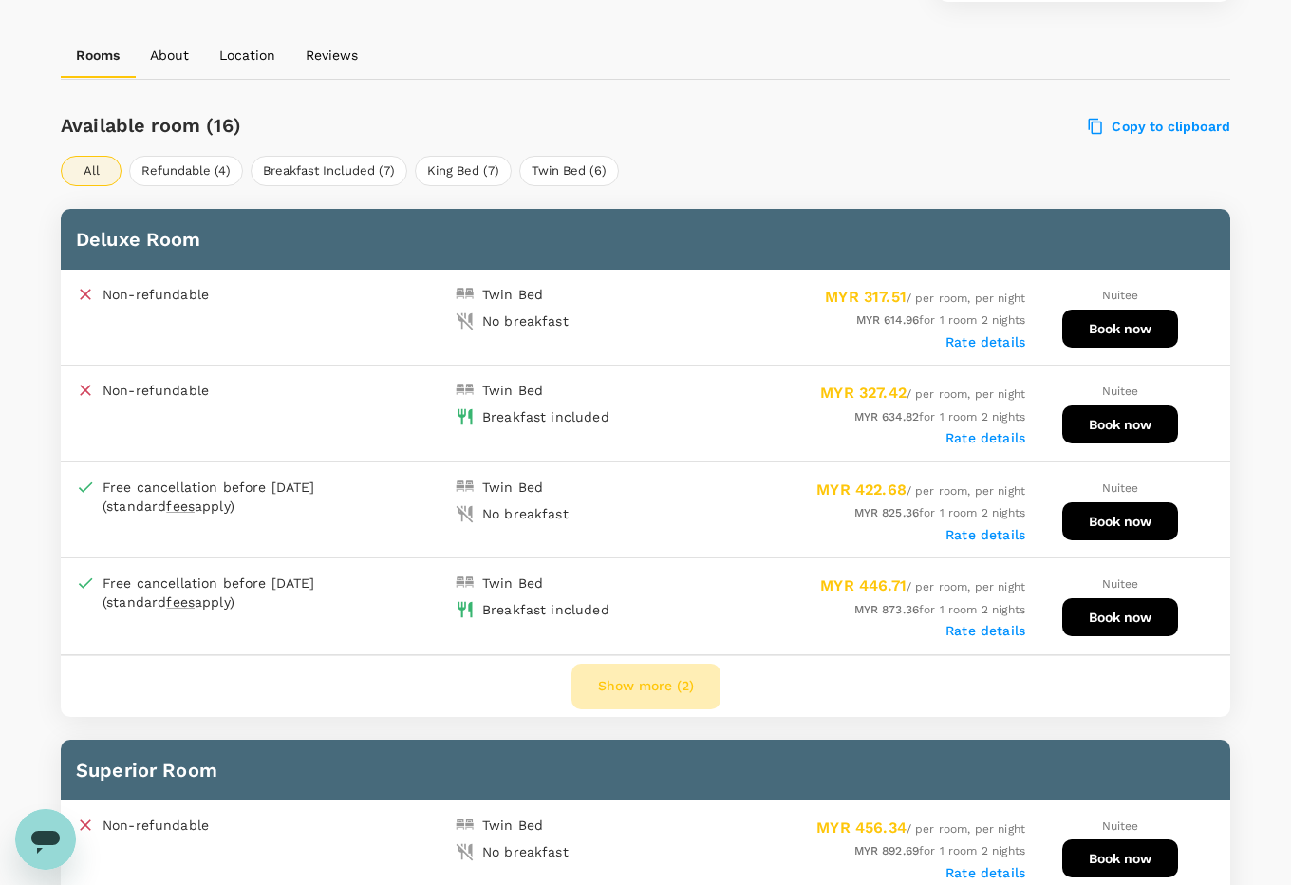
click at [646, 679] on button "Show more (2)" at bounding box center [646, 687] width 149 height 46
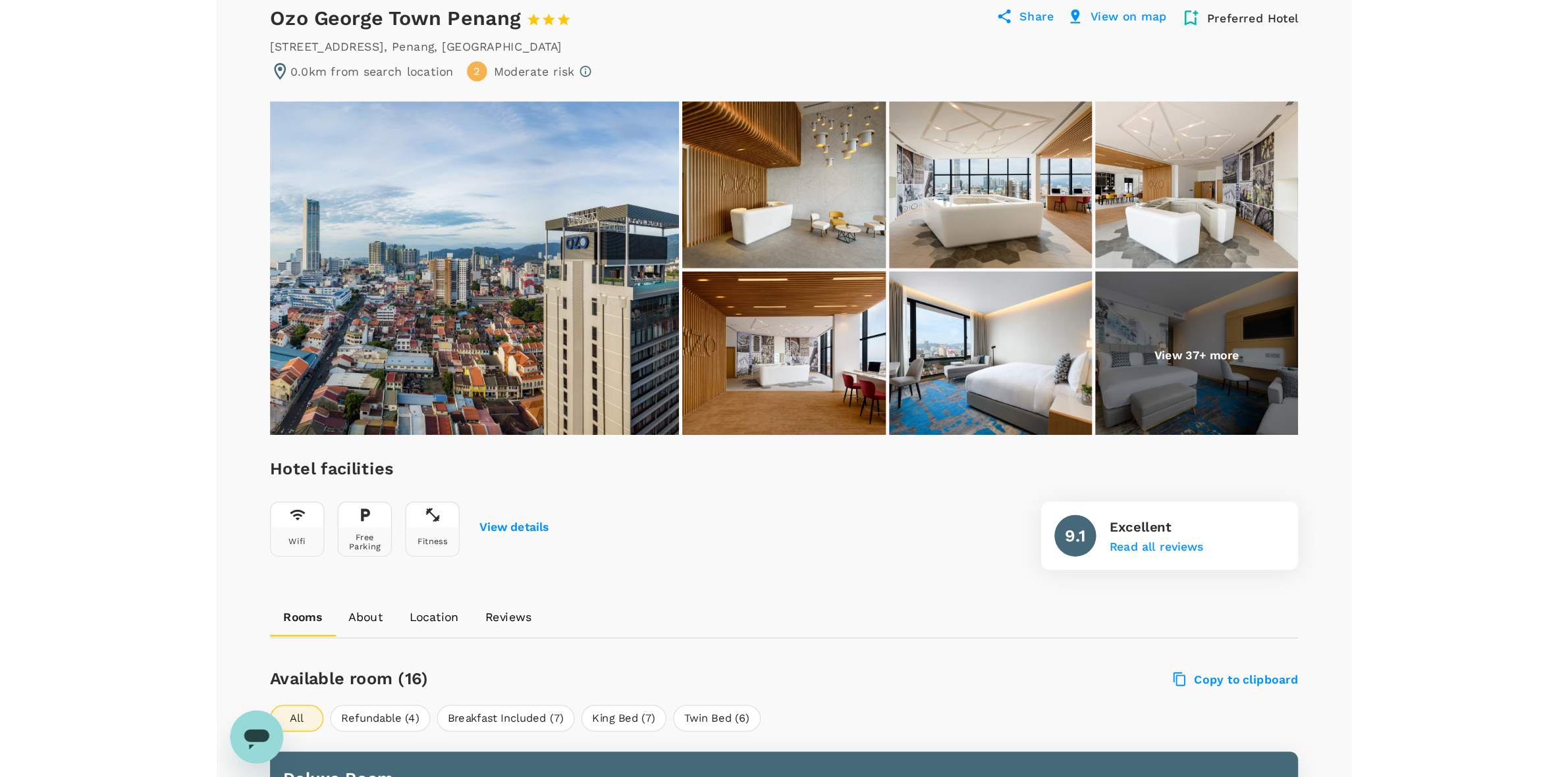
scroll to position [0, 0]
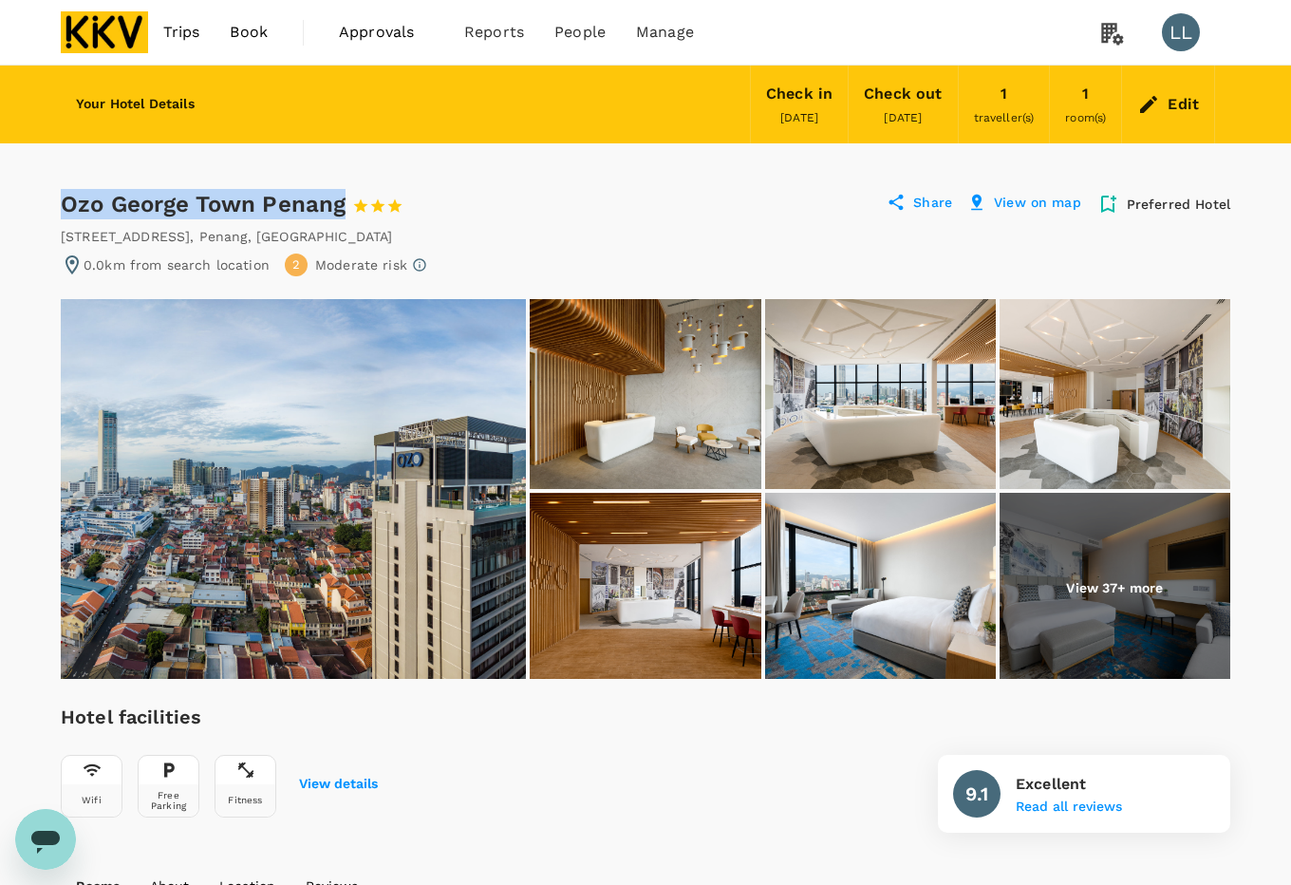
drag, startPoint x: 50, startPoint y: 200, endPoint x: 340, endPoint y: 196, distance: 289.6
copy div "Ozo George Town Penang"
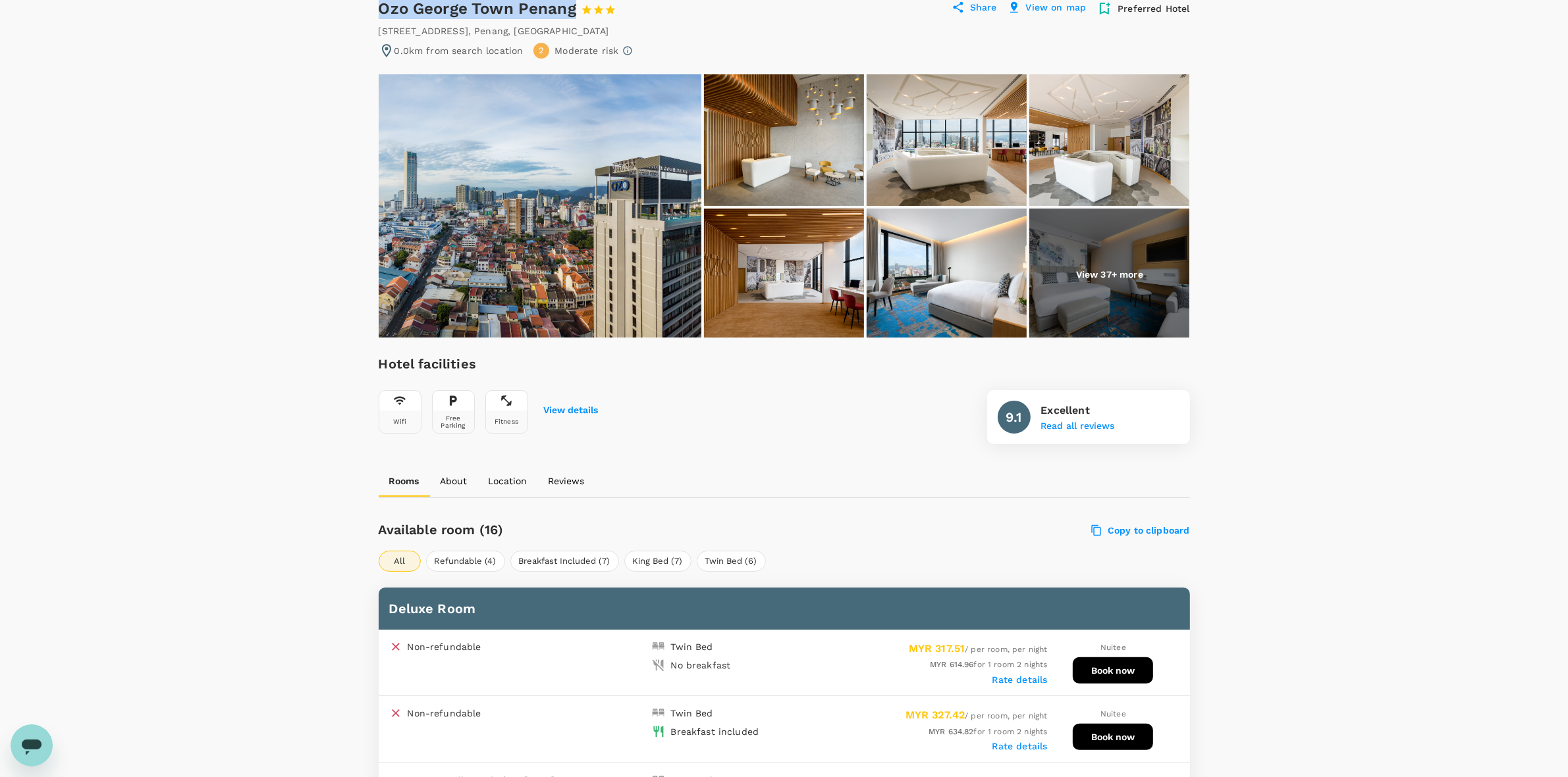
scroll to position [129, 0]
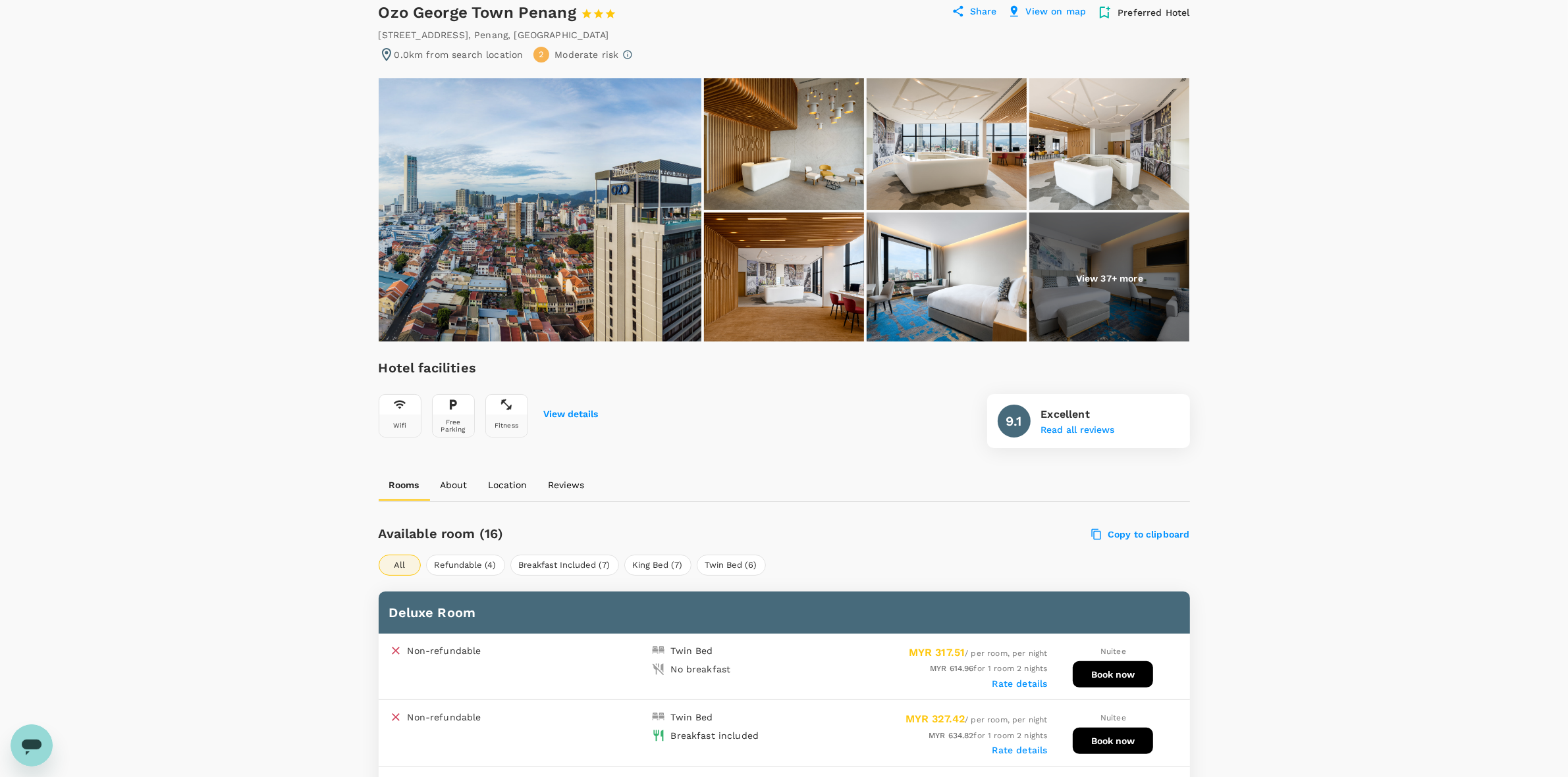
drag, startPoint x: 1304, startPoint y: 462, endPoint x: 1209, endPoint y: 354, distance: 143.8
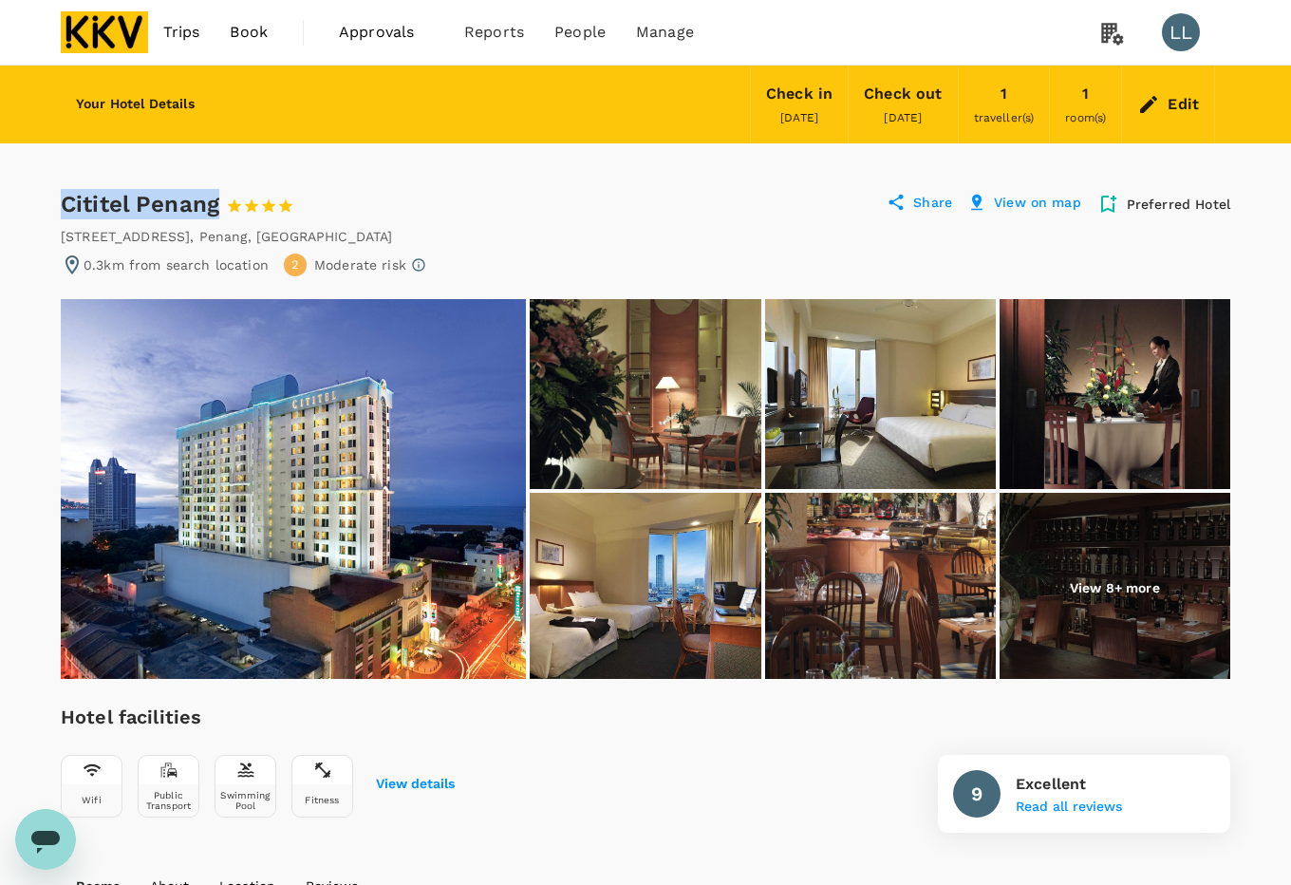
drag, startPoint x: 60, startPoint y: 196, endPoint x: 220, endPoint y: 204, distance: 160.7
click at [220, 204] on div "Cititel Penang 1 Star 2 Stars 3 Stars 4 Stars 5 Stars" at bounding box center [186, 204] width 251 height 30
copy div "Cititel Penang"
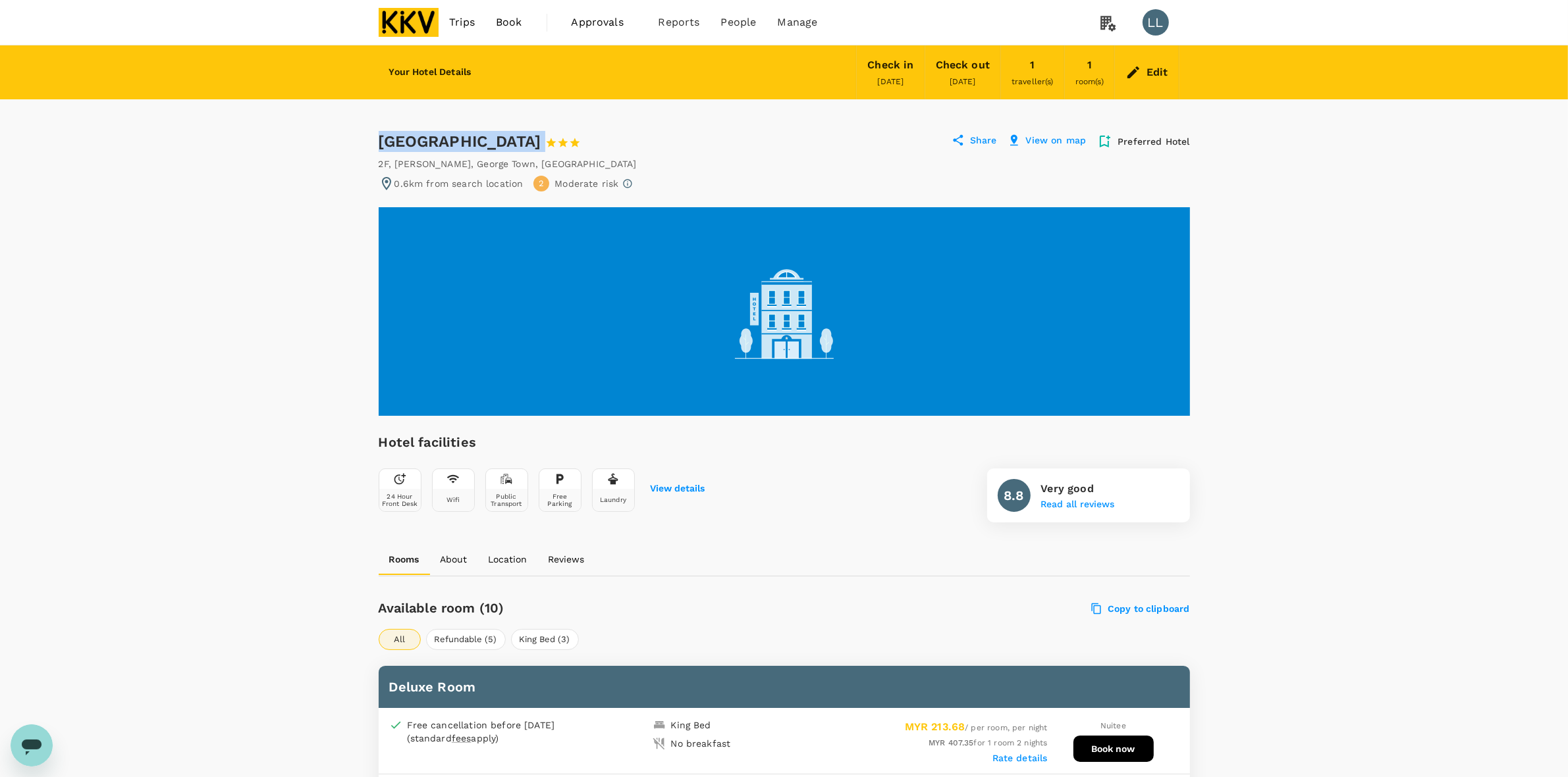
drag, startPoint x: 375, startPoint y: 135, endPoint x: 483, endPoint y: 132, distance: 108.0
copy div "[GEOGRAPHIC_DATA]"
drag, startPoint x: 1285, startPoint y: 462, endPoint x: 1314, endPoint y: 462, distance: 29.0
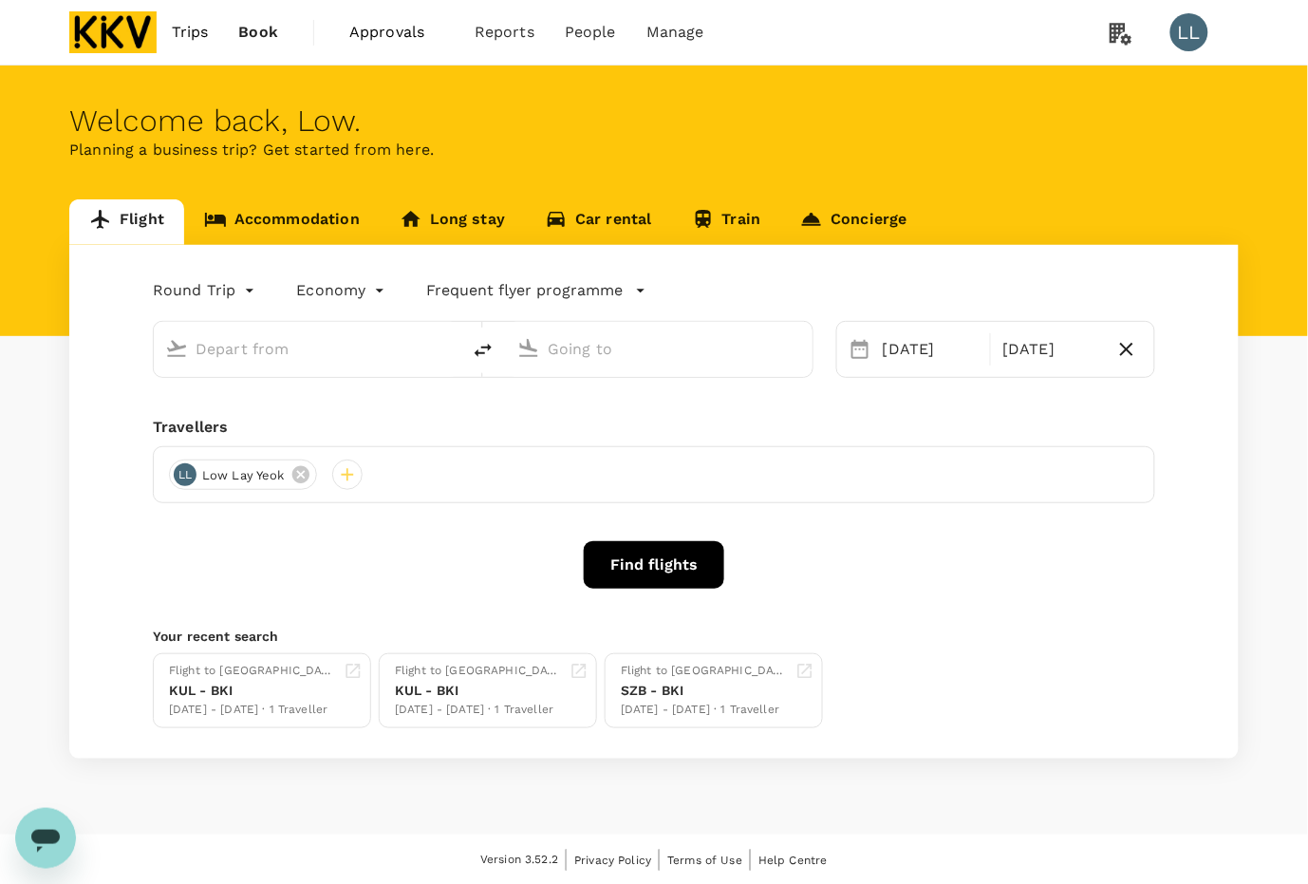
type input "Kuala Lumpur Intl ([GEOGRAPHIC_DATA])"
type input "Penang Intl (PEN)"
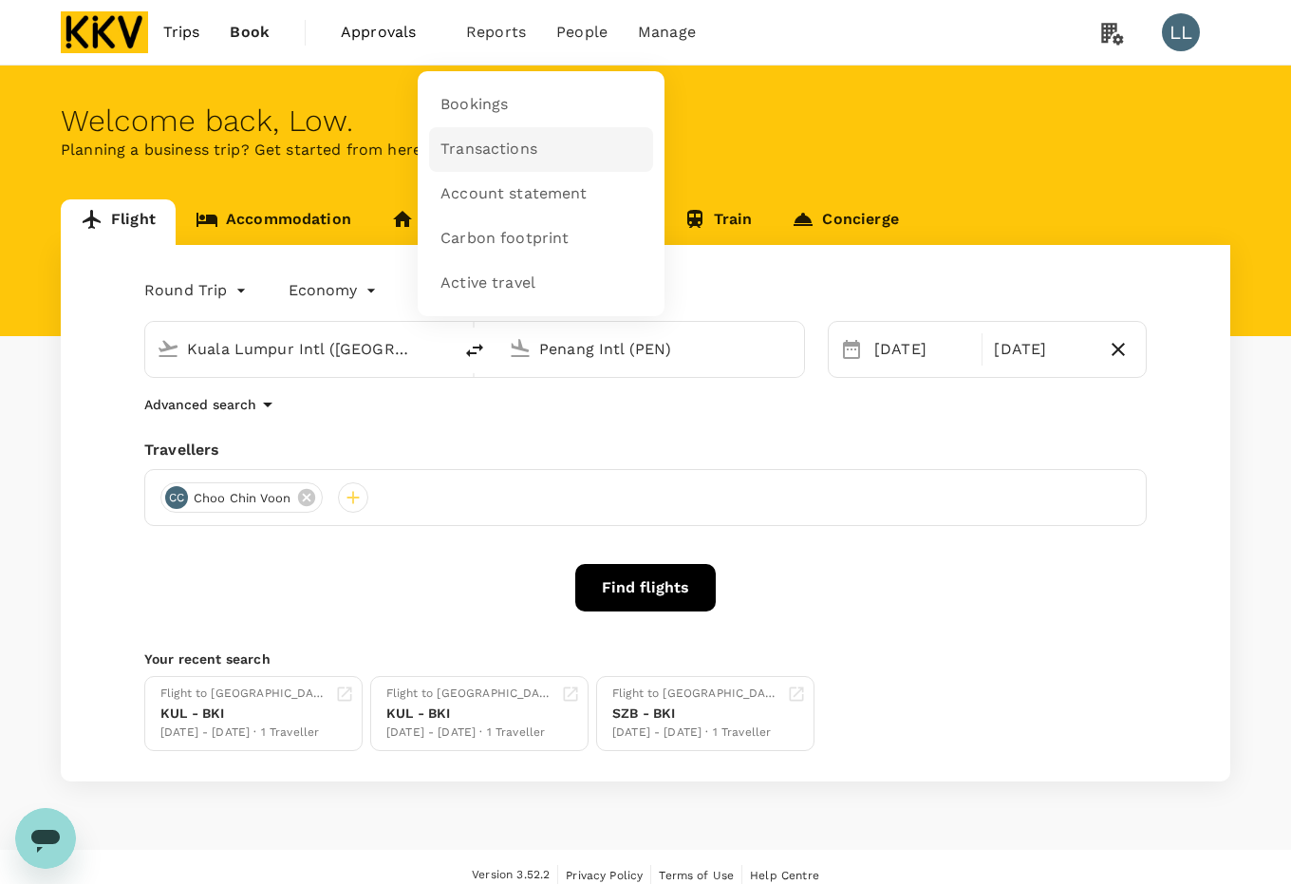
click at [481, 139] on span "Transactions" at bounding box center [489, 150] width 97 height 22
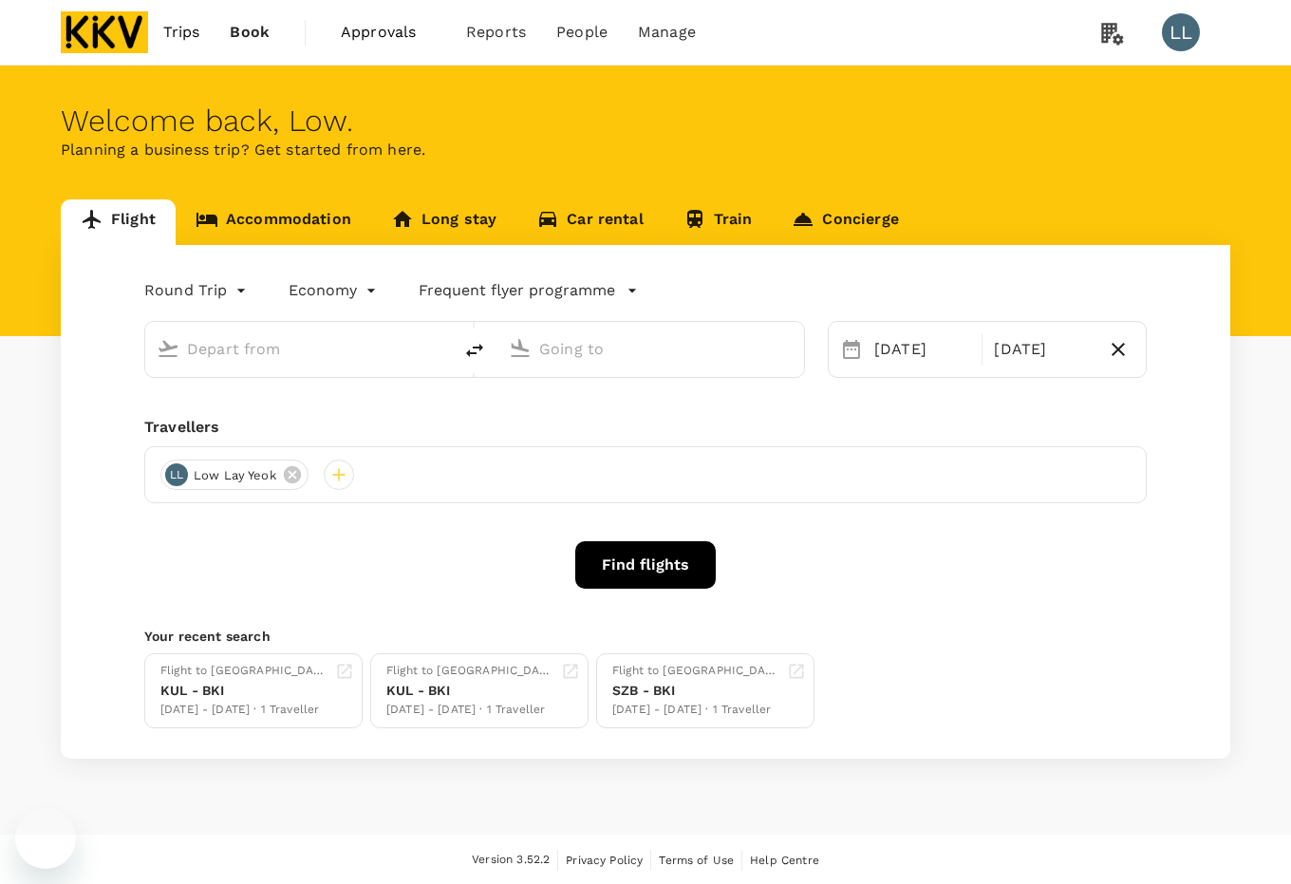
type input "Kuala Lumpur Intl ([GEOGRAPHIC_DATA])"
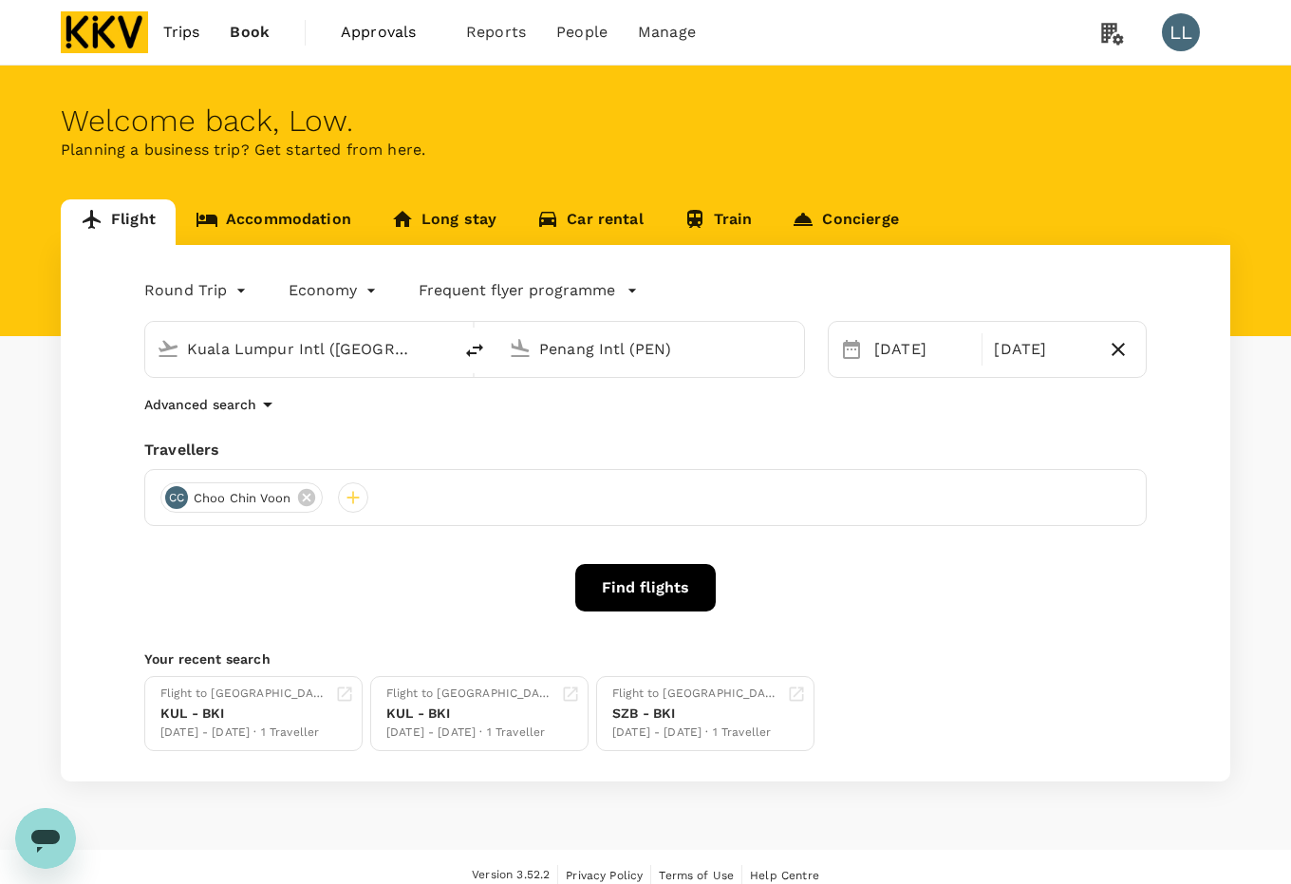
click at [552, 344] on input "Penang Intl (PEN)" at bounding box center [651, 348] width 225 height 29
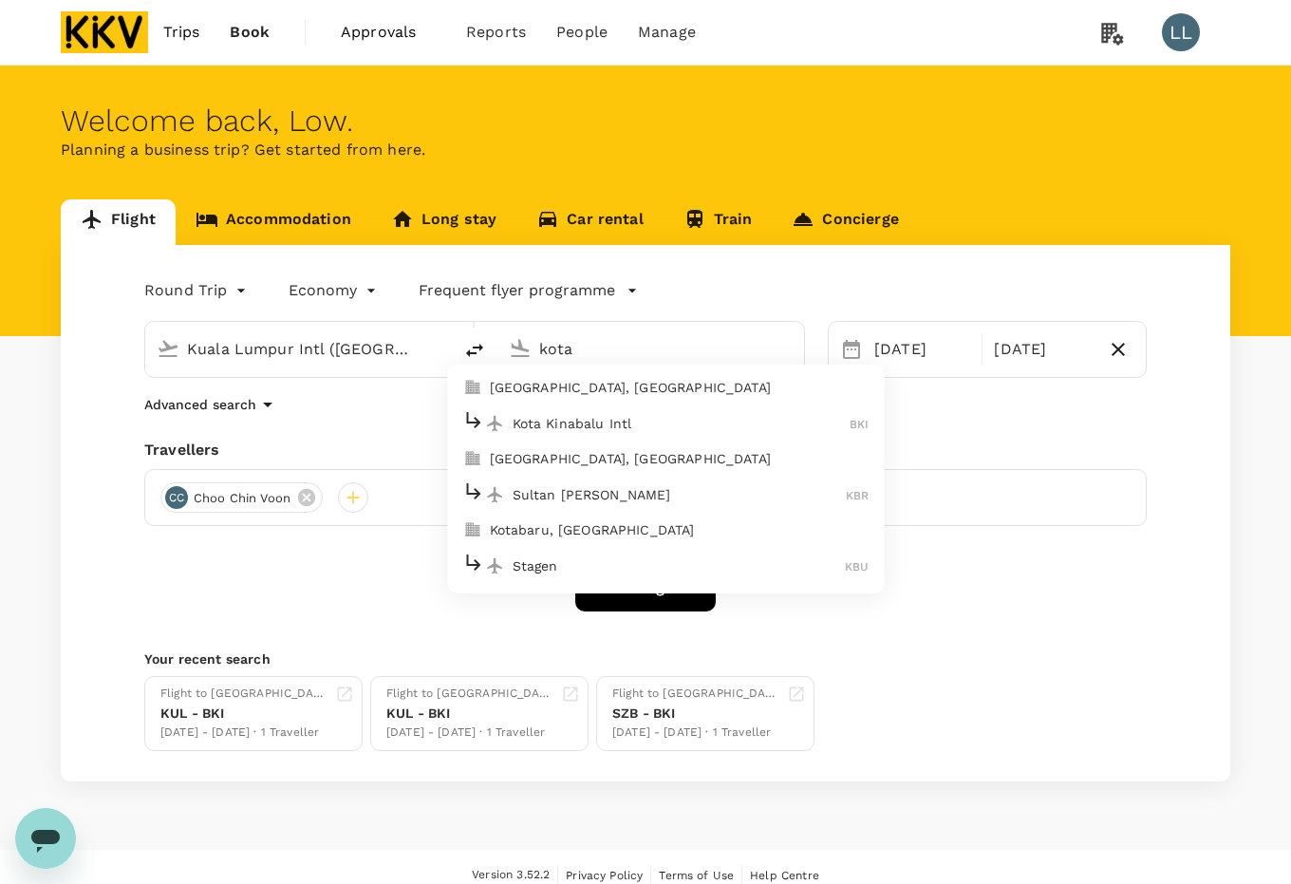
click at [571, 411] on div "Kota Kinabalu Intl BKI" at bounding box center [666, 422] width 406 height 29
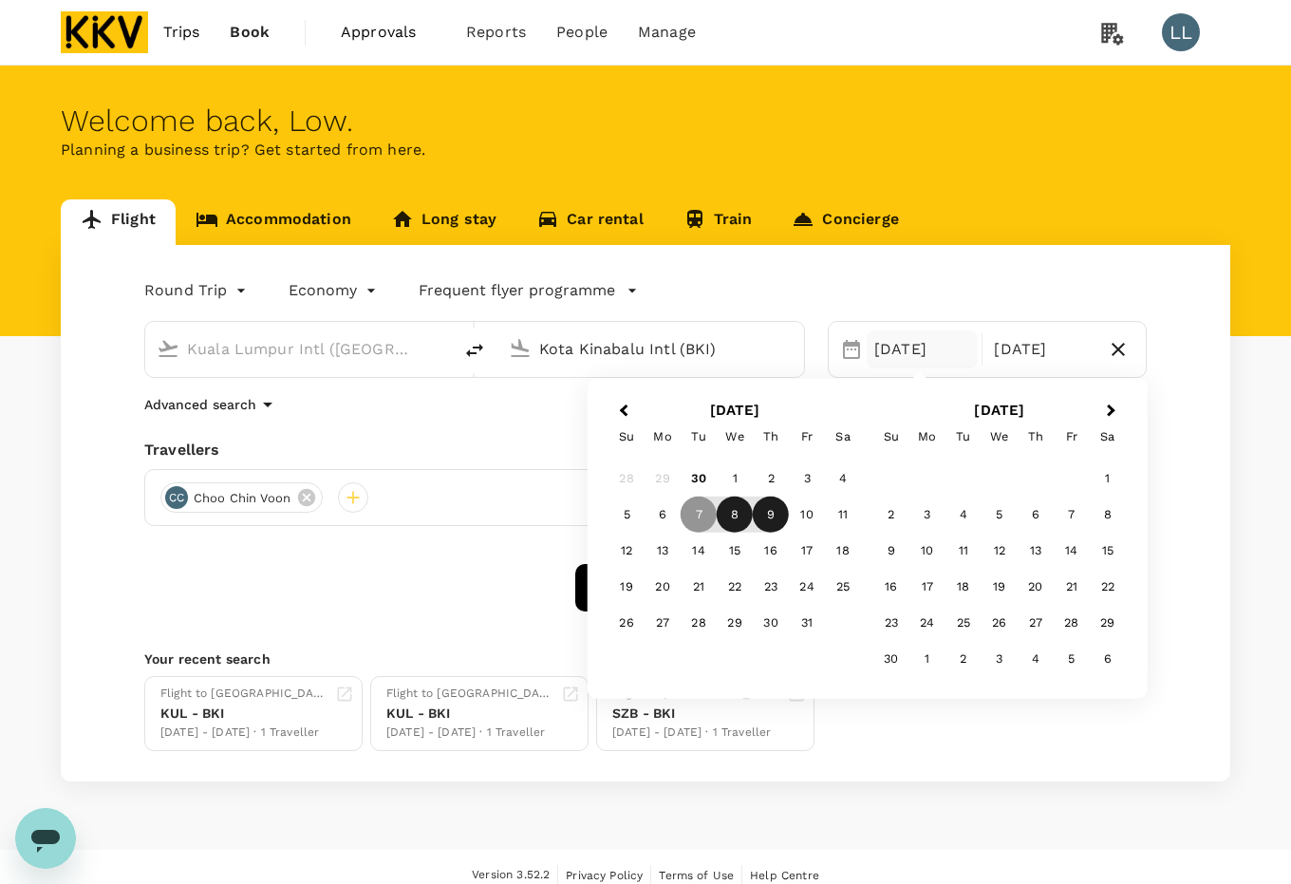
type input "Kota Kinabalu Intl (BKI)"
click at [736, 517] on div "8" at bounding box center [735, 515] width 36 height 36
drag, startPoint x: 606, startPoint y: 543, endPoint x: 618, endPoint y: 548, distance: 13.2
click at [605, 544] on div "[DATE] Su Mo Tu We Th Fr Sa 28 29 30 1 2 3 4 5 6 7 8 9 10 11 12 13 14 15 16 17 …" at bounding box center [735, 539] width 265 height 290
click at [624, 551] on div "12" at bounding box center [627, 551] width 36 height 36
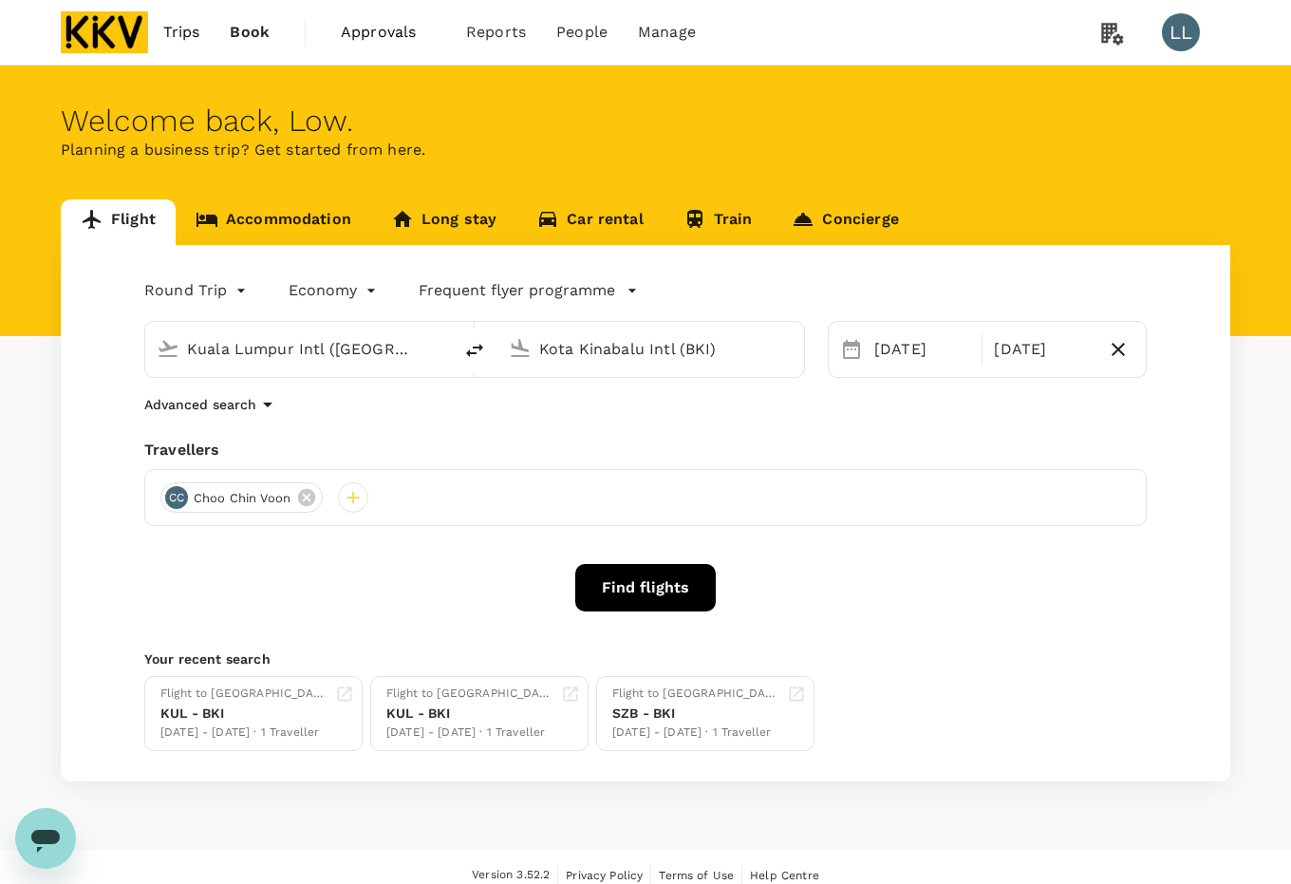
click at [823, 411] on div "Advanced search" at bounding box center [645, 404] width 1003 height 23
click at [314, 499] on icon at bounding box center [306, 497] width 17 height 17
click at [168, 495] on div at bounding box center [175, 497] width 30 height 30
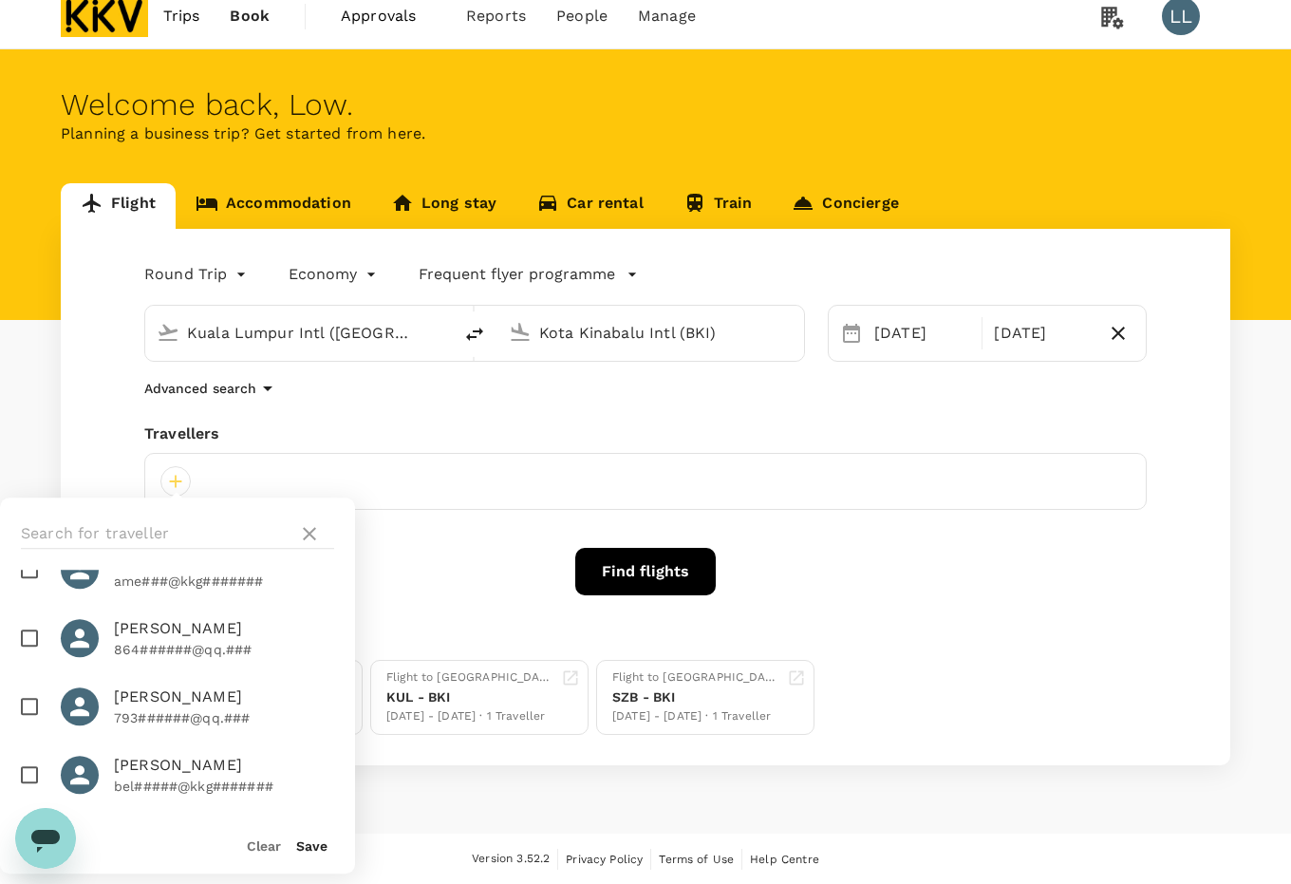
scroll to position [1772, 0]
click at [142, 637] on span "[PERSON_NAME]" at bounding box center [224, 629] width 220 height 23
checkbox input "true"
click at [301, 847] on button "Save" at bounding box center [311, 845] width 31 height 15
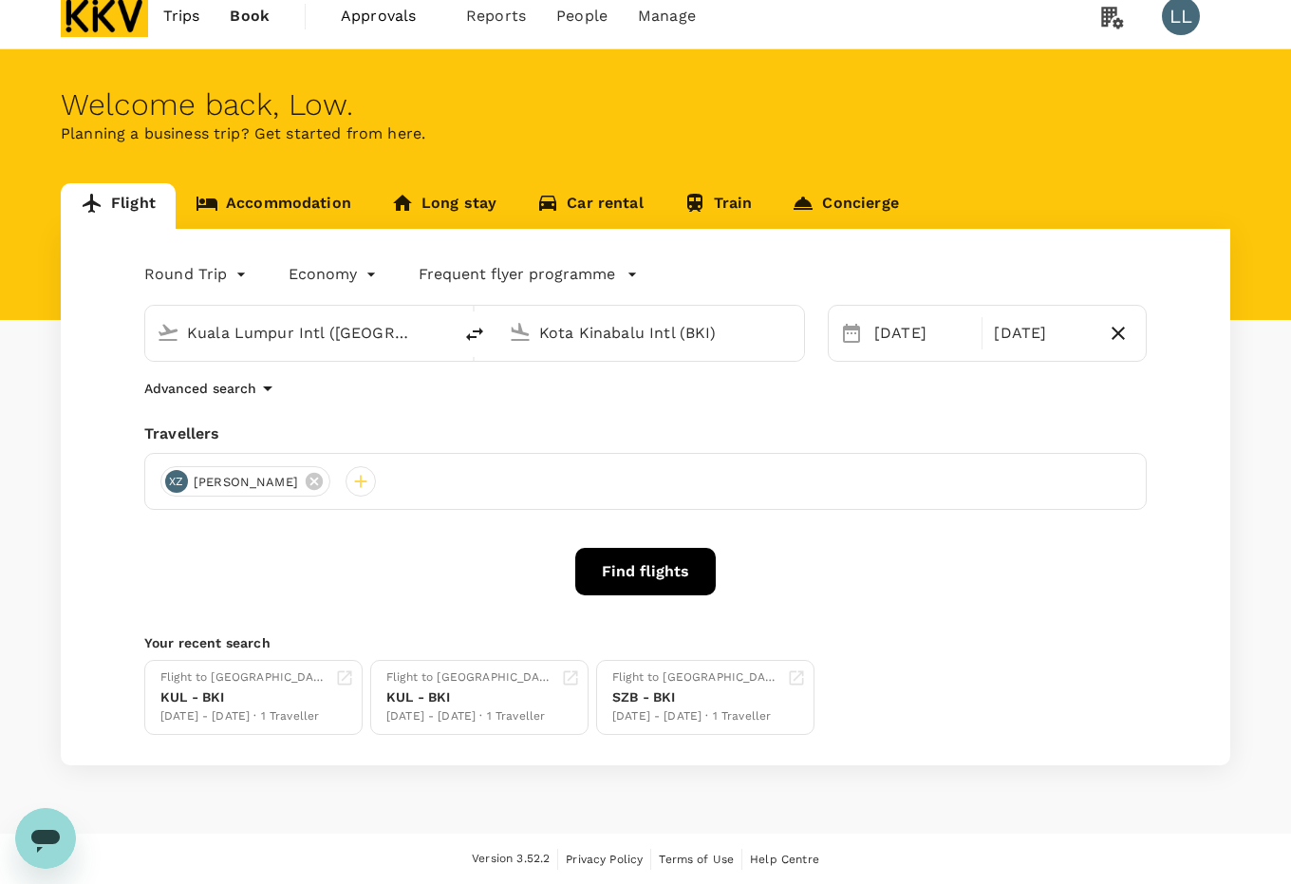
click at [630, 593] on button "Find flights" at bounding box center [645, 571] width 141 height 47
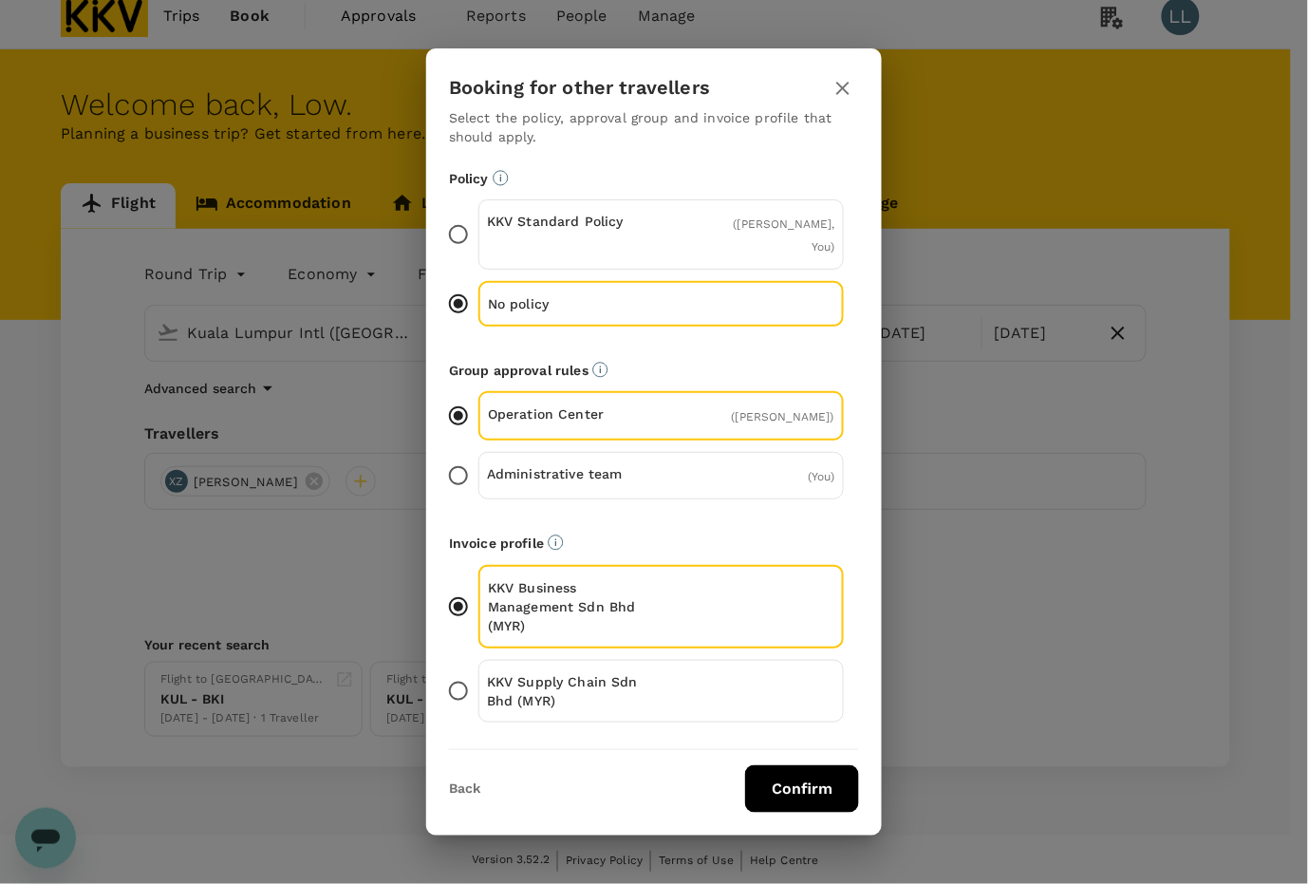
click at [646, 675] on p "KKV Supply Chain Sdn Bhd (MYR)" at bounding box center [574, 691] width 175 height 38
click at [479, 675] on input "KKV Supply Chain Sdn Bhd (MYR)" at bounding box center [459, 691] width 40 height 40
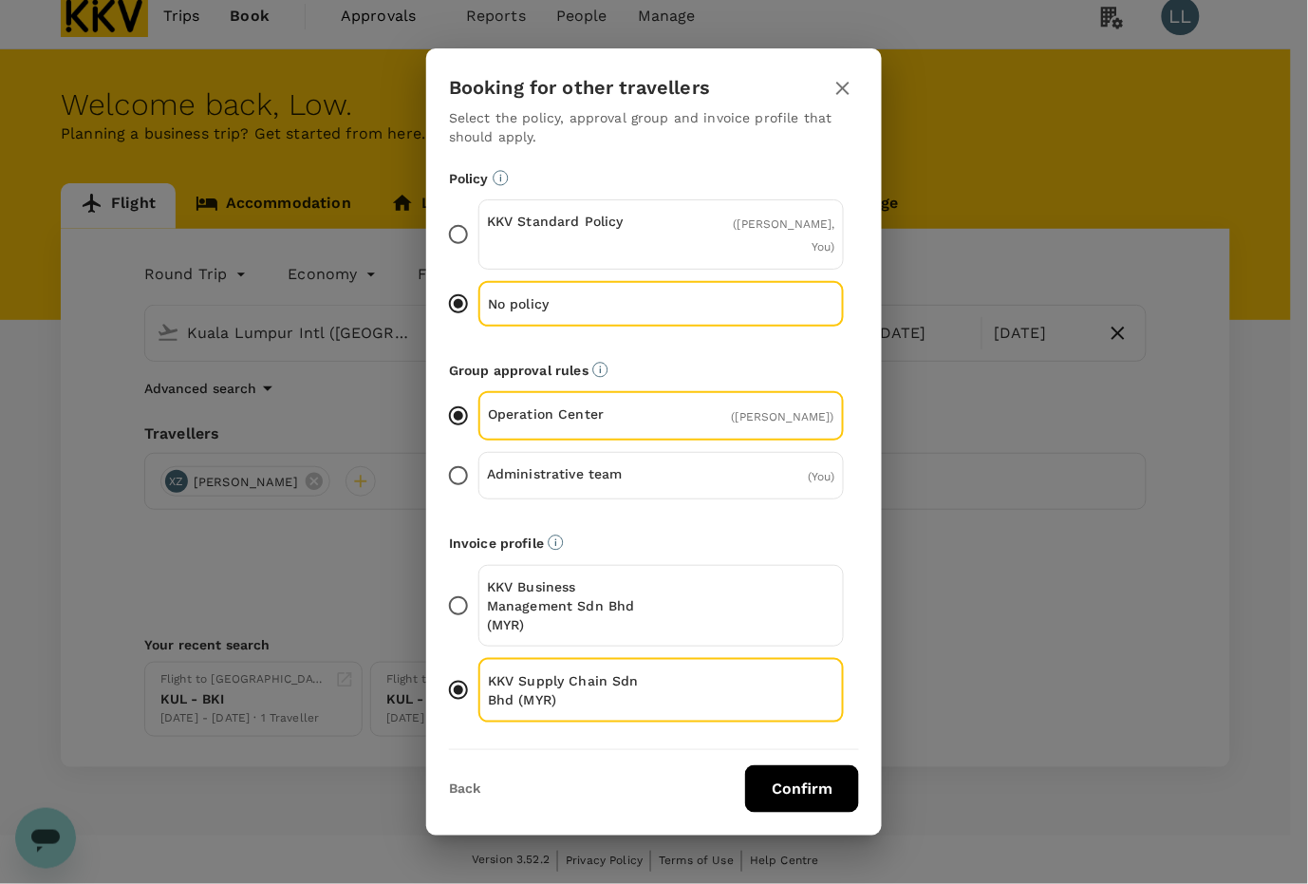
click at [756, 765] on button "Confirm" at bounding box center [802, 788] width 114 height 47
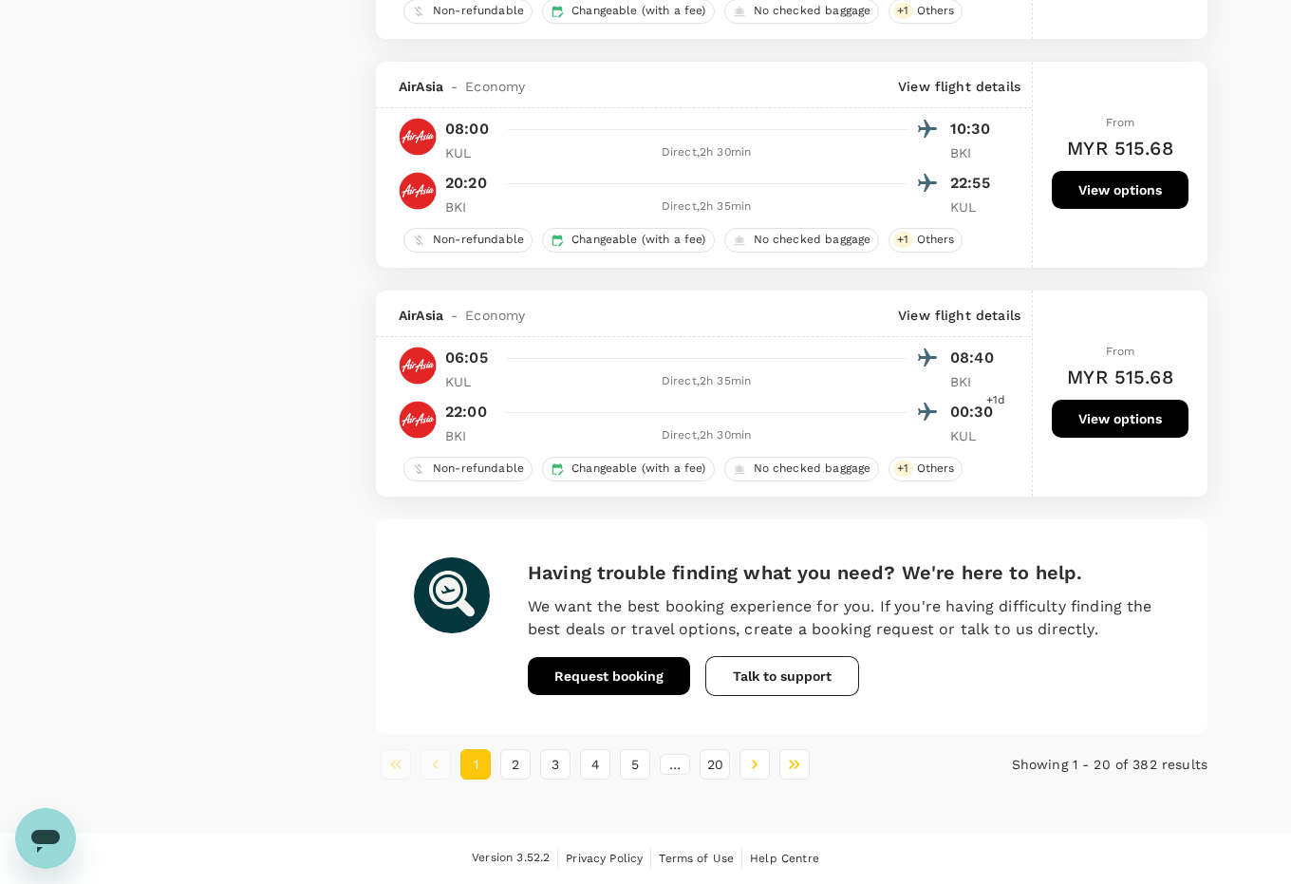
scroll to position [4317, 0]
click at [524, 765] on button "2" at bounding box center [515, 764] width 30 height 30
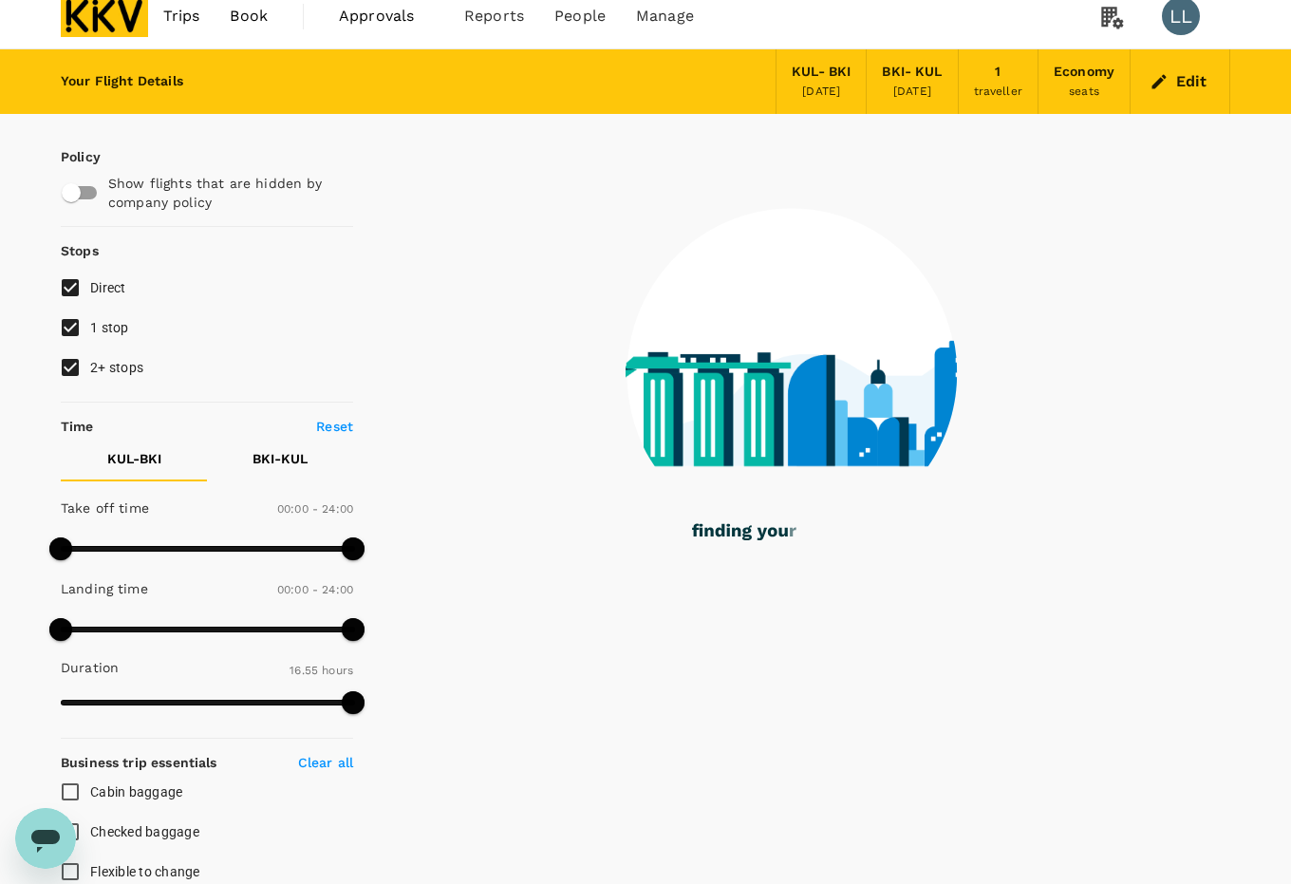
scroll to position [0, 0]
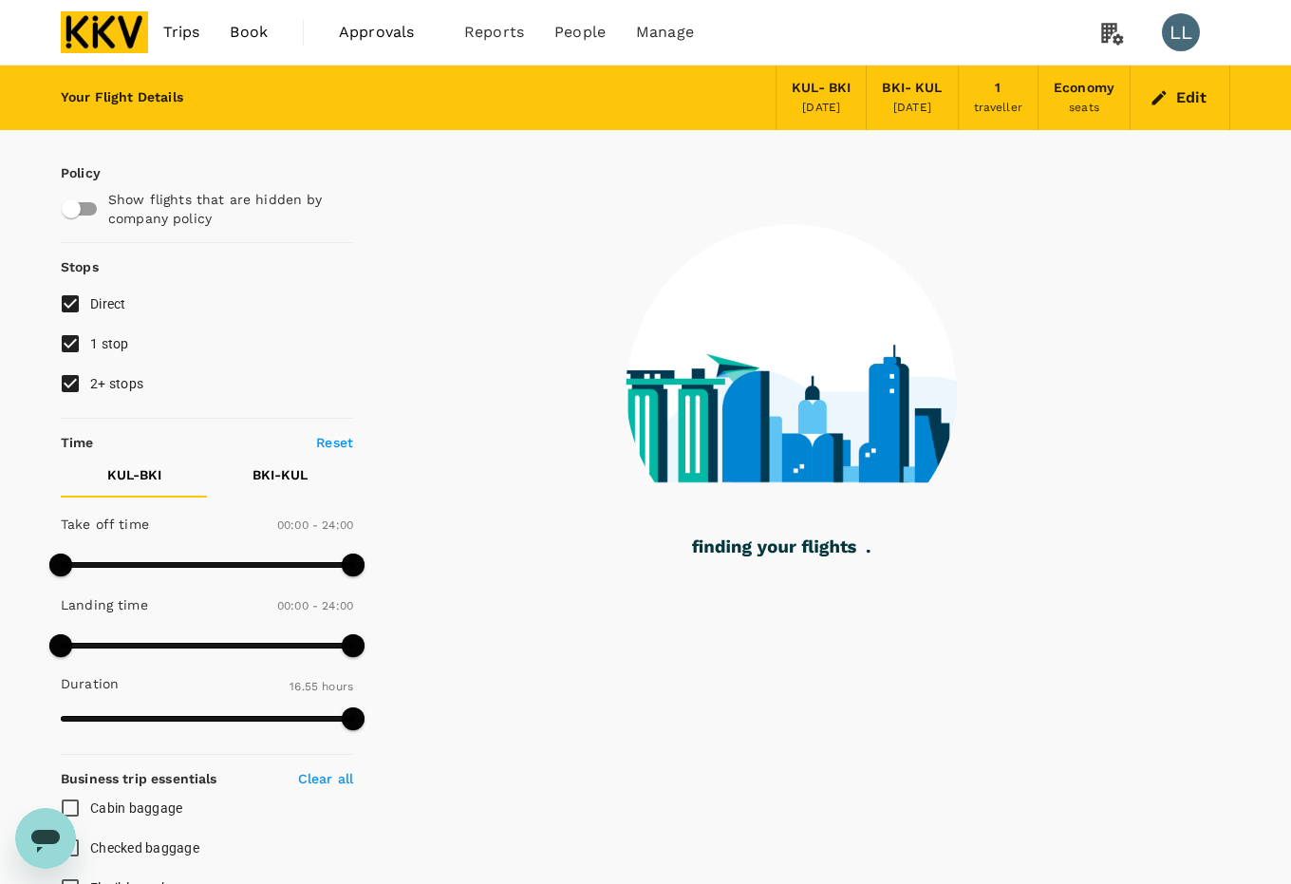
click at [98, 386] on span "2+ stops" at bounding box center [116, 383] width 53 height 15
click at [90, 386] on input "2+ stops" at bounding box center [70, 384] width 40 height 40
checkbox input "false"
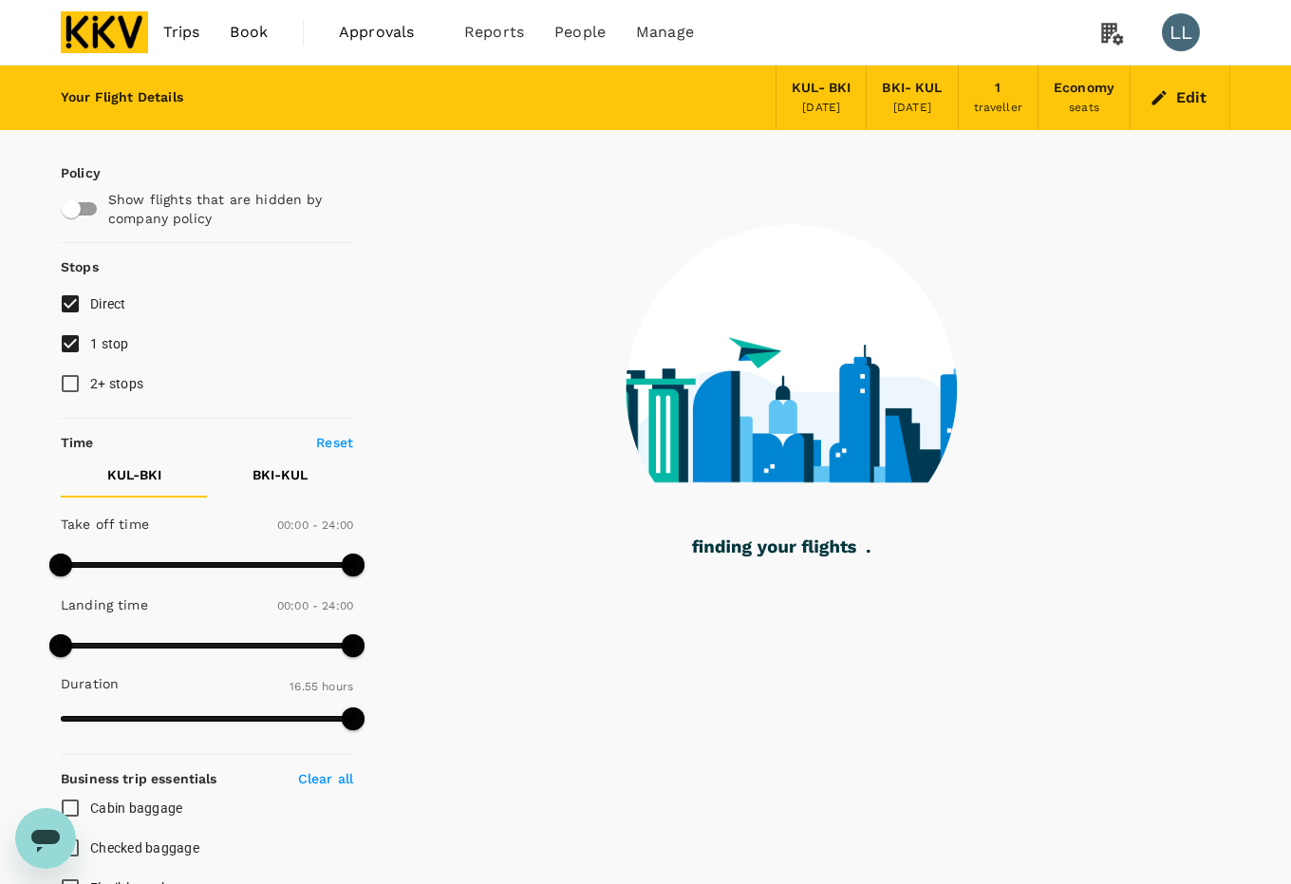
click at [91, 334] on span "1 stop" at bounding box center [109, 343] width 39 height 23
click at [90, 334] on input "1 stop" at bounding box center [70, 344] width 40 height 40
checkbox input "false"
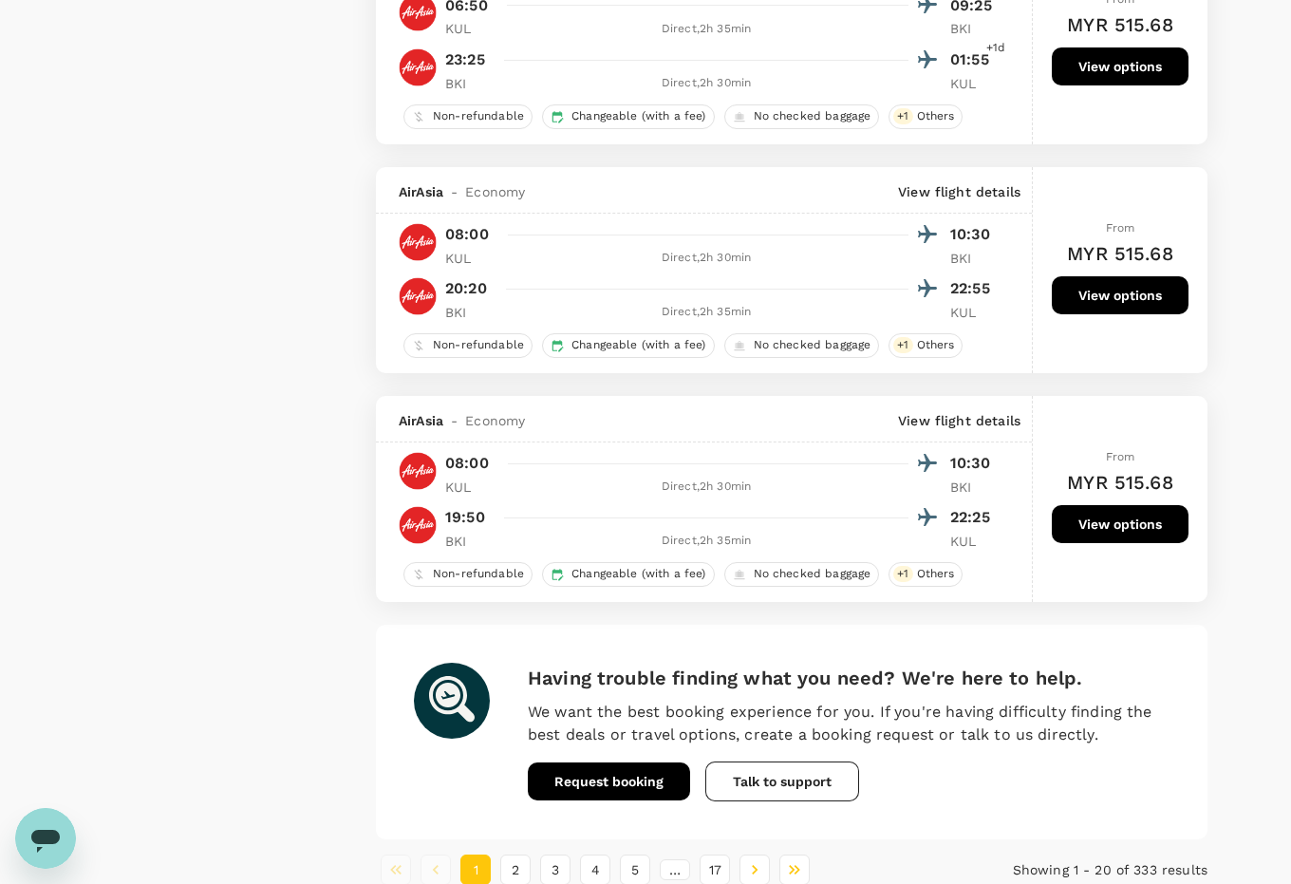
scroll to position [4317, 0]
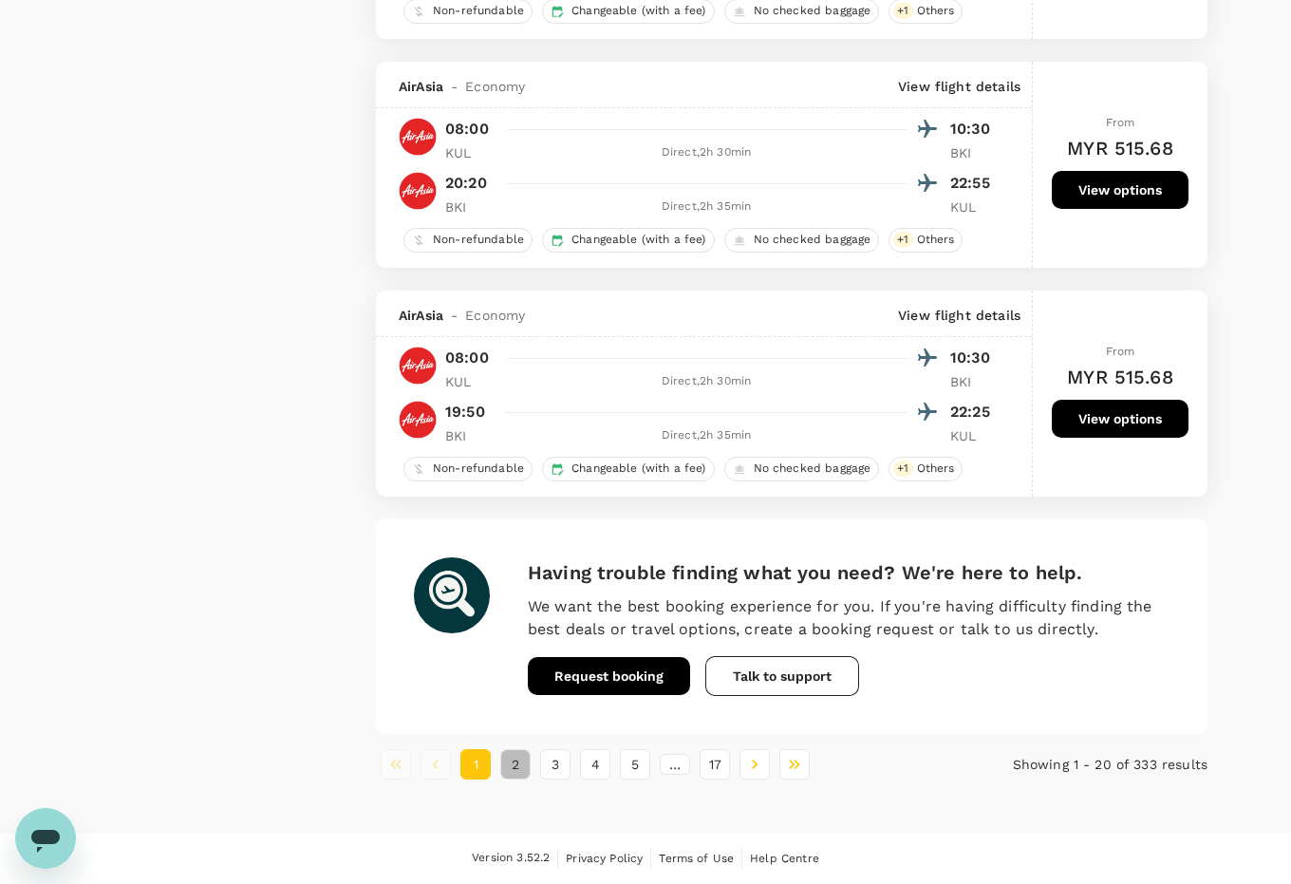
click at [513, 762] on button "2" at bounding box center [515, 764] width 30 height 30
click at [554, 764] on button "3" at bounding box center [555, 764] width 30 height 30
click at [589, 765] on button "4" at bounding box center [595, 764] width 30 height 30
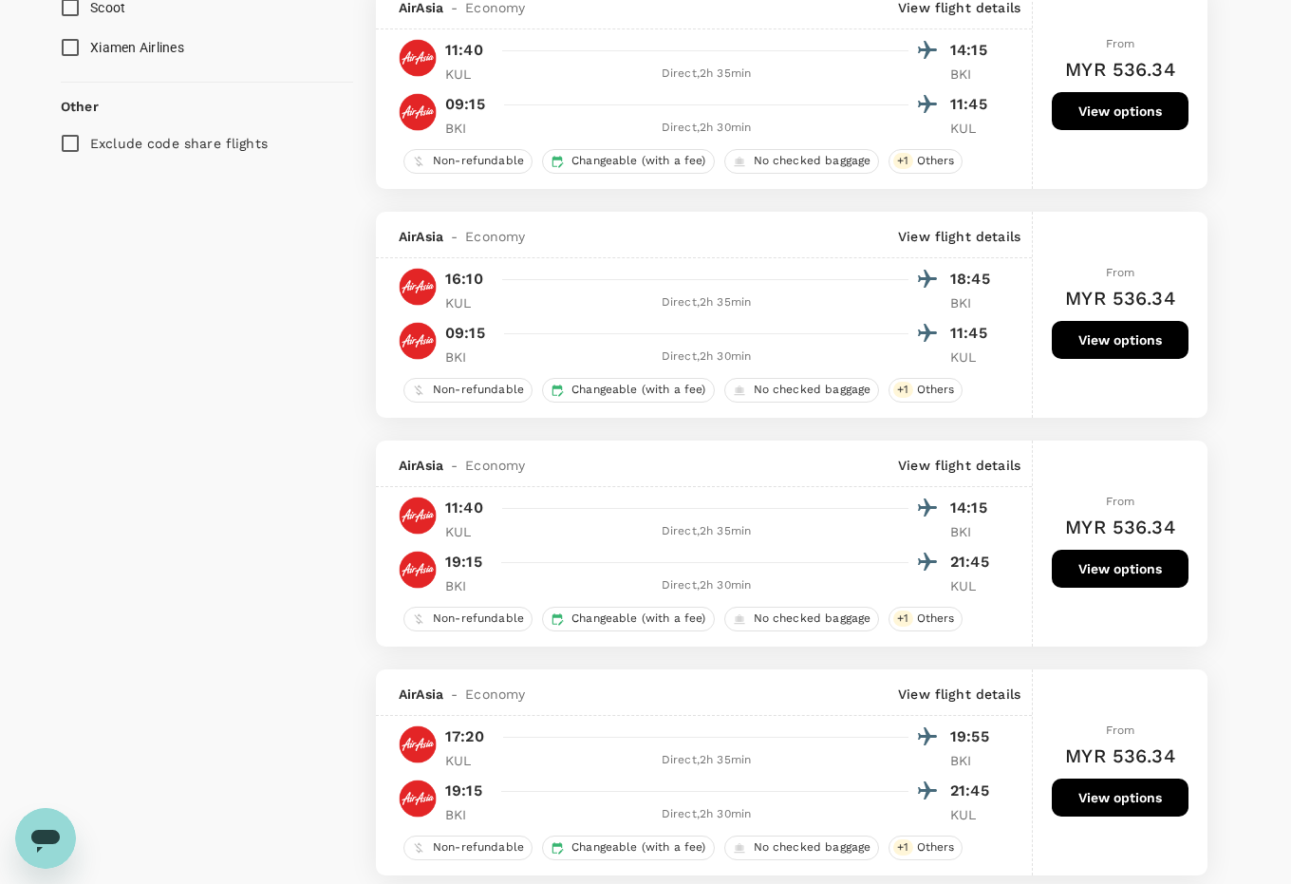
scroll to position [1306, 0]
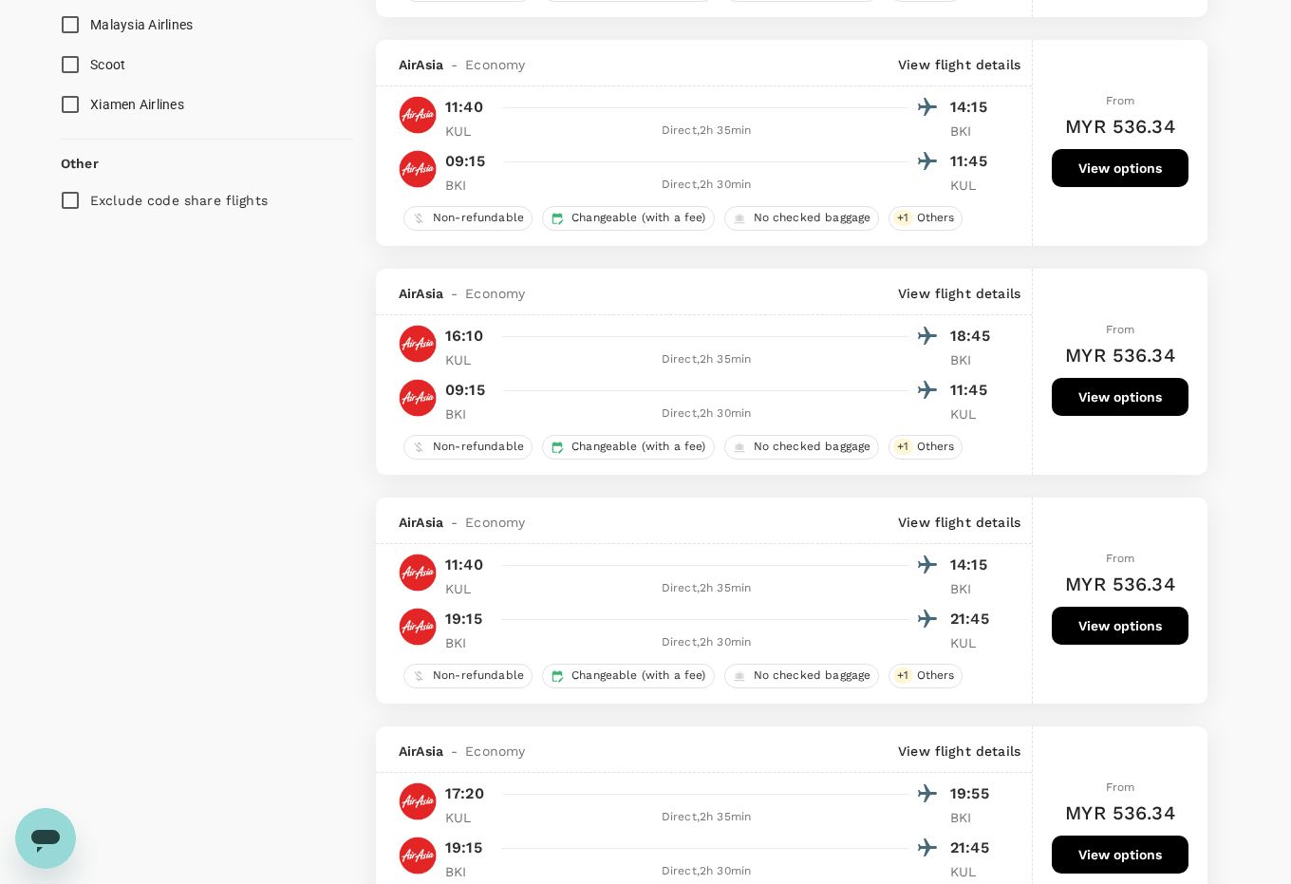
drag, startPoint x: 1079, startPoint y: 636, endPoint x: 262, endPoint y: 708, distance: 819.8
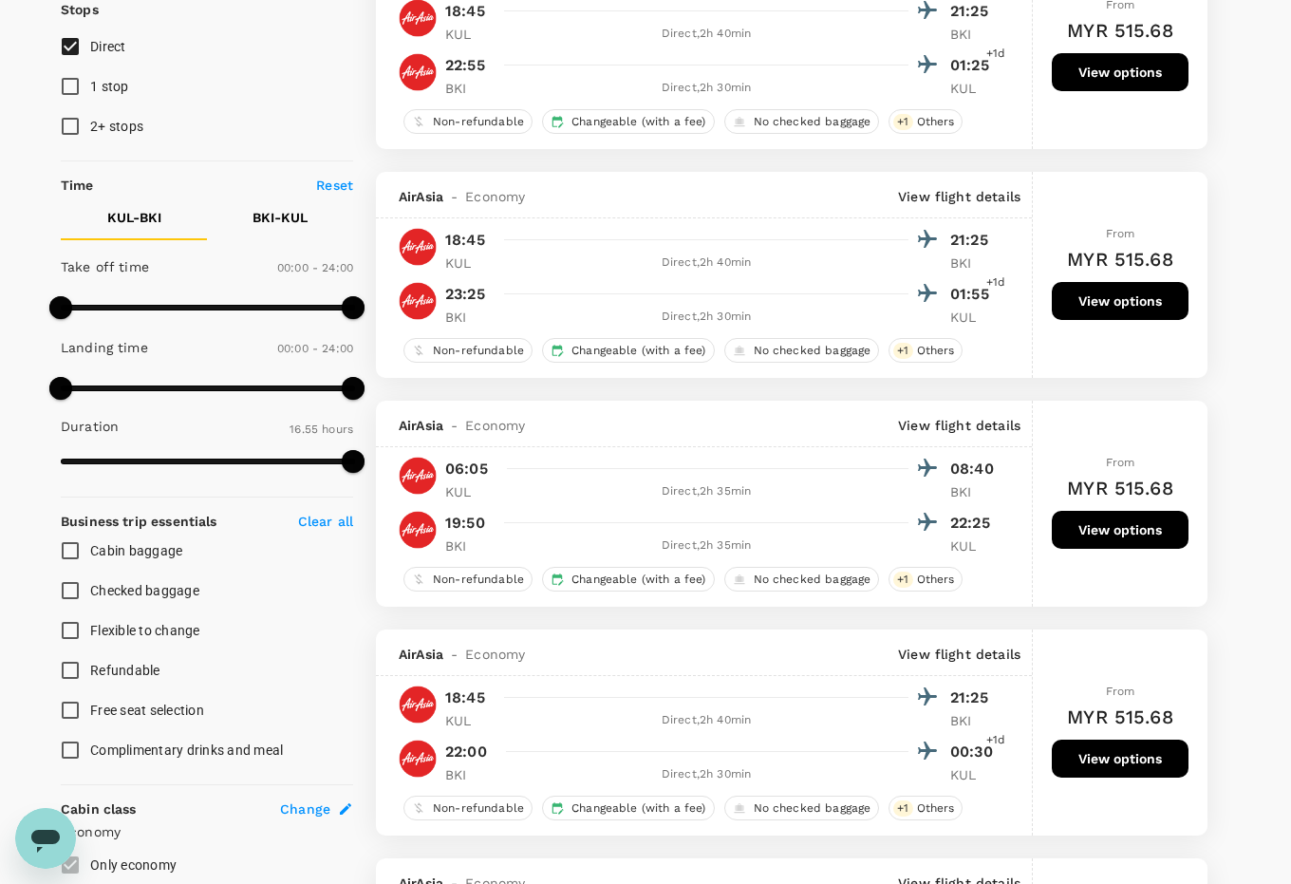
scroll to position [0, 0]
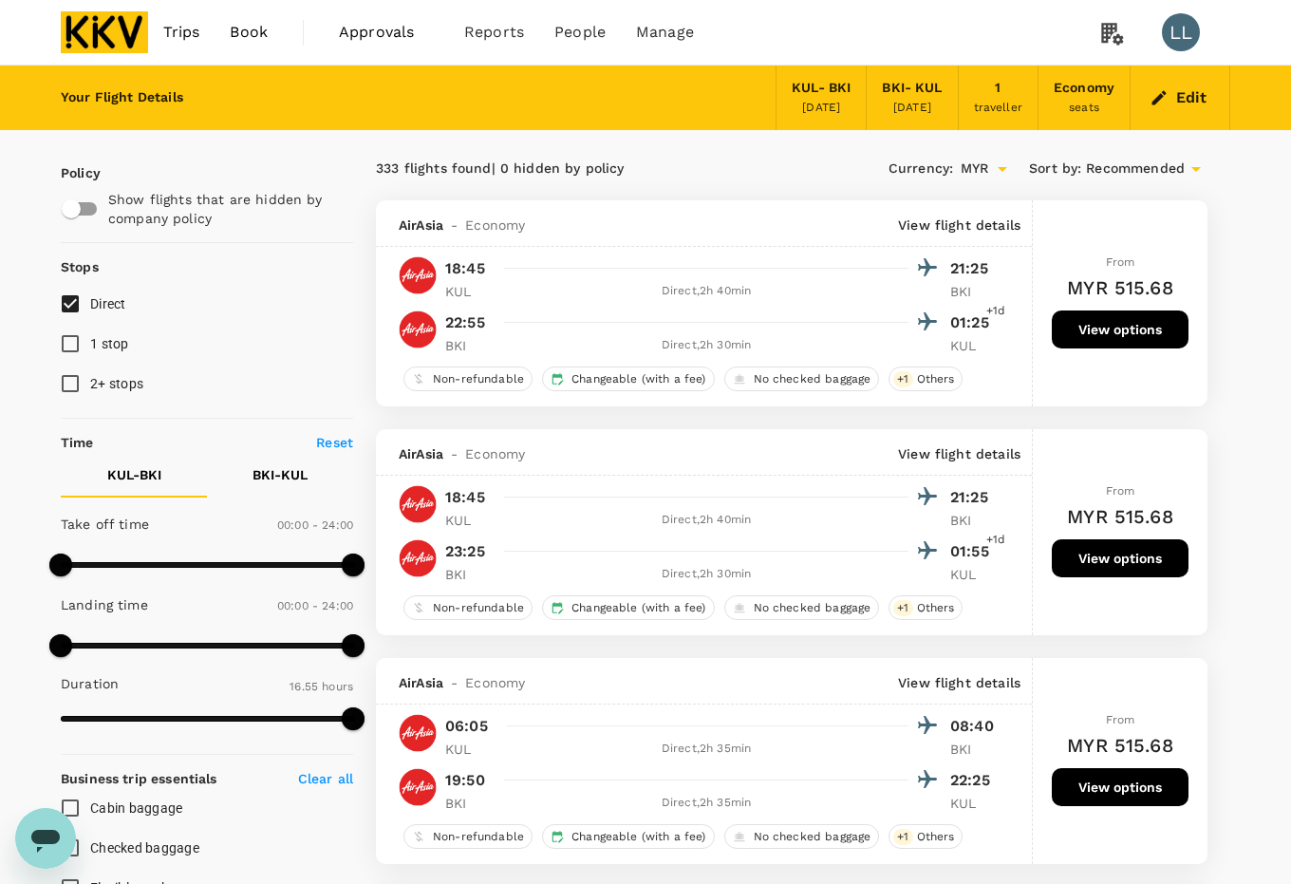
click at [1187, 97] on button "Edit" at bounding box center [1180, 98] width 68 height 30
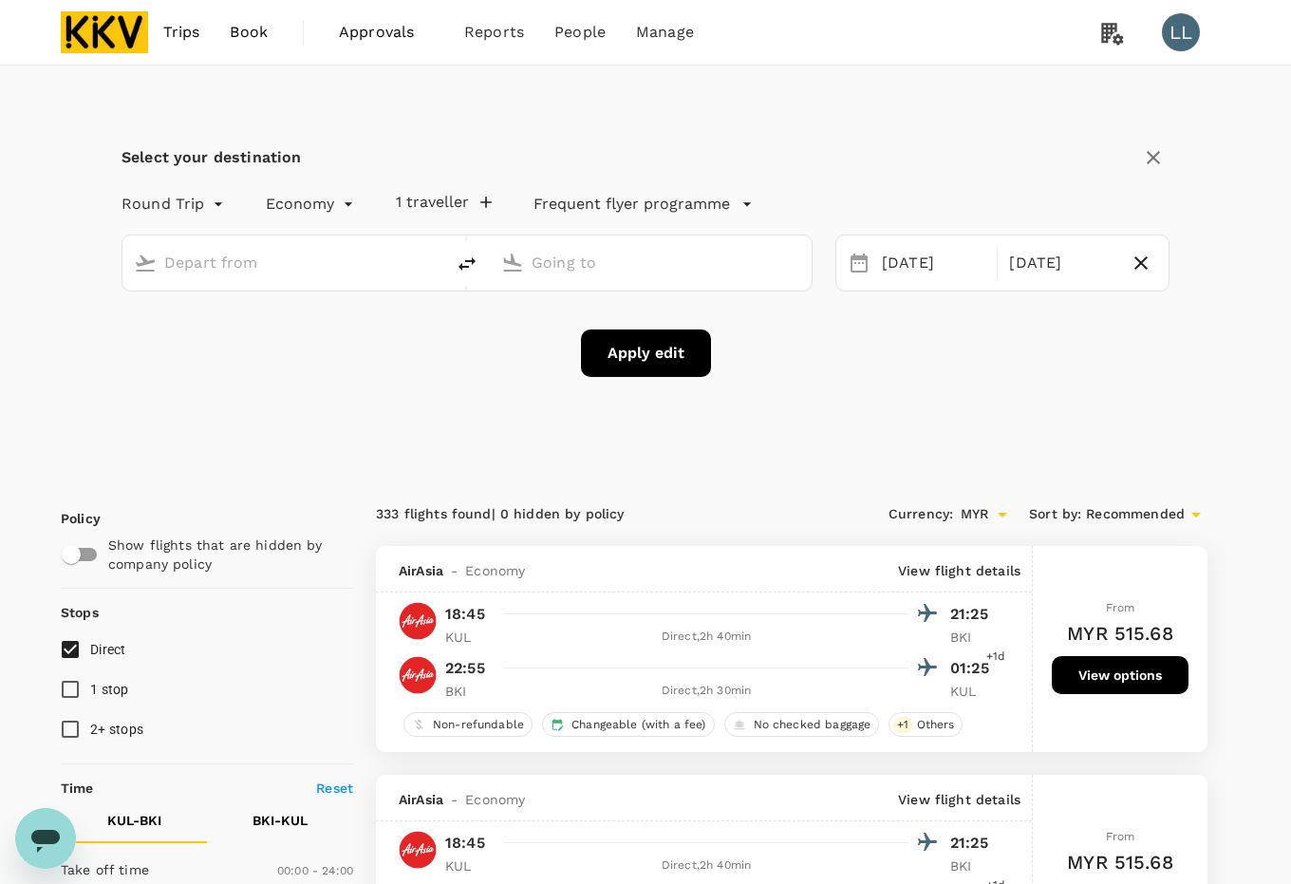
type input "Kuala Lumpur Intl ([GEOGRAPHIC_DATA])"
type input "Kota Kinabalu Intl (BKI)"
click at [1139, 259] on icon "button" at bounding box center [1141, 263] width 23 height 23
type input "oneway"
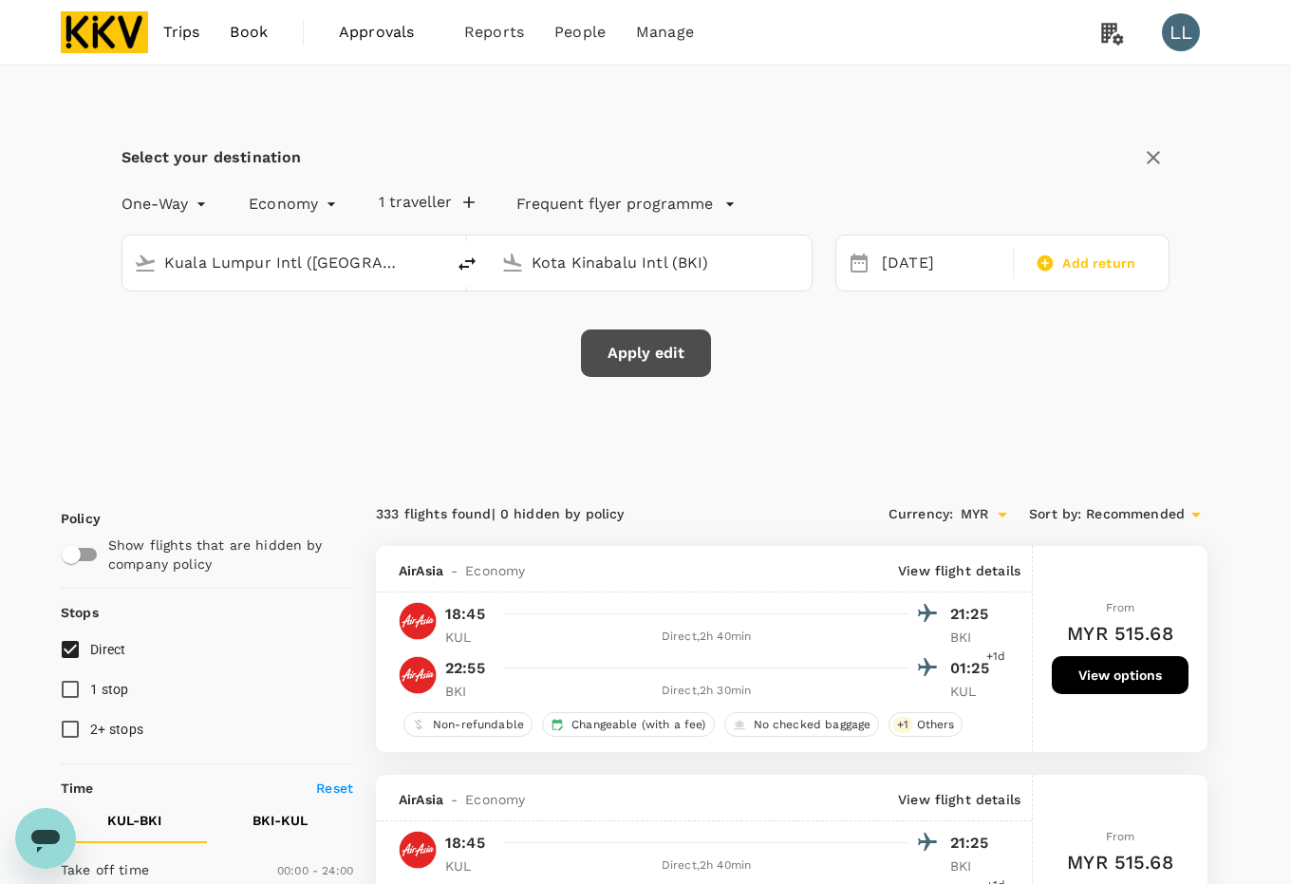
click at [614, 347] on button "Apply edit" at bounding box center [646, 352] width 130 height 47
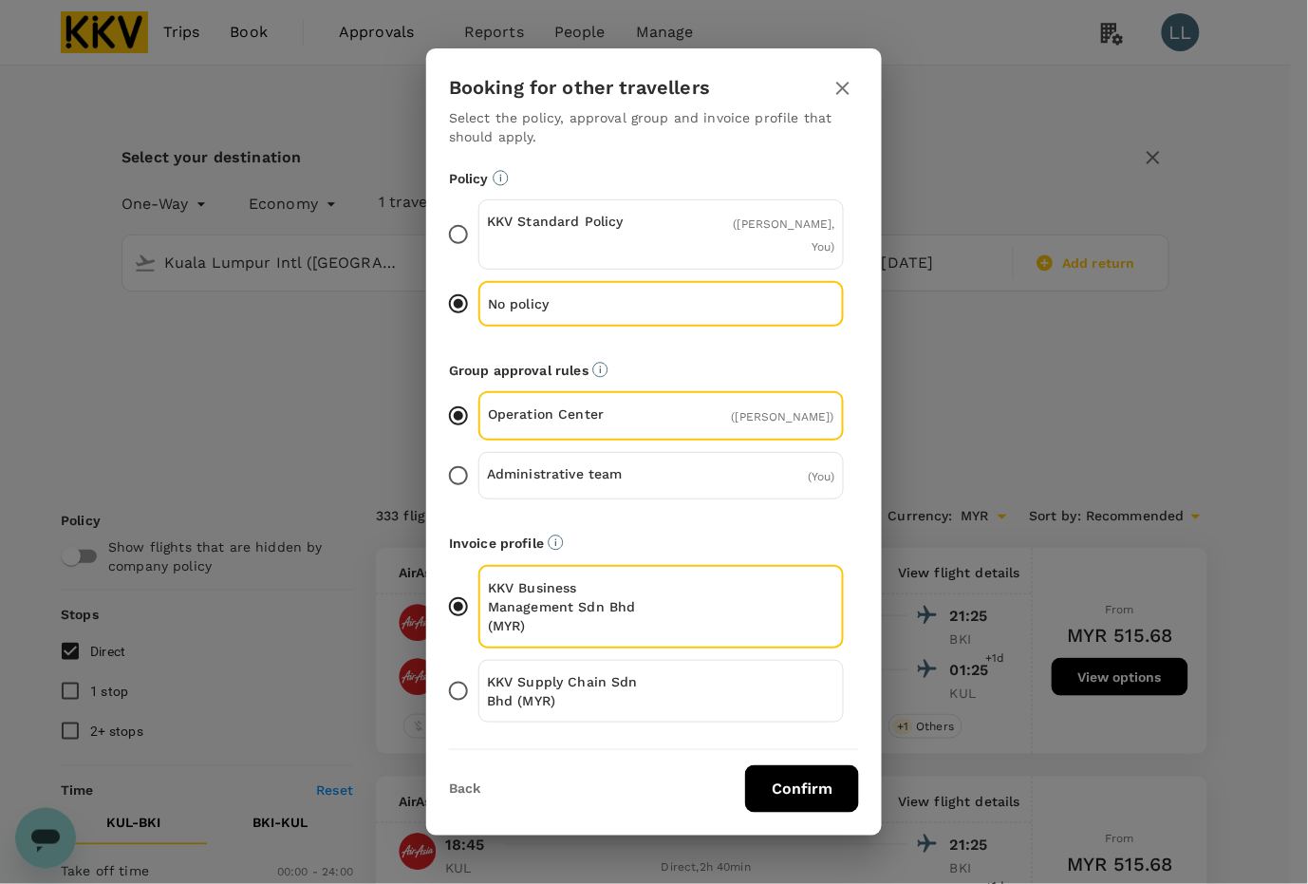
click at [701, 698] on div "KKV Supply Chain Sdn Bhd (MYR)" at bounding box center [662, 691] width 366 height 63
click at [479, 698] on input "KKV Supply Chain Sdn Bhd (MYR)" at bounding box center [459, 691] width 40 height 40
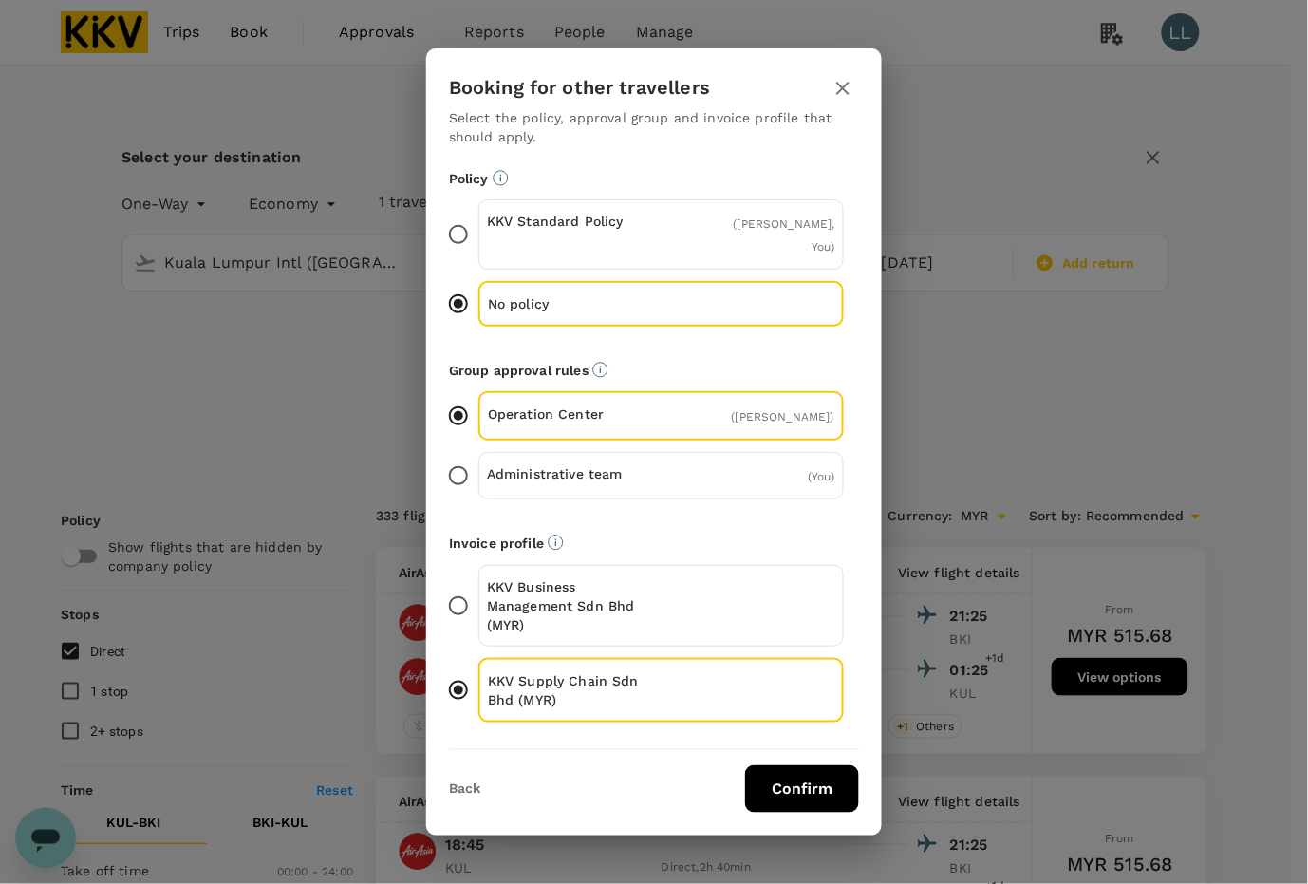
click at [788, 785] on button "Confirm" at bounding box center [802, 788] width 114 height 47
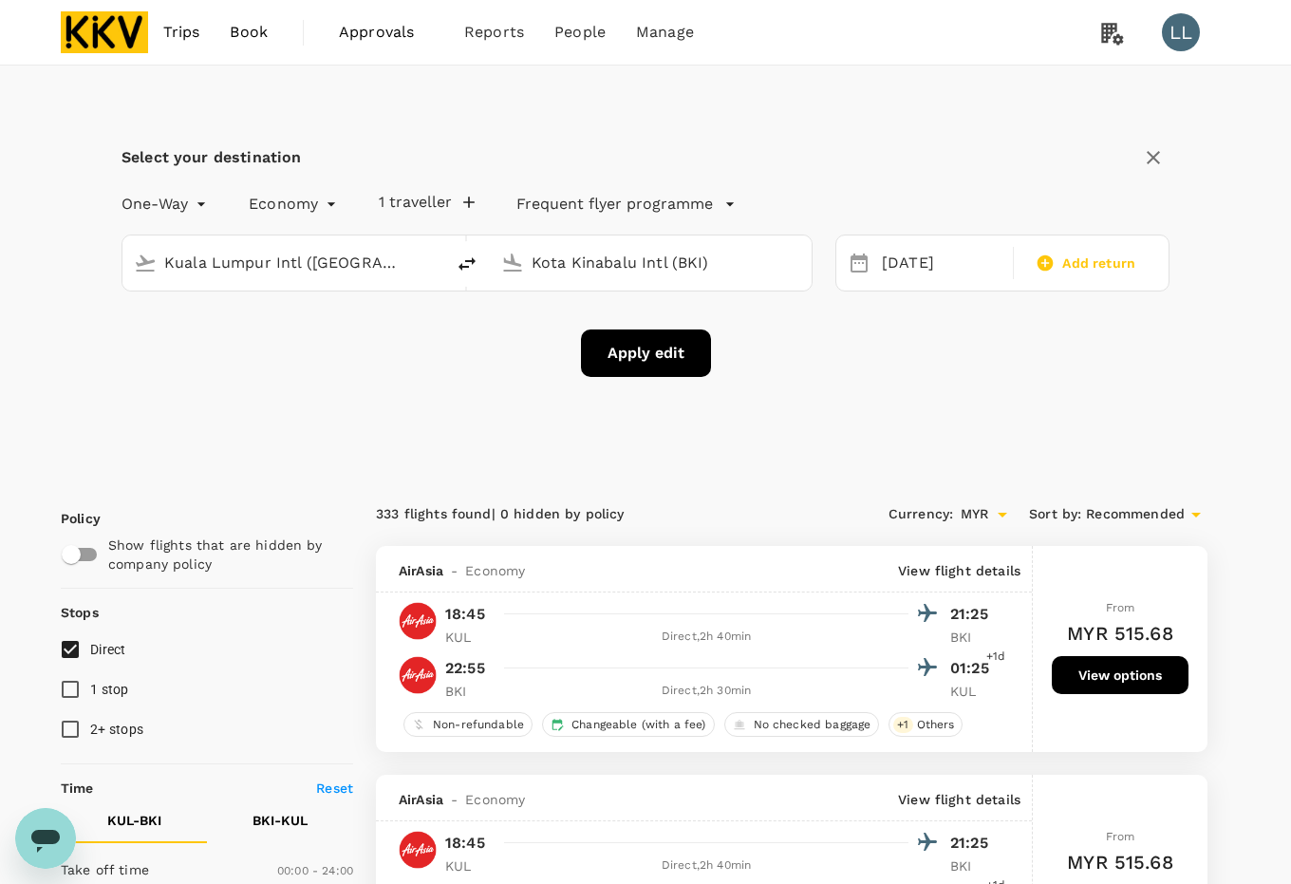
checkbox input "false"
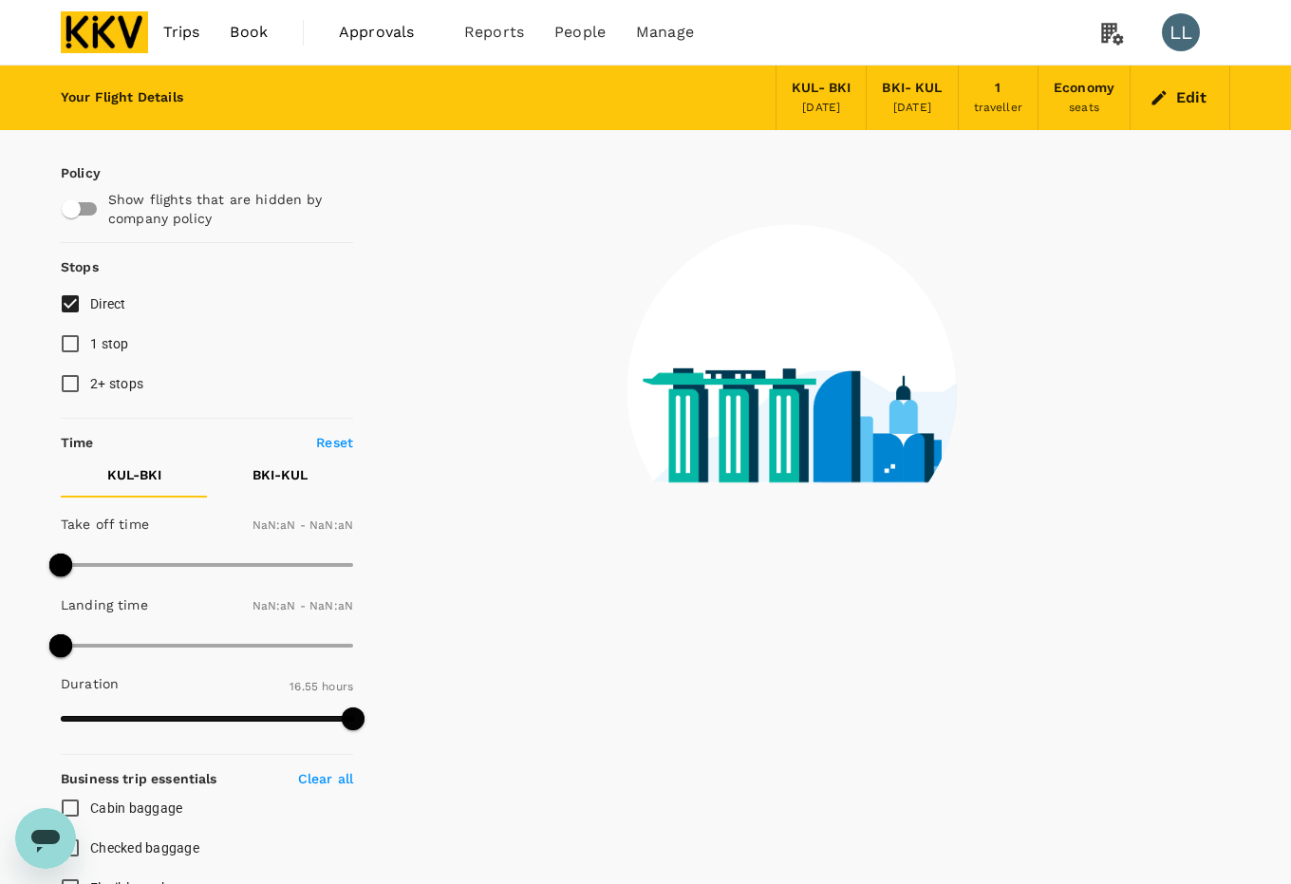
type input "1440"
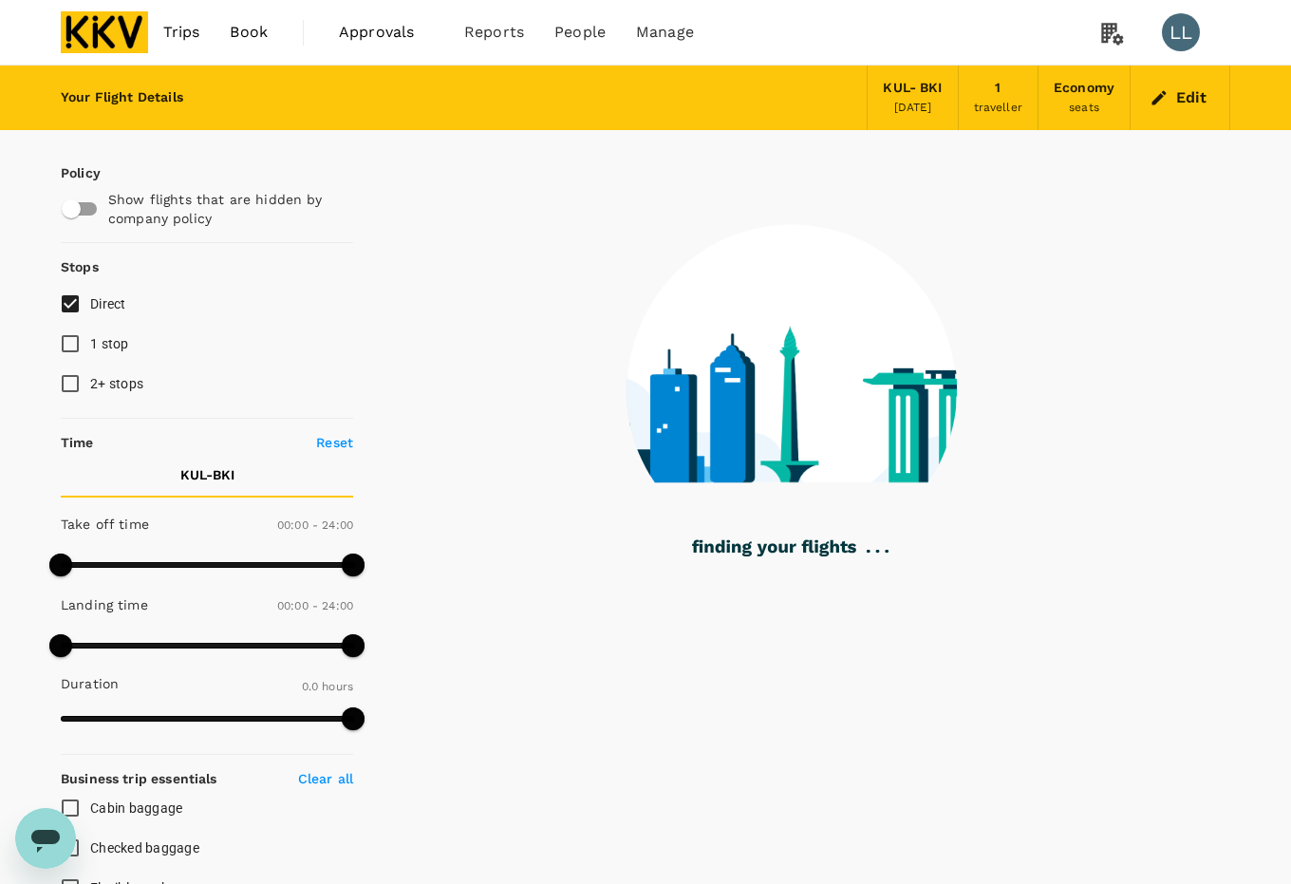
type input "1410"
checkbox input "true"
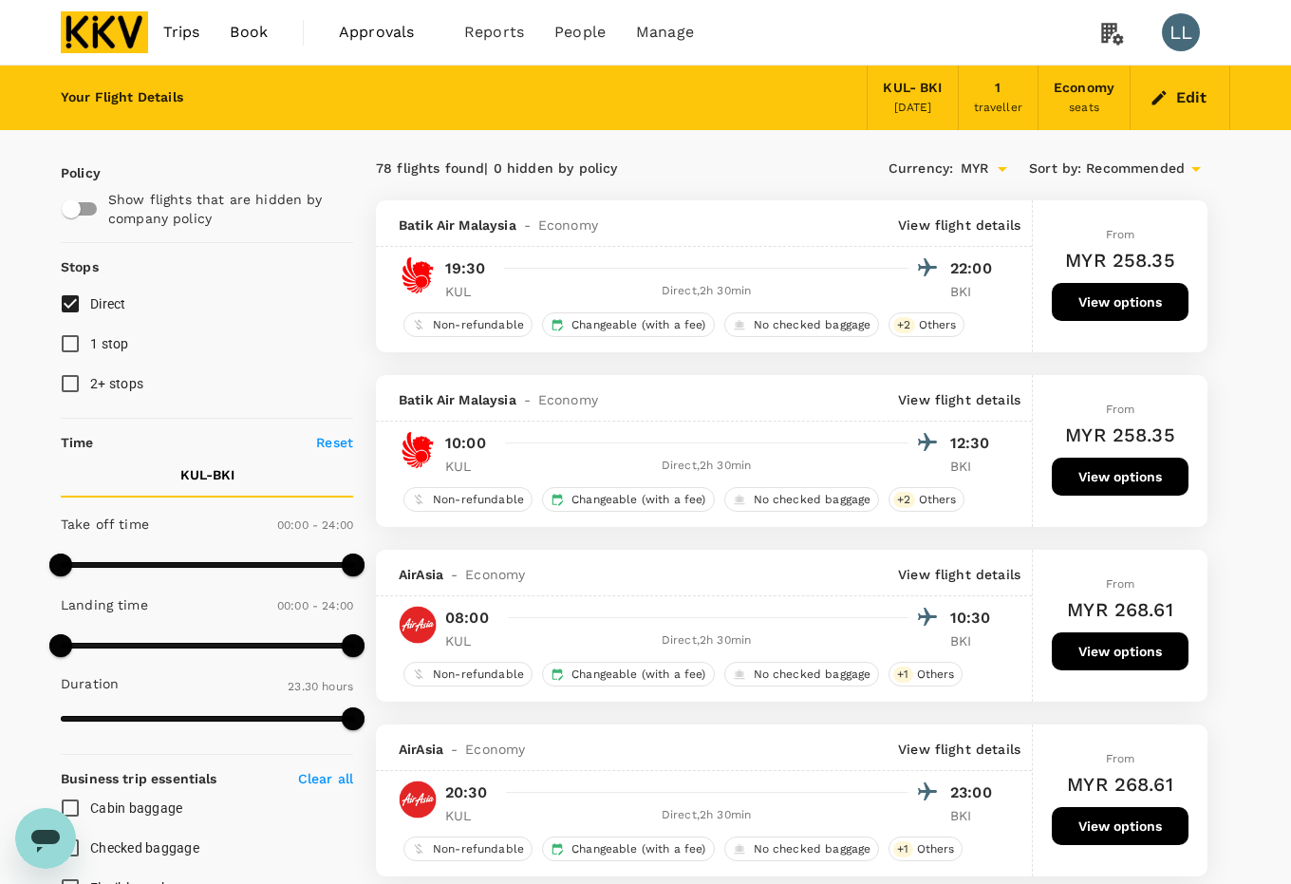
click at [1176, 93] on button "Edit" at bounding box center [1180, 98] width 68 height 30
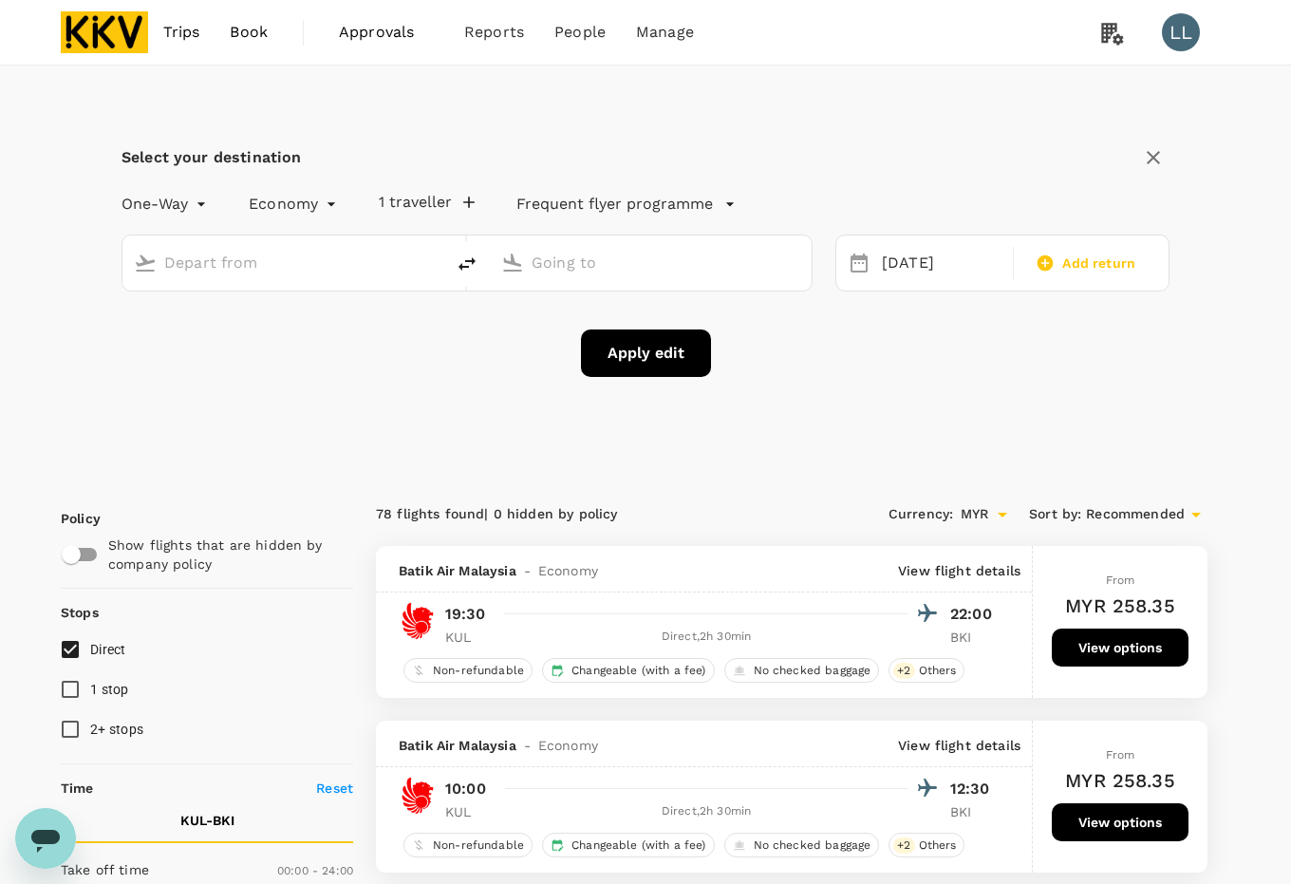
type input "Kuala Lumpur Intl ([GEOGRAPHIC_DATA])"
type input "Kota Kinabalu Intl (BKI)"
click at [462, 258] on icon "delete" at bounding box center [467, 264] width 23 height 23
type input "Kota Kinabalu Intl (BKI)"
type input "Kuala Lumpur Intl ([GEOGRAPHIC_DATA])"
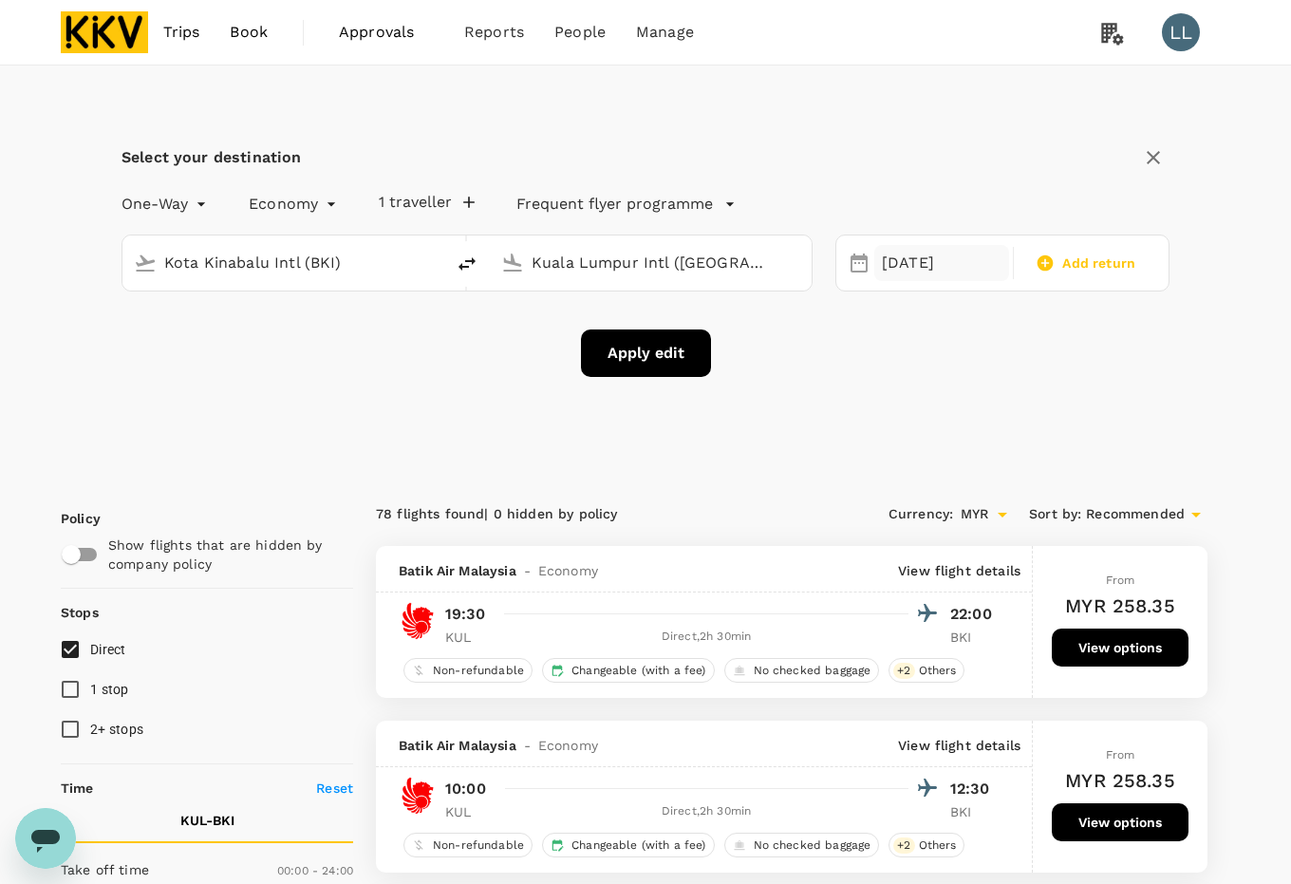
click at [938, 254] on div "[DATE]" at bounding box center [942, 263] width 135 height 37
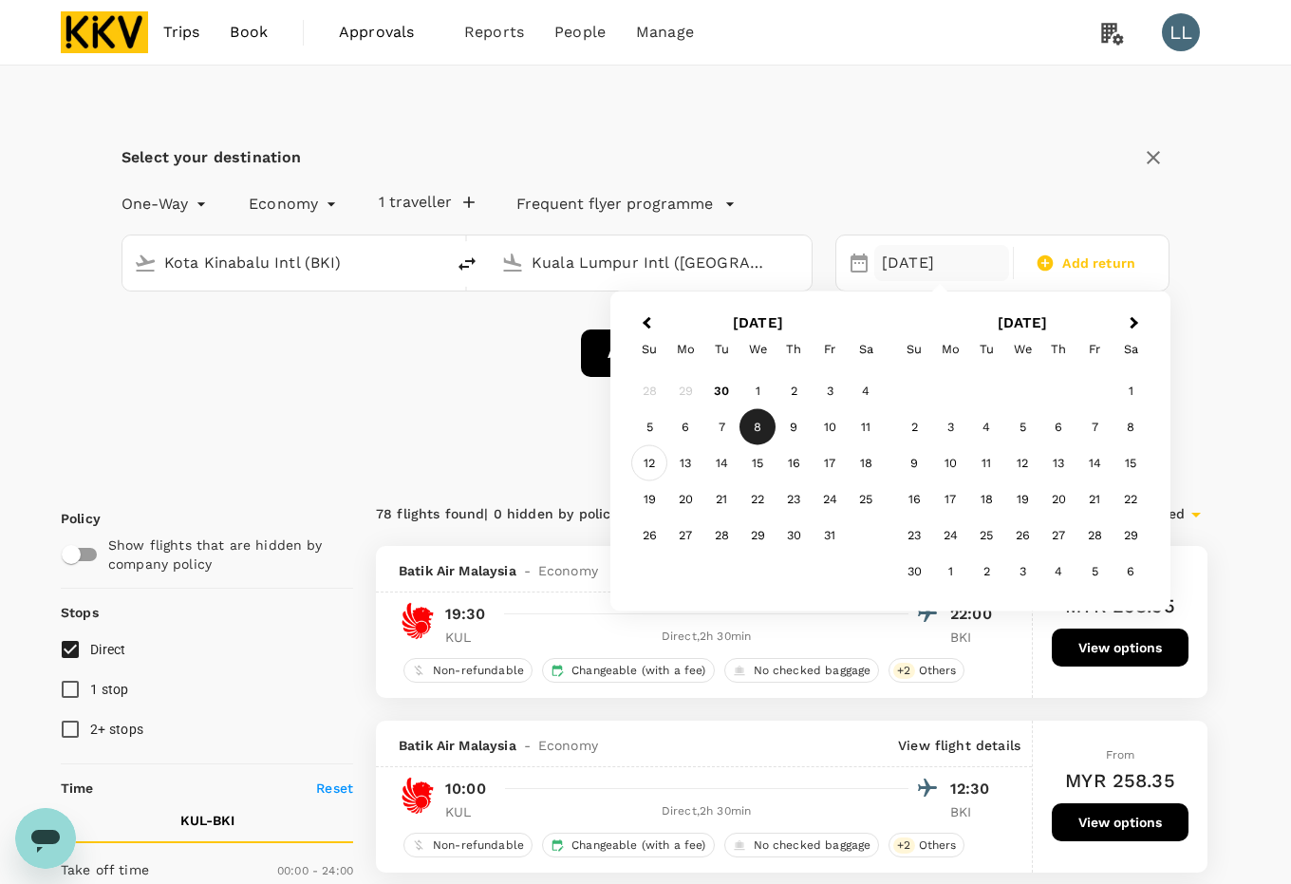
click at [647, 462] on div "12" at bounding box center [649, 463] width 36 height 36
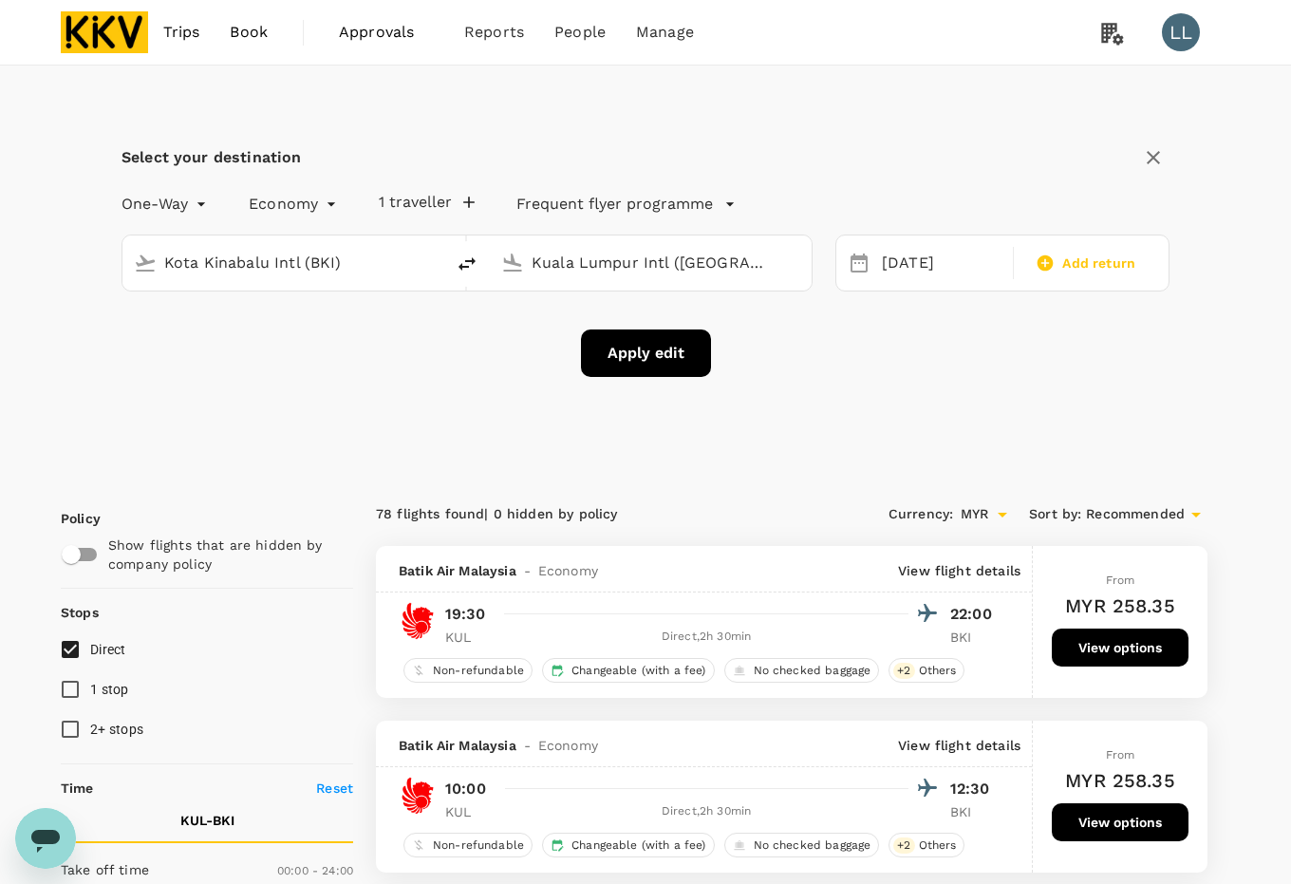
click at [541, 462] on div "Select your destination One-Way oneway Economy economy 1 traveller Frequent fly…" at bounding box center [646, 271] width 1170 height 410
click at [653, 348] on button "Apply edit" at bounding box center [646, 352] width 130 height 47
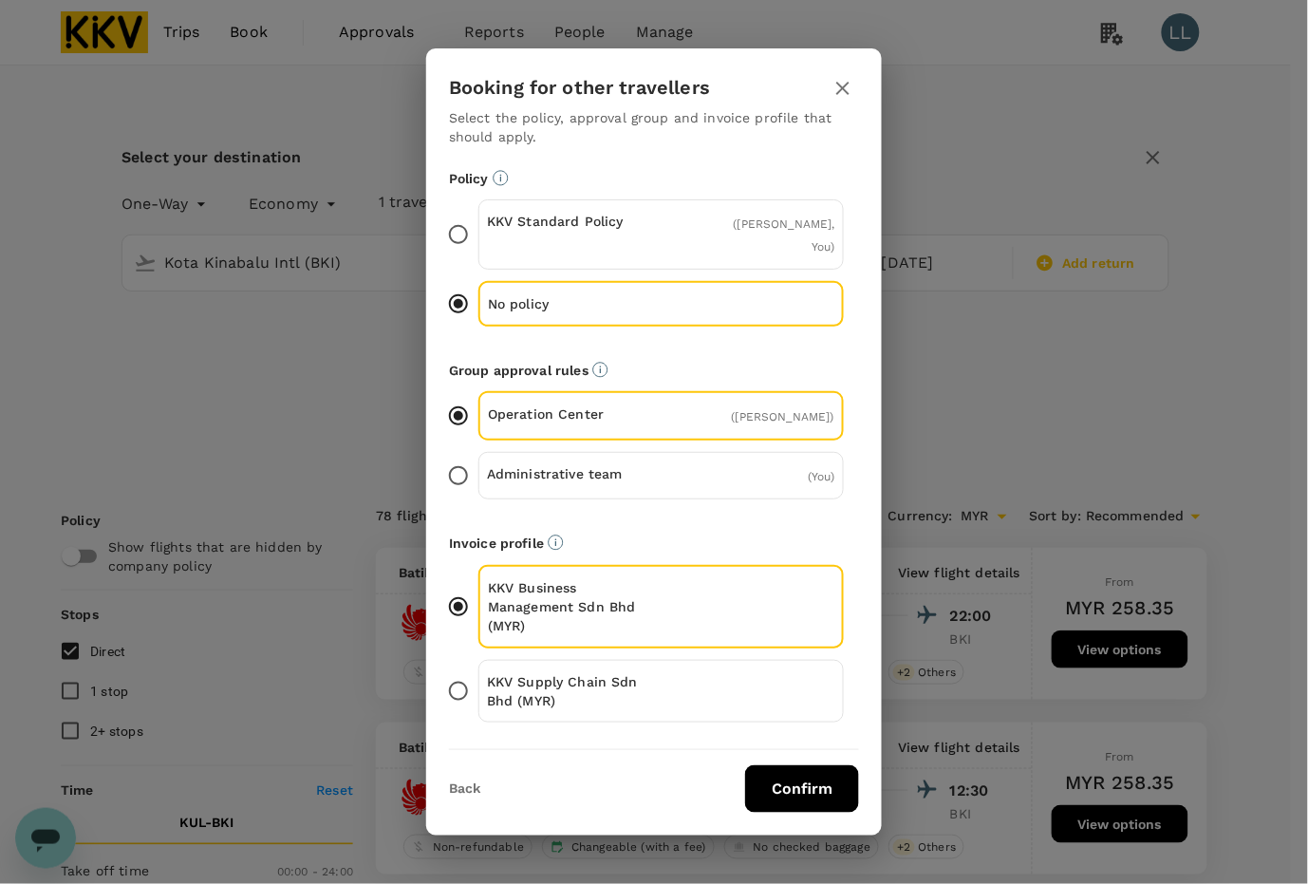
click at [579, 660] on div "KKV Supply Chain Sdn Bhd (MYR)" at bounding box center [662, 691] width 366 height 63
click at [479, 671] on input "KKV Supply Chain Sdn Bhd (MYR)" at bounding box center [459, 691] width 40 height 40
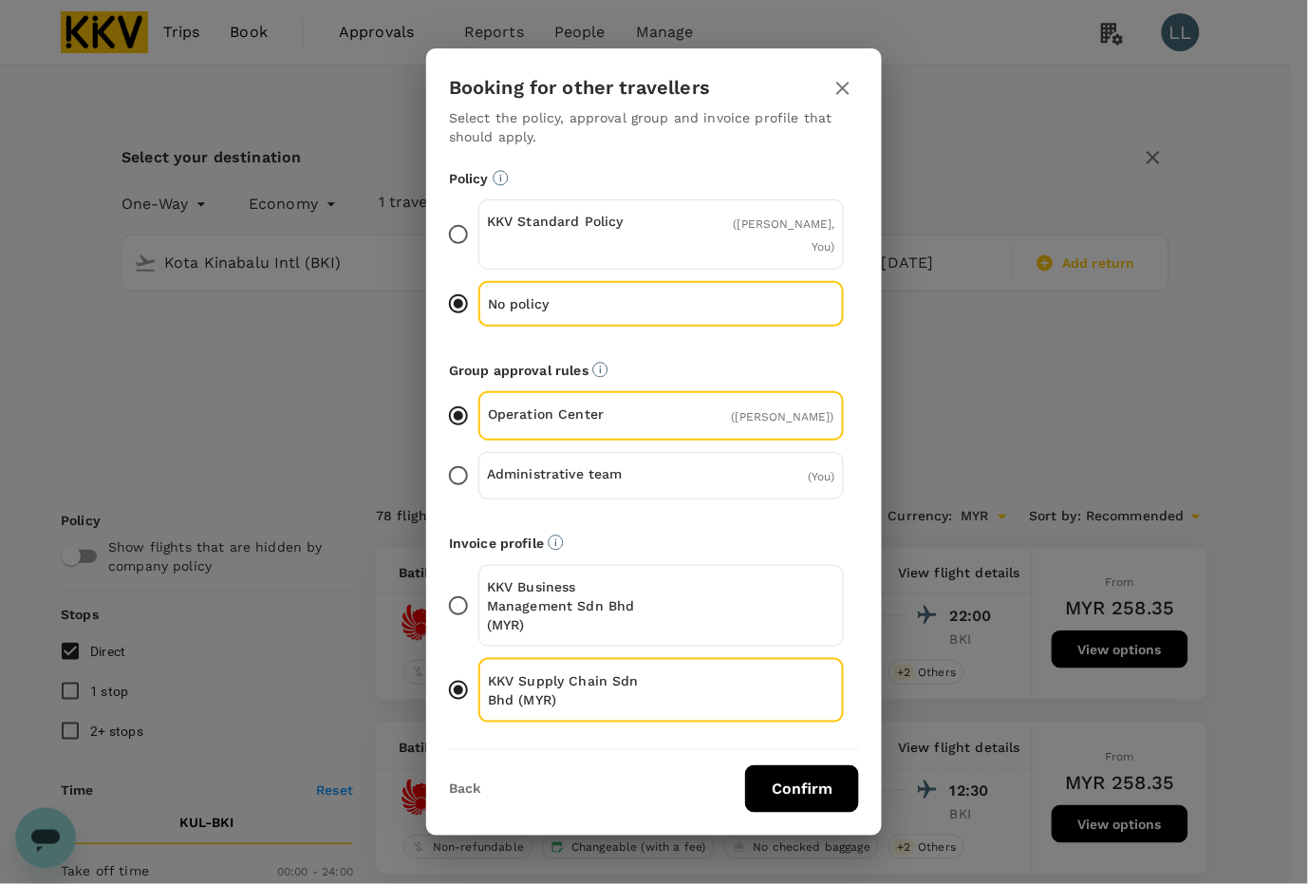
click at [794, 770] on button "Confirm" at bounding box center [802, 788] width 114 height 47
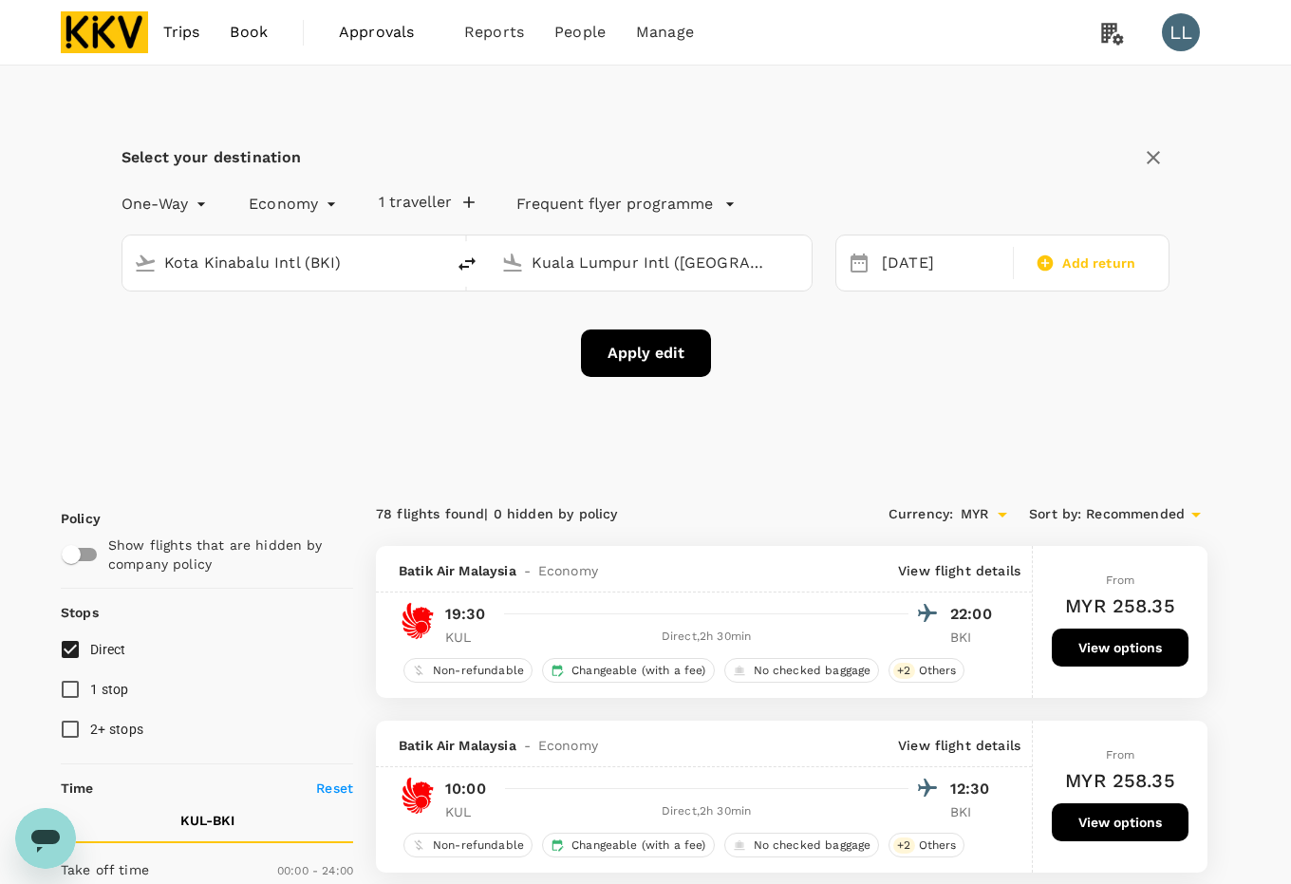
checkbox input "false"
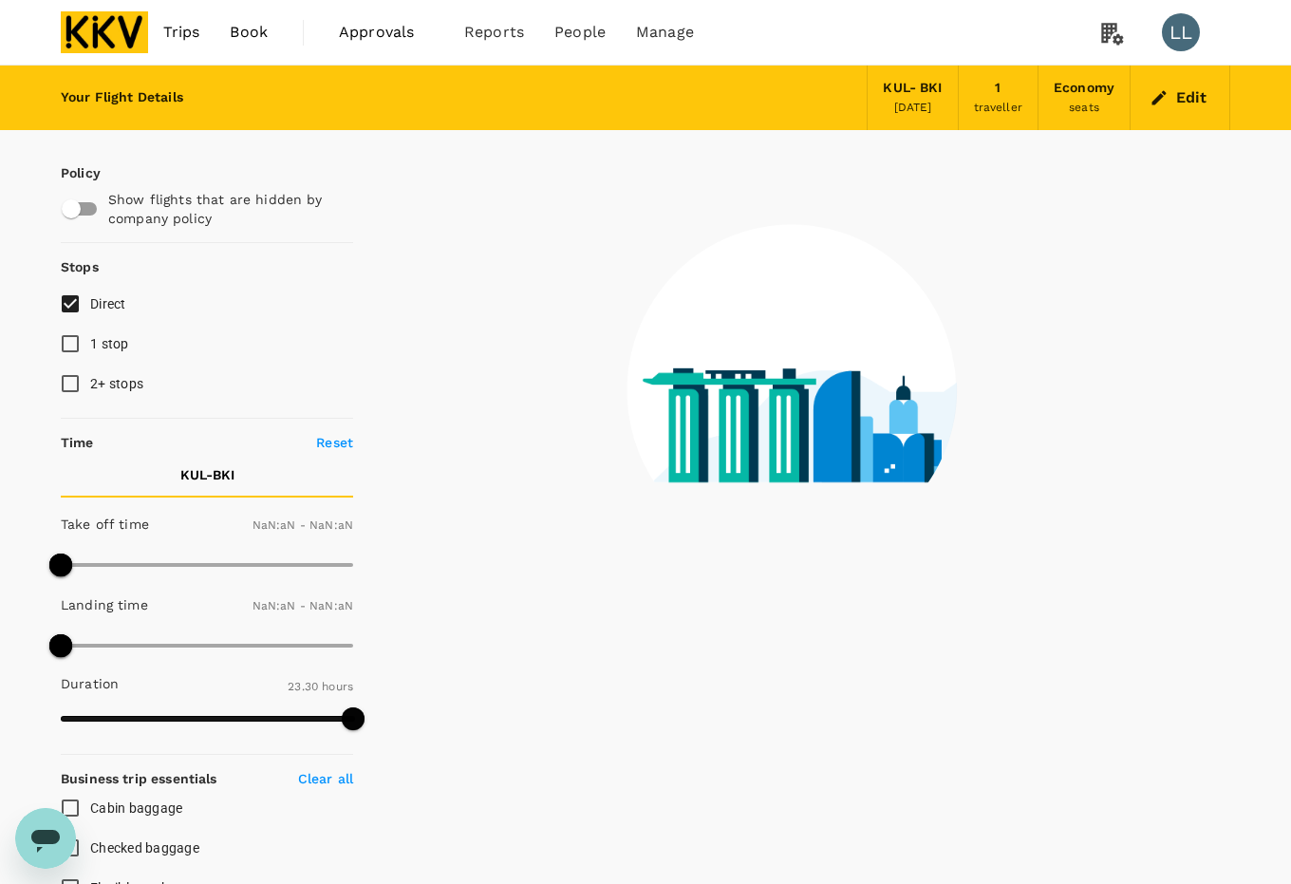
type input "1440"
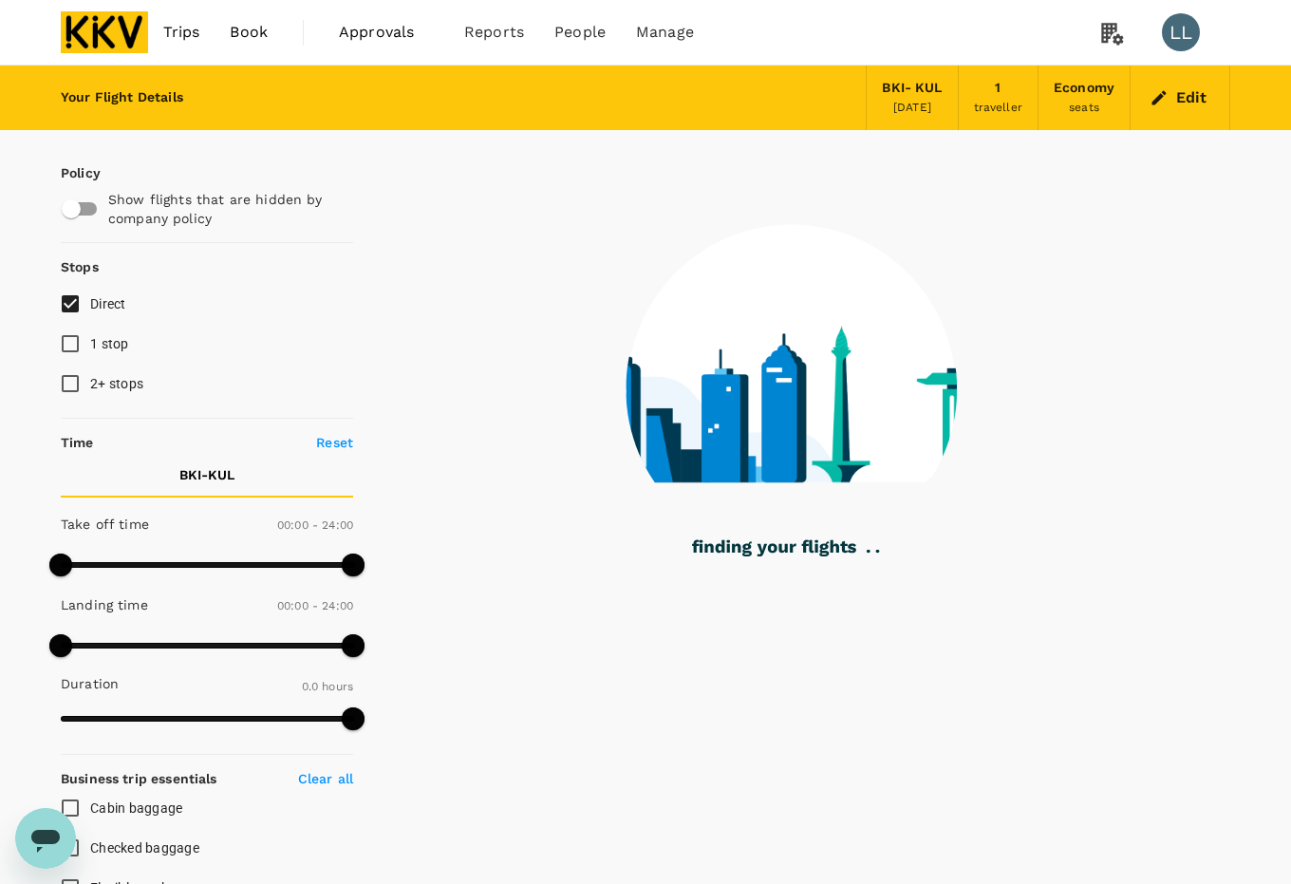
type input "1220"
checkbox input "true"
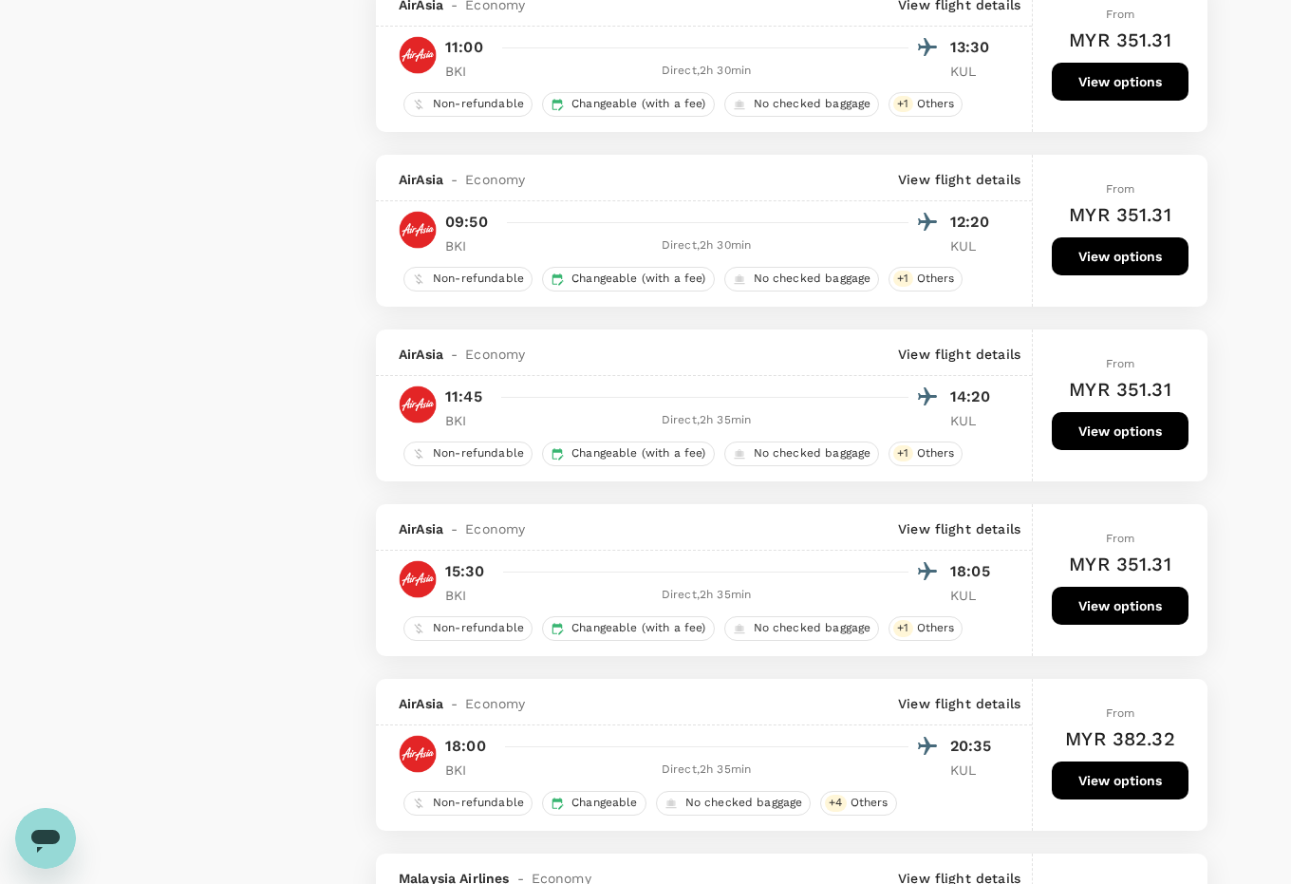
scroll to position [2611, 0]
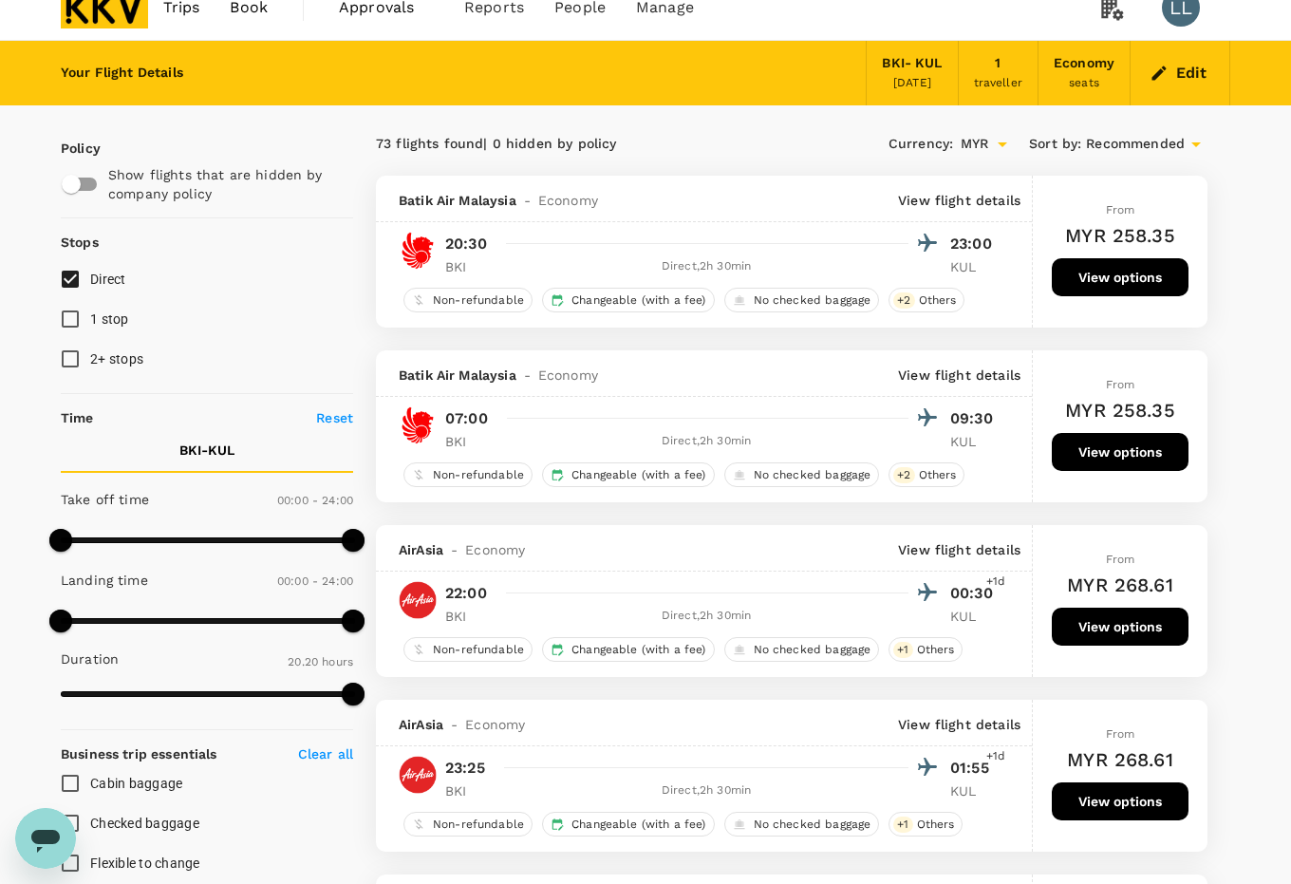
scroll to position [0, 0]
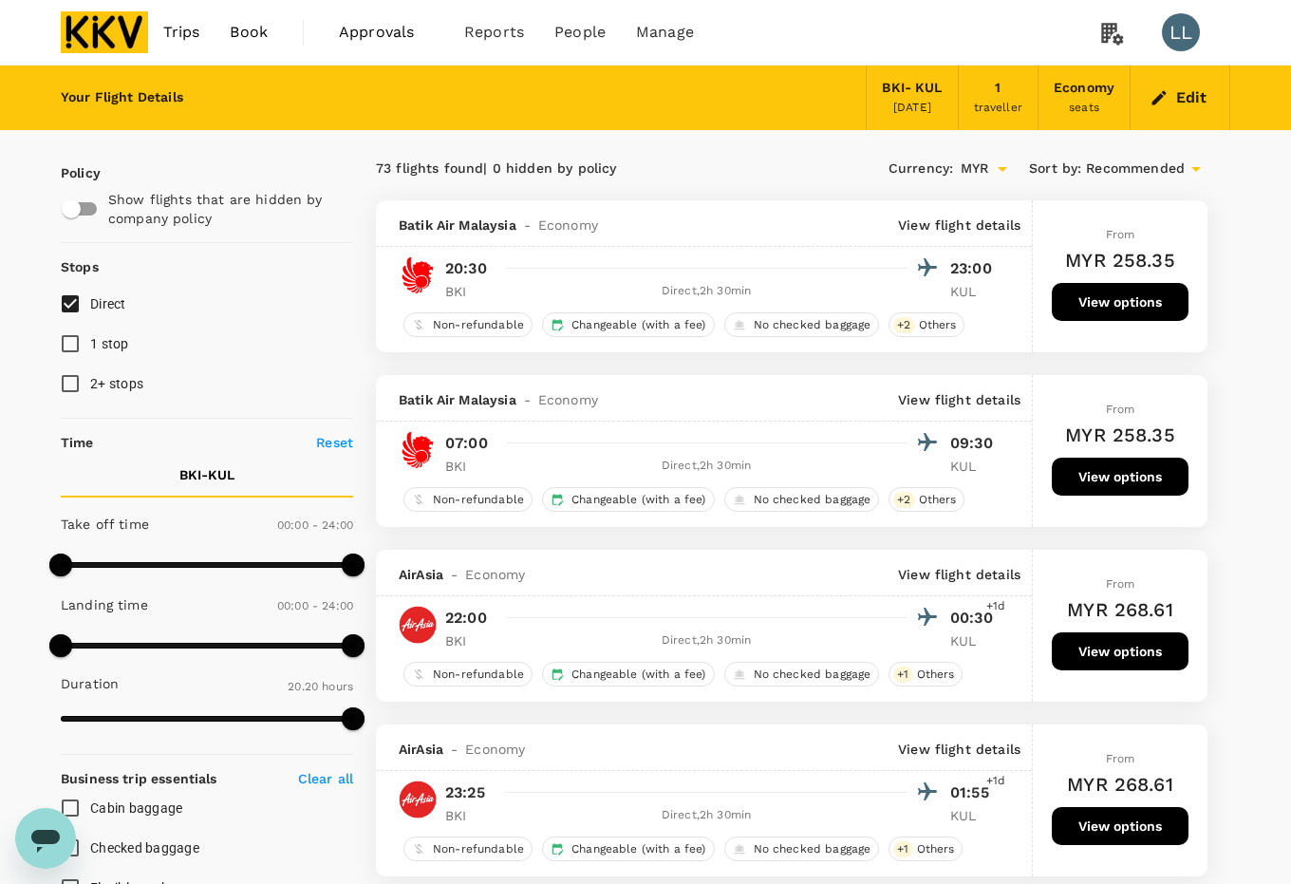
click at [1173, 78] on div "Edit" at bounding box center [1181, 98] width 100 height 65
click at [1178, 91] on button "Edit" at bounding box center [1180, 98] width 68 height 30
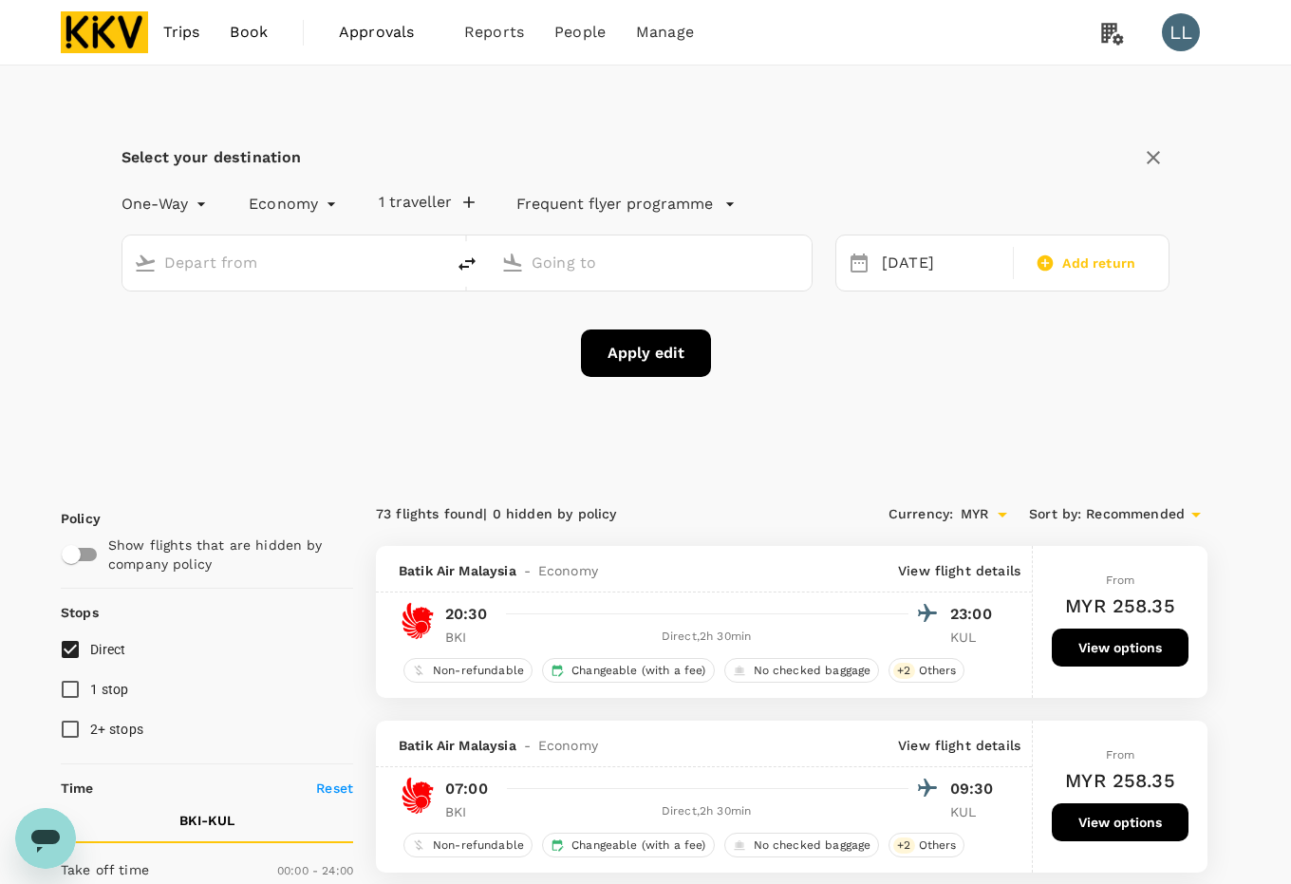
type input "Kota Kinabalu Intl (BKI)"
type input "Kuala Lumpur Intl ([GEOGRAPHIC_DATA])"
click at [463, 267] on icon "delete" at bounding box center [467, 263] width 17 height 13
type input "Kuala Lumpur Intl ([GEOGRAPHIC_DATA])"
type input "Kota Kinabalu Intl (BKI)"
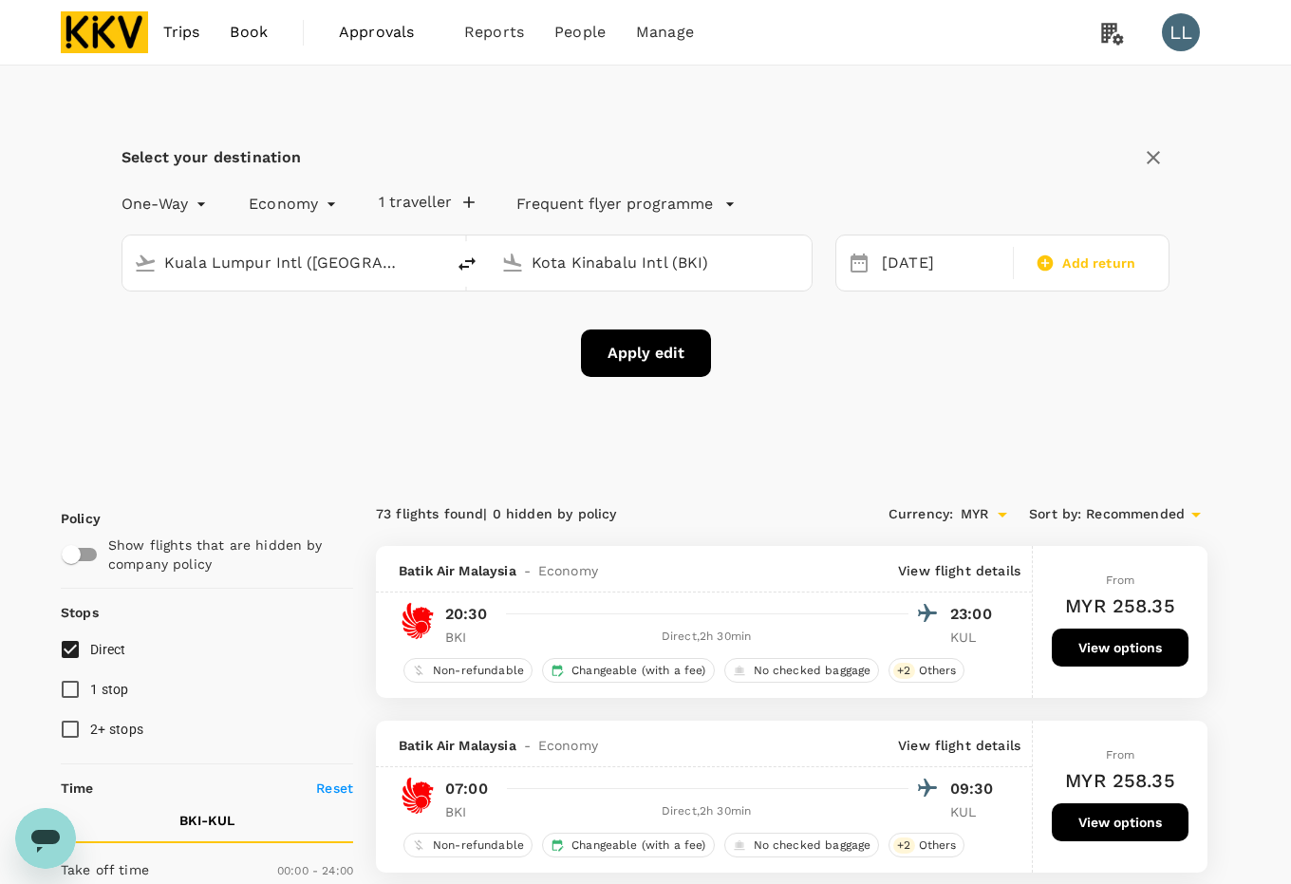
click at [511, 401] on div "Select your destination One-Way oneway Economy economy 1 traveller Frequent fly…" at bounding box center [646, 271] width 1170 height 410
click at [943, 256] on div "[DATE]" at bounding box center [942, 263] width 135 height 37
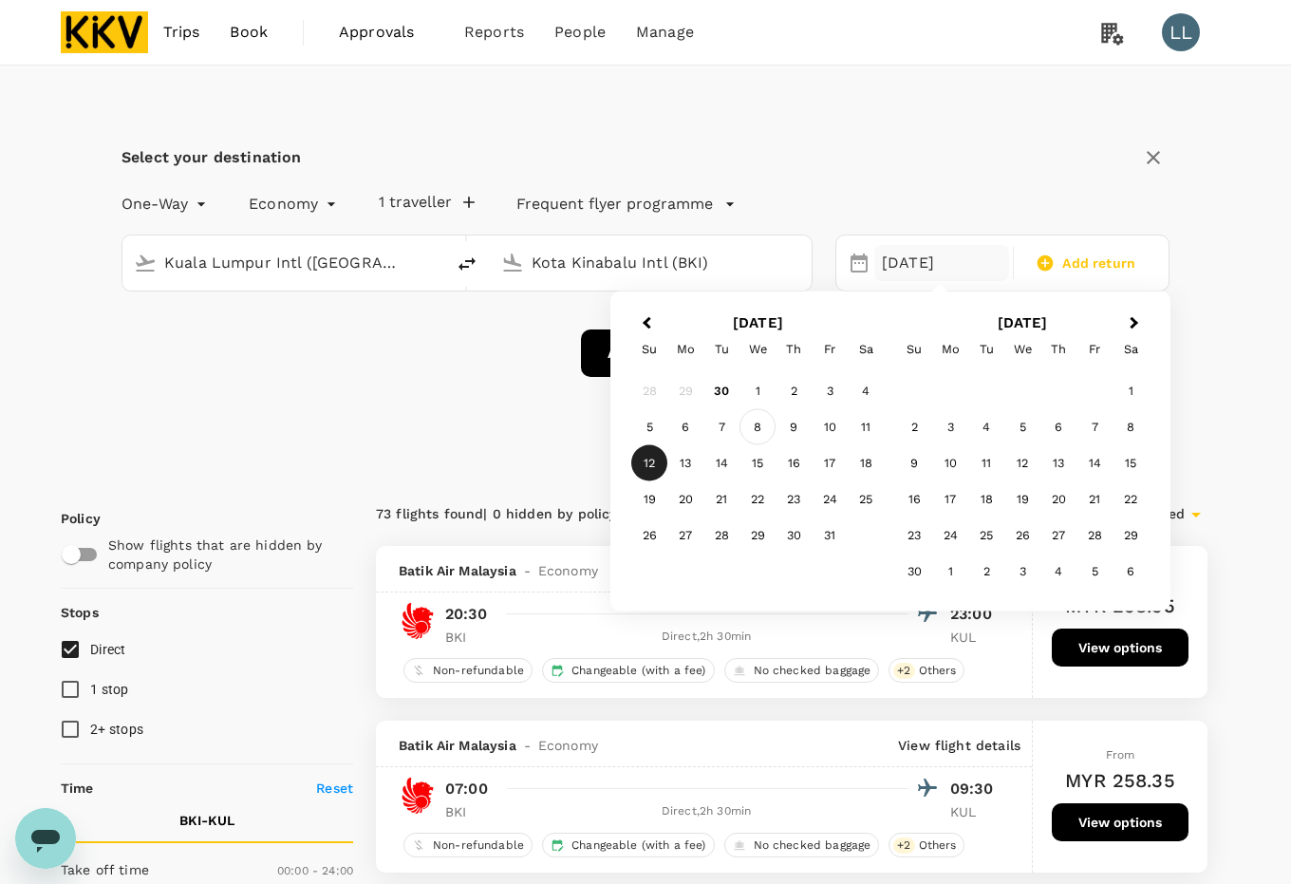
click at [765, 421] on div "8" at bounding box center [758, 427] width 36 height 36
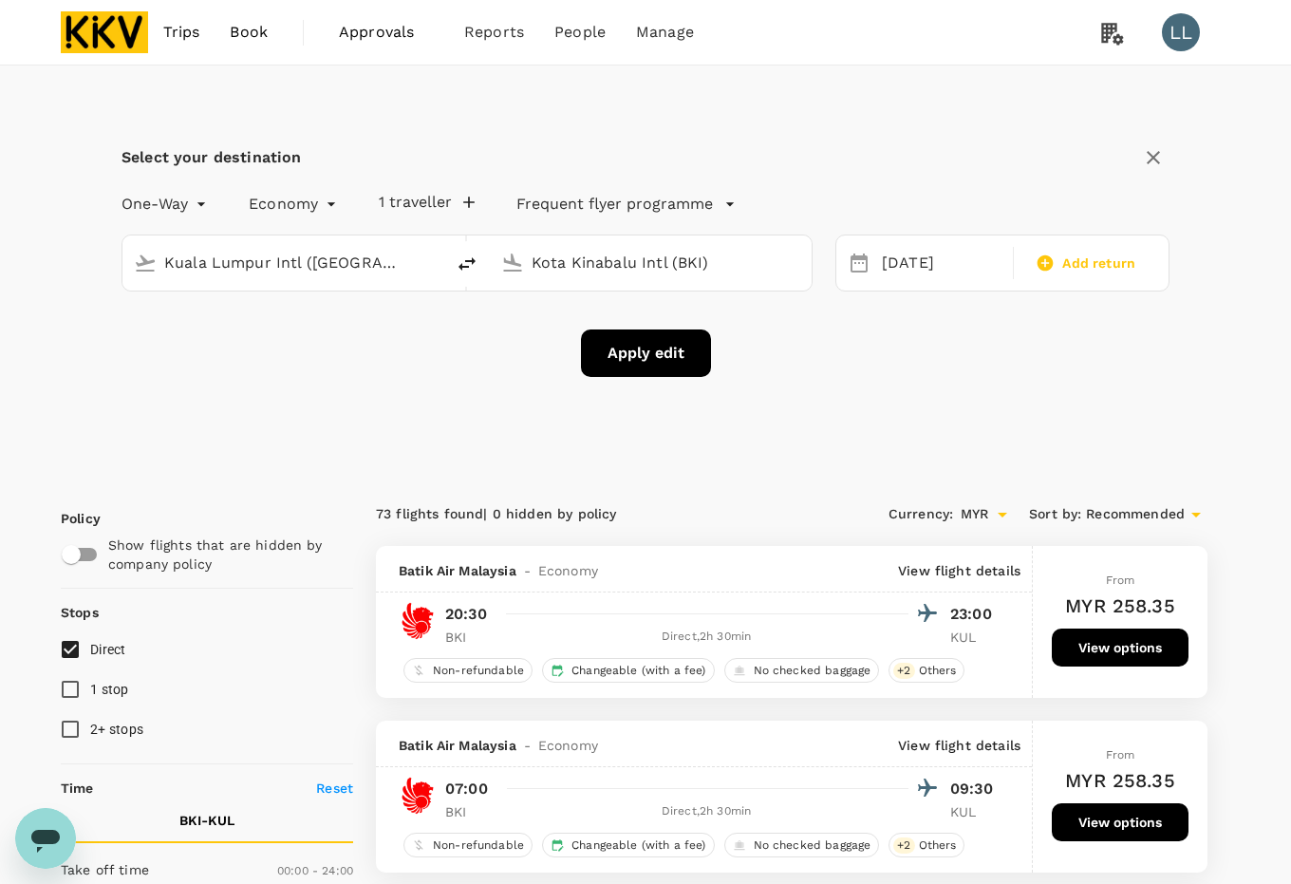
click at [633, 367] on button "Apply edit" at bounding box center [646, 352] width 130 height 47
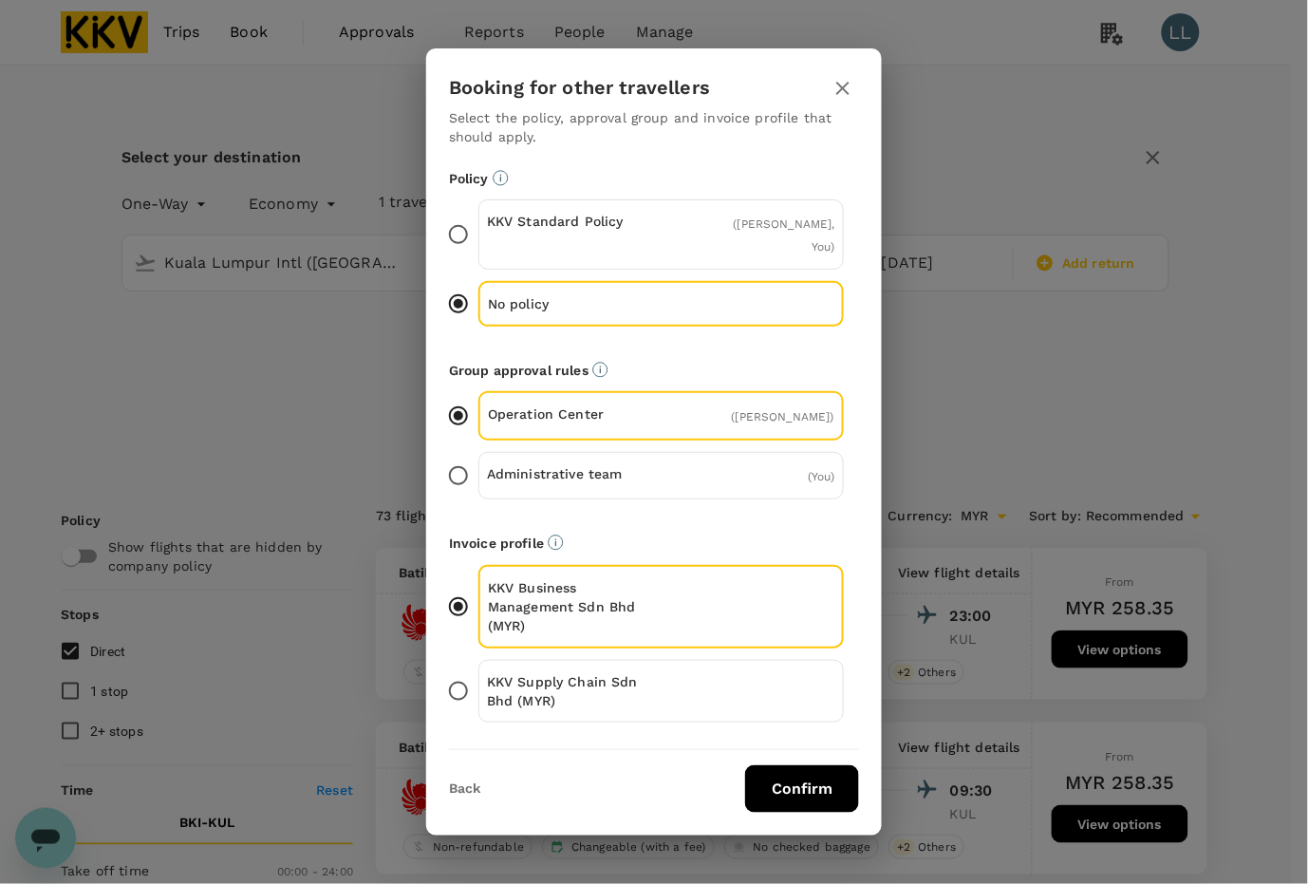
click at [546, 434] on div "Operation Center ( [PERSON_NAME] ) Administrative team ( You )" at bounding box center [654, 451] width 410 height 120
click at [544, 672] on p "KKV Supply Chain Sdn Bhd (MYR)" at bounding box center [574, 691] width 175 height 38
click at [479, 671] on input "KKV Supply Chain Sdn Bhd (MYR)" at bounding box center [459, 691] width 40 height 40
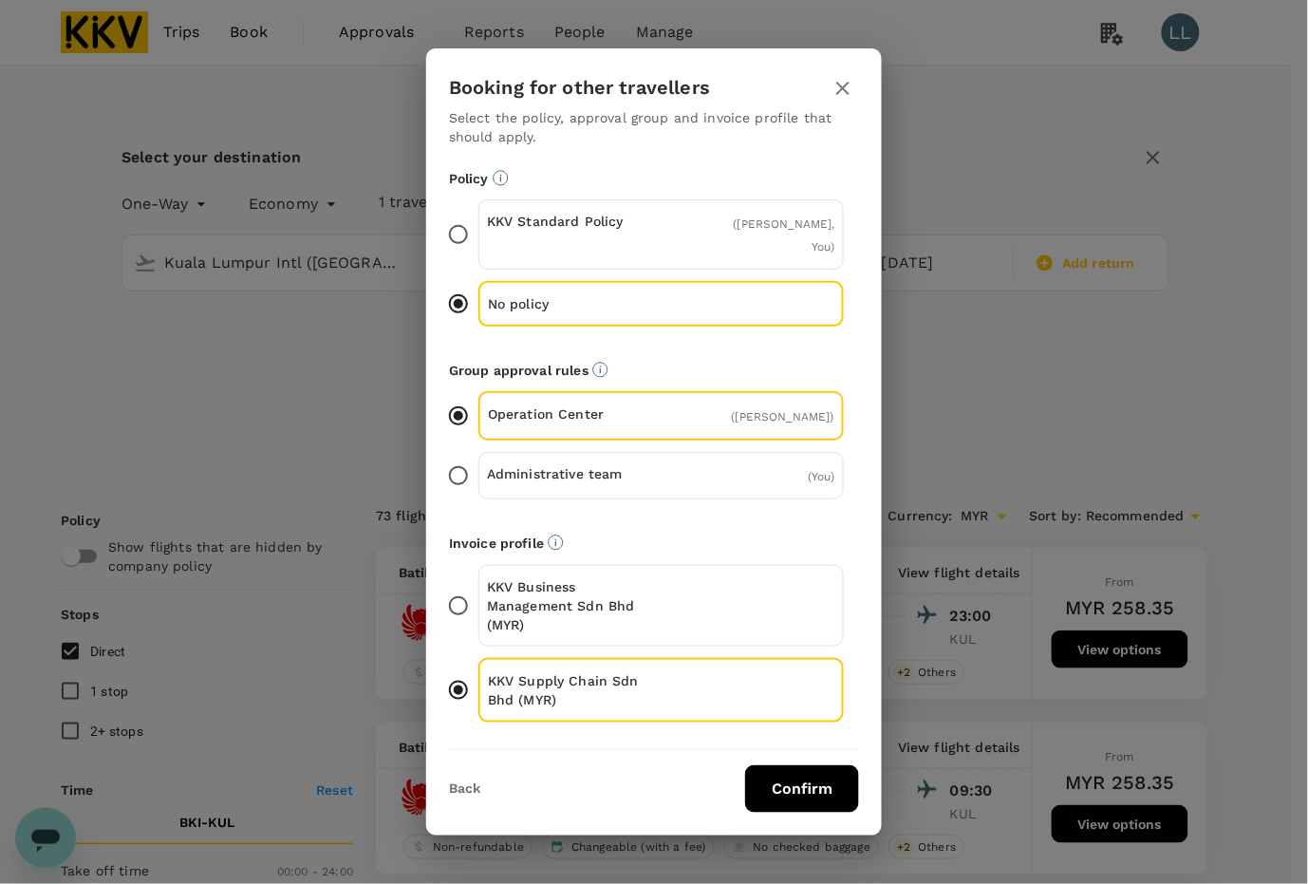
click at [769, 776] on button "Confirm" at bounding box center [802, 788] width 114 height 47
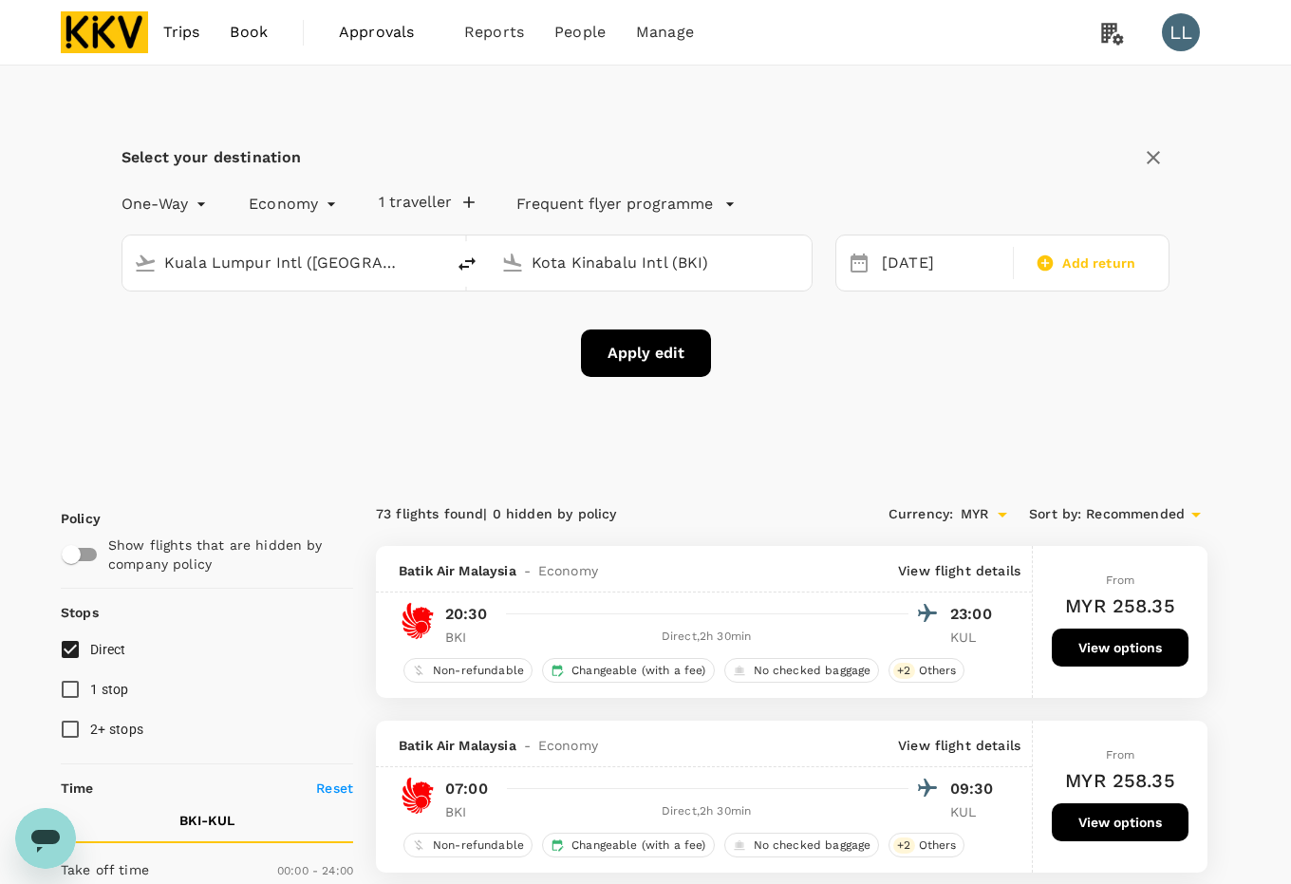
checkbox input "false"
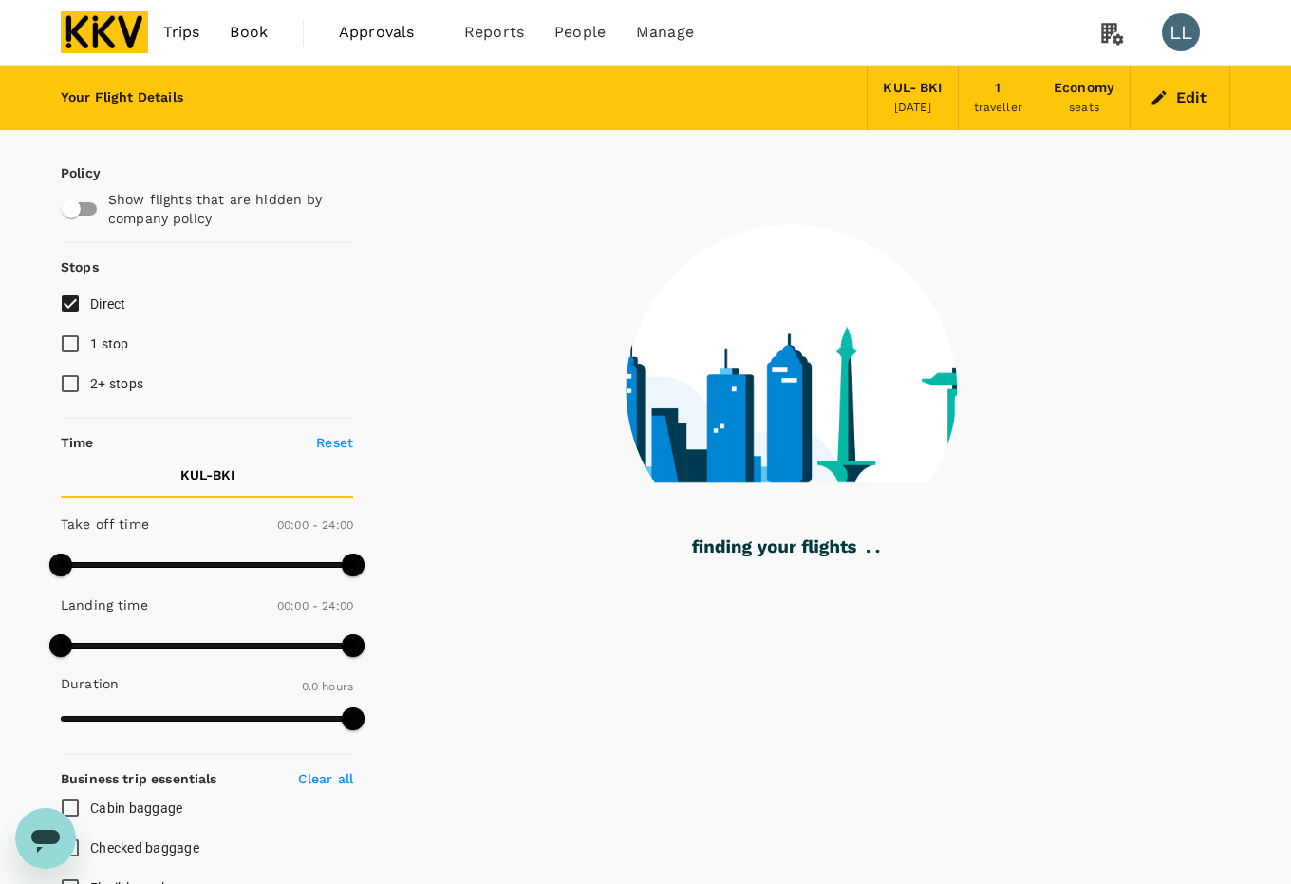
type input "1410"
checkbox input "true"
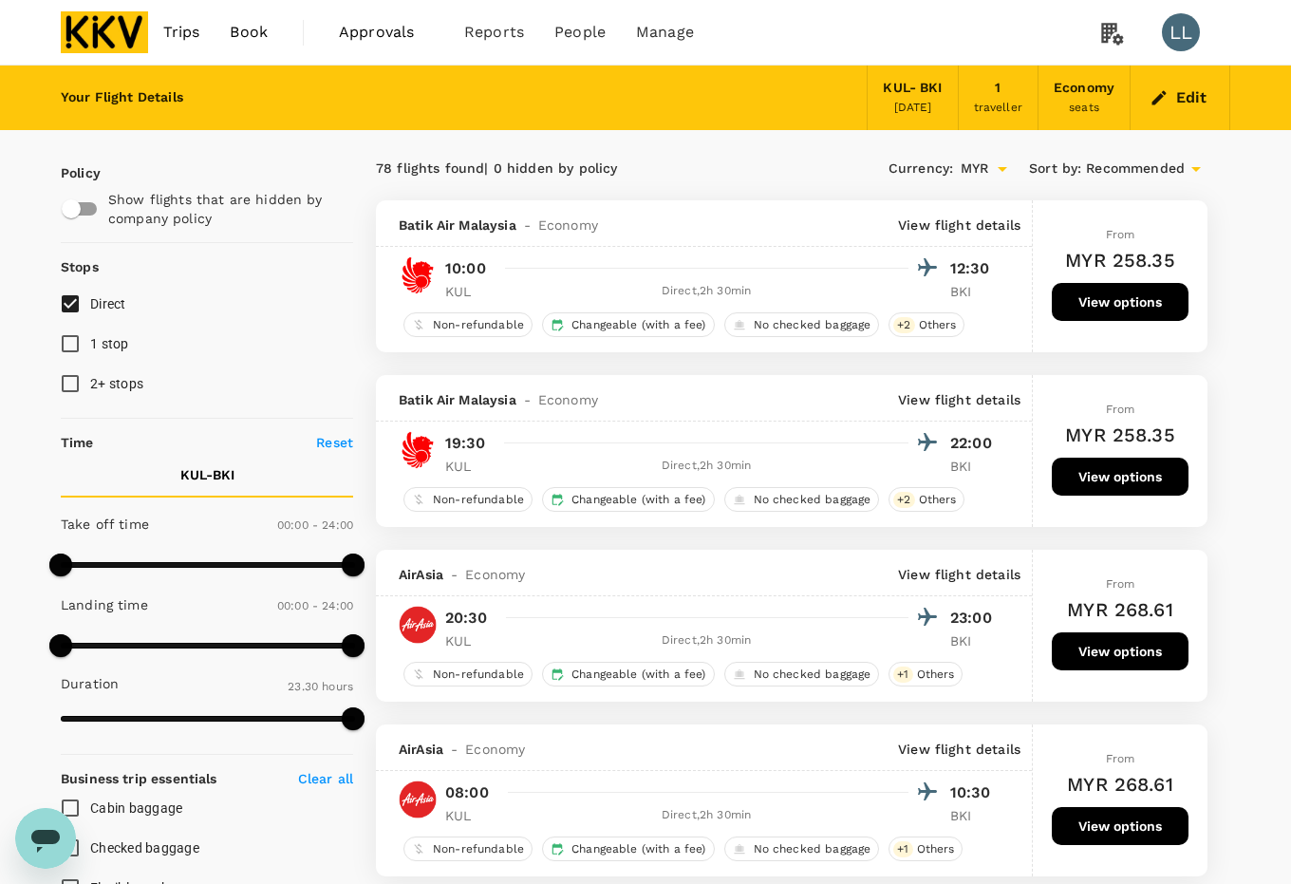
click at [909, 31] on div "Trips Book Approvals 0 Reports People Manage LL" at bounding box center [646, 32] width 1170 height 65
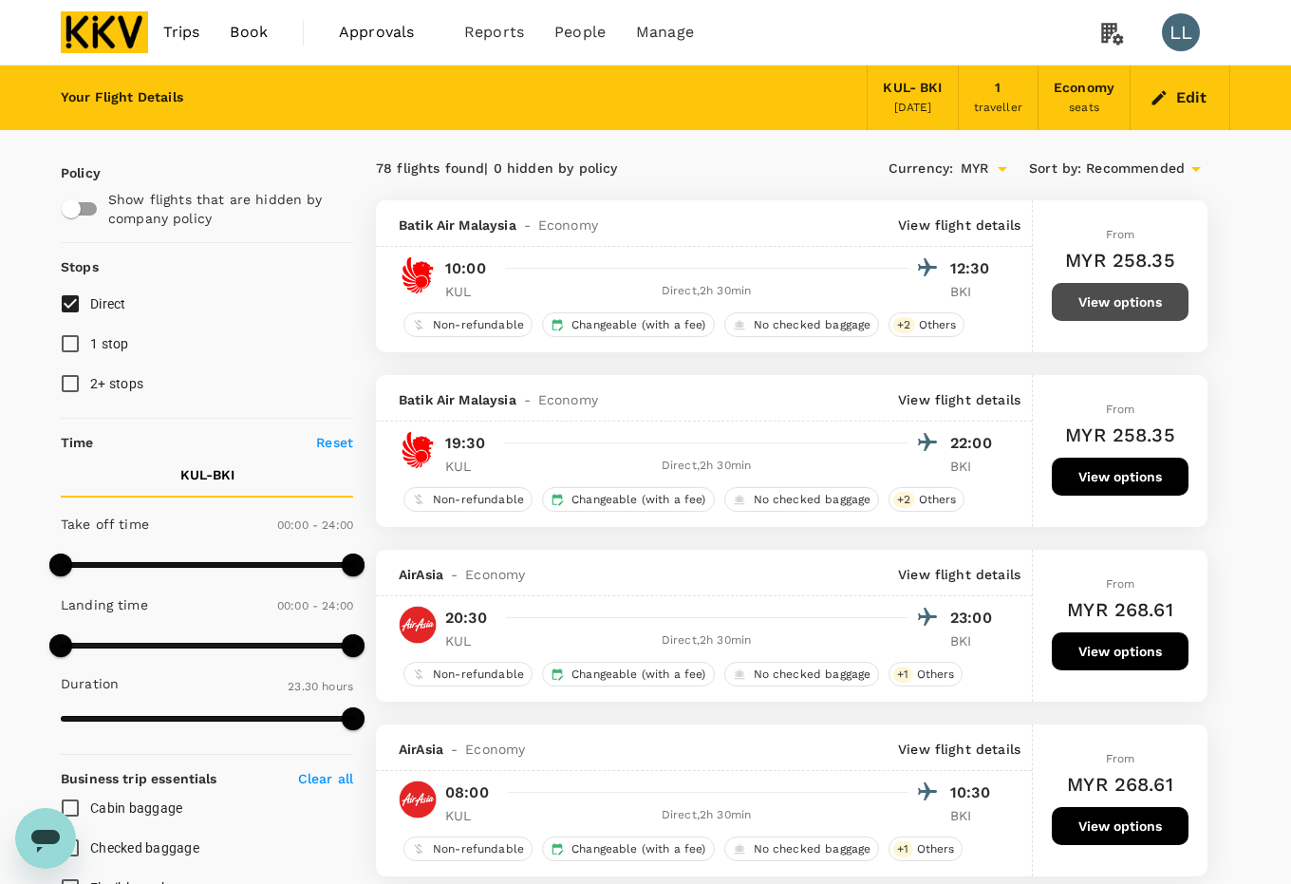
click at [1137, 300] on button "View options" at bounding box center [1120, 302] width 137 height 38
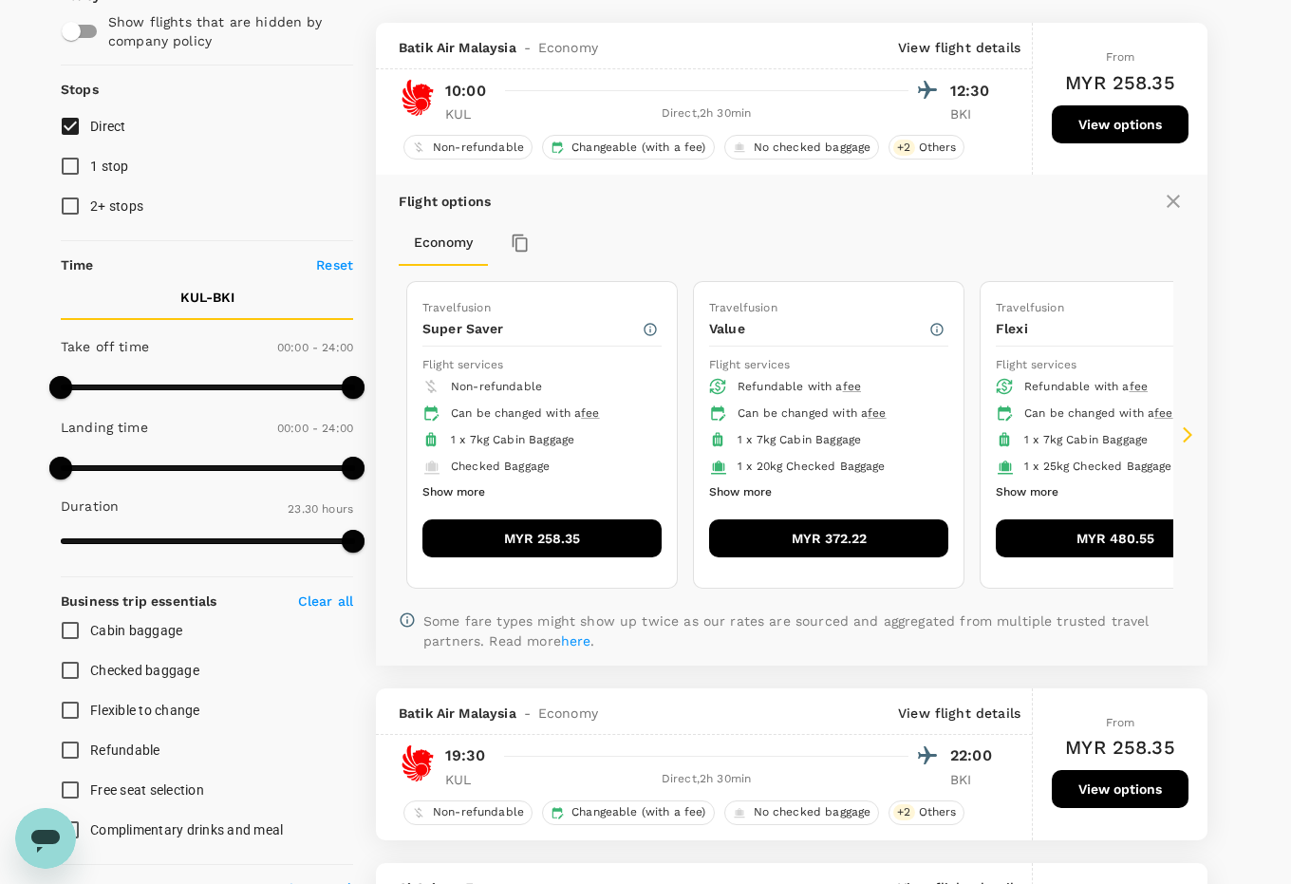
scroll to position [200, 0]
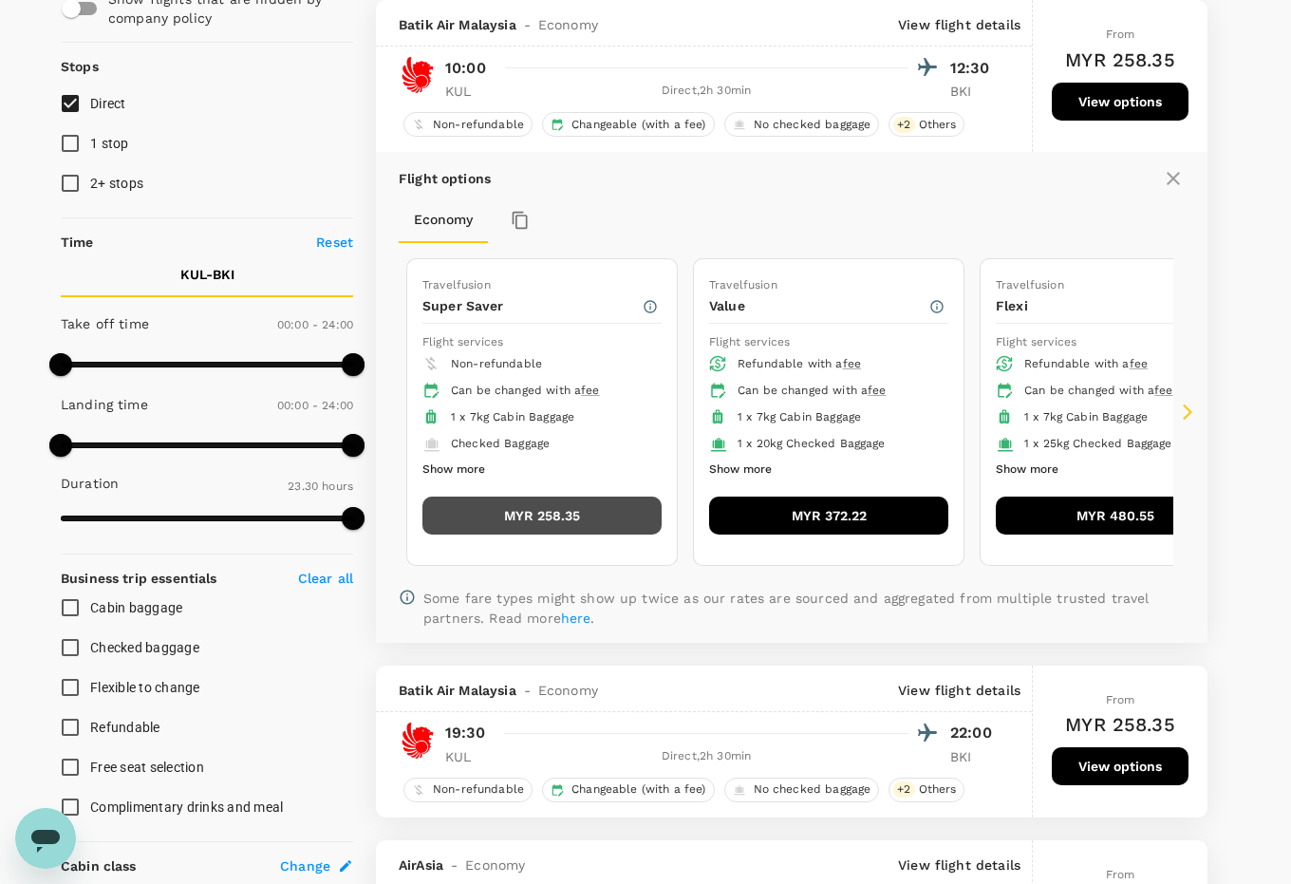
click at [515, 516] on button "MYR 258.35" at bounding box center [542, 516] width 239 height 38
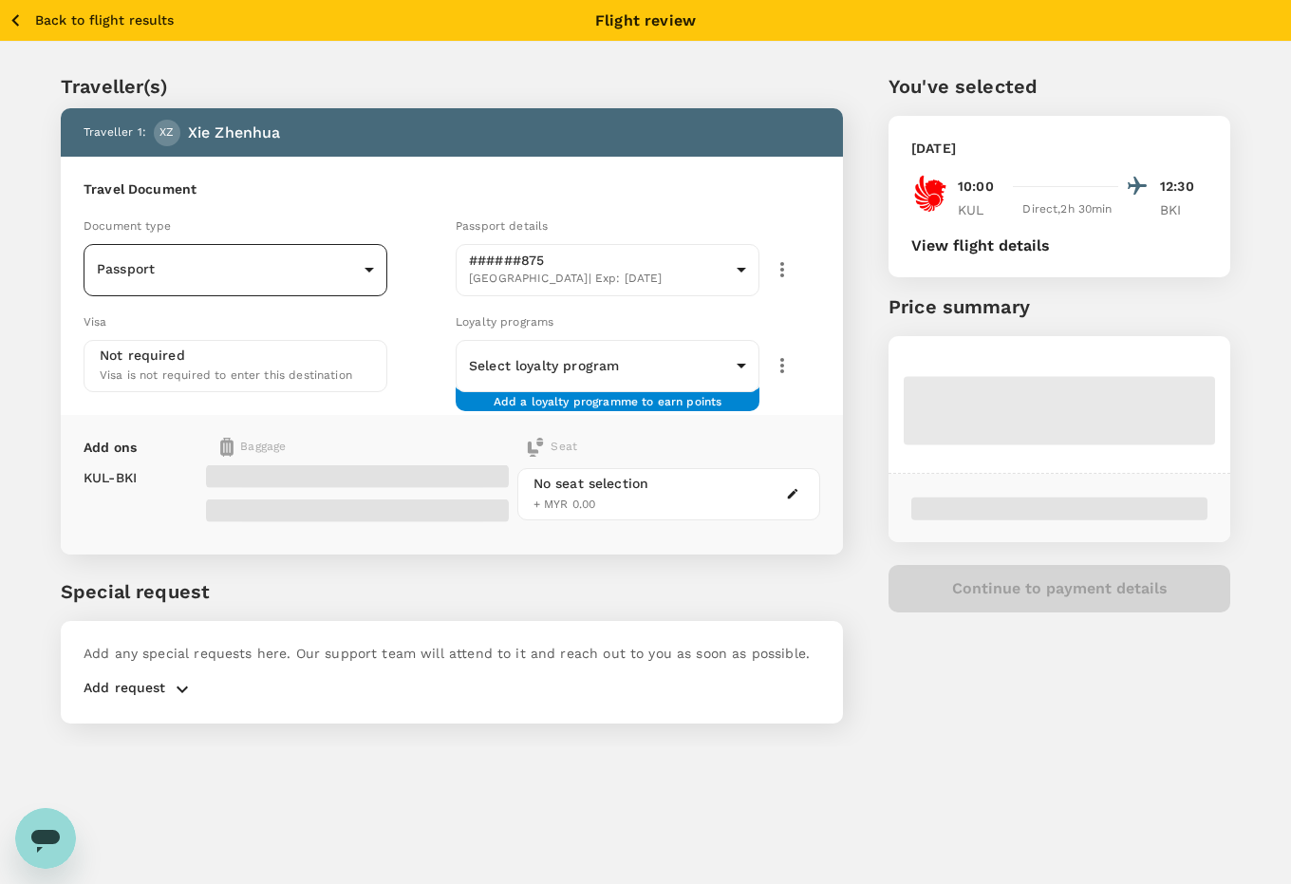
click at [348, 263] on body "Back to flight results Flight review Traveller(s) Traveller 1 : XZ [PERSON_NAME…" at bounding box center [645, 467] width 1291 height 935
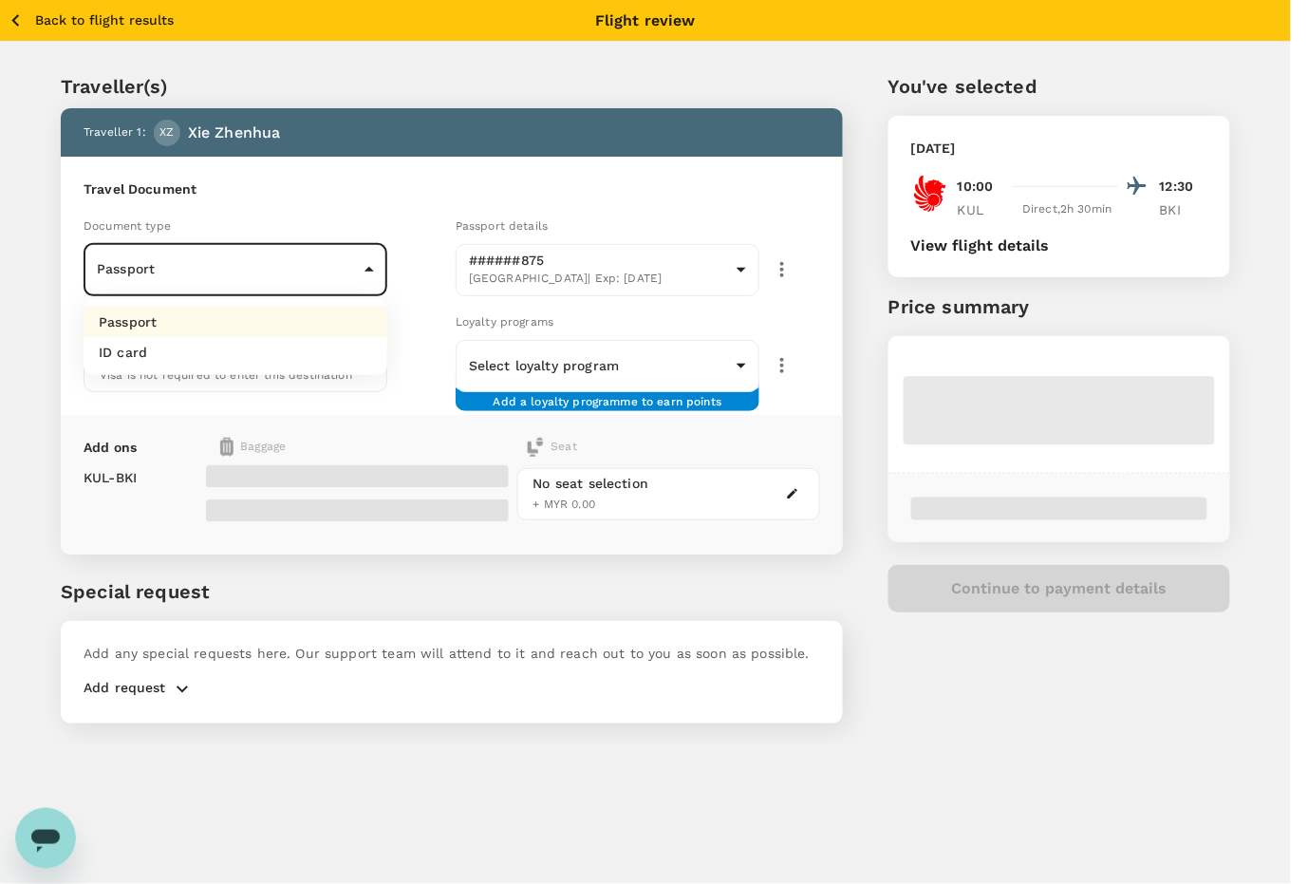
click at [295, 323] on li "Passport" at bounding box center [236, 322] width 304 height 30
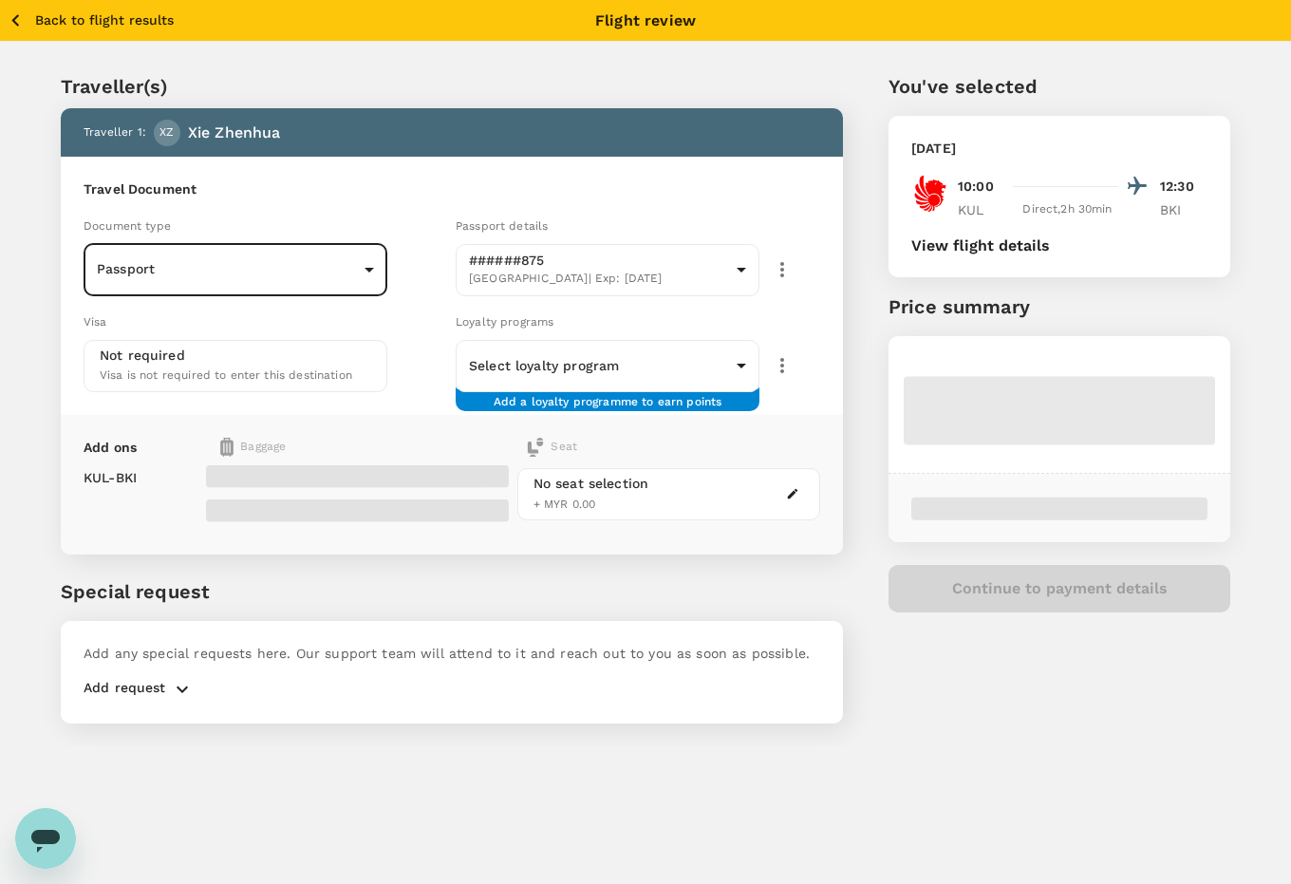
click at [952, 758] on div "Back to flight results Flight review Traveller(s) Traveller 1 : XZ [PERSON_NAME…" at bounding box center [645, 442] width 1291 height 884
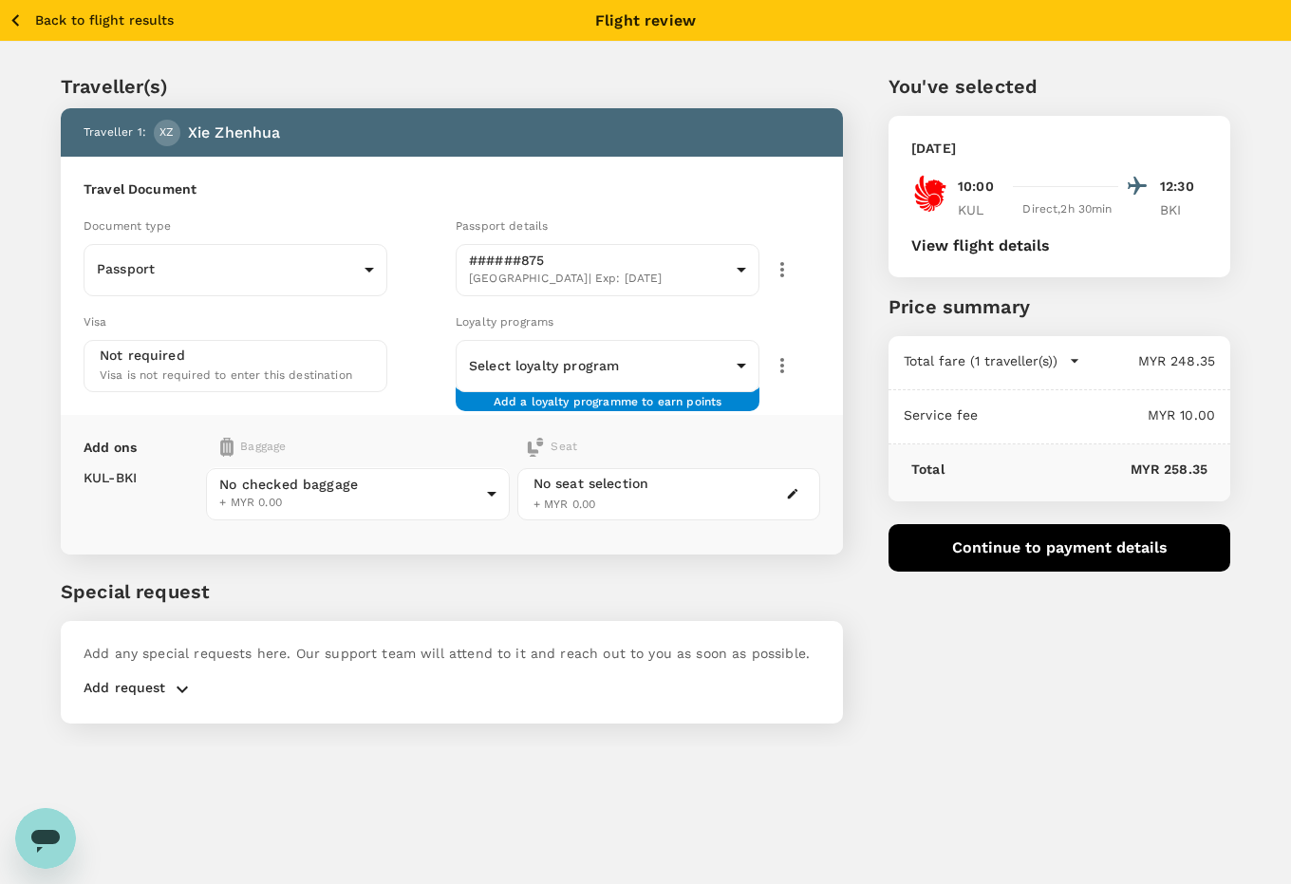
click at [1022, 700] on div "You've selected [DATE] 10:00 12:30 KUL Direct , 2h 30min BKI View flight detail…" at bounding box center [1036, 387] width 387 height 720
click at [989, 660] on div "You've selected [DATE] 10:00 12:30 KUL Direct , 2h 30min BKI View flight detail…" at bounding box center [1036, 387] width 387 height 720
click at [1003, 658] on div "You've selected [DATE] 10:00 12:30 KUL Direct , 2h 30min BKI View flight detail…" at bounding box center [1036, 387] width 387 height 720
drag, startPoint x: 1021, startPoint y: 726, endPoint x: 1059, endPoint y: 655, distance: 80.7
click at [1023, 727] on div "You've selected [DATE] 10:00 12:30 KUL Direct , 2h 30min BKI View flight detail…" at bounding box center [1036, 387] width 387 height 720
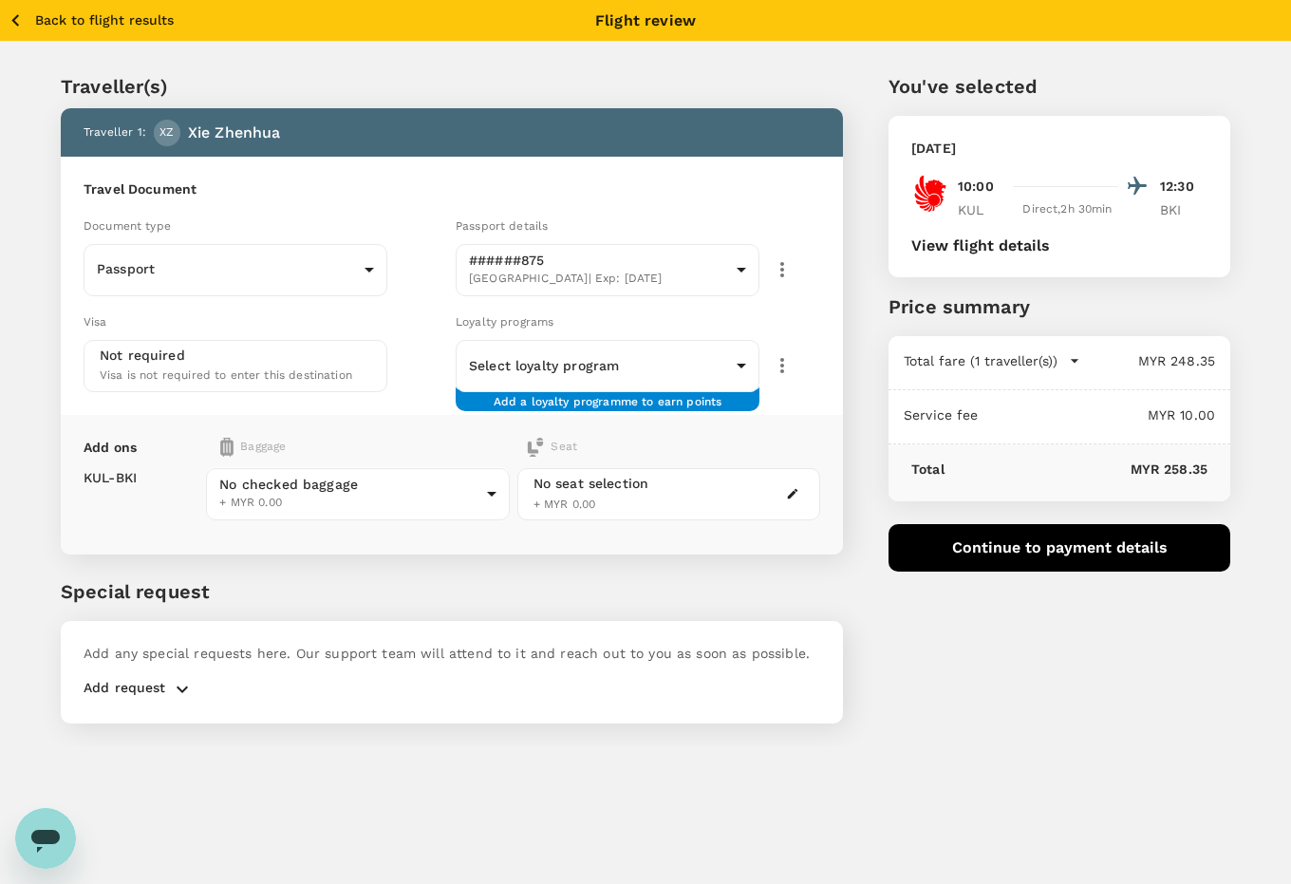
click at [1055, 539] on button "Continue to payment details" at bounding box center [1060, 547] width 342 height 47
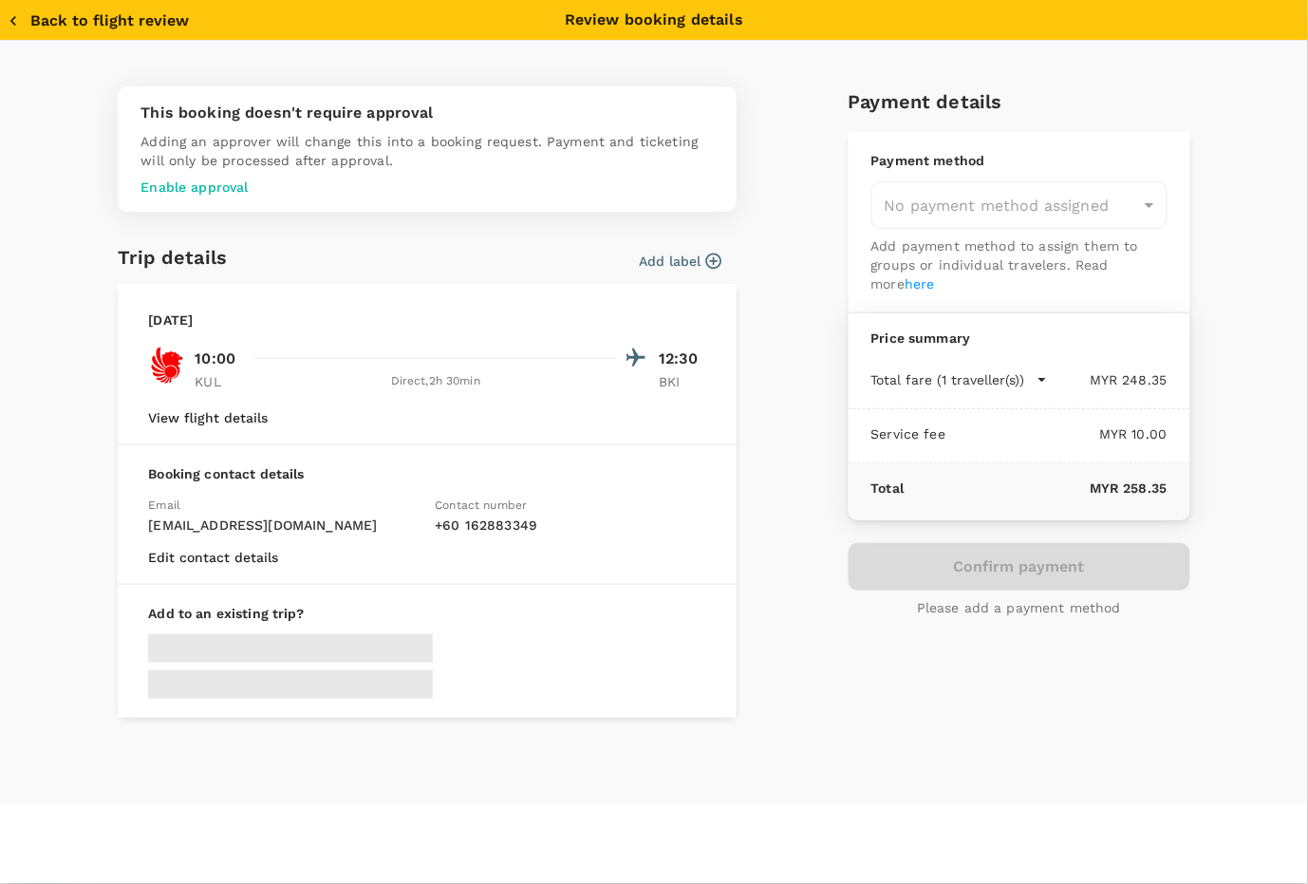
type input "9e431c6f-2823-4cc2-be3e-fbfab332714f"
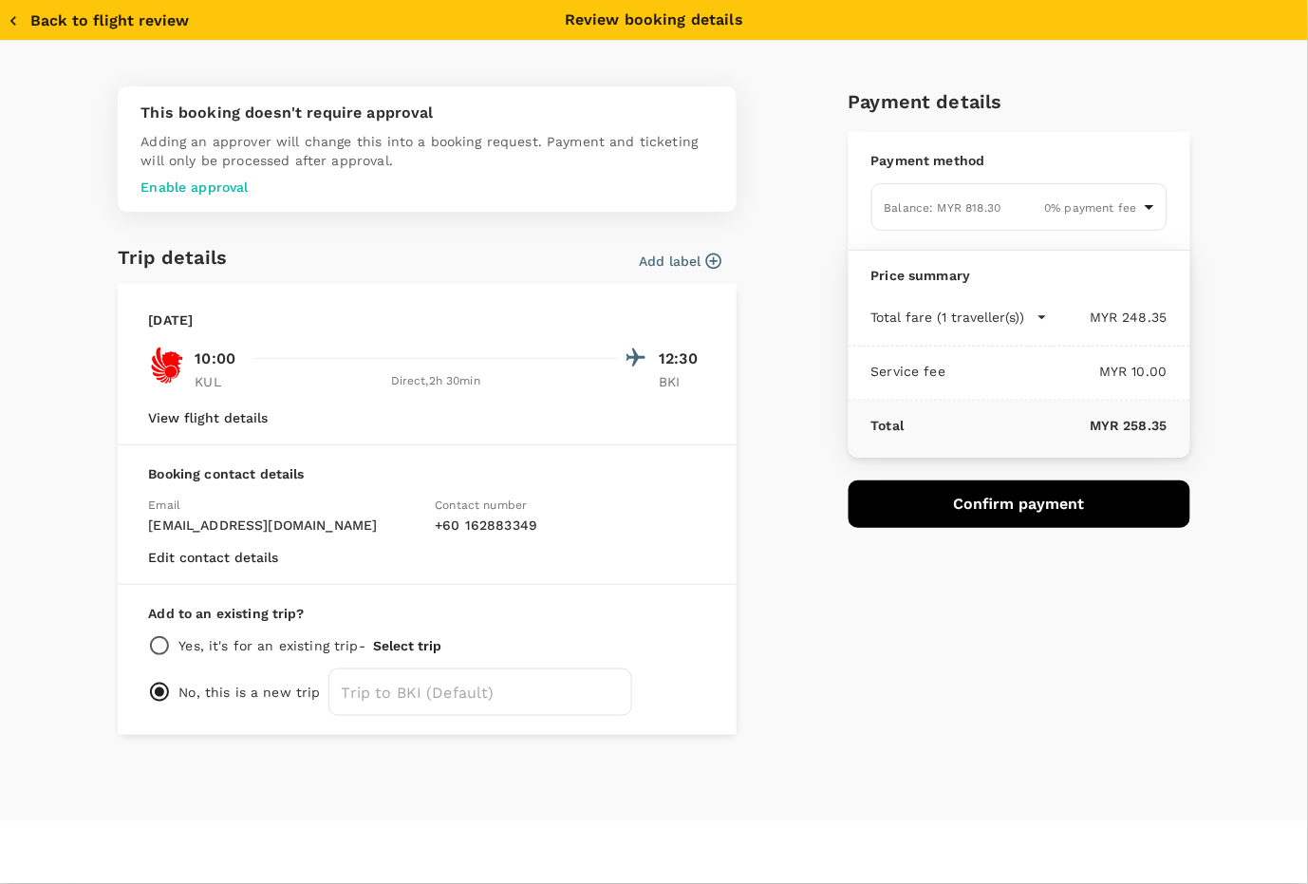
click at [1023, 500] on button "Confirm payment" at bounding box center [1020, 503] width 342 height 47
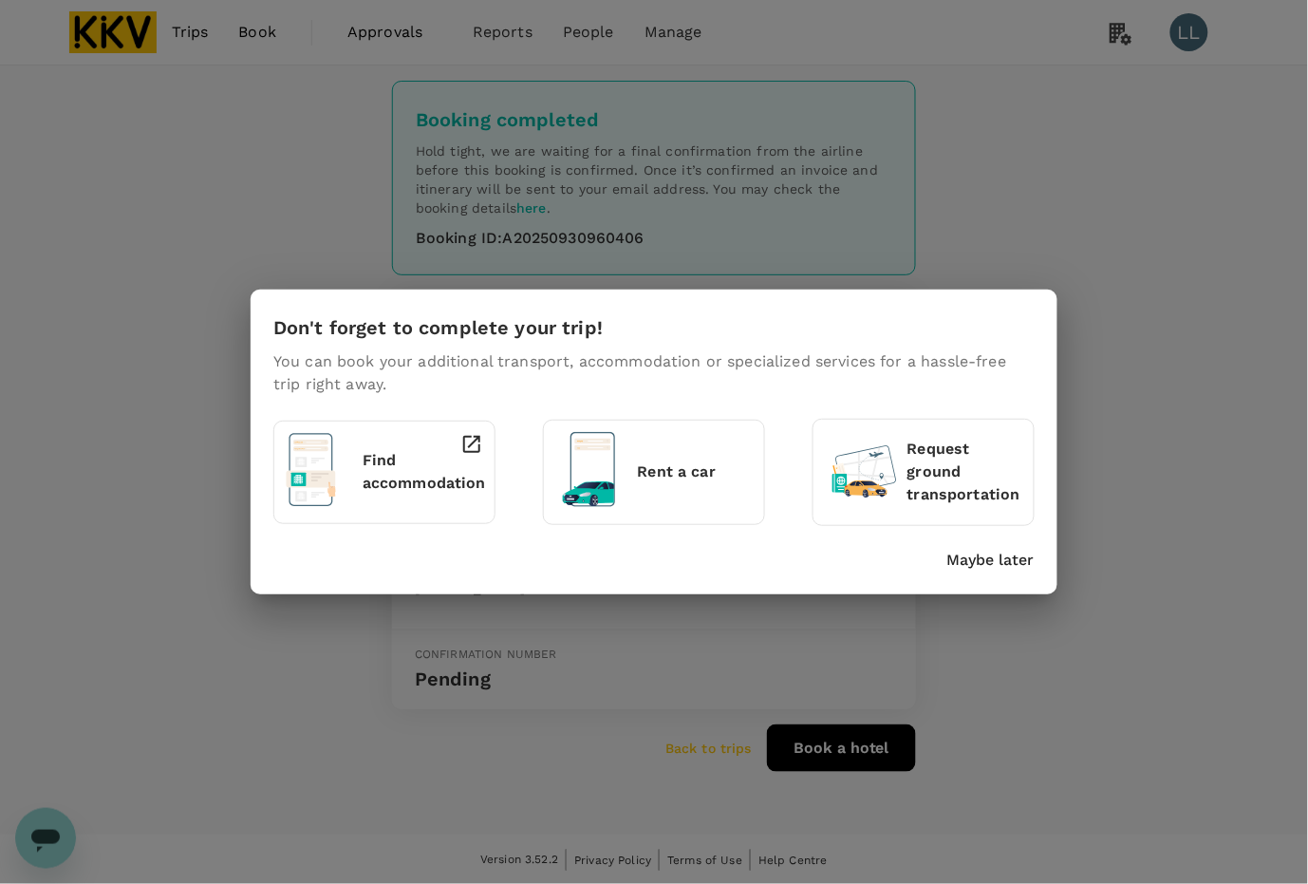
click at [992, 563] on p "Maybe later" at bounding box center [991, 560] width 87 height 23
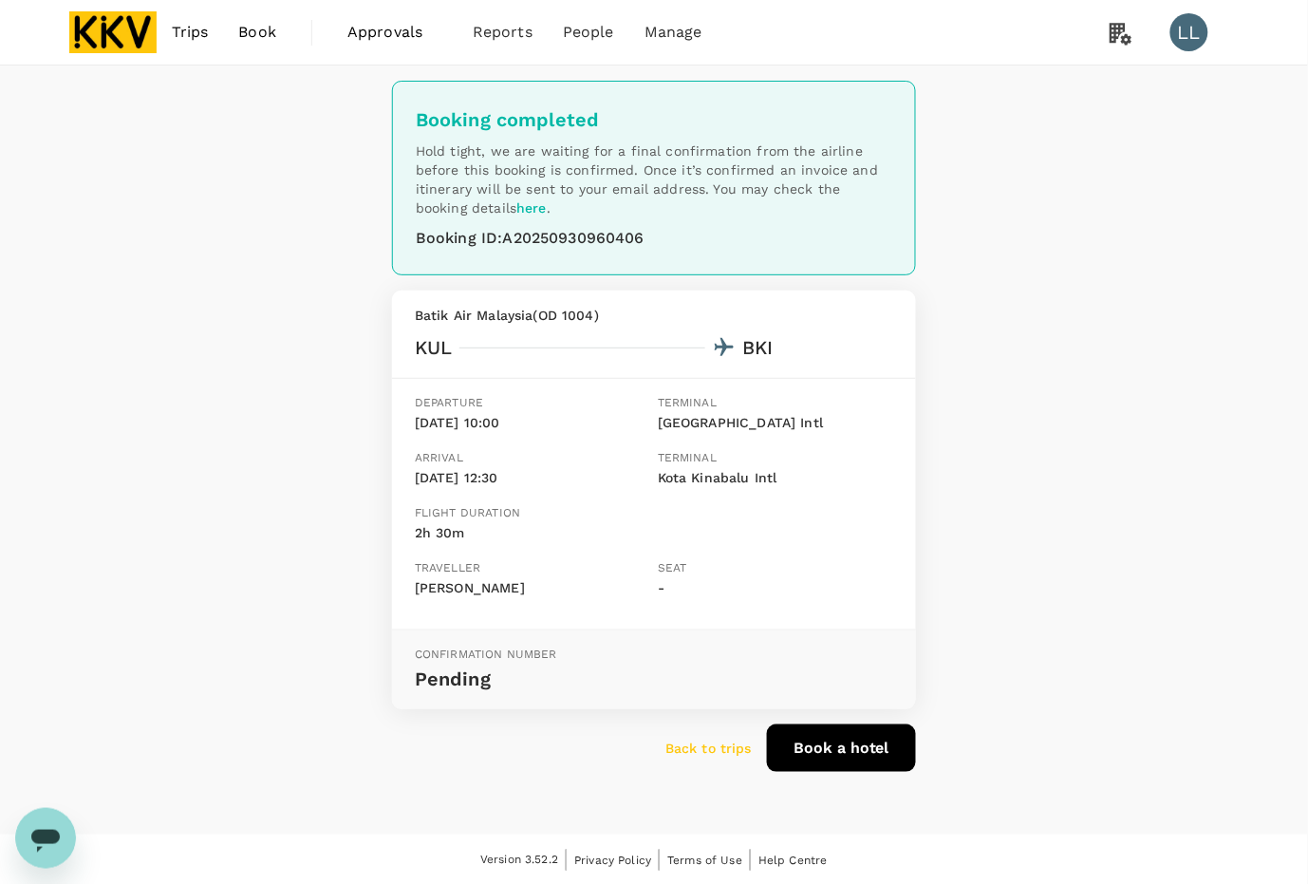
click at [84, 27] on img at bounding box center [112, 32] width 87 height 42
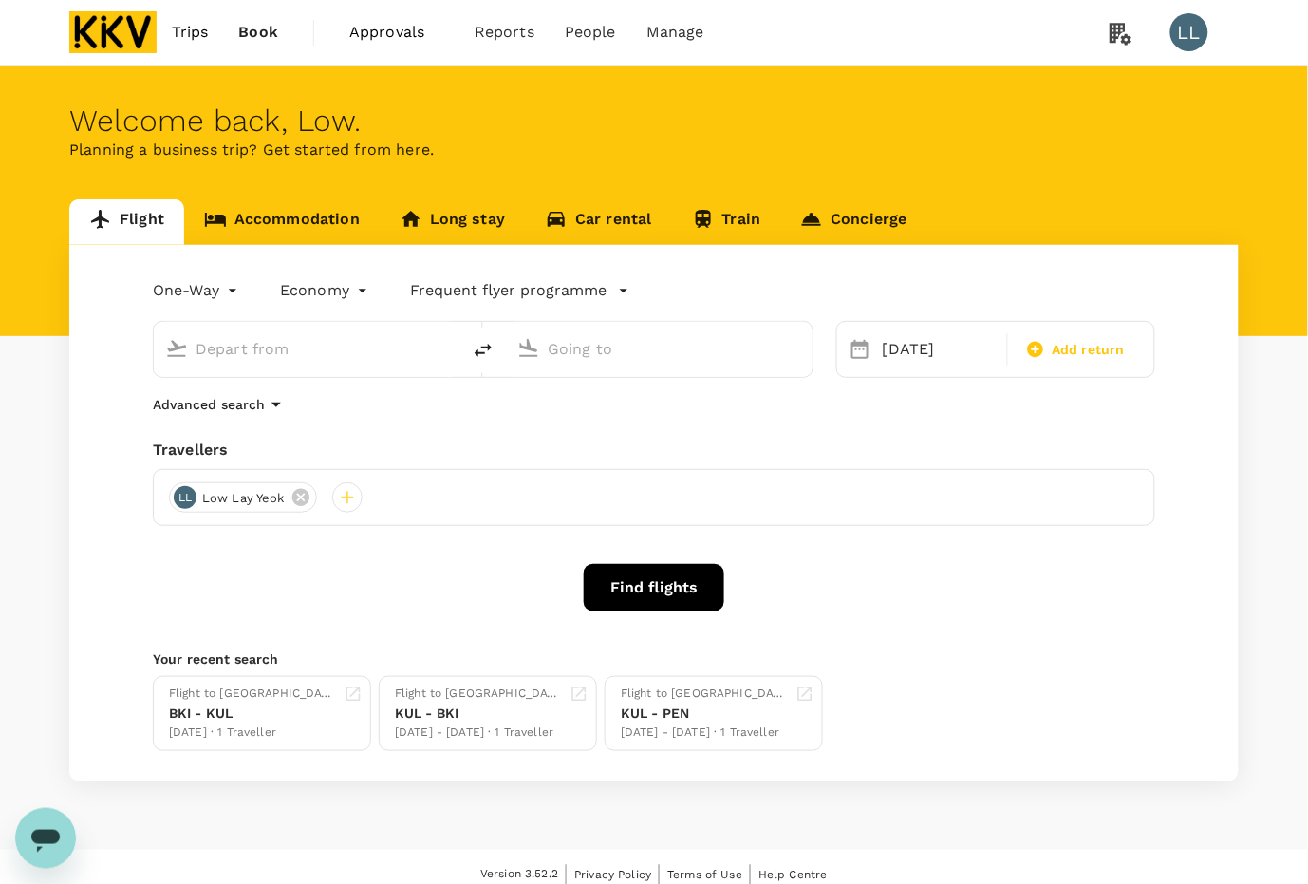
type input "Kuala Lumpur Intl ([GEOGRAPHIC_DATA])"
type input "Kota Kinabalu Intl (BKI)"
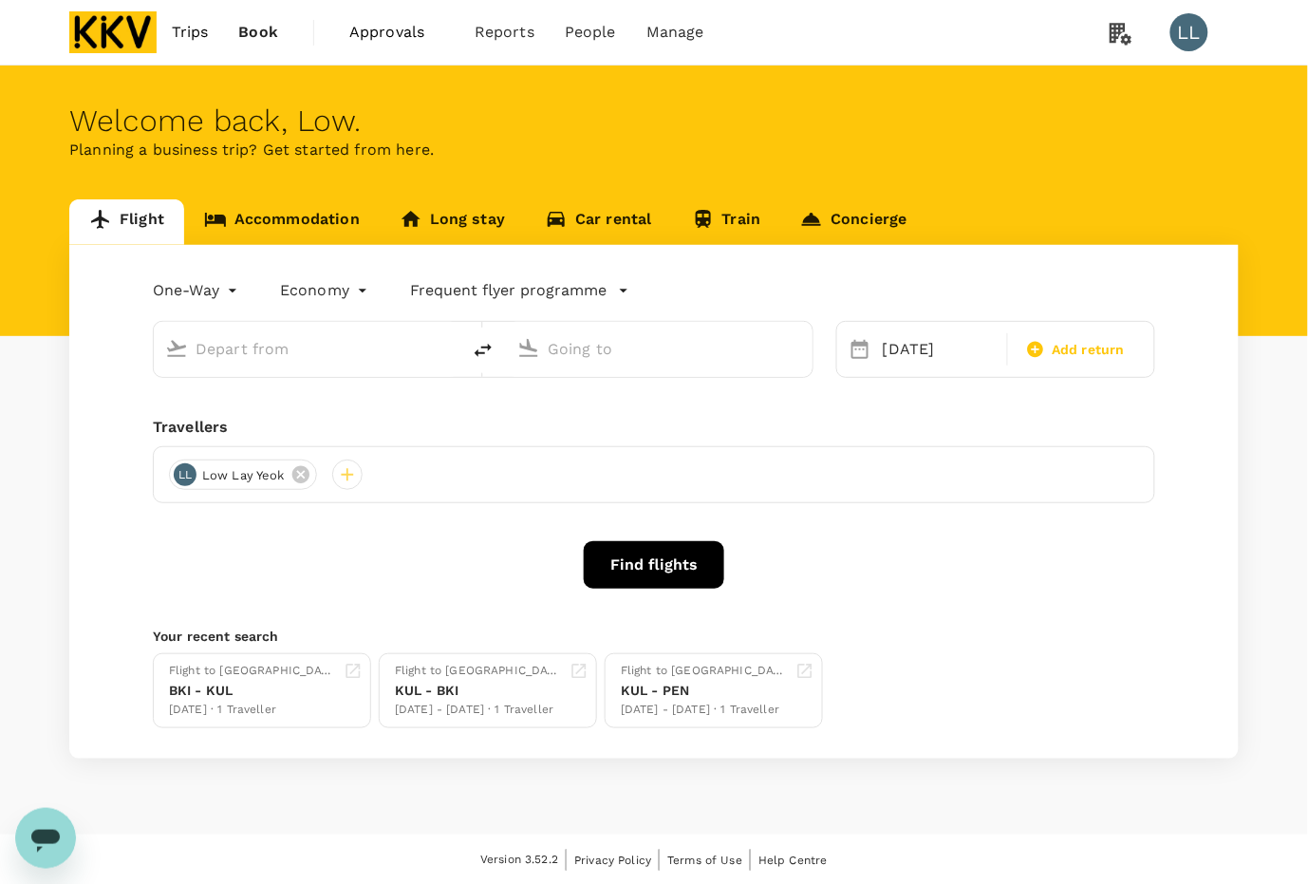
type input "Kuala Lumpur Intl ([GEOGRAPHIC_DATA])"
type input "Kota Kinabalu Intl (BKI)"
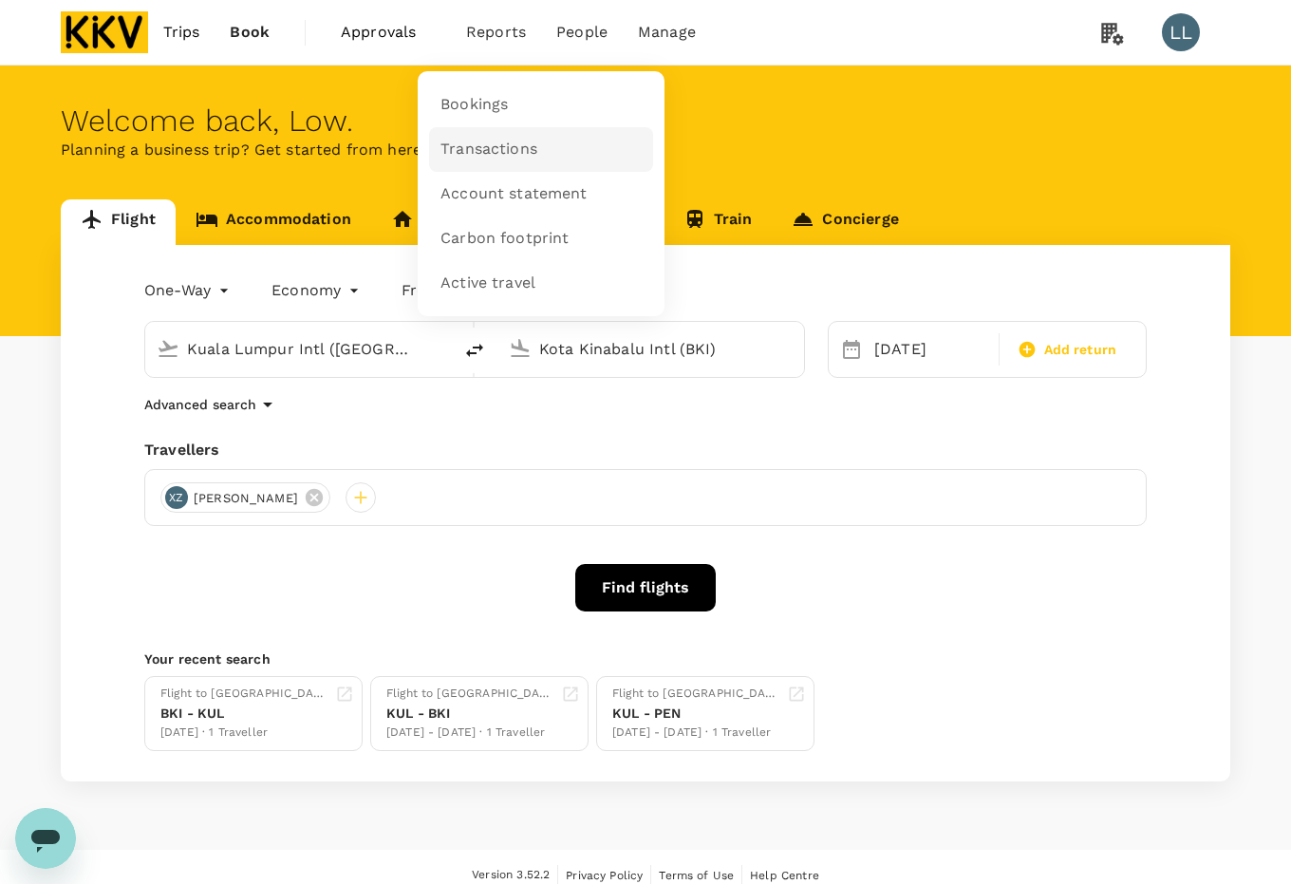
click at [452, 134] on link "Transactions" at bounding box center [541, 149] width 224 height 45
